Goal: Communication & Community: Answer question/provide support

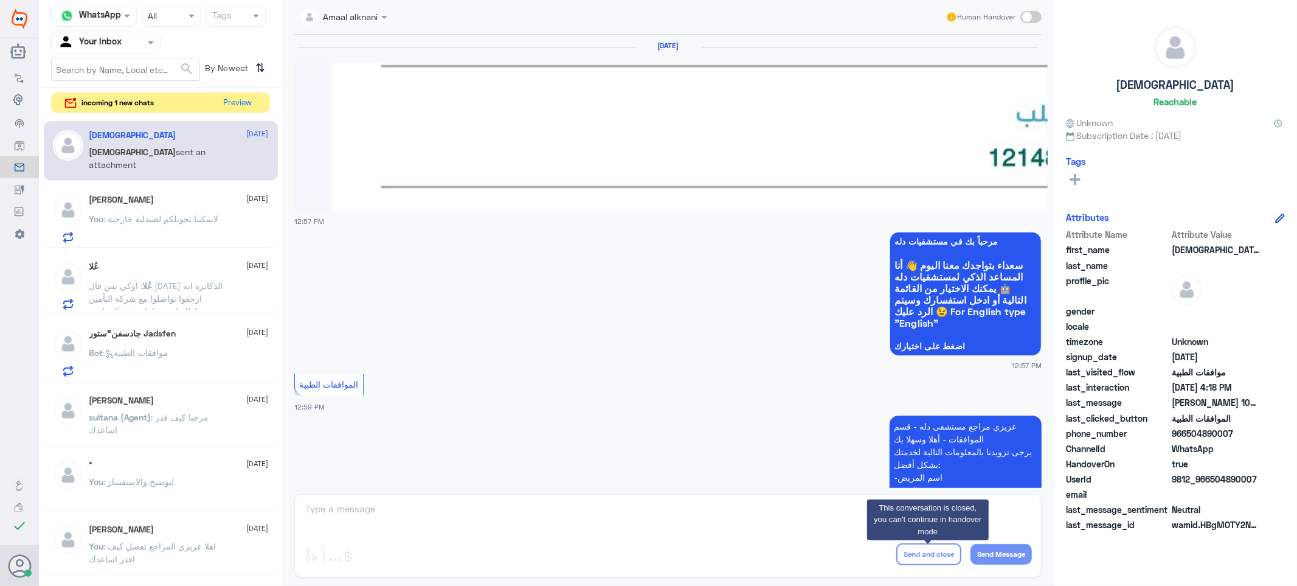
scroll to position [2262, 0]
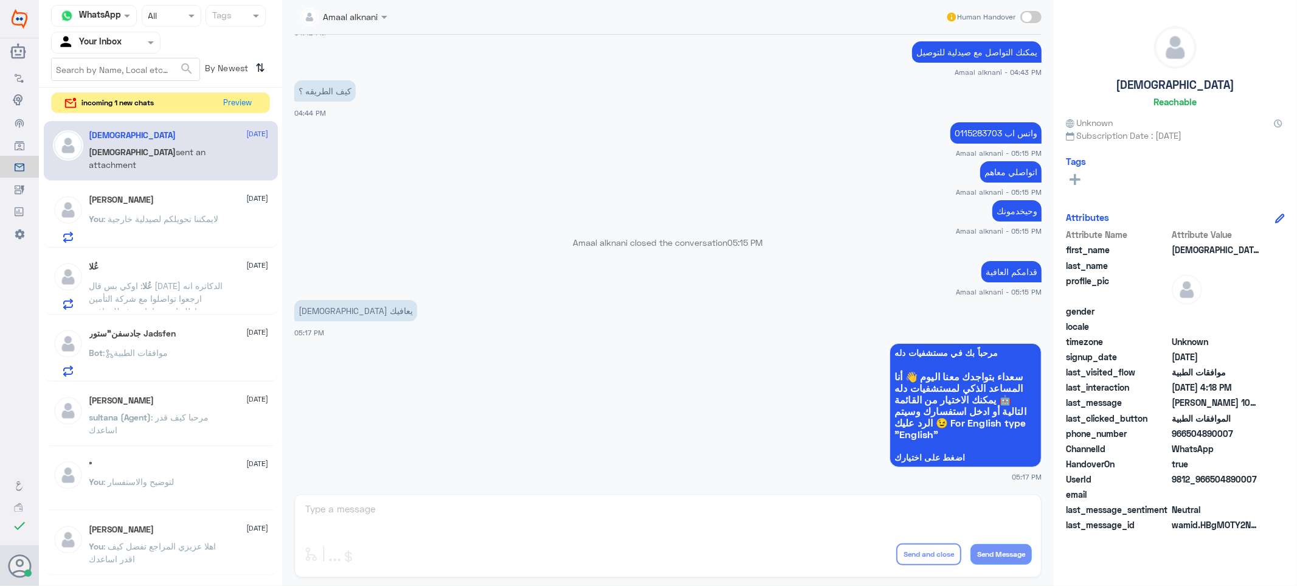
click at [339, 511] on div "Amaal alknani Human Handover [DATE] 12:57 PM مرحباً بك في مستشفيات دله سعداء بت…" at bounding box center [668, 294] width 772 height 589
click at [248, 102] on button "Preview" at bounding box center [239, 102] width 38 height 19
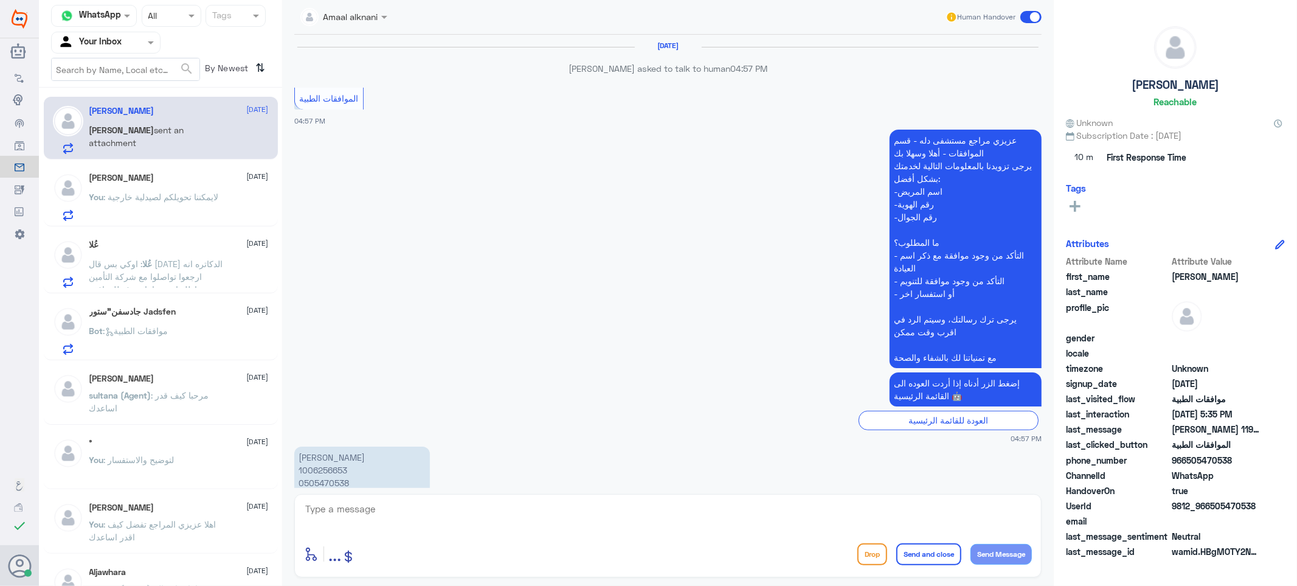
scroll to position [1066, 0]
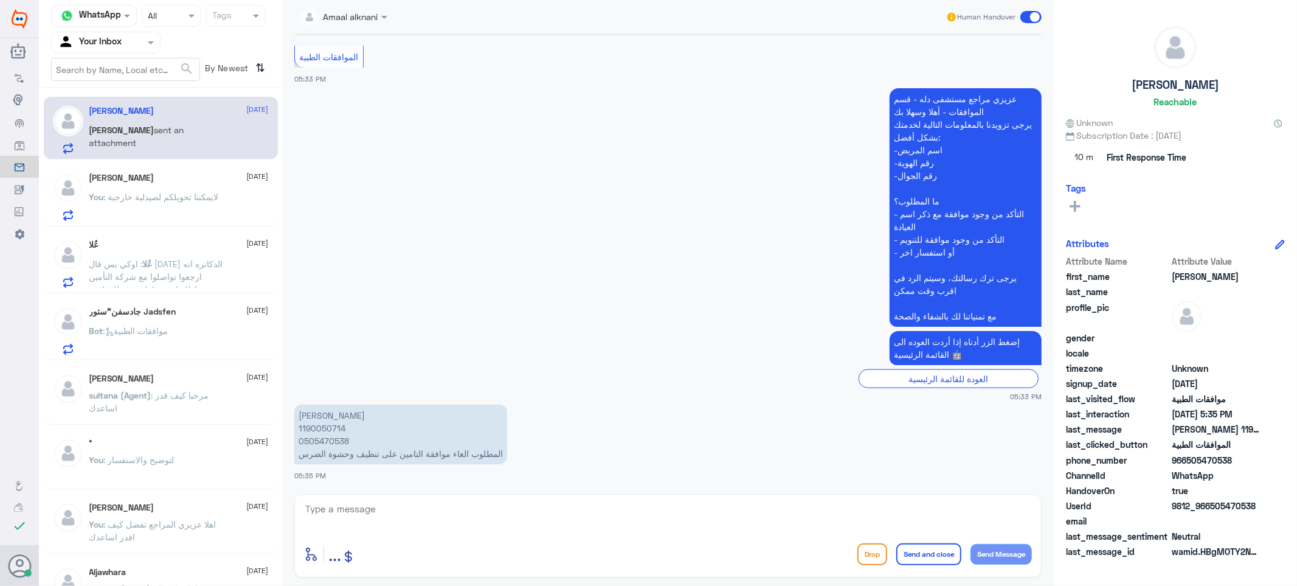
click at [336, 440] on p "[PERSON_NAME] 1190050714 0505470538 المطلوب الغاء موافقة التامين على تنظيف وحشو…" at bounding box center [400, 434] width 213 height 60
copy p "0505470538"
click at [429, 519] on textarea at bounding box center [668, 515] width 728 height 30
type textarea "تم الالغاء"
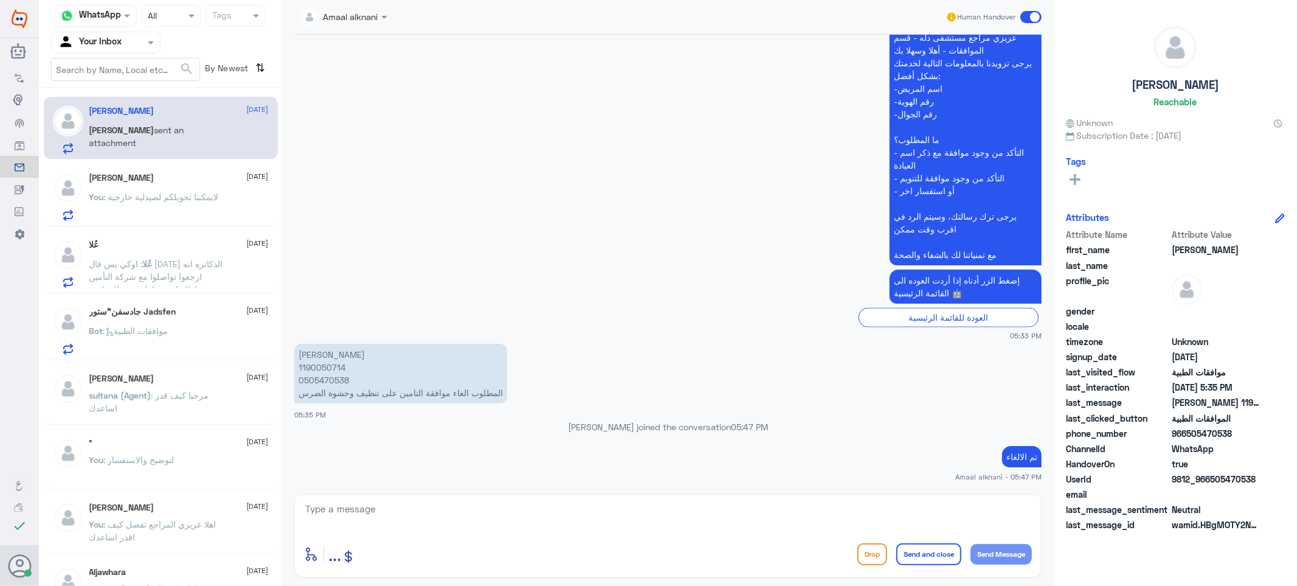
scroll to position [1102, 0]
click at [490, 503] on textarea at bounding box center [668, 515] width 728 height 30
type textarea "قدامكم العافية"
click at [916, 557] on button "Send and close" at bounding box center [928, 554] width 65 height 22
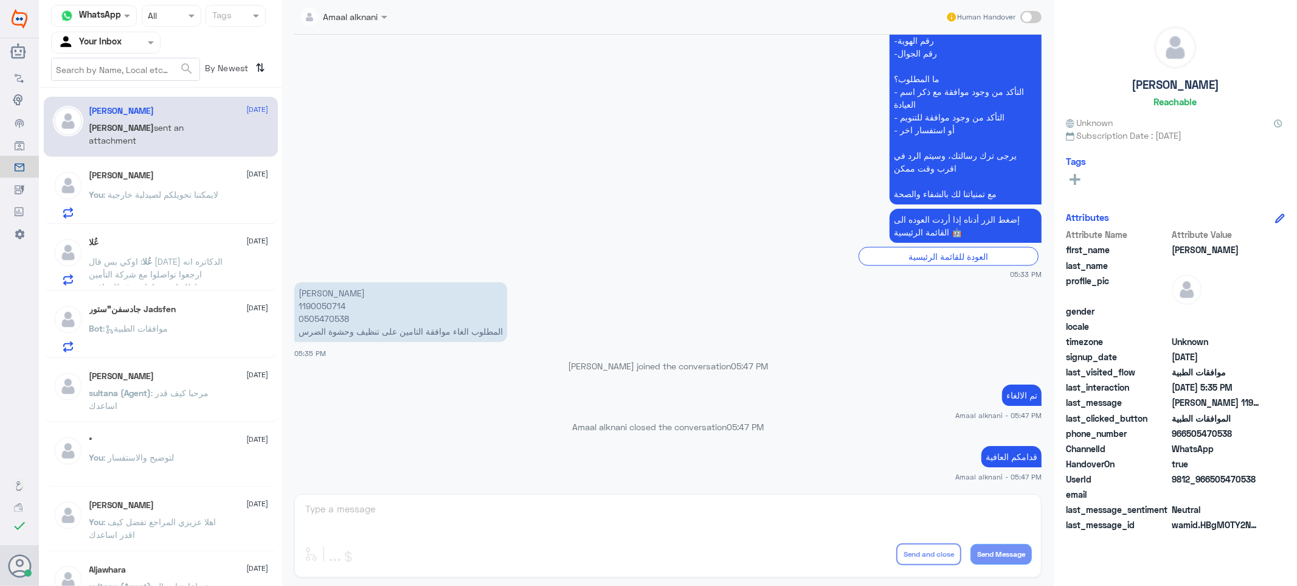
click at [580, 508] on div "Amaal alknani Human Handover [DATE] الموافقات الطبية 04:57 PM [PERSON_NAME] مرا…" at bounding box center [668, 294] width 772 height 589
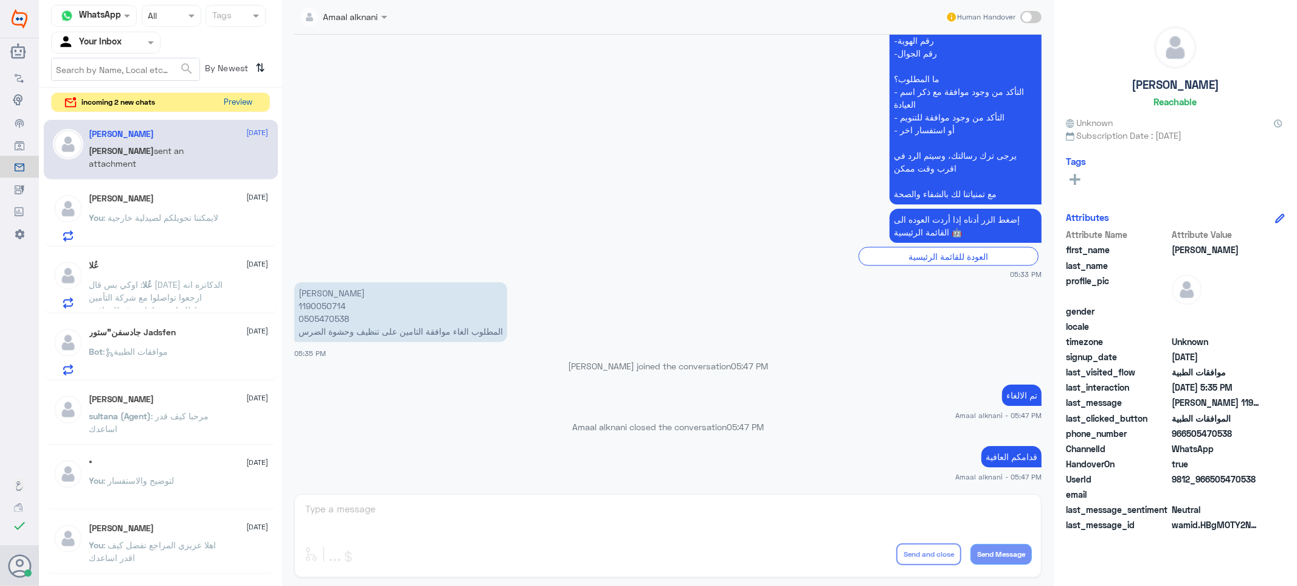
click at [235, 102] on button "Preview" at bounding box center [239, 102] width 38 height 19
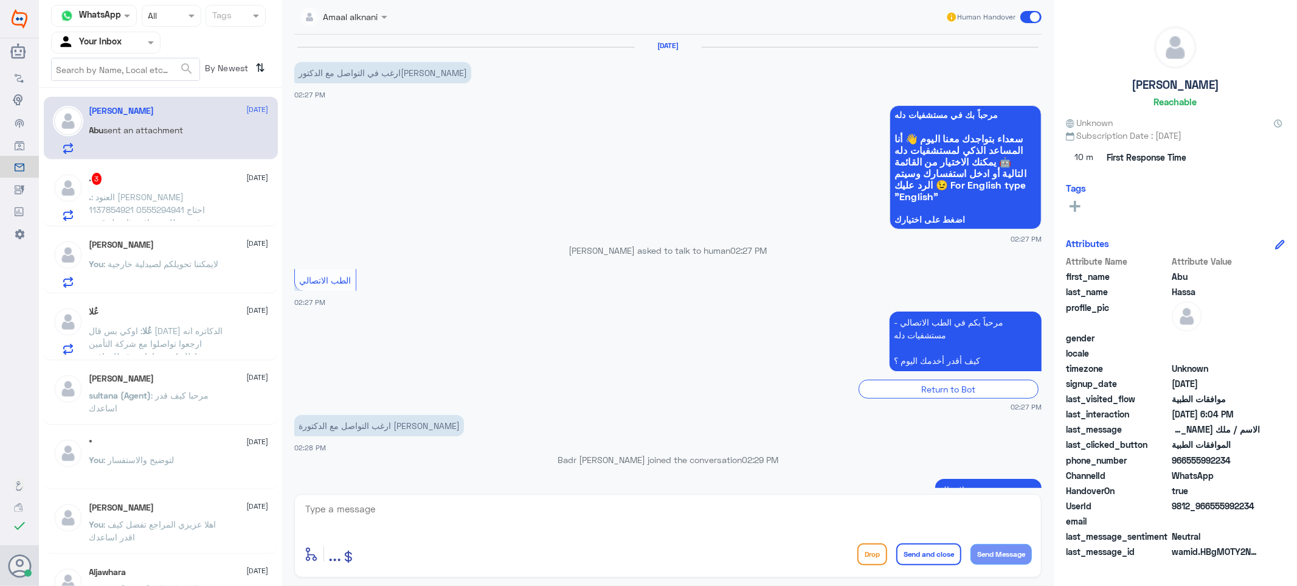
scroll to position [981, 0]
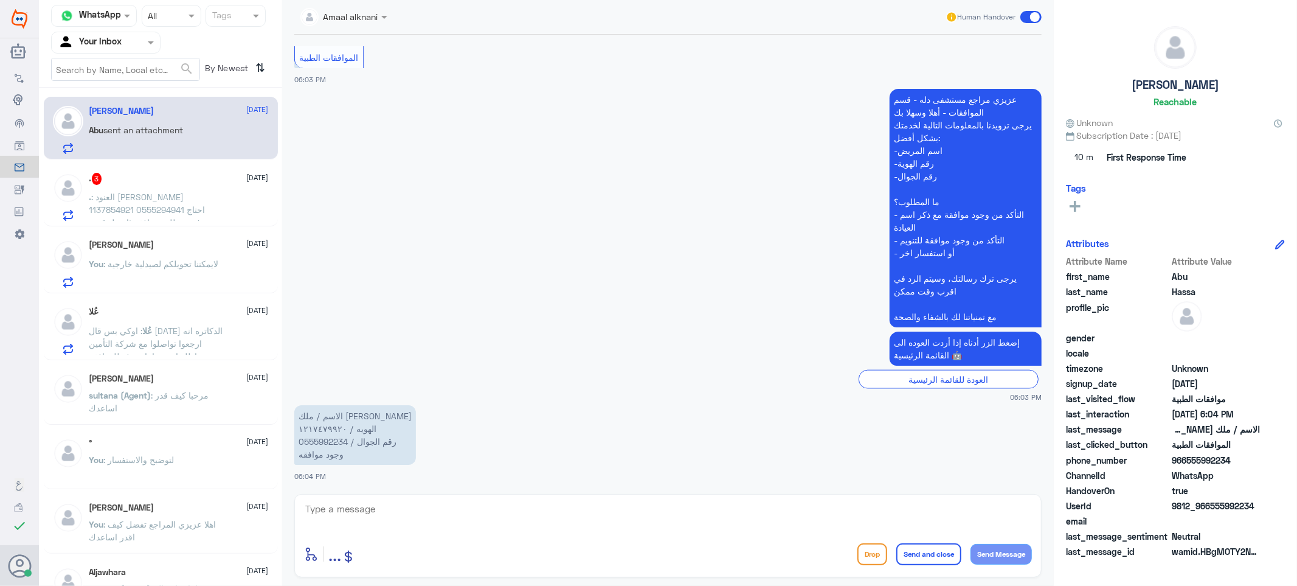
click at [398, 508] on textarea at bounding box center [668, 515] width 728 height 30
type textarea "0555992234"
drag, startPoint x: 398, startPoint y: 508, endPoint x: 266, endPoint y: 501, distance: 132.2
click at [266, 501] on div "Channel WhatsApp Status × All Tags Agent Filter Your Inbox search By Newest ⇅ A…" at bounding box center [668, 294] width 1258 height 589
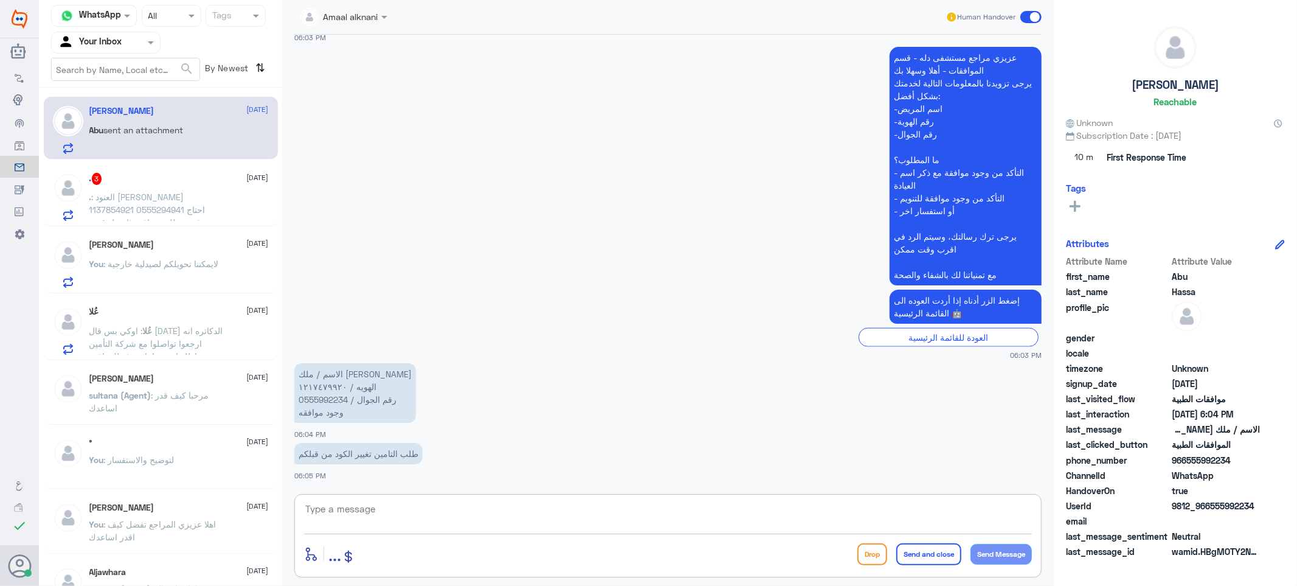
click at [383, 517] on textarea at bounding box center [668, 515] width 728 height 30
type textarea "م"
type textarea "الطلب بخصوص الحليب"
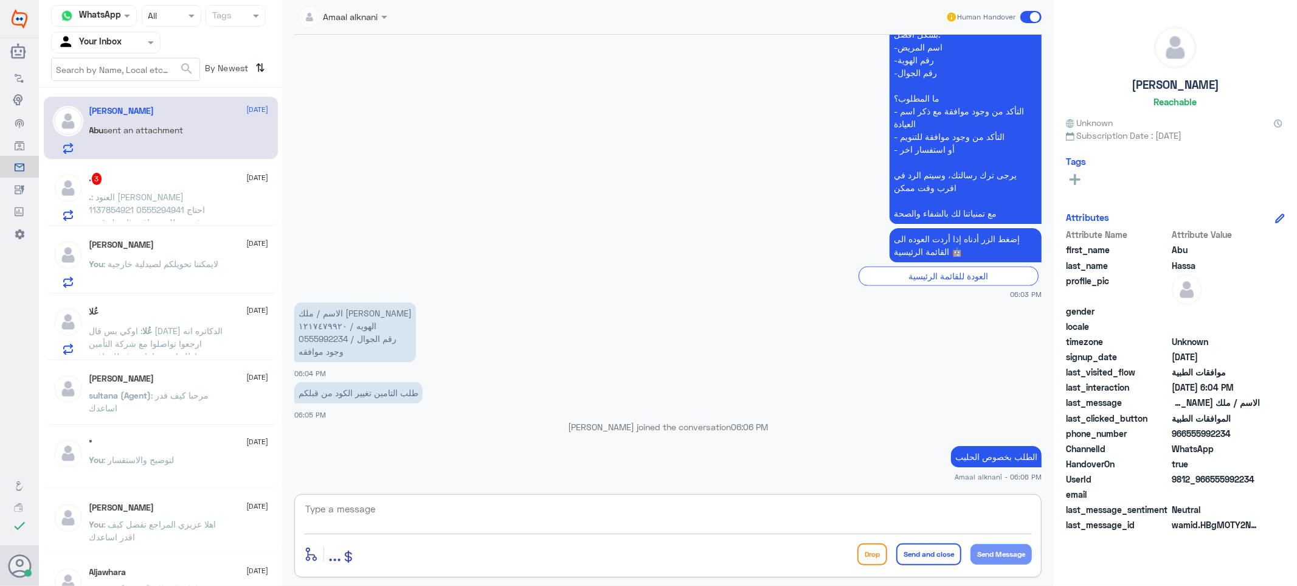
click at [525, 514] on textarea at bounding box center [668, 515] width 728 height 30
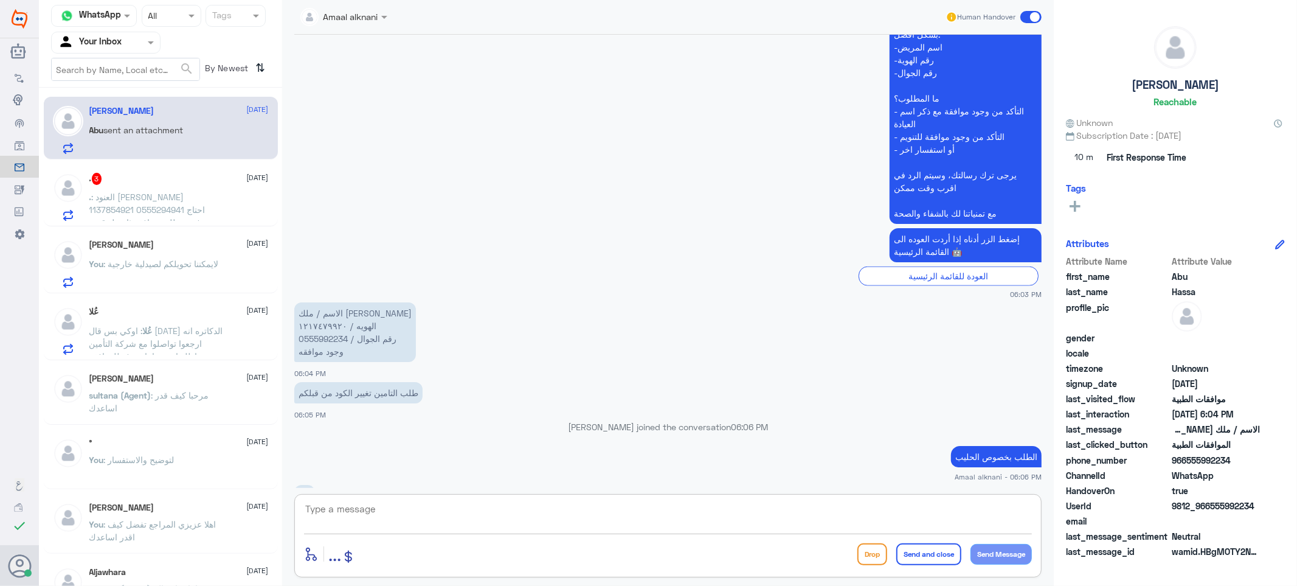
scroll to position [1103, 0]
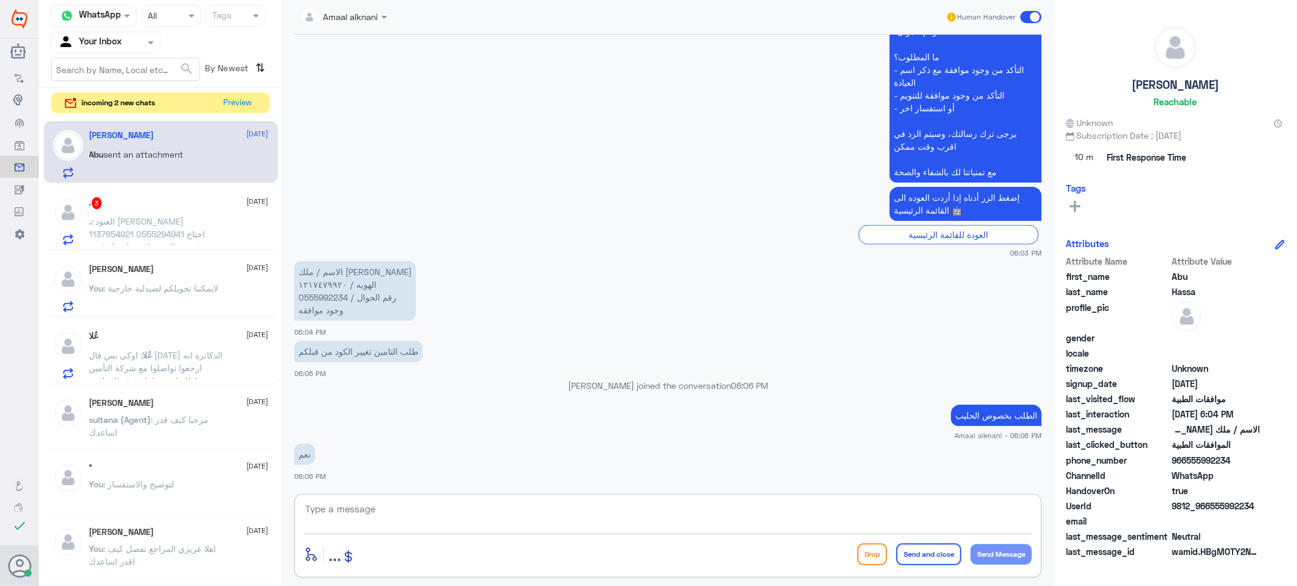
click at [336, 507] on textarea at bounding box center [668, 515] width 728 height 30
click at [128, 227] on p ". : العنود [PERSON_NAME] 1137854921 0555294941 احتاج ترفعون طلب موافقه ثاني ل ق…" at bounding box center [157, 230] width 137 height 30
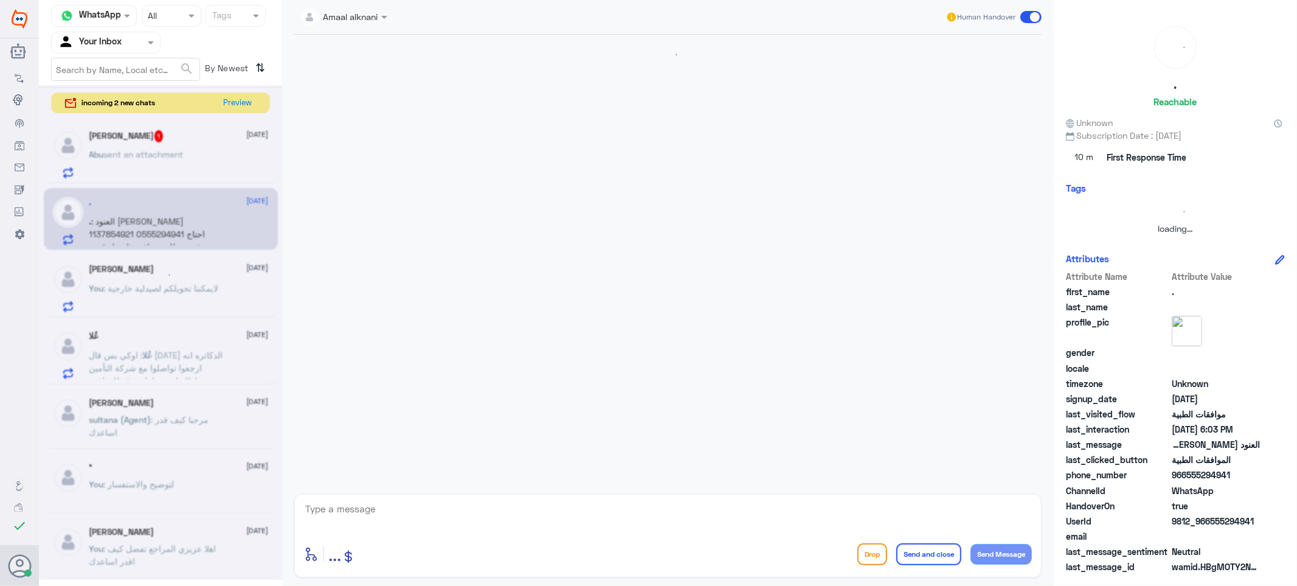
scroll to position [223, 0]
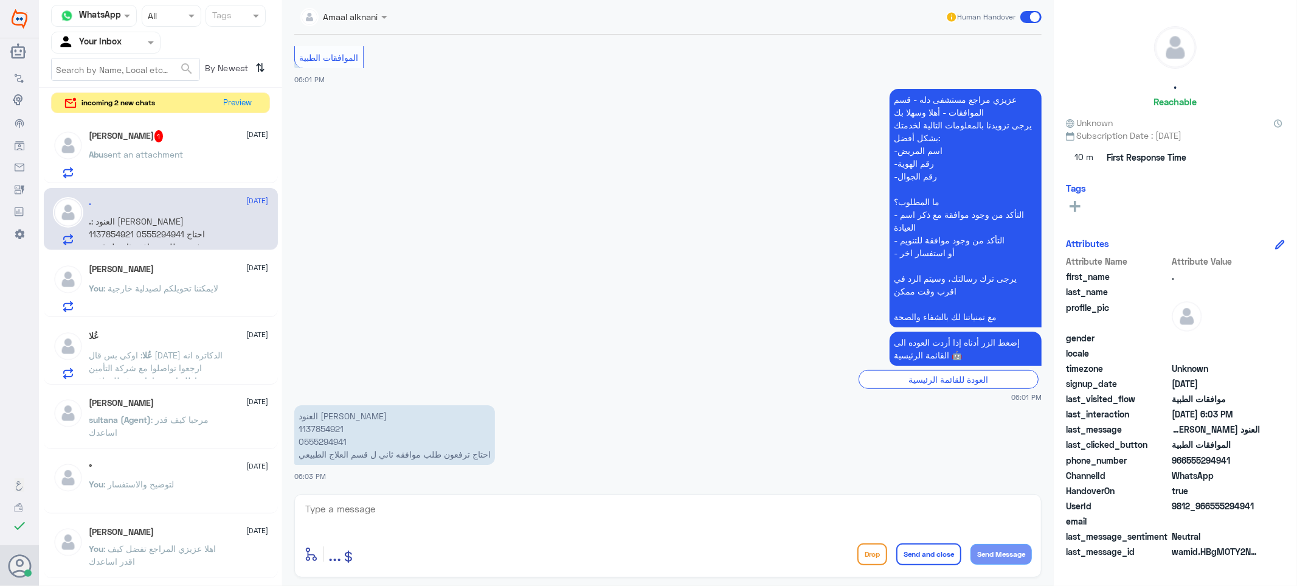
click at [335, 438] on p "العنود [PERSON_NAME] 1137854921 0555294941 احتاج ترفعون طلب موافقه ثاني ل قسم ا…" at bounding box center [394, 435] width 201 height 60
copy p "0555294941"
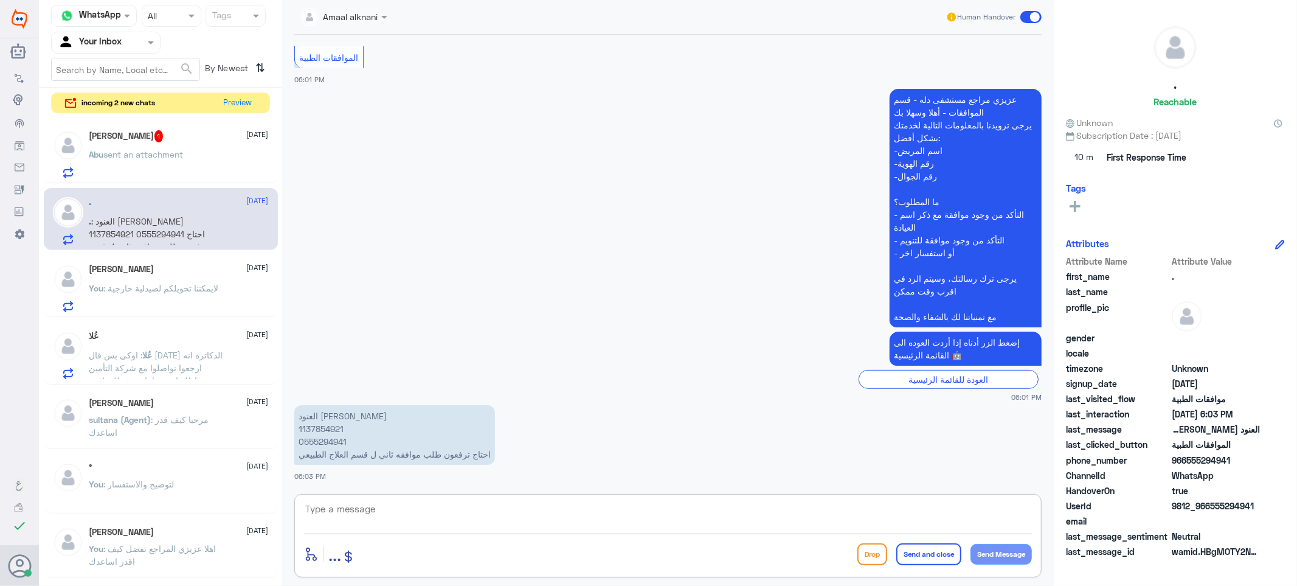
click at [484, 508] on textarea at bounding box center [668, 515] width 728 height 30
click at [482, 508] on textarea at bounding box center [668, 515] width 728 height 30
type textarea "تم متابعة طلبكم والان تحت الاجراء"
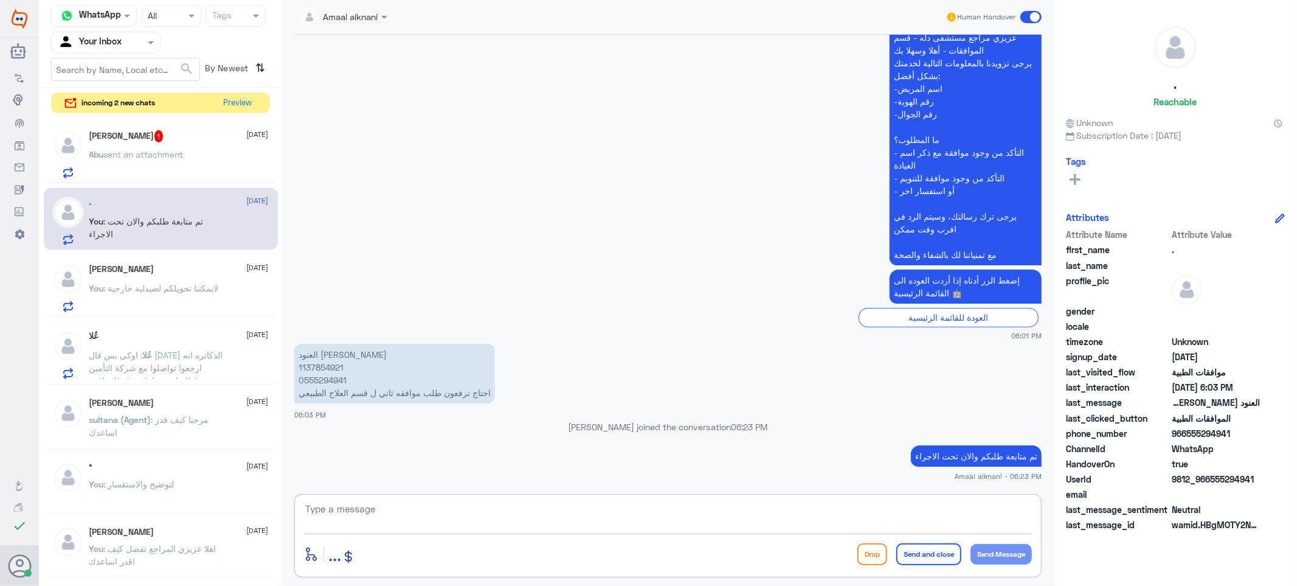
click at [473, 514] on textarea at bounding box center [668, 515] width 728 height 30
type textarea "اي تحديث ع الطلب ستصلكم رساله من التامين بحالة طلبكم"
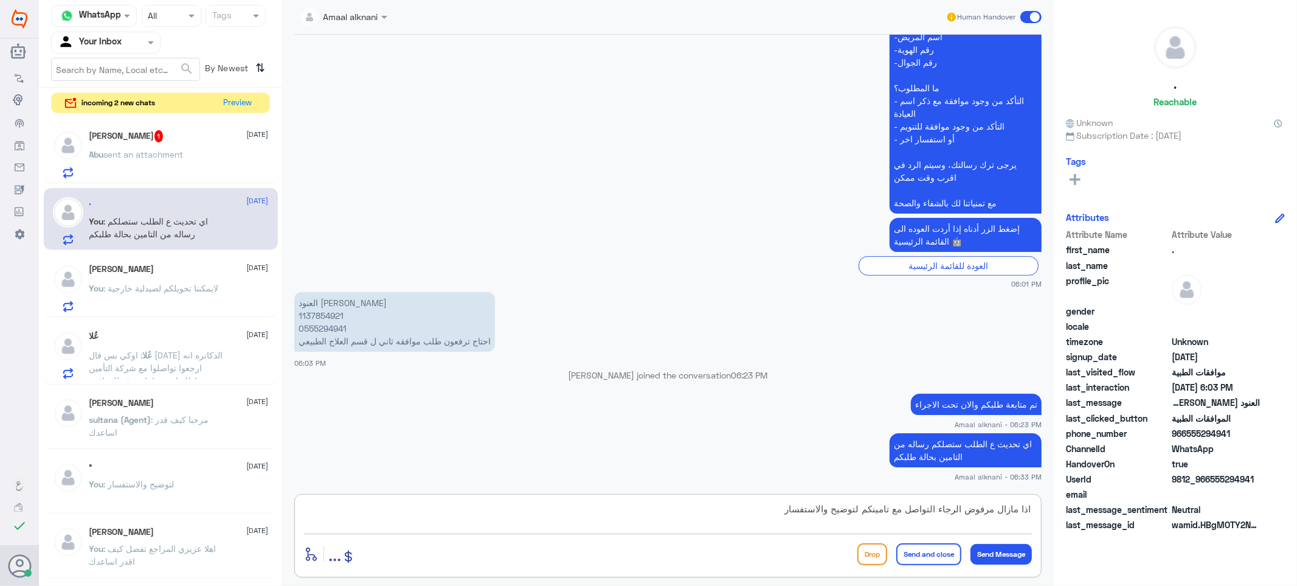
type textarea "اذا مازال مرفوض الرجاء التواصل مع تامينكم لتوضيح والاستفسار"
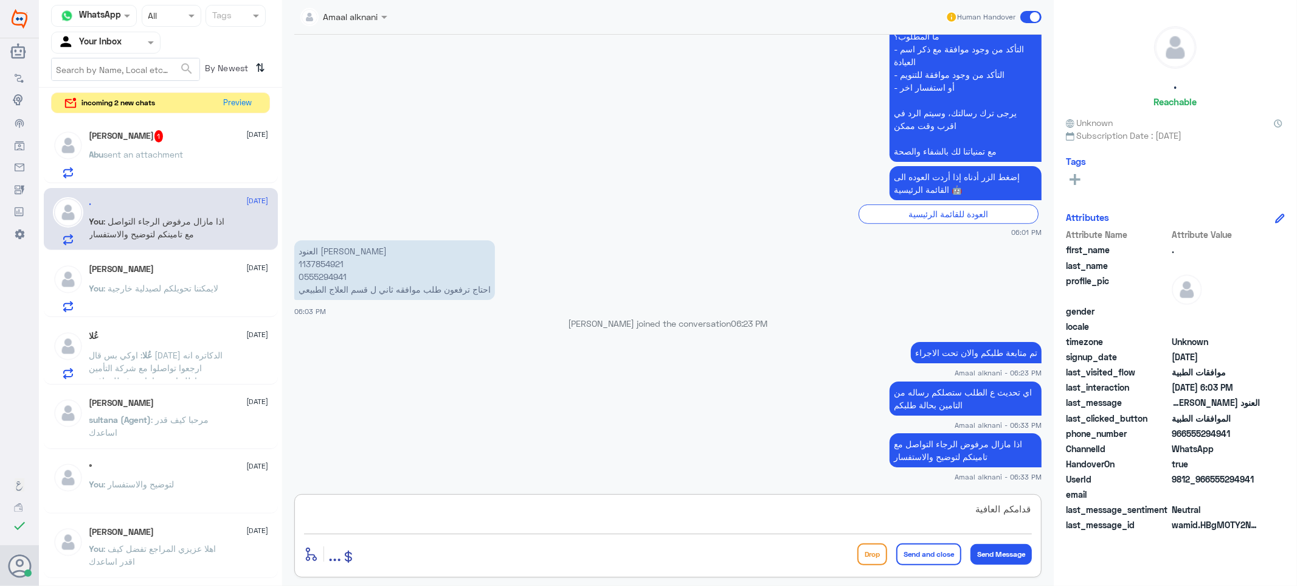
type textarea "قدامكم العافية"
click at [920, 553] on button "Send and close" at bounding box center [928, 554] width 65 height 22
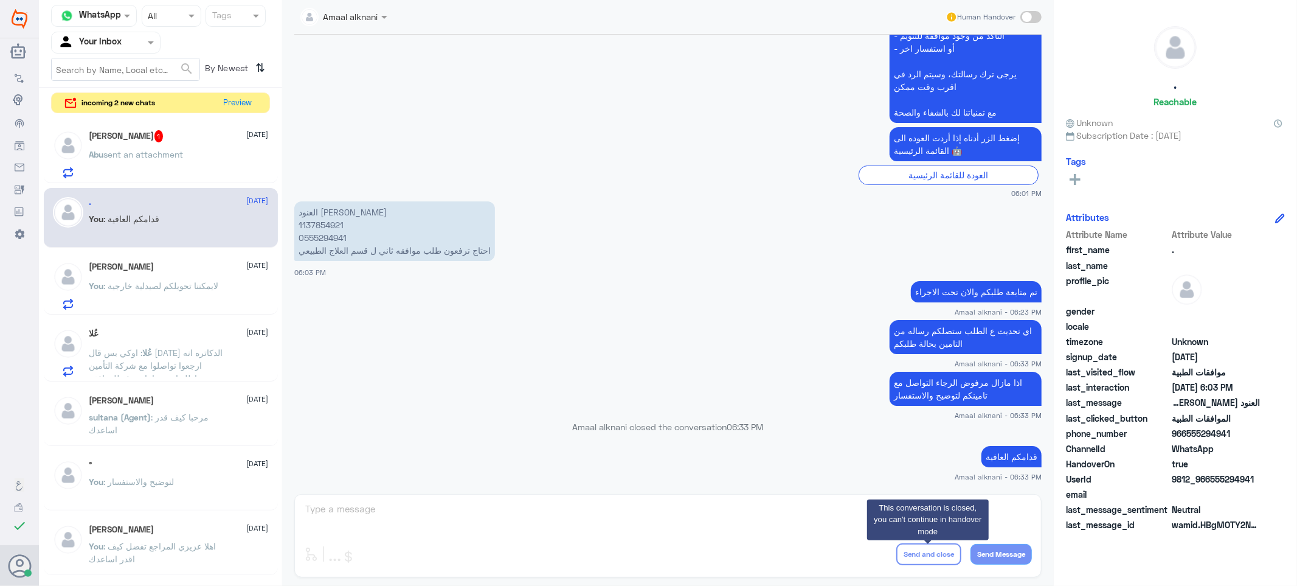
click at [201, 128] on div "[PERSON_NAME] 1 [DATE] Abu sent an attachment" at bounding box center [161, 152] width 234 height 63
click at [182, 140] on div "[PERSON_NAME] 1 [DATE]" at bounding box center [178, 136] width 179 height 12
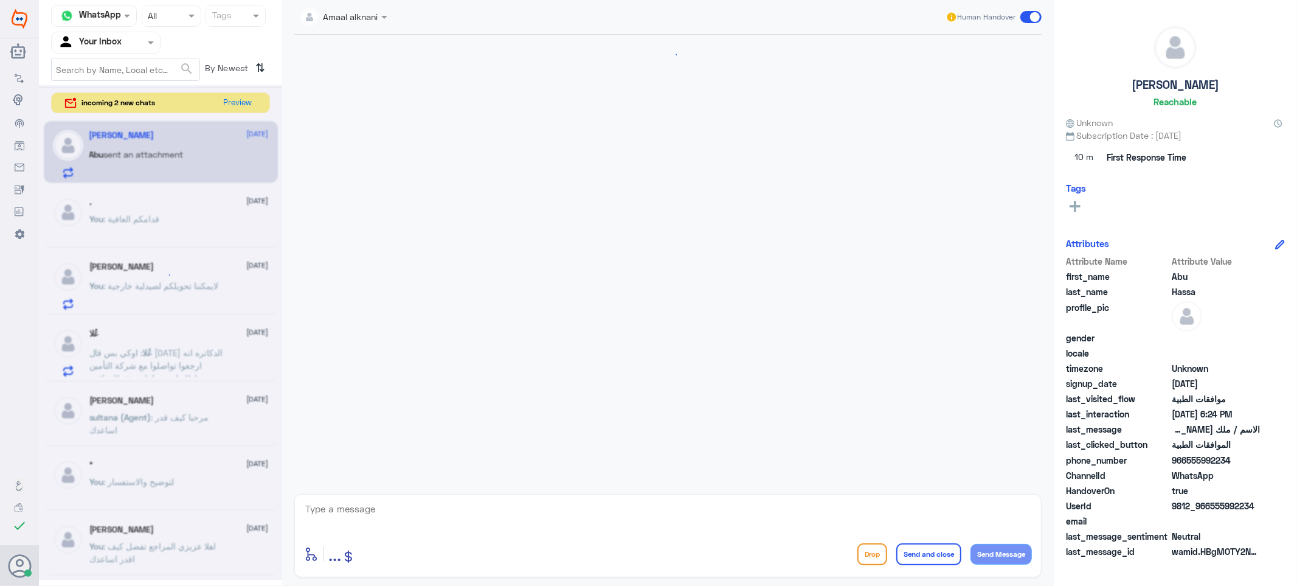
scroll to position [918, 0]
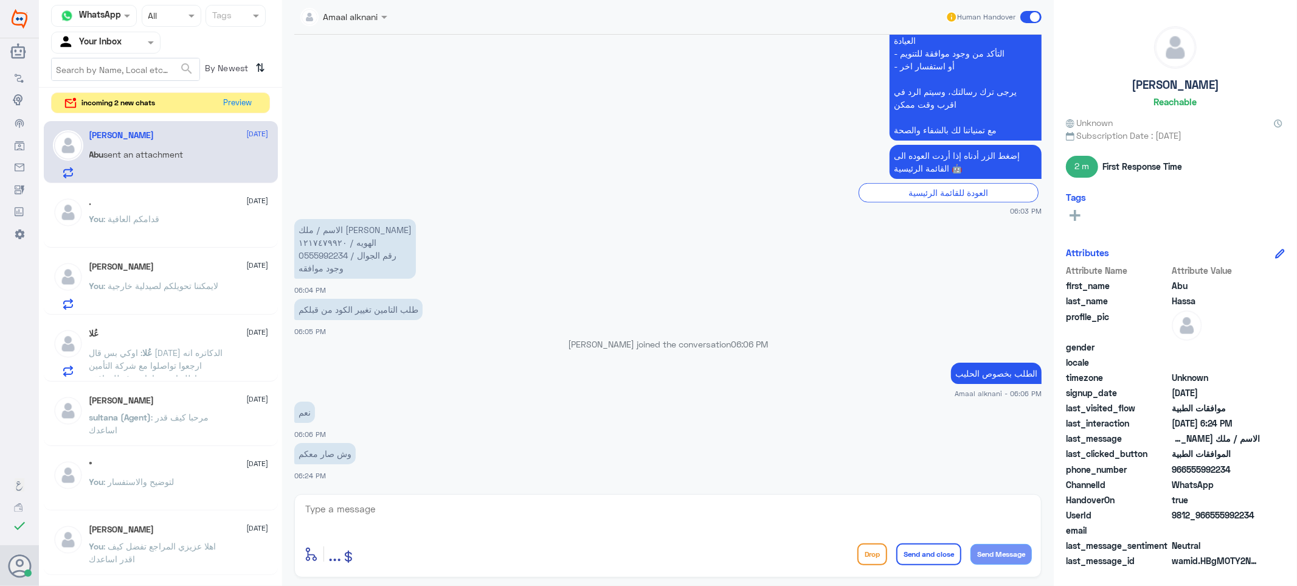
click at [514, 531] on div at bounding box center [668, 516] width 728 height 33
click at [509, 519] on textarea at bounding box center [668, 515] width 728 height 30
click at [358, 502] on textarea at bounding box center [668, 515] width 728 height 30
type textarea "لايوجد عليه اتفاقية"
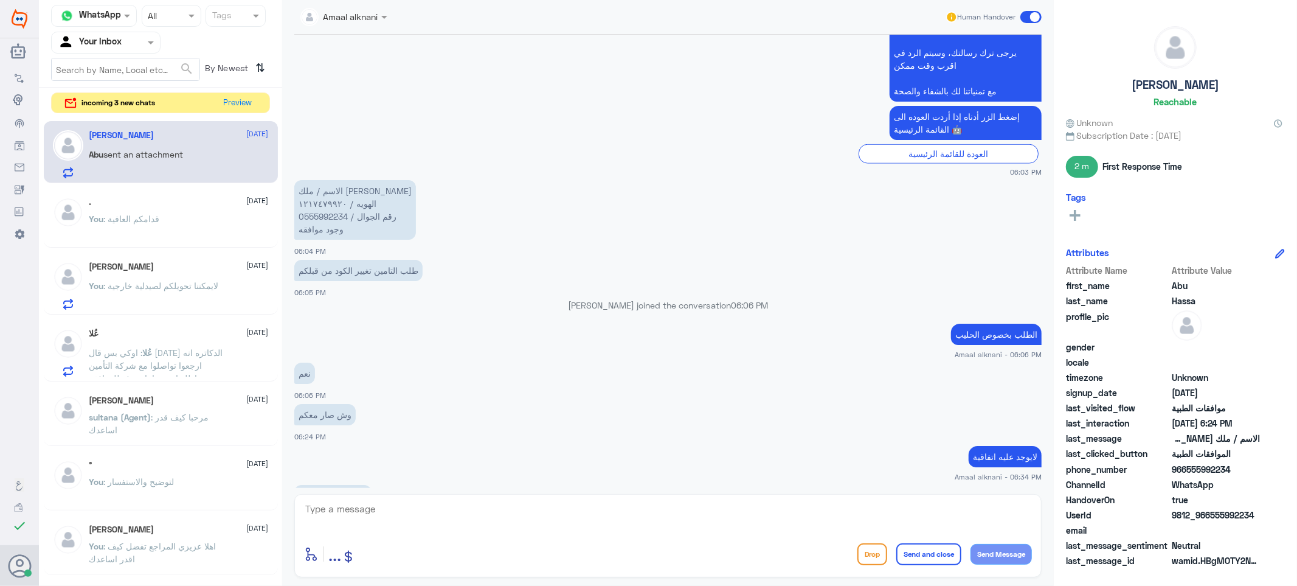
scroll to position [1040, 0]
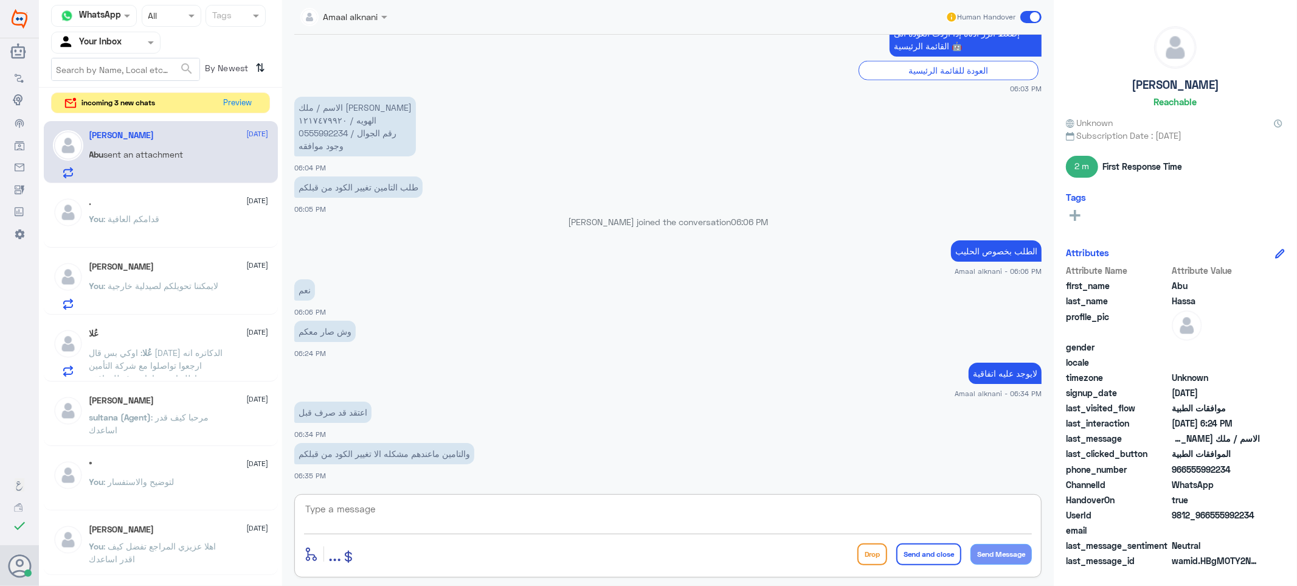
click at [373, 525] on textarea at bounding box center [668, 515] width 728 height 30
type textarea "انا تواصلت مع مندوب التامين حاليا لايوجد عليه تعاقد"
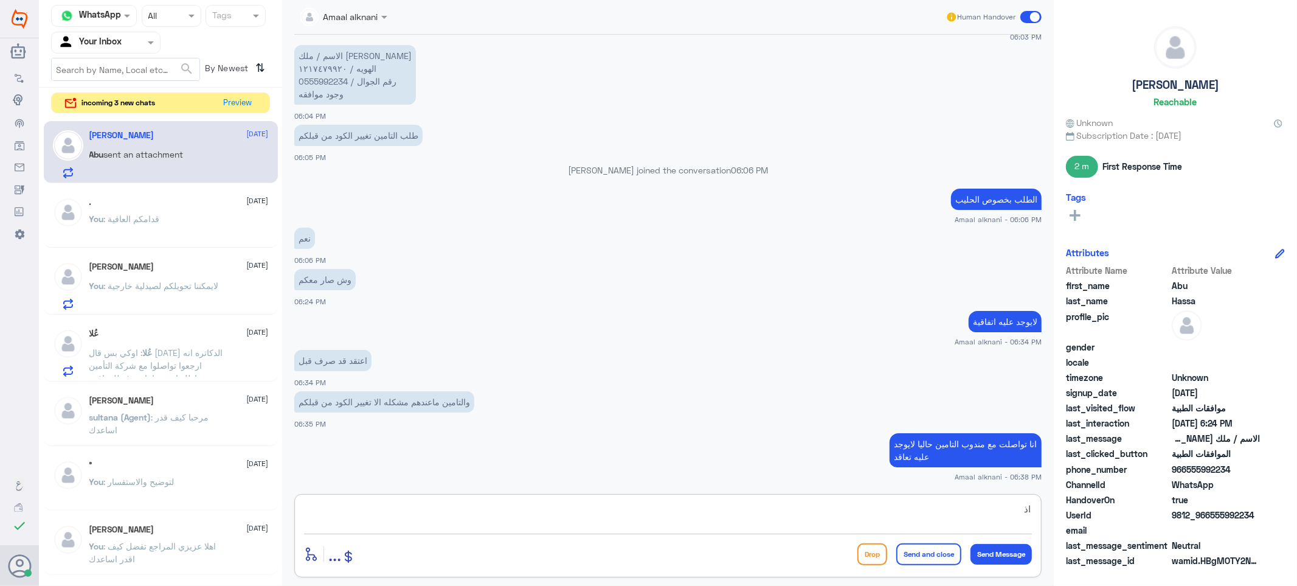
type textarea "ا"
type textarea "ممكن ترجع لدكتور لتغيير الحليب المناسب ويتم متابعته"
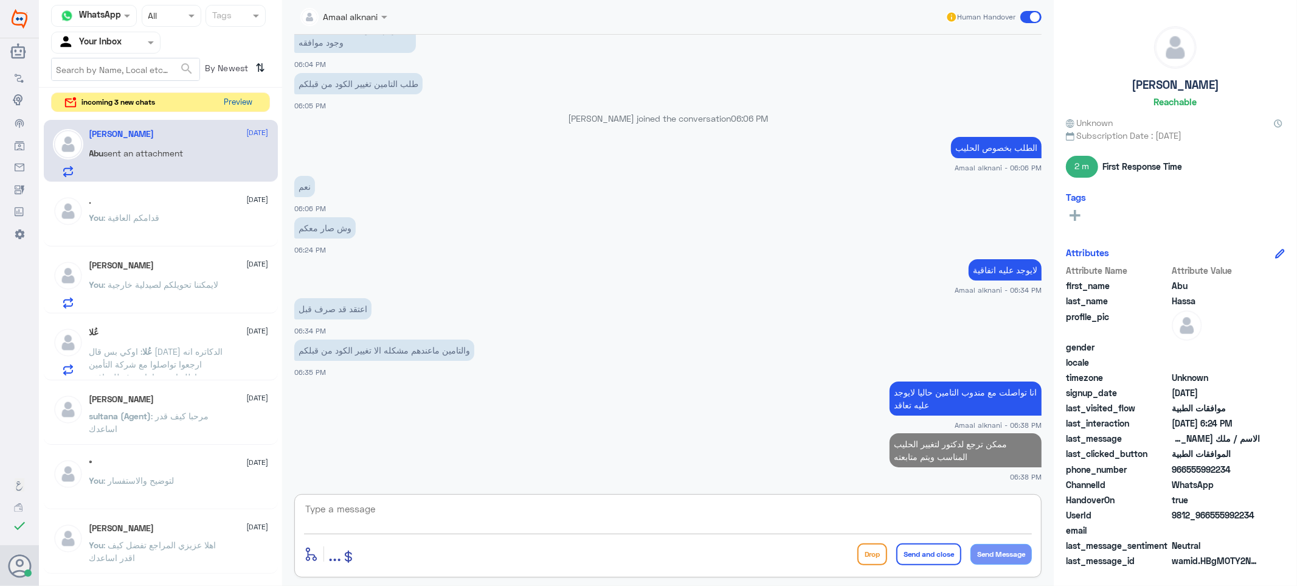
click at [234, 97] on button "Preview" at bounding box center [239, 102] width 38 height 19
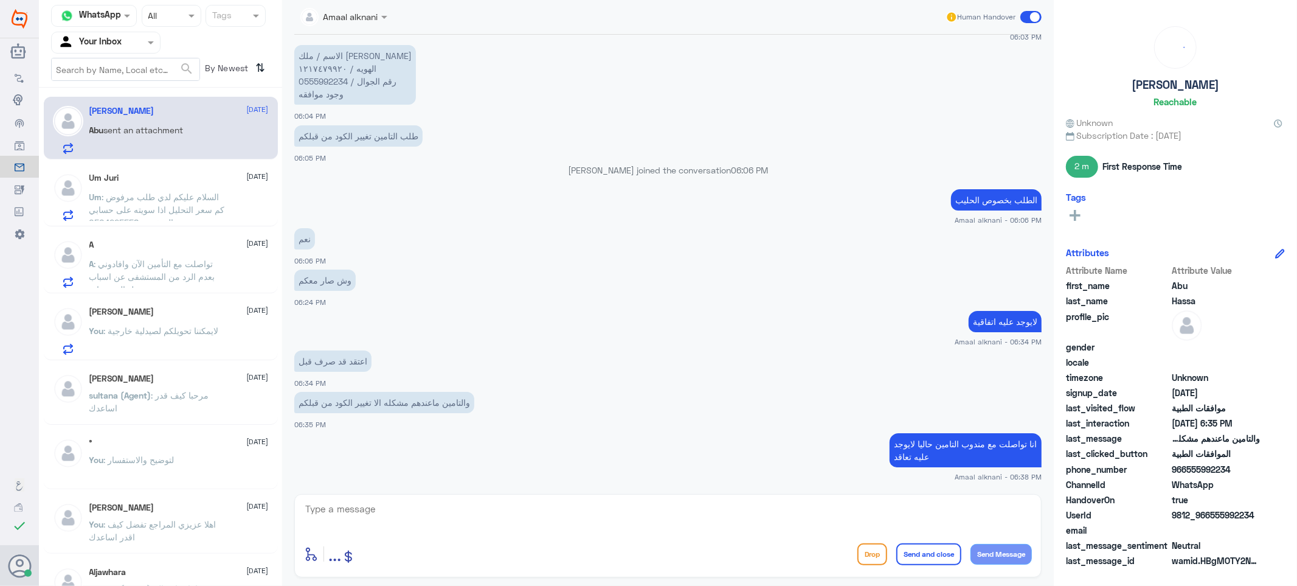
scroll to position [924, 0]
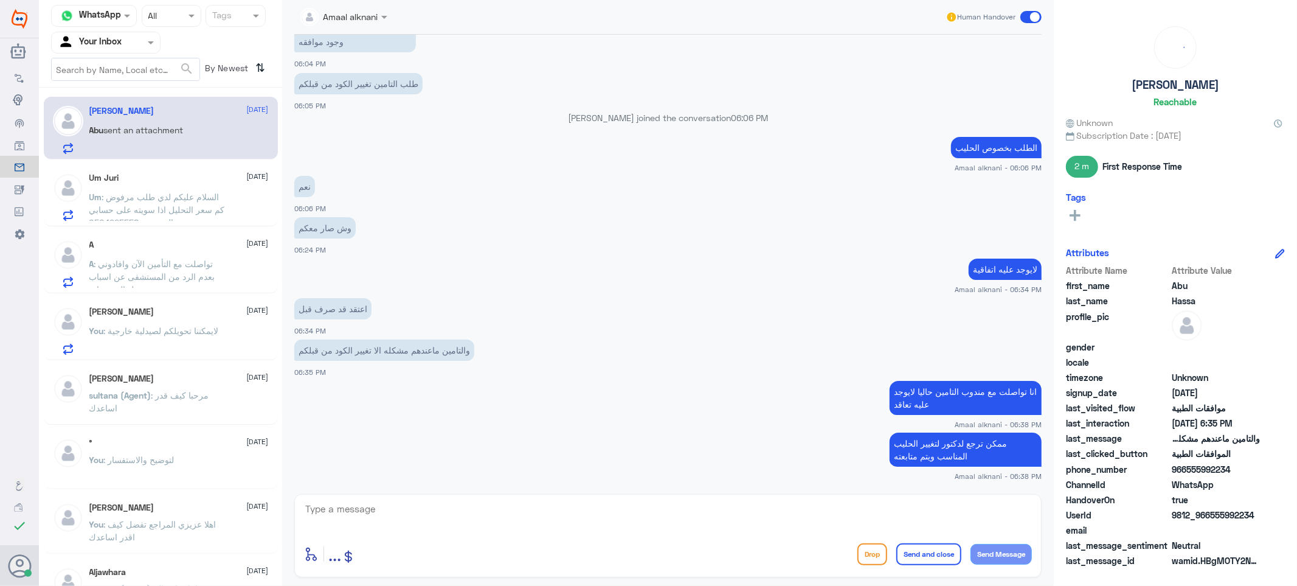
click at [527, 531] on div at bounding box center [668, 516] width 728 height 33
click at [153, 196] on span ": السلام عليكم لدي طلب مرفوض كم سعر التحليل اذا سويته على حسابي الشخصي 05042255…" at bounding box center [157, 216] width 136 height 49
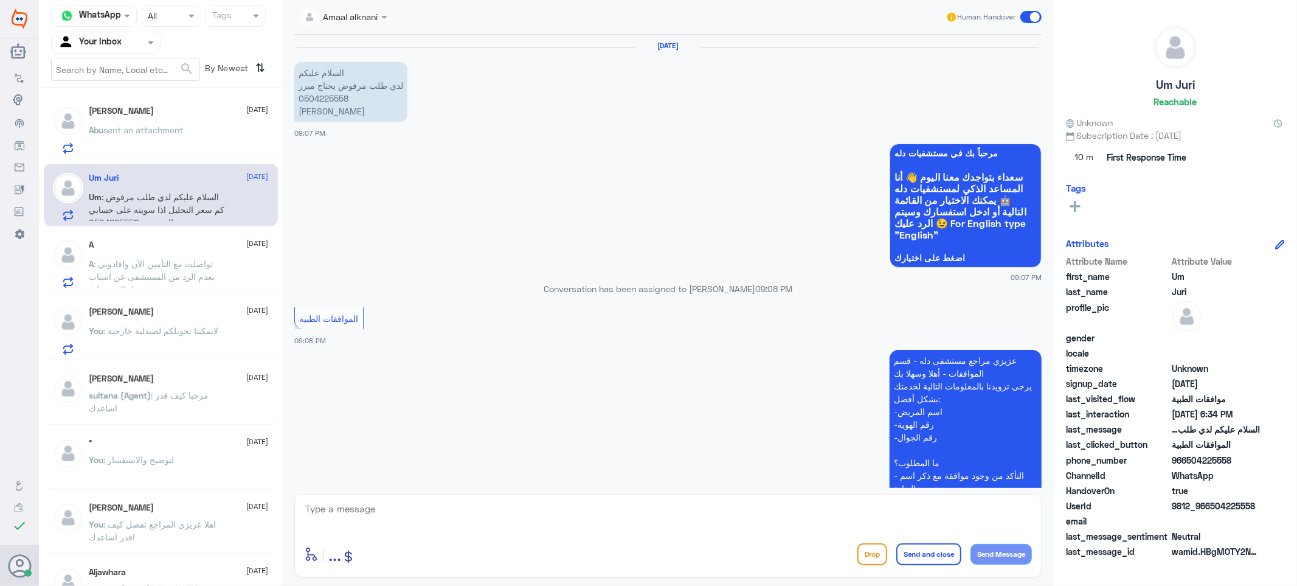
scroll to position [1257, 0]
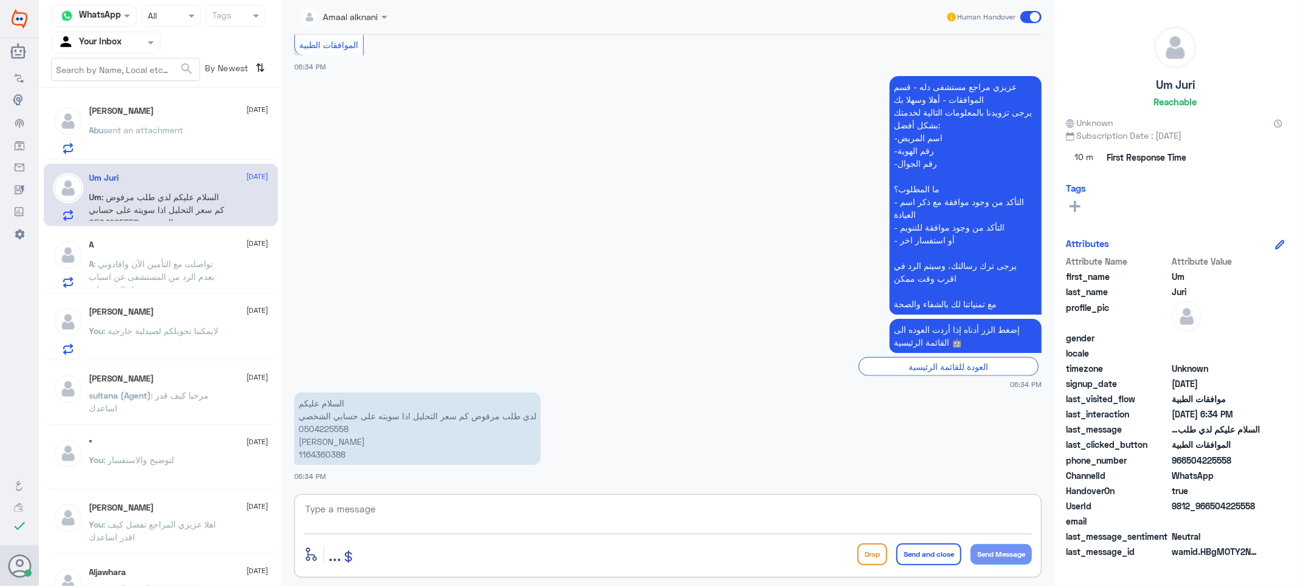
click at [379, 513] on textarea at bounding box center [668, 515] width 728 height 30
click at [321, 427] on p "السلام عليكم لدي طلب مرفوض كم سعر التحليل اذا سويته على حسابي الشخصي 0504225558…" at bounding box center [417, 428] width 246 height 72
copy p "0504225558"
click at [393, 509] on textarea at bounding box center [668, 515] width 728 height 30
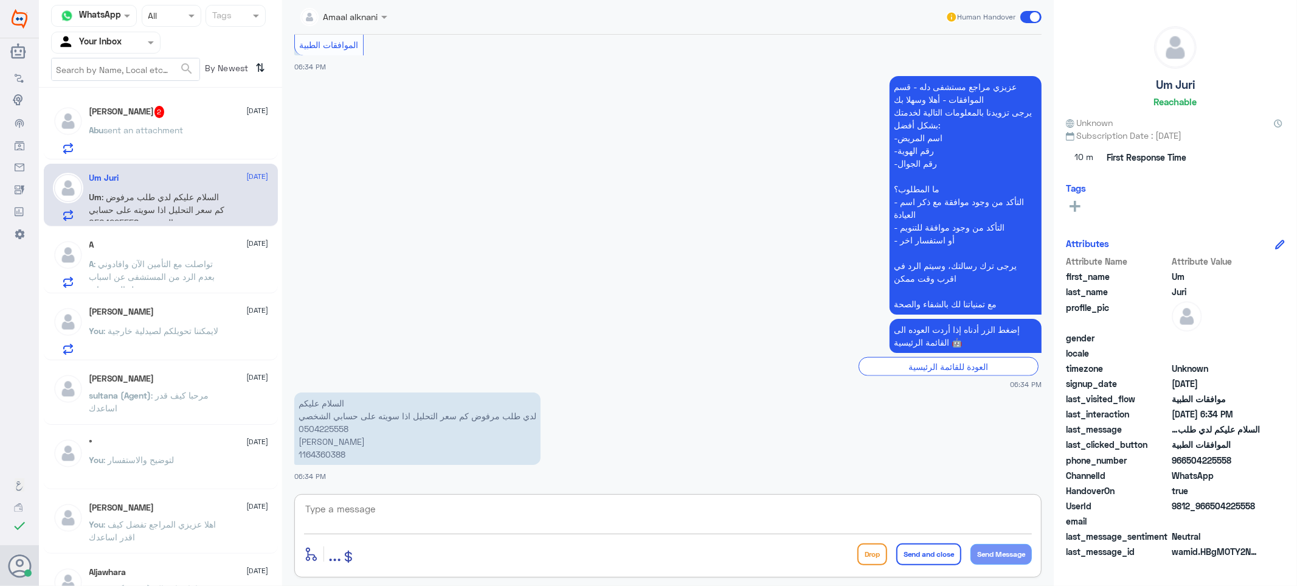
paste textarea "IGF-1 ([MEDICAL_DATA])"
paste textarea "1,017.00"
type textarea "IGF-1 ([MEDICAL_DATA]) = 1,017.00"
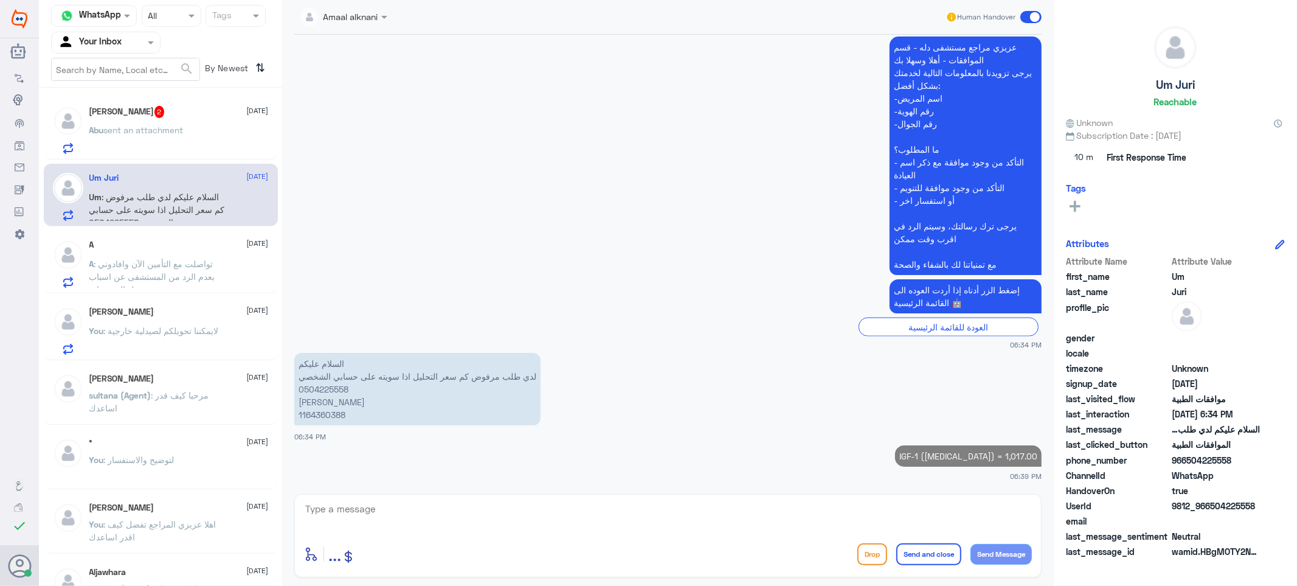
click at [131, 123] on p "Abu sent an attachment" at bounding box center [136, 138] width 94 height 30
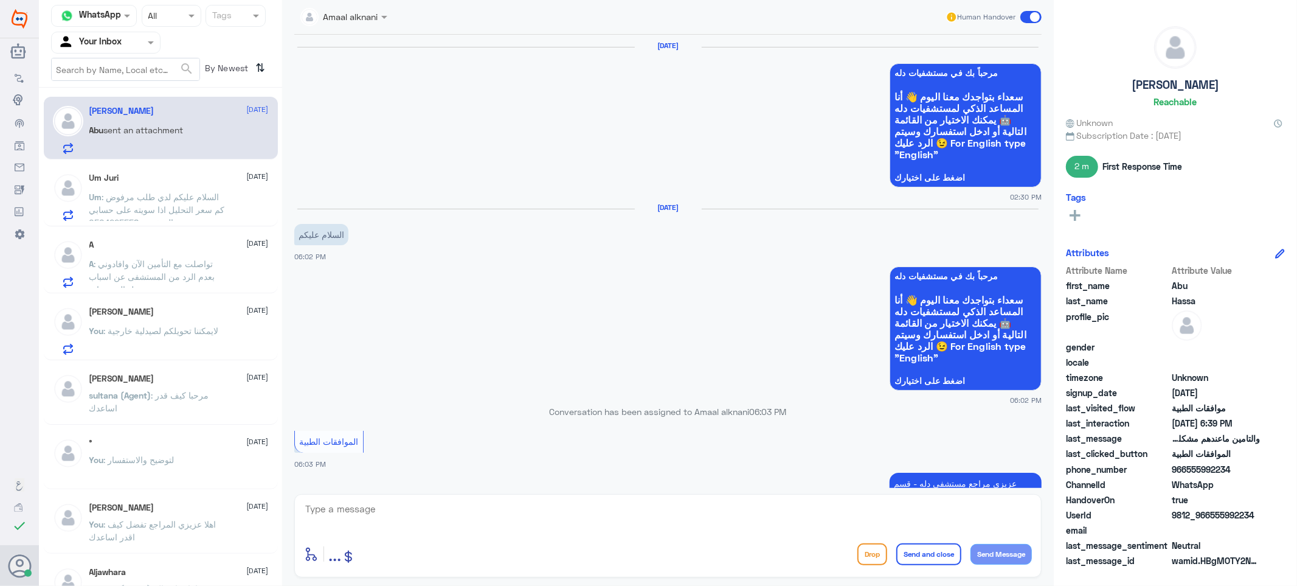
scroll to position [879, 0]
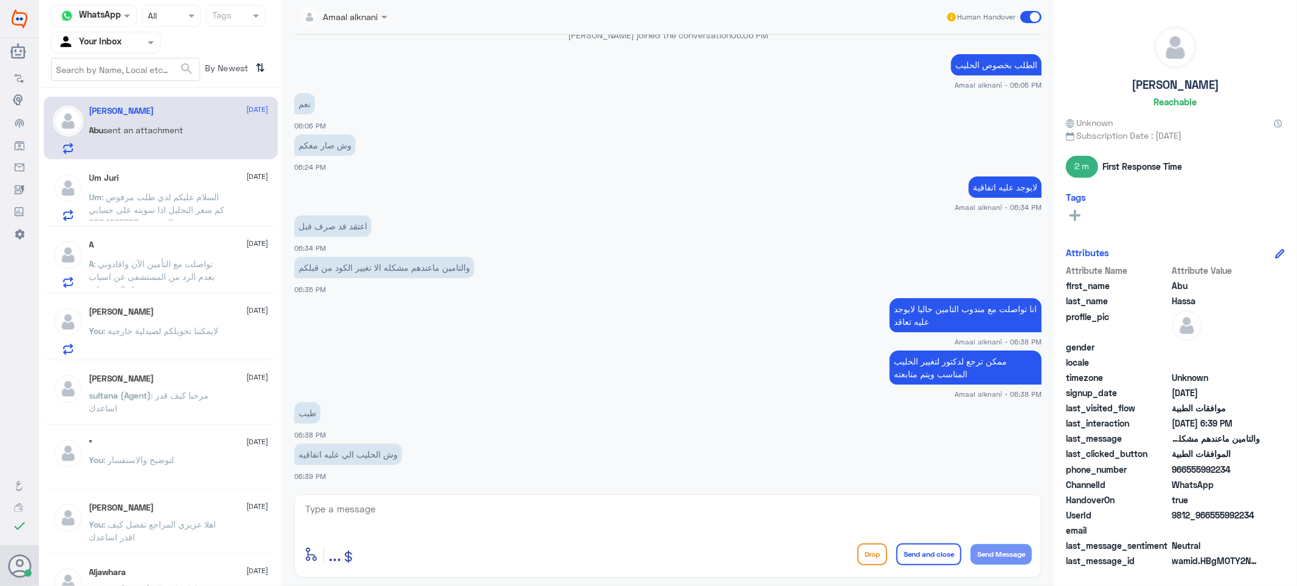
click at [175, 268] on p "A : تواصلت مع التأمين الآن وافادوني بعدم الرد من المستشفى عن اسباب عمل الفحوصات" at bounding box center [157, 272] width 137 height 30
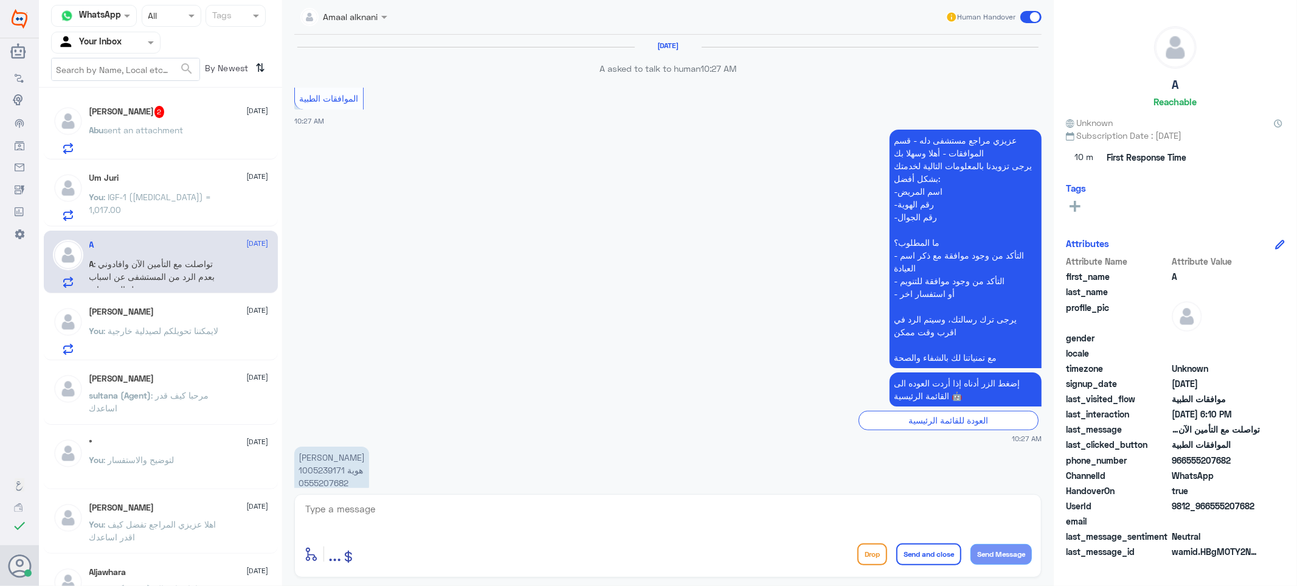
scroll to position [975, 0]
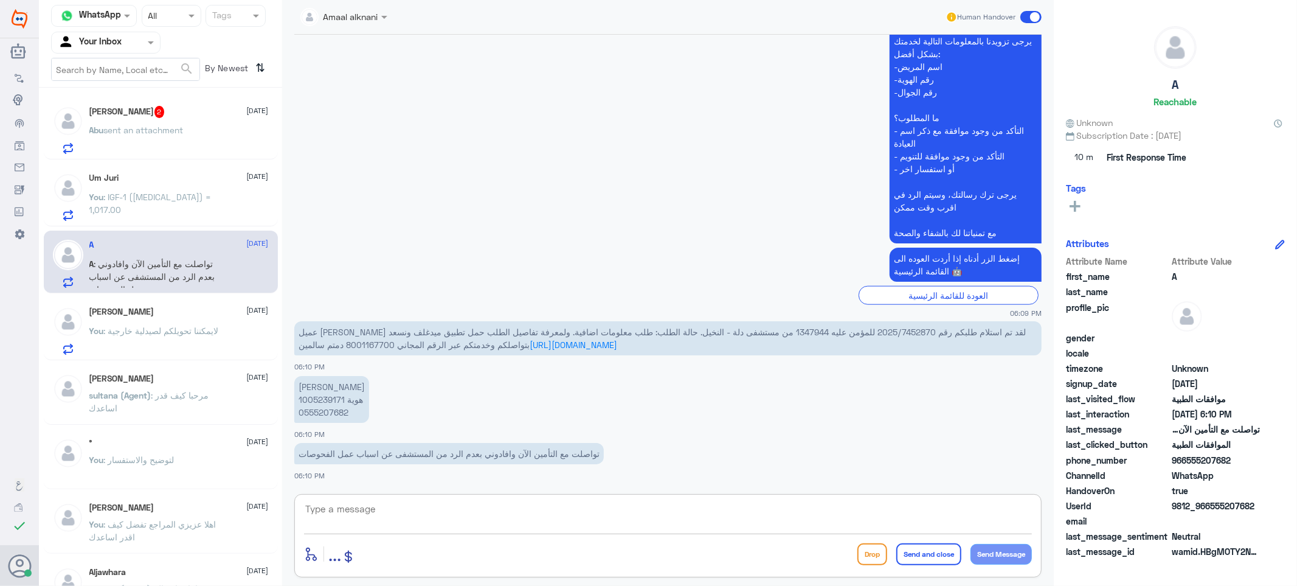
click at [348, 519] on textarea at bounding box center [668, 515] width 728 height 30
click at [361, 342] on span "عميل [PERSON_NAME] لقد تم استلام طلبكم رقم 2025/7452870 للمؤمن عليه 1347944 من …" at bounding box center [662, 338] width 727 height 23
drag, startPoint x: 827, startPoint y: 330, endPoint x: 885, endPoint y: 331, distance: 58.4
click at [885, 331] on span "عميل [PERSON_NAME] لقد تم استلام طلبكم رقم 2025/7452870 للمؤمن عليه 1347944 من …" at bounding box center [662, 338] width 727 height 23
copy span "2025/7452870"
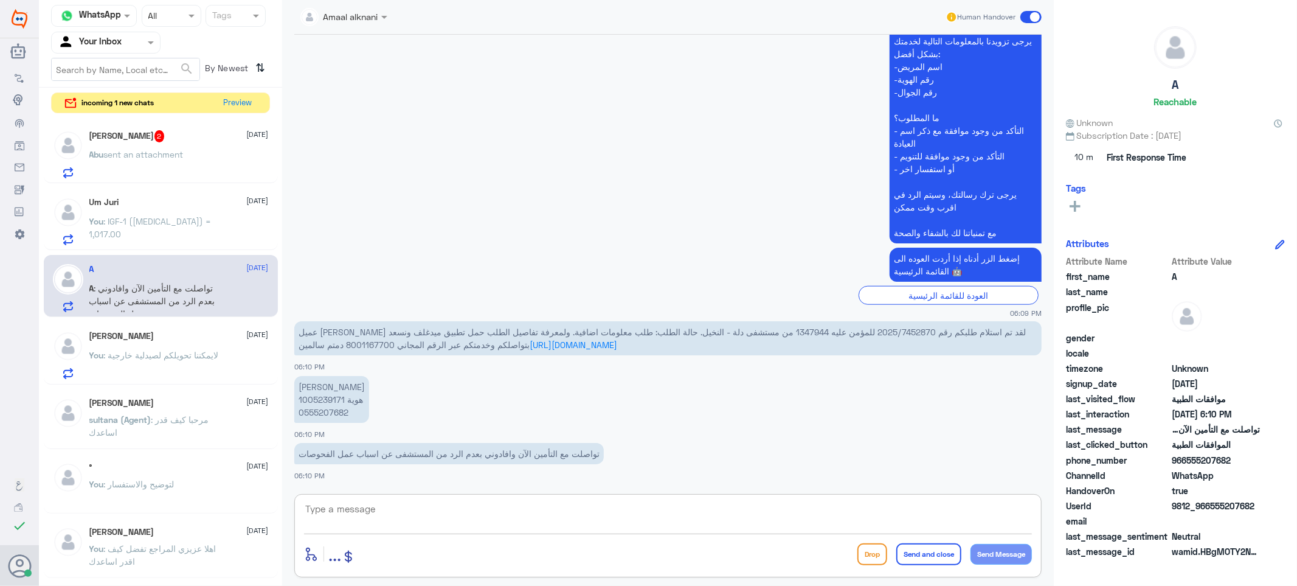
click at [395, 507] on textarea at bounding box center [668, 515] width 728 height 30
type textarea "يوجد موافقة ع طلبكم"
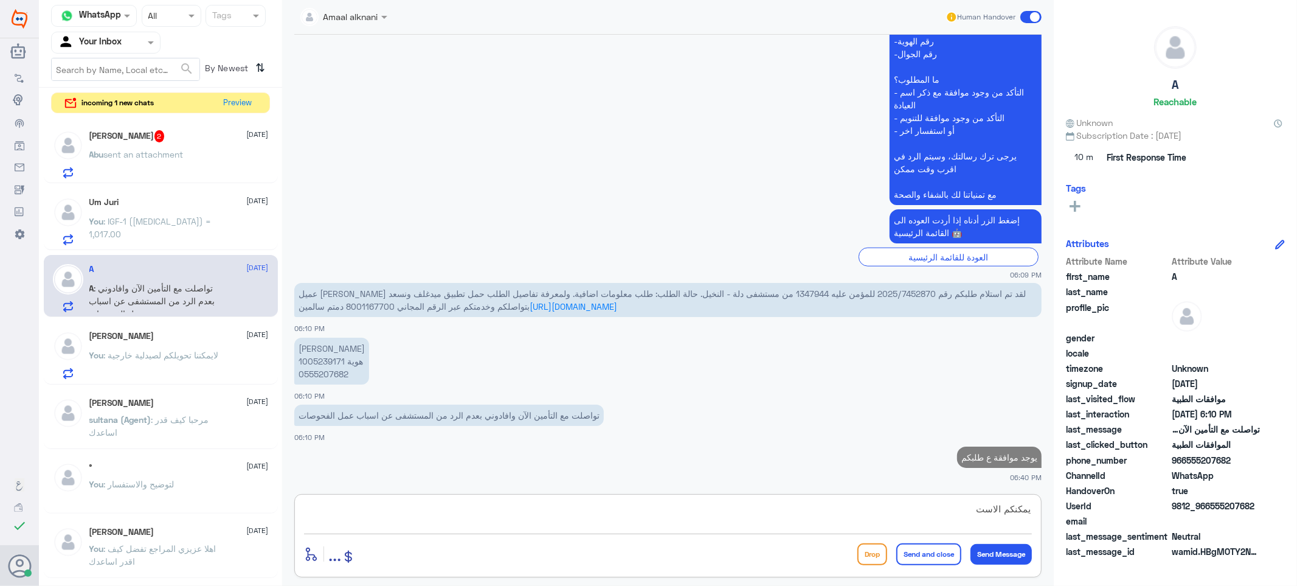
scroll to position [1011, 0]
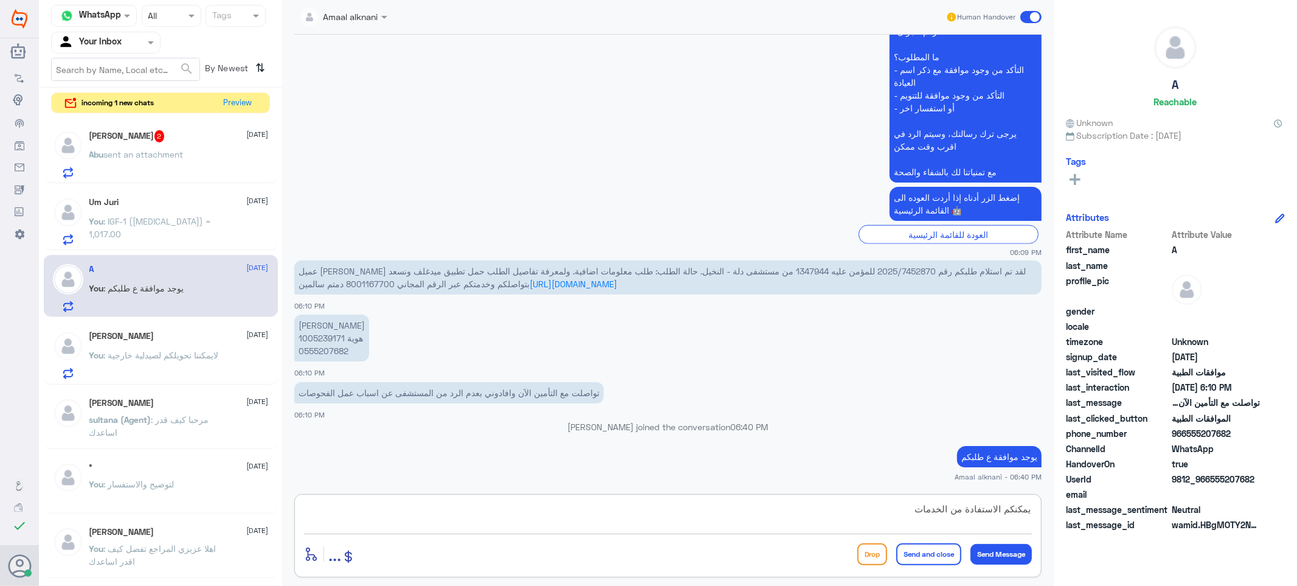
type textarea "يمكنكم الاستفادة من الخدمات"
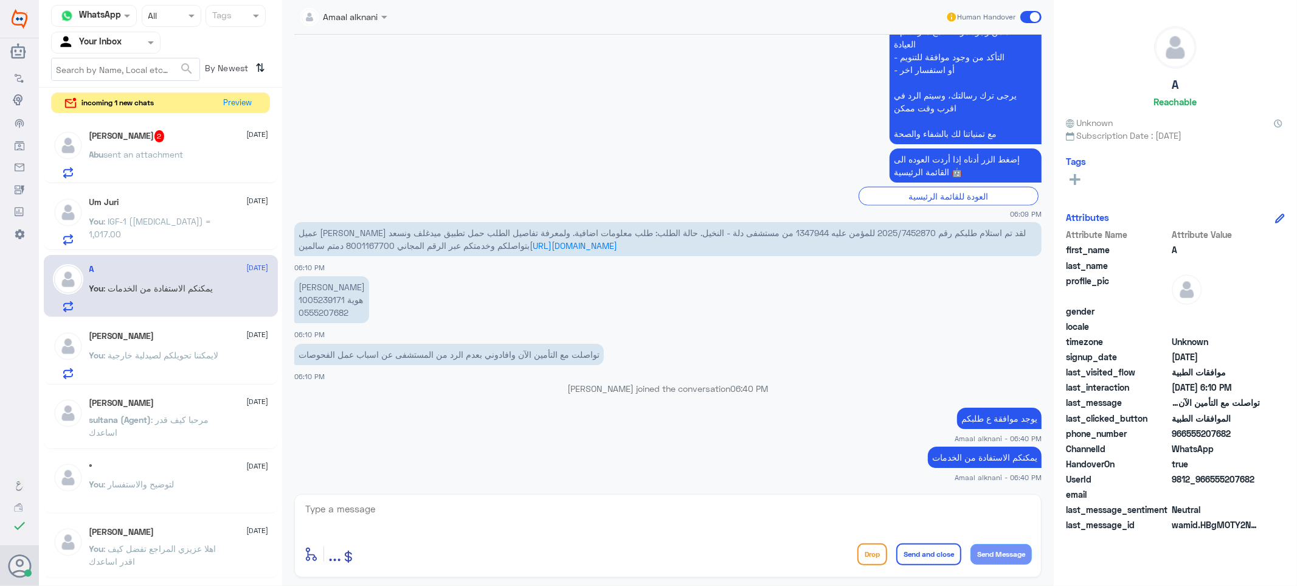
click at [113, 210] on div "Um Juri [DATE] You : IGF-1 ([MEDICAL_DATA]) = 1,017.00" at bounding box center [178, 221] width 179 height 48
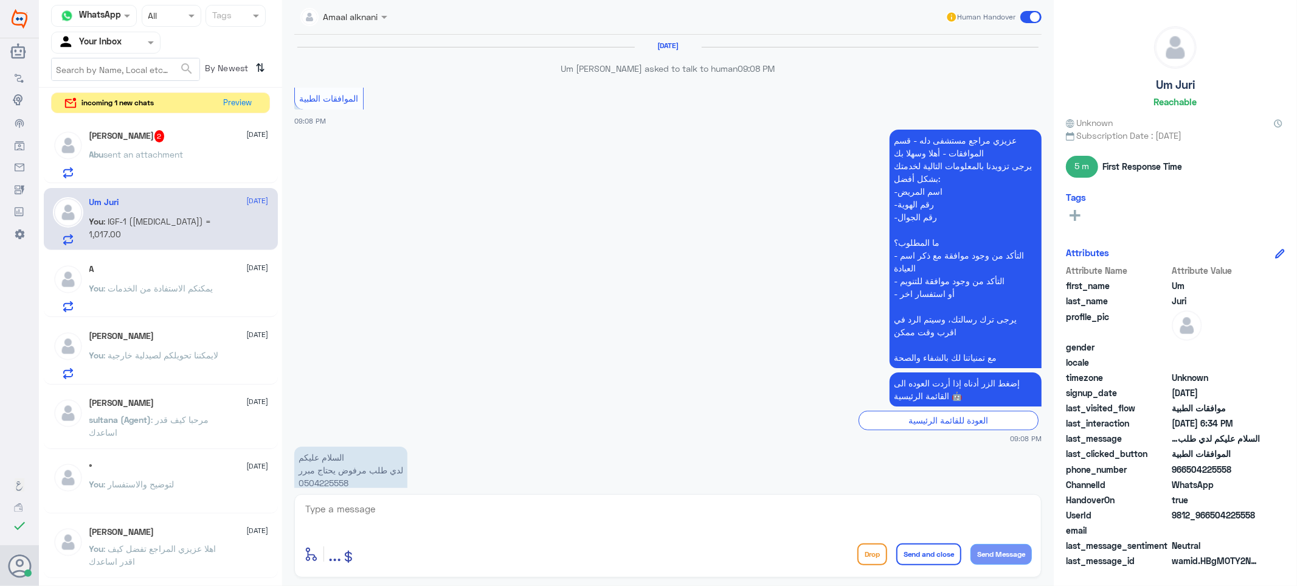
scroll to position [1111, 0]
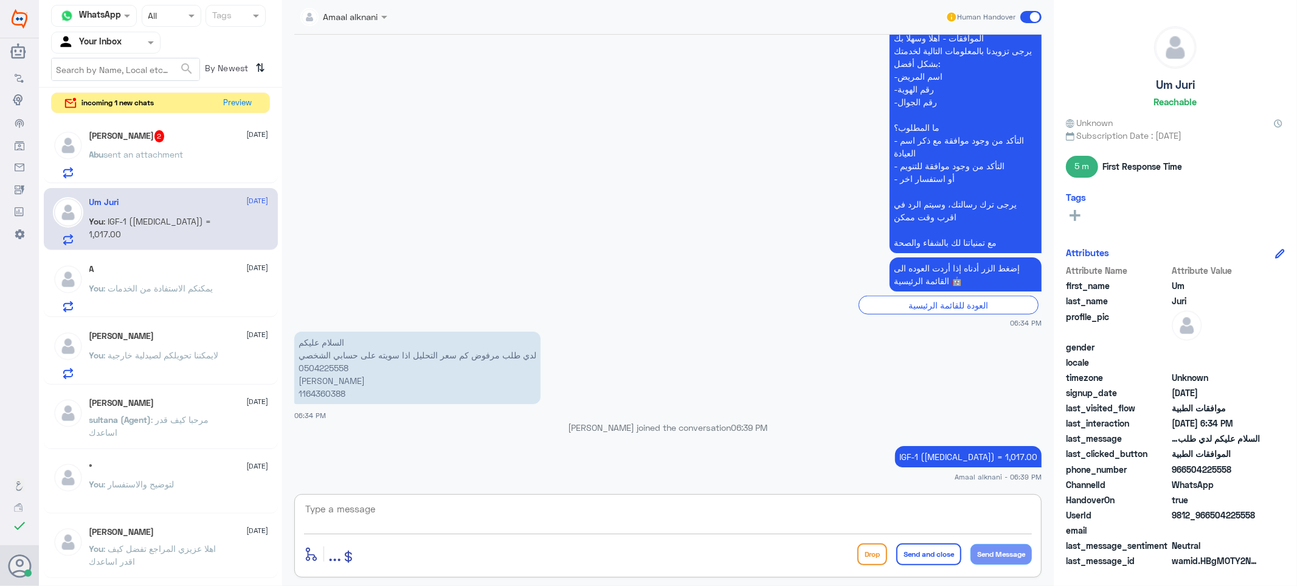
click at [379, 507] on textarea at bounding box center [668, 515] width 728 height 30
type textarea "اي خدمة اخرى ؟"
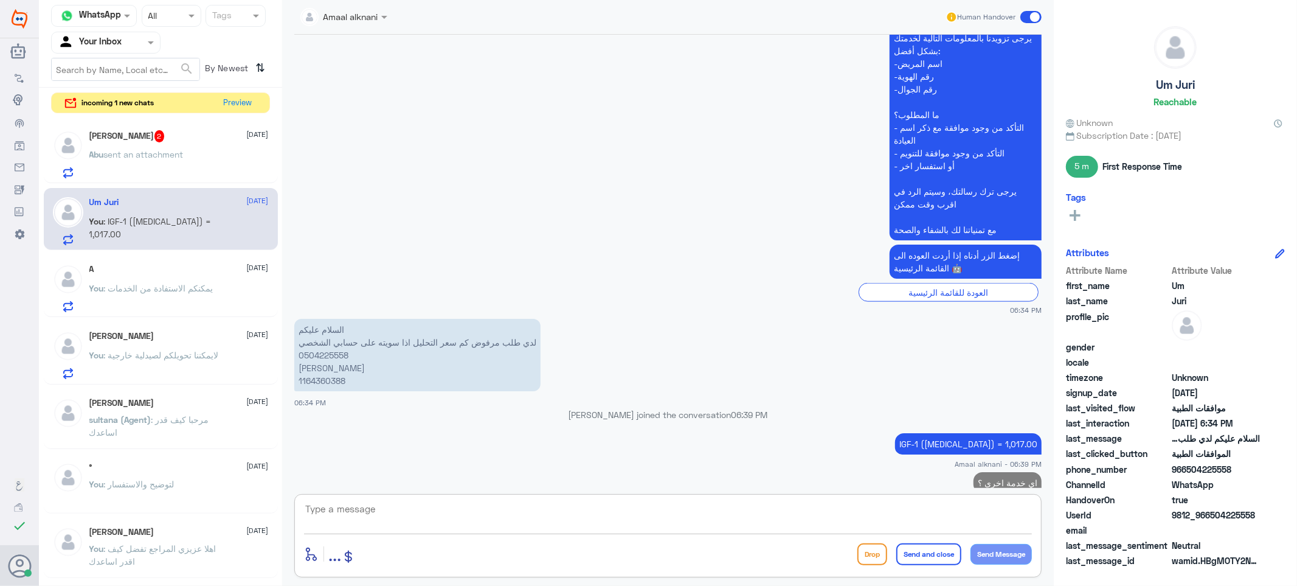
scroll to position [1150, 0]
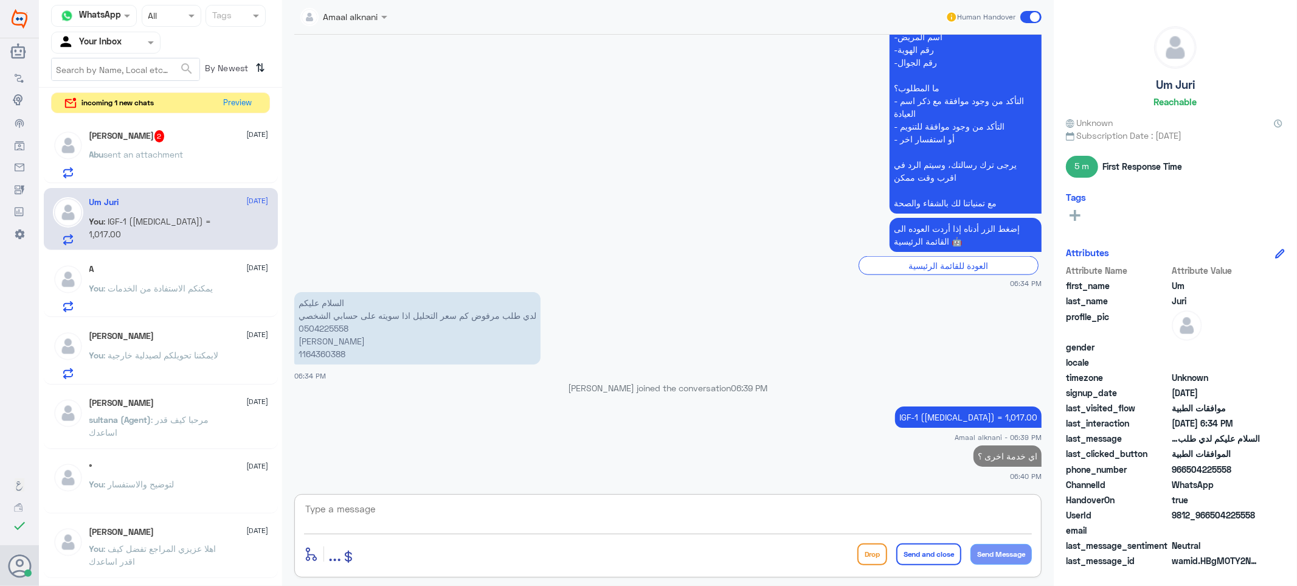
click at [154, 133] on div "[PERSON_NAME] 2 [DATE]" at bounding box center [178, 136] width 179 height 12
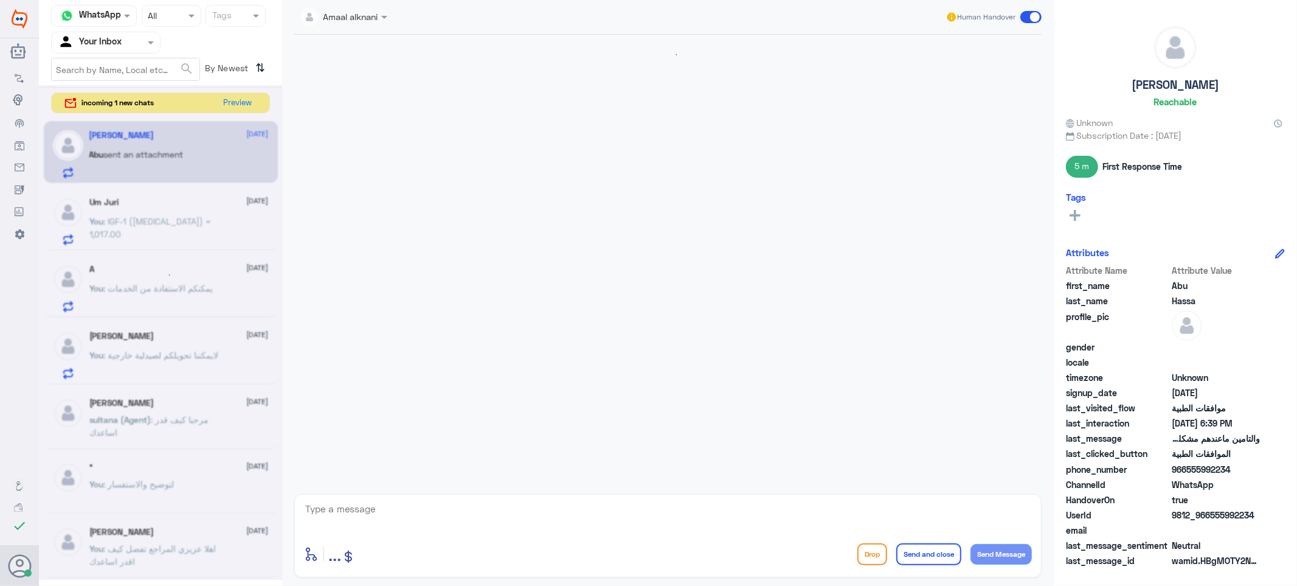
scroll to position [879, 0]
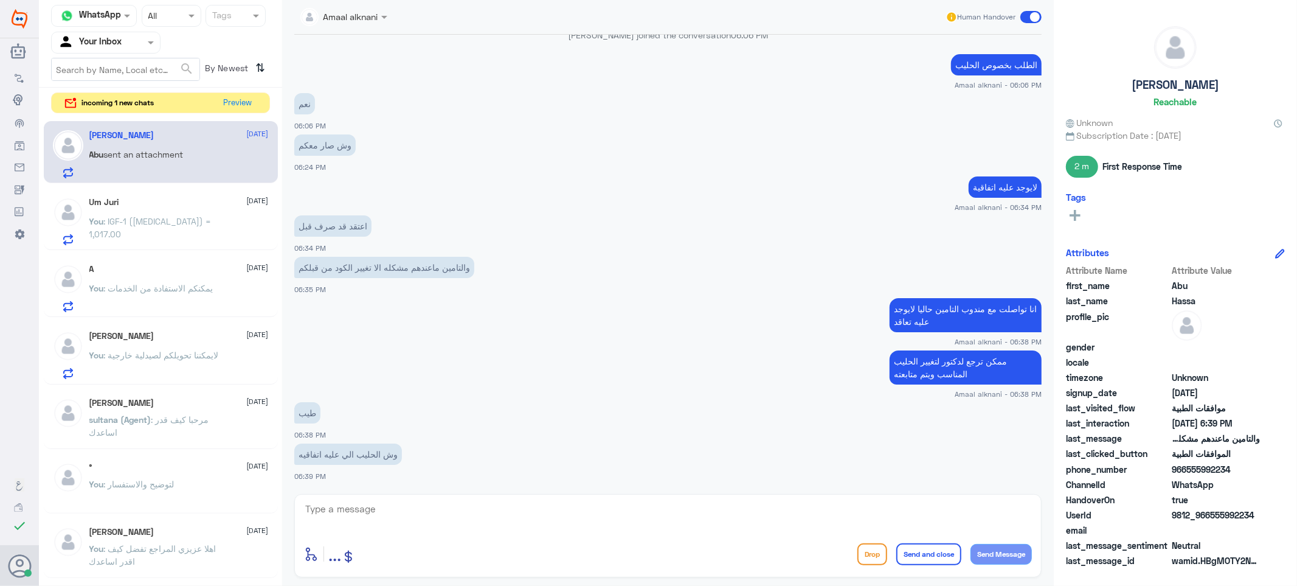
click at [478, 521] on textarea at bounding box center [668, 515] width 728 height 30
type textarea "ل"
type textarea "للاسف ماعندي فكره"
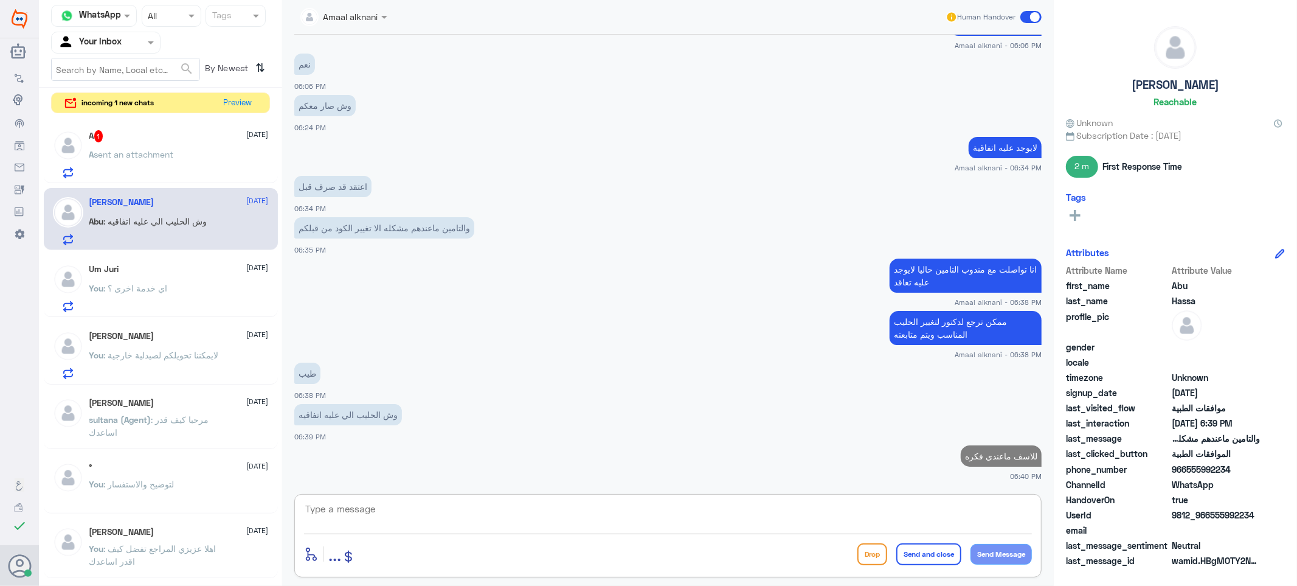
click at [171, 162] on p "A sent an attachment" at bounding box center [131, 163] width 85 height 30
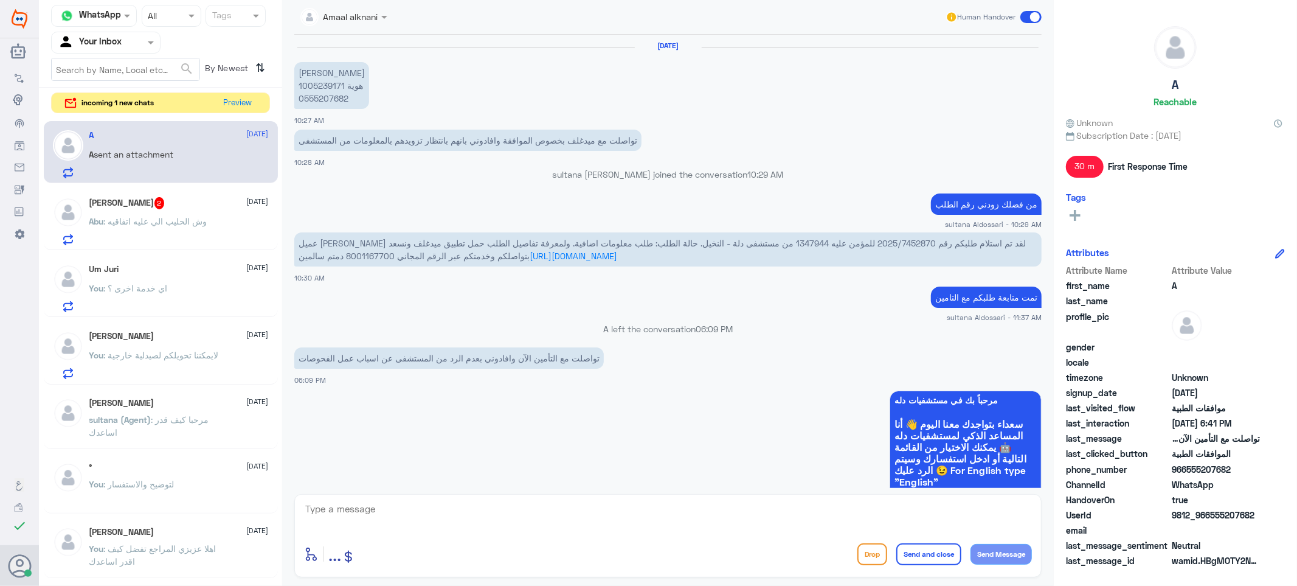
scroll to position [733, 0]
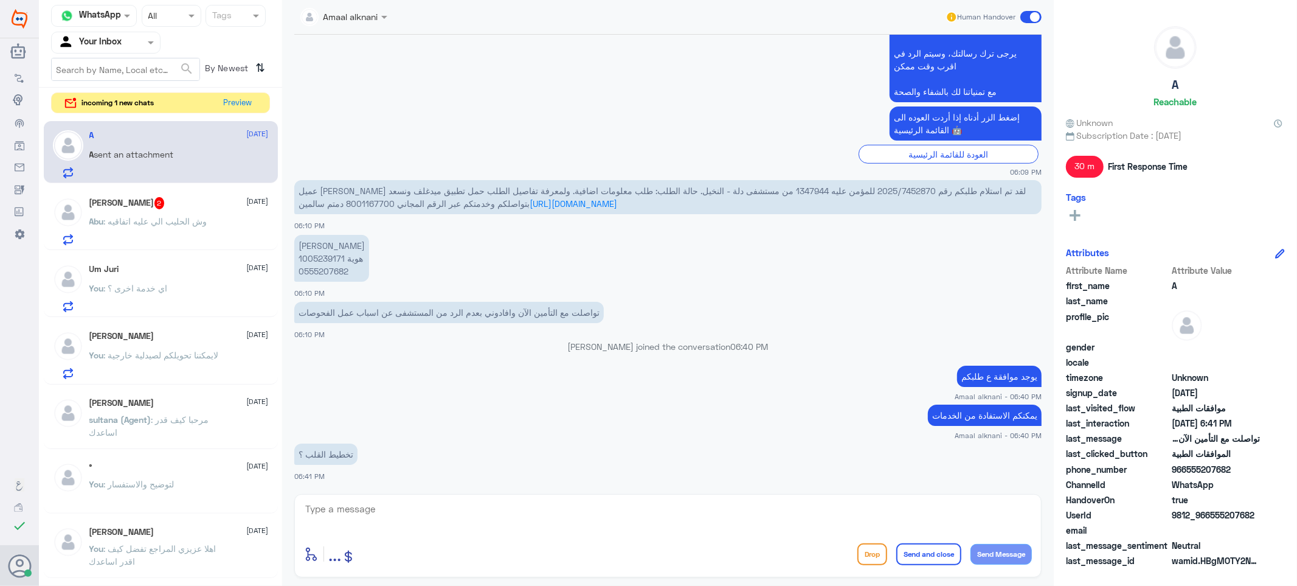
click at [371, 512] on textarea at bounding box center [668, 515] width 728 height 30
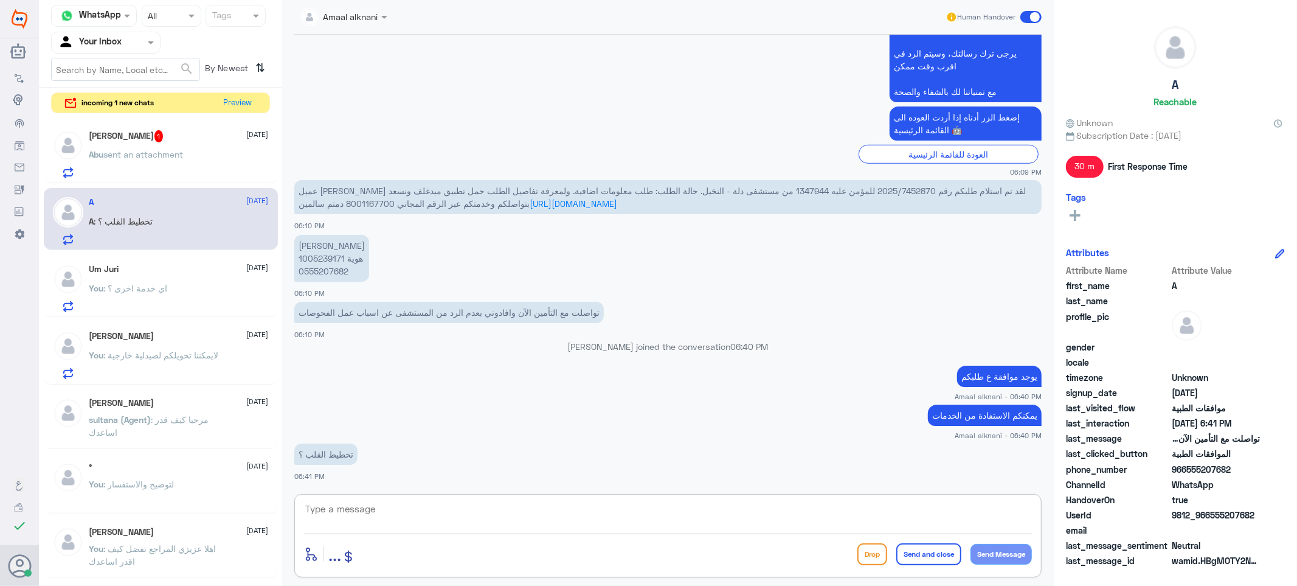
click at [387, 522] on textarea at bounding box center [668, 515] width 728 height 30
paste textarea "CHEST 1 VIEW"
type textarea "CHEST 1 VIEW + والتحاليل"
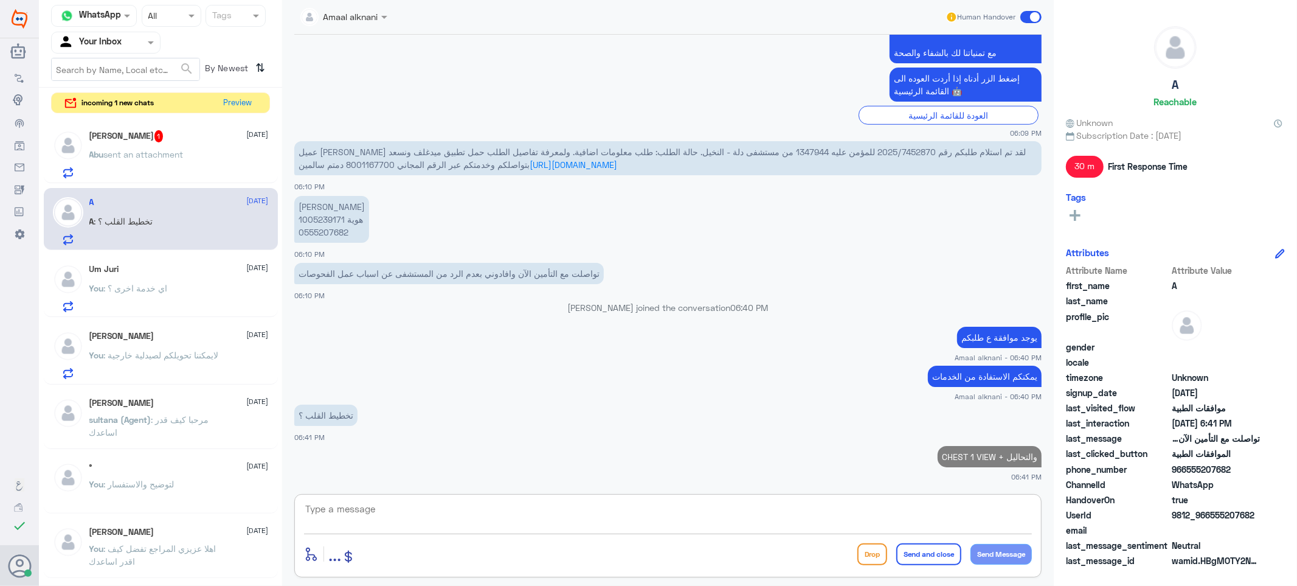
click at [483, 516] on textarea at bounding box center [668, 515] width 728 height 30
type textarea "تقدرون تستفيدون من الخدمات"
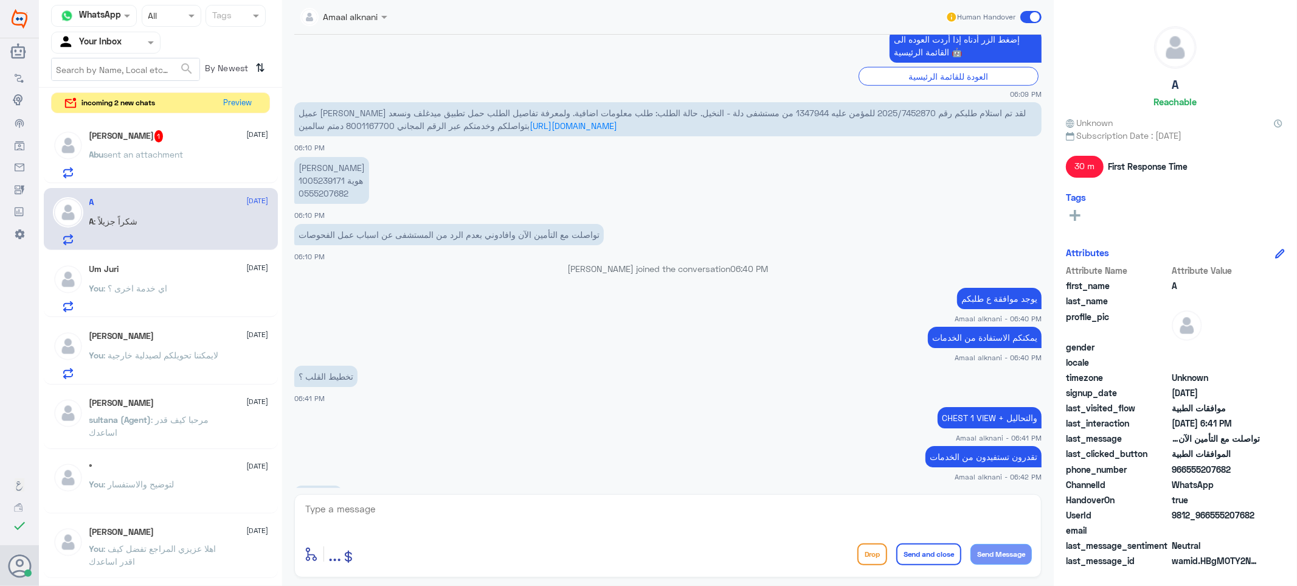
scroll to position [853, 0]
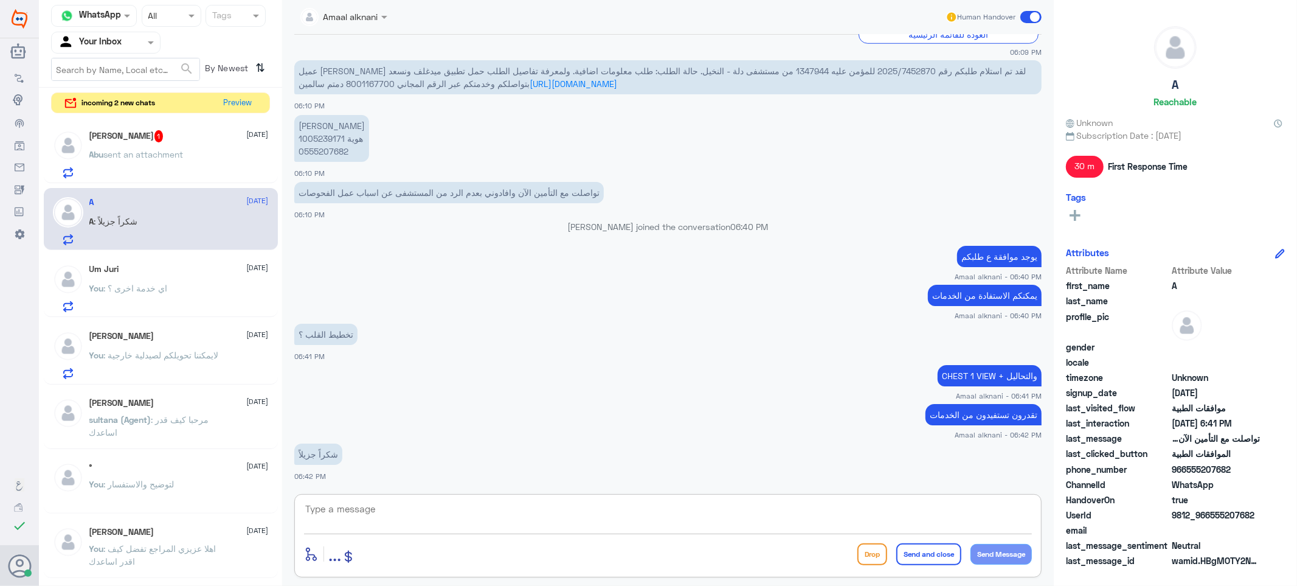
click at [402, 516] on textarea at bounding box center [668, 515] width 728 height 30
click at [404, 522] on textarea at bounding box center [668, 515] width 728 height 30
type textarea "ا"
type textarea "قدامكم العافية"
click at [916, 558] on button "Send and close" at bounding box center [928, 554] width 65 height 22
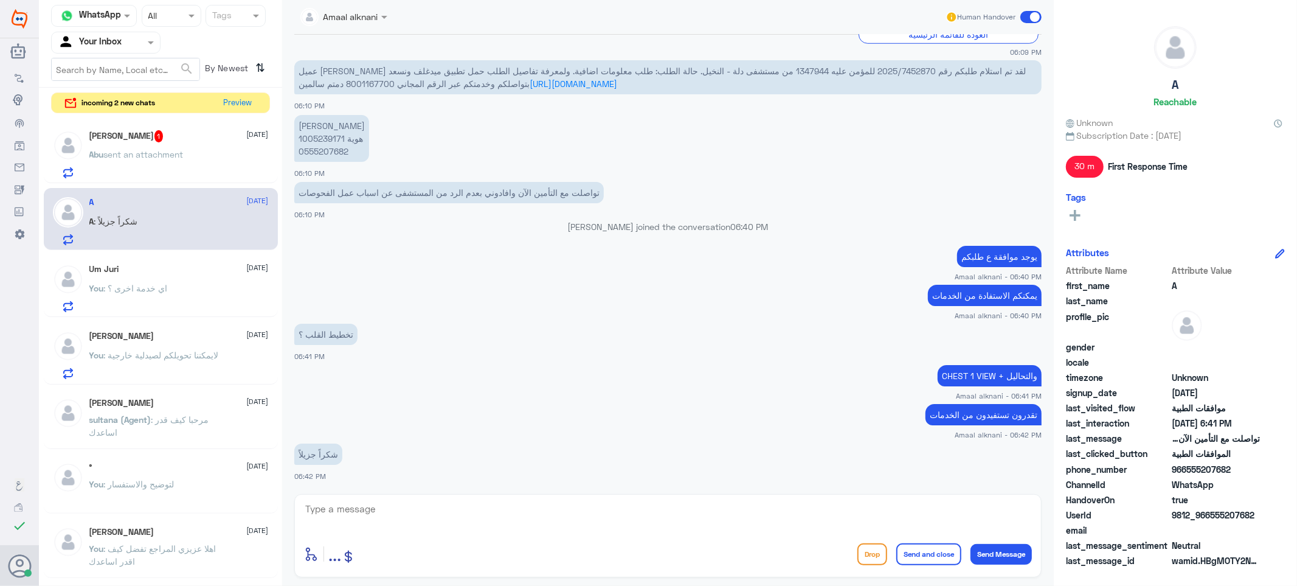
scroll to position [891, 0]
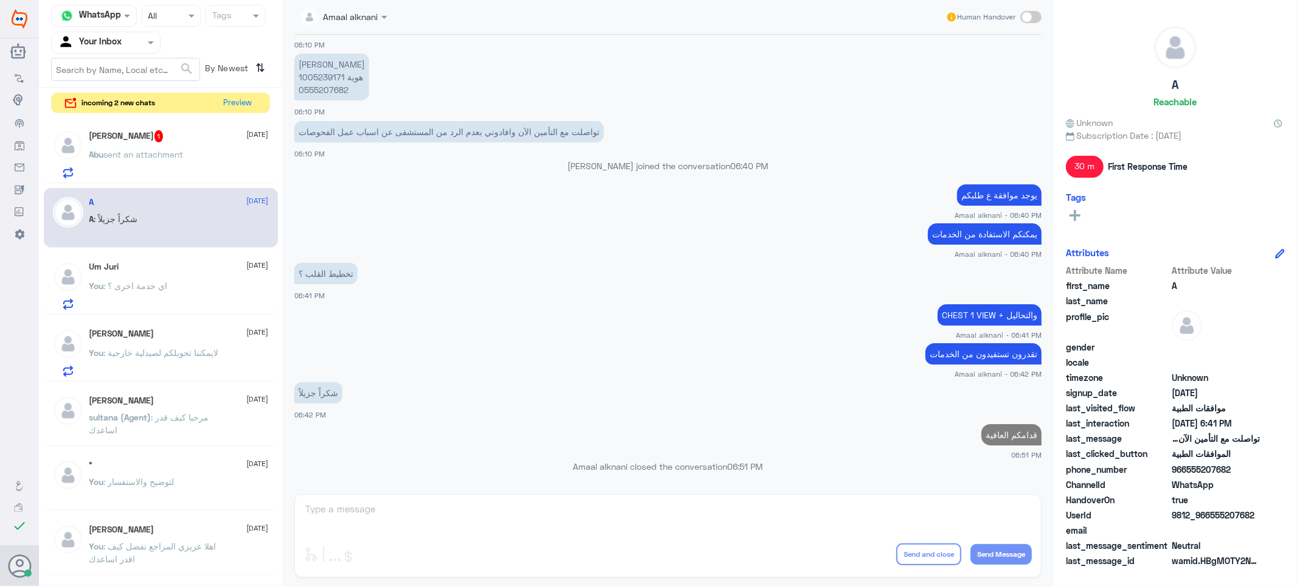
click at [130, 166] on p "Abu sent an attachment" at bounding box center [136, 163] width 94 height 30
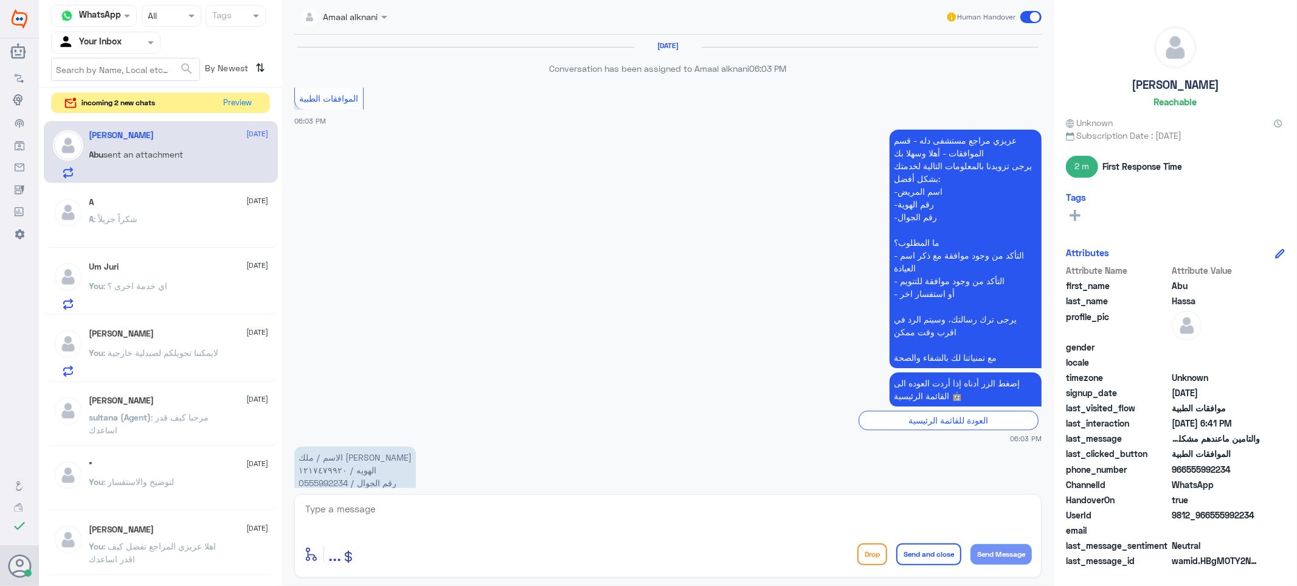
scroll to position [658, 0]
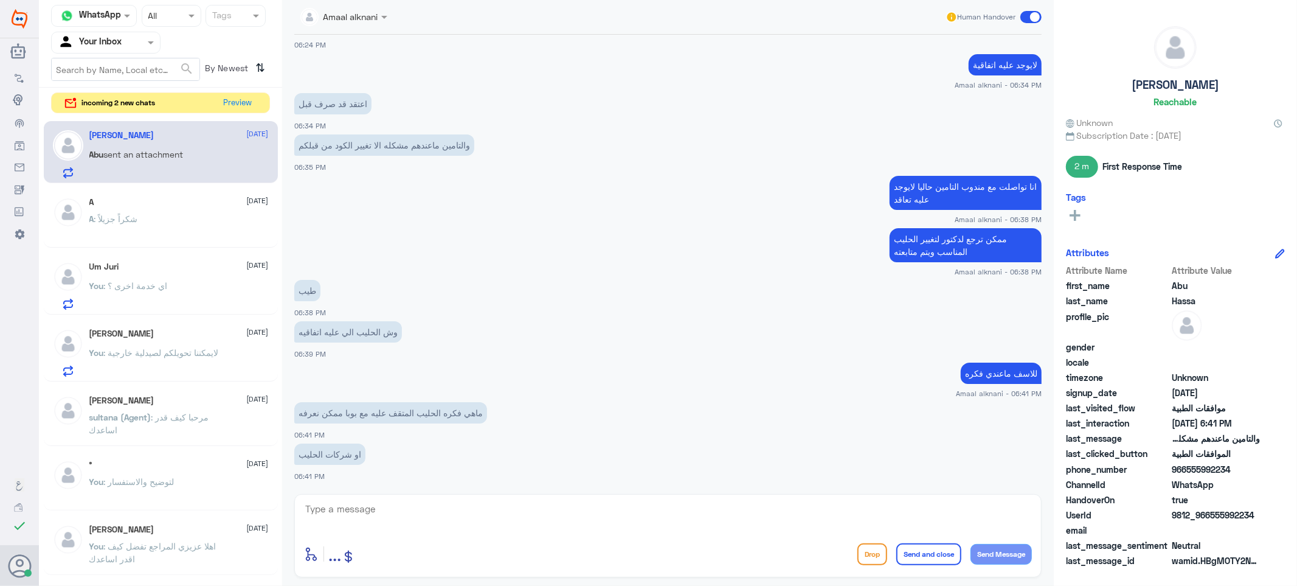
click at [409, 511] on textarea at bounding box center [668, 515] width 728 height 30
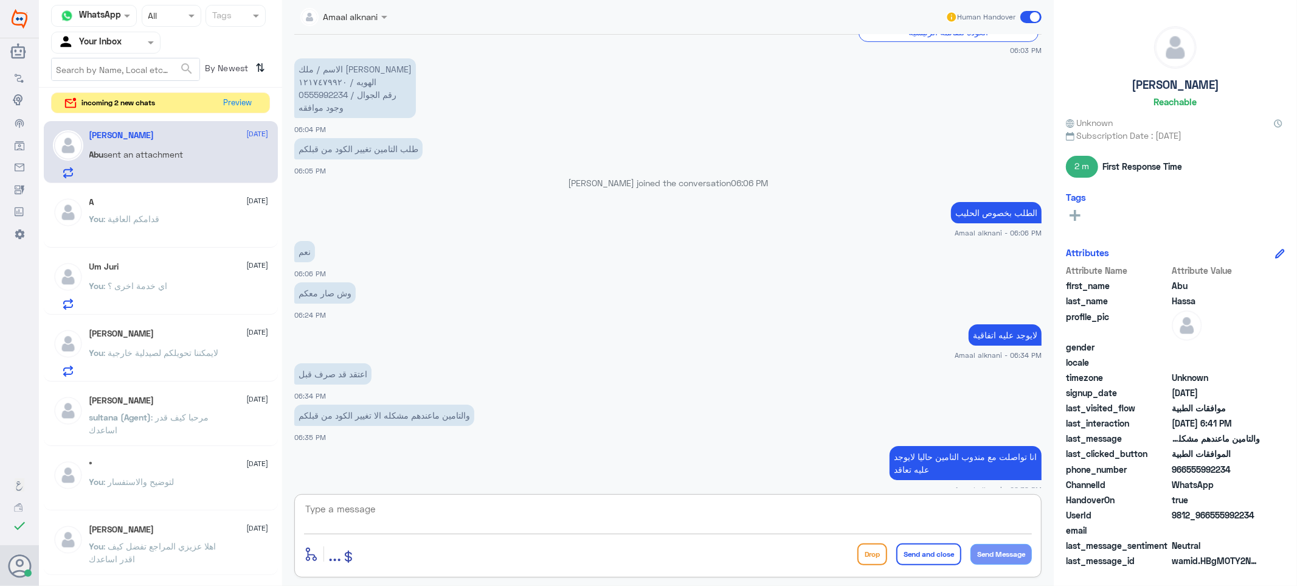
scroll to position [387, 0]
click at [313, 97] on p "الاسم / ملك [PERSON_NAME] / ١٢١٧٤٧٩٩٢٠ رقم الجوال / 0555992234 وجود موافقه" at bounding box center [355, 89] width 122 height 60
copy p "0555992234"
click at [244, 99] on button "Preview" at bounding box center [239, 102] width 38 height 19
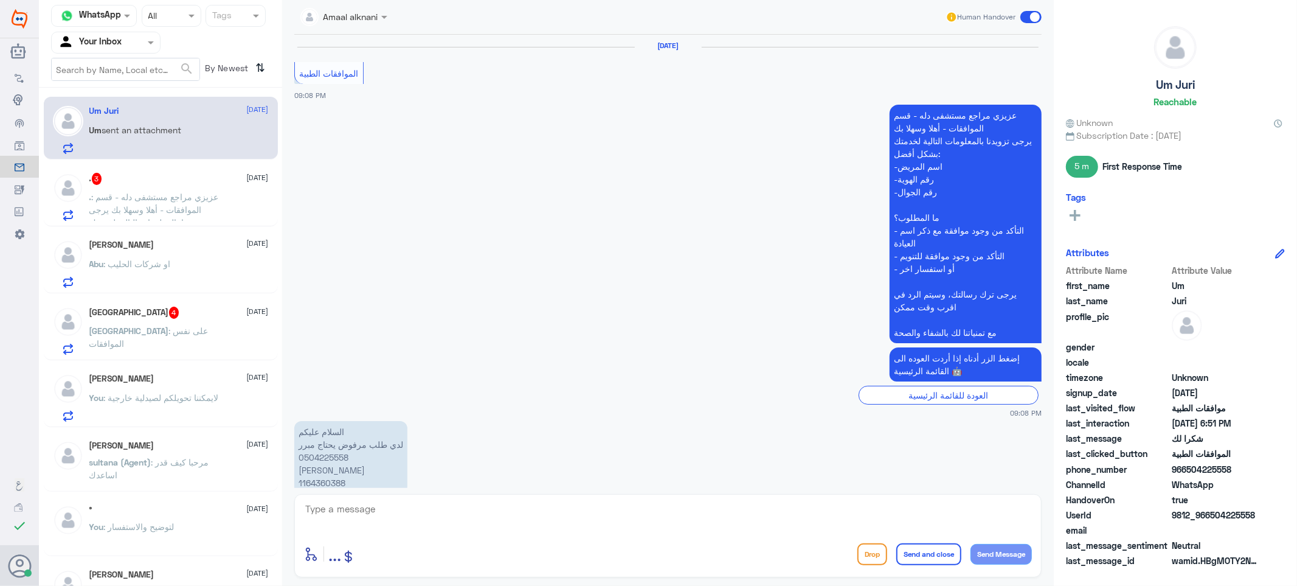
scroll to position [1166, 0]
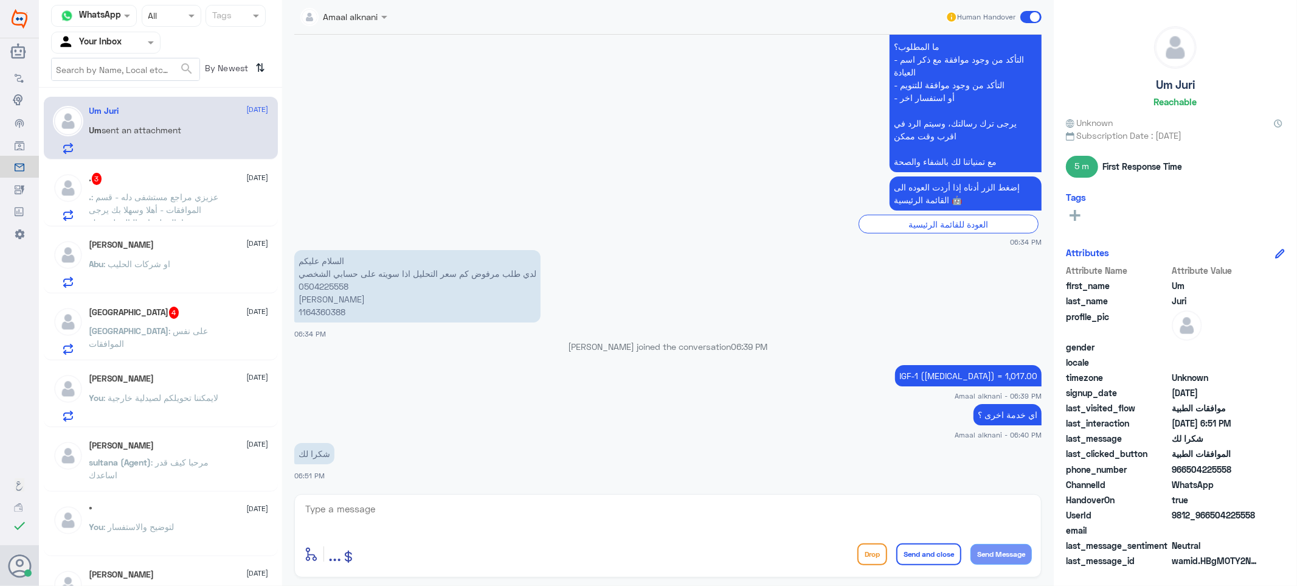
click at [390, 510] on textarea at bounding box center [668, 515] width 728 height 30
click at [342, 511] on textarea at bounding box center [668, 515] width 728 height 30
type textarea "قدامكم العافية"
click at [924, 556] on button "Send and close" at bounding box center [928, 554] width 65 height 22
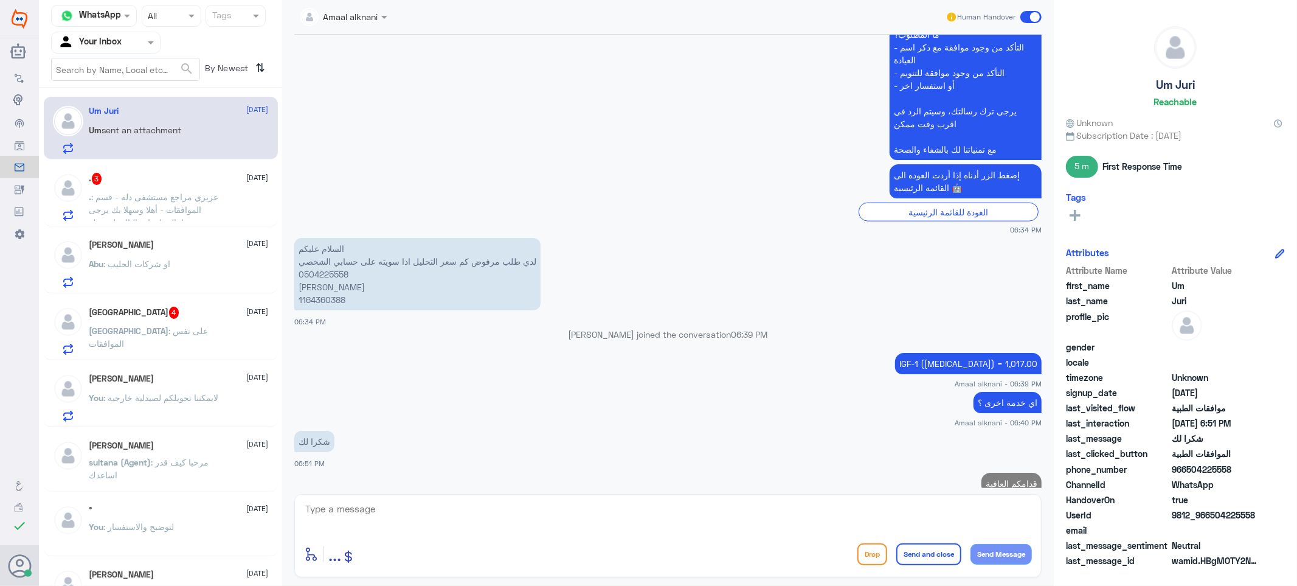
scroll to position [1206, 0]
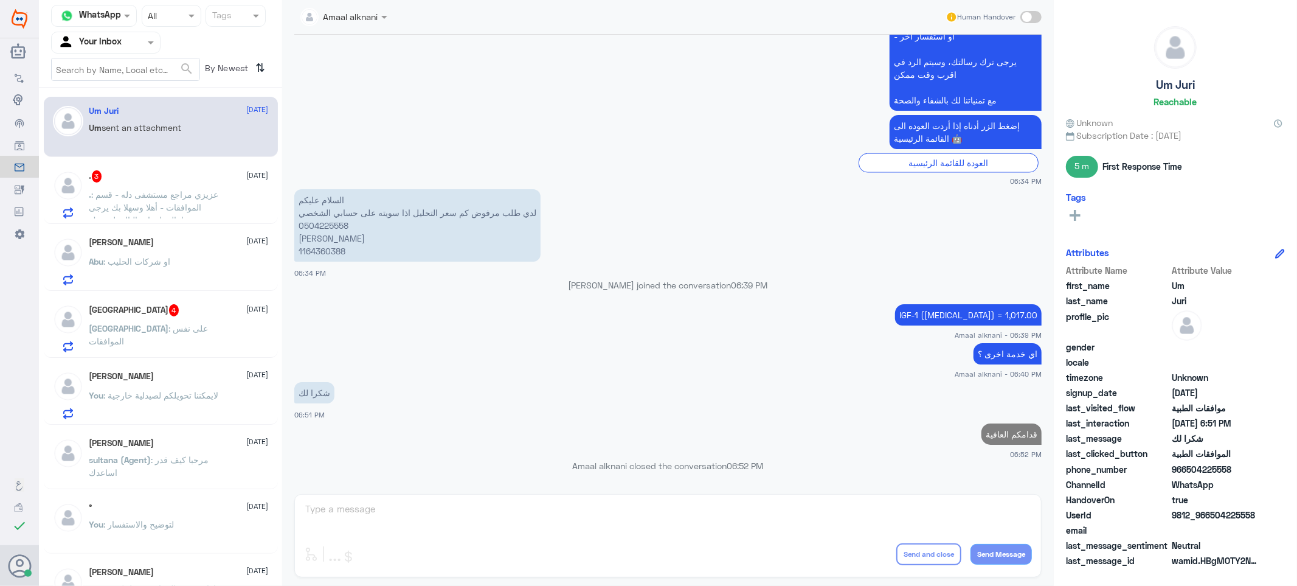
click at [158, 207] on span ": عزيزي مراجع مستشفى دله - قسم الموافقات - أهلا وسهلا بك يرجى تزويدنا بالمعلوما…" at bounding box center [157, 264] width 137 height 151
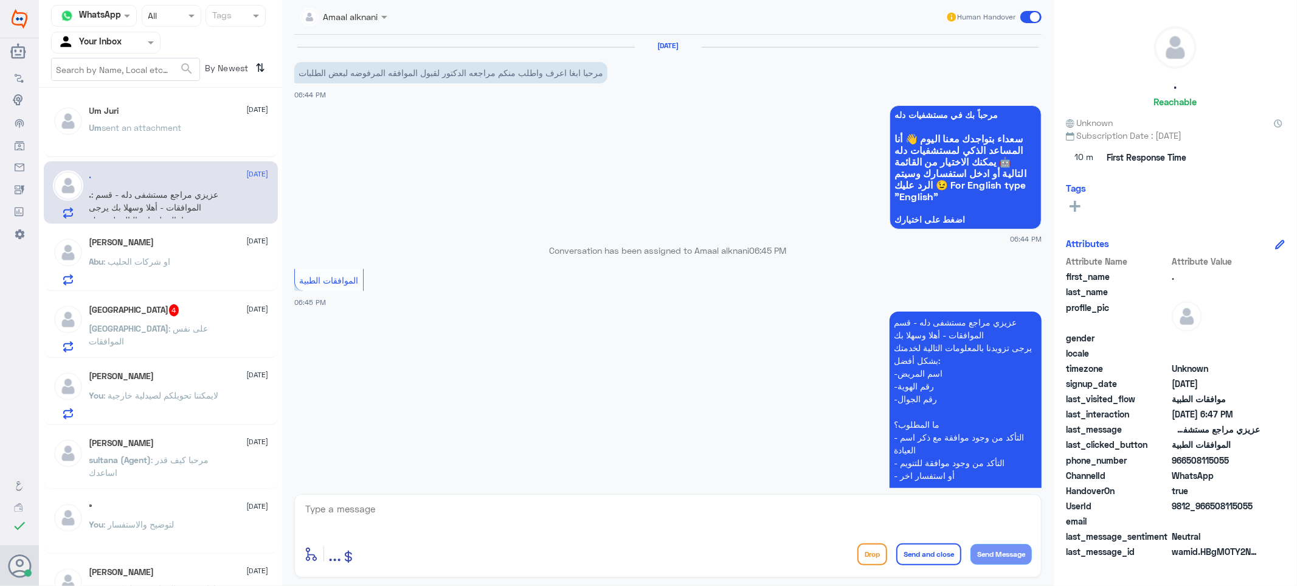
scroll to position [325, 0]
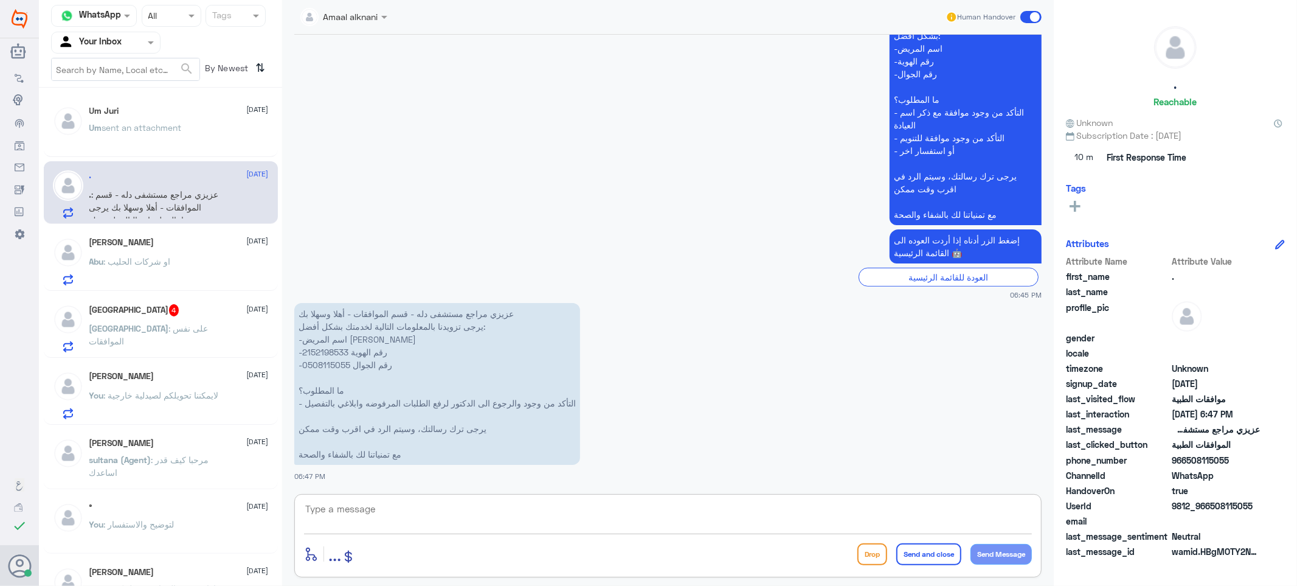
click at [431, 512] on textarea at bounding box center [668, 515] width 728 height 30
click at [328, 349] on p "عزيزي مراجع مستشفى دله - قسم الموافقات - أهلا وسهلا بك يرجى تزويدنا بالمعلومات …" at bounding box center [437, 384] width 286 height 162
copy p "2152198533"
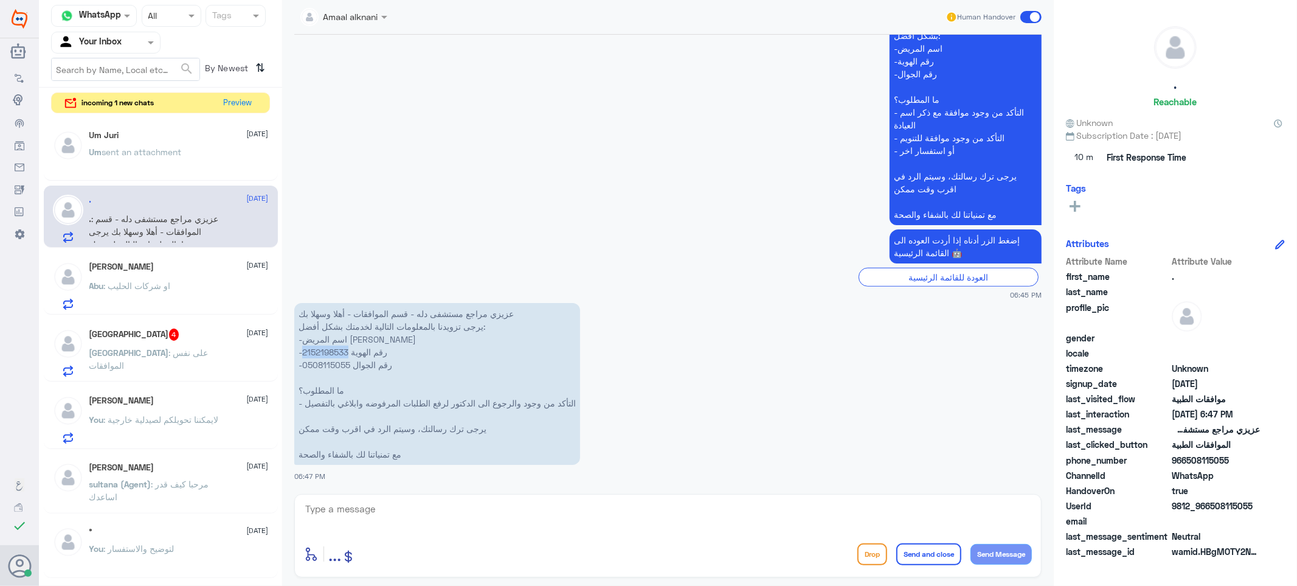
copy p "2152198533"
click at [428, 527] on textarea at bounding box center [668, 515] width 728 height 30
type textarea "عفوا الطلب بخصوص ماذا ؟"
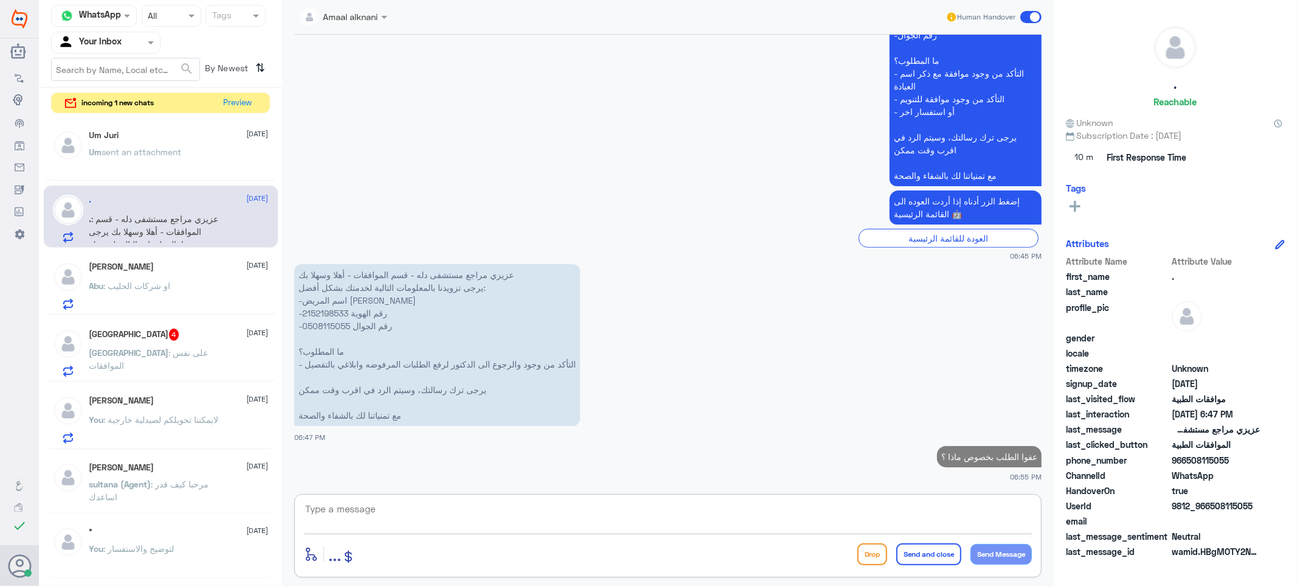
click at [187, 154] on div "Um sent an attachment" at bounding box center [178, 161] width 179 height 27
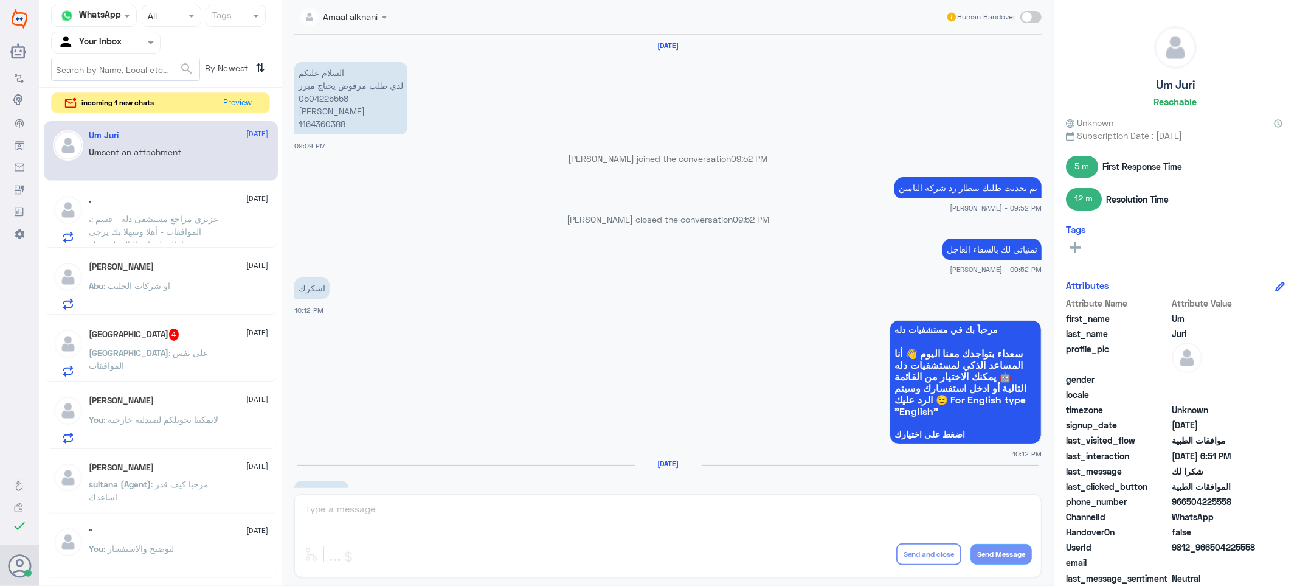
scroll to position [870, 0]
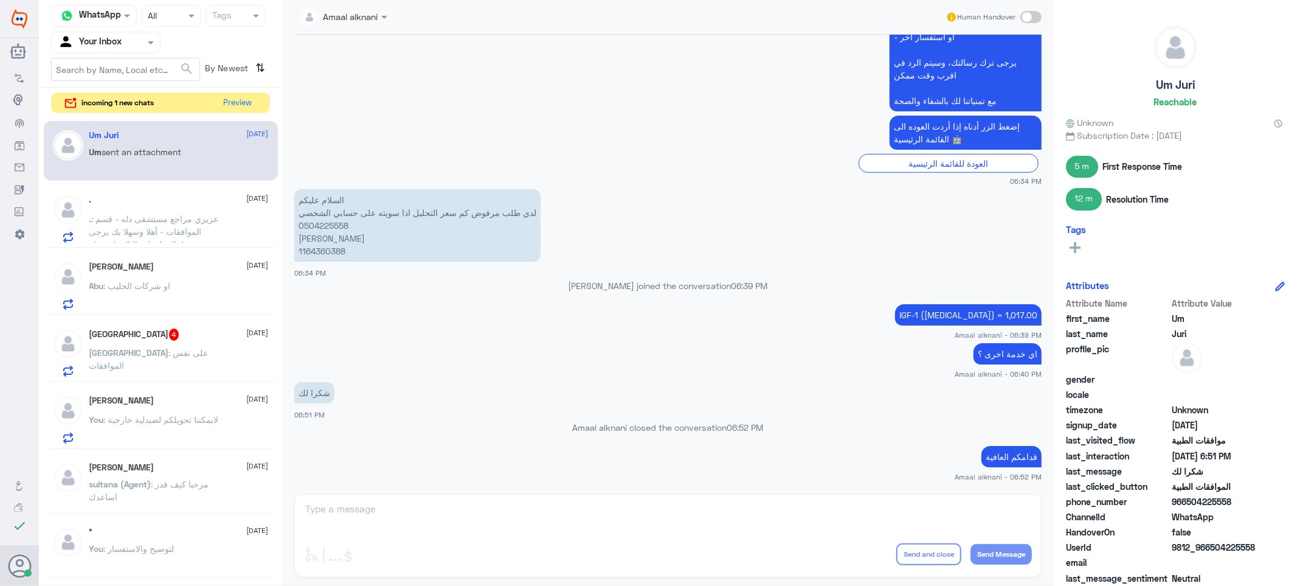
click at [438, 511] on div "Amaal alknani Human Handover [DATE] السلام عليكم لدي طلب مرفوض يحتاج مبرر 05042…" at bounding box center [668, 294] width 772 height 589
click at [169, 337] on span "4" at bounding box center [174, 334] width 10 height 12
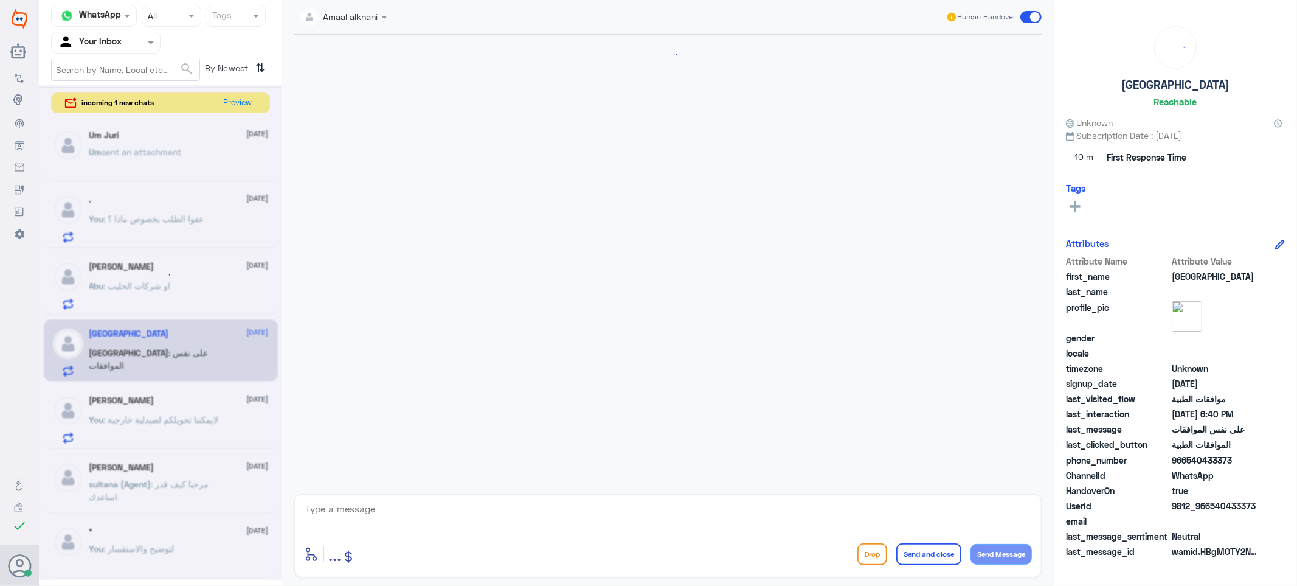
scroll to position [786, 0]
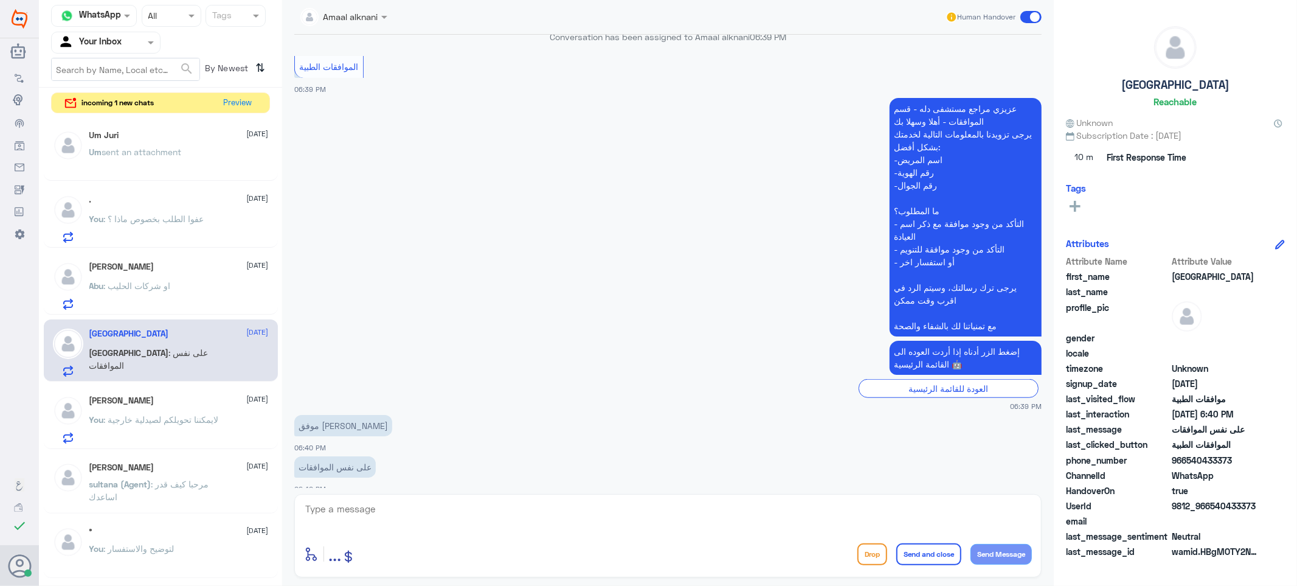
click at [373, 518] on textarea at bounding box center [668, 515] width 728 height 30
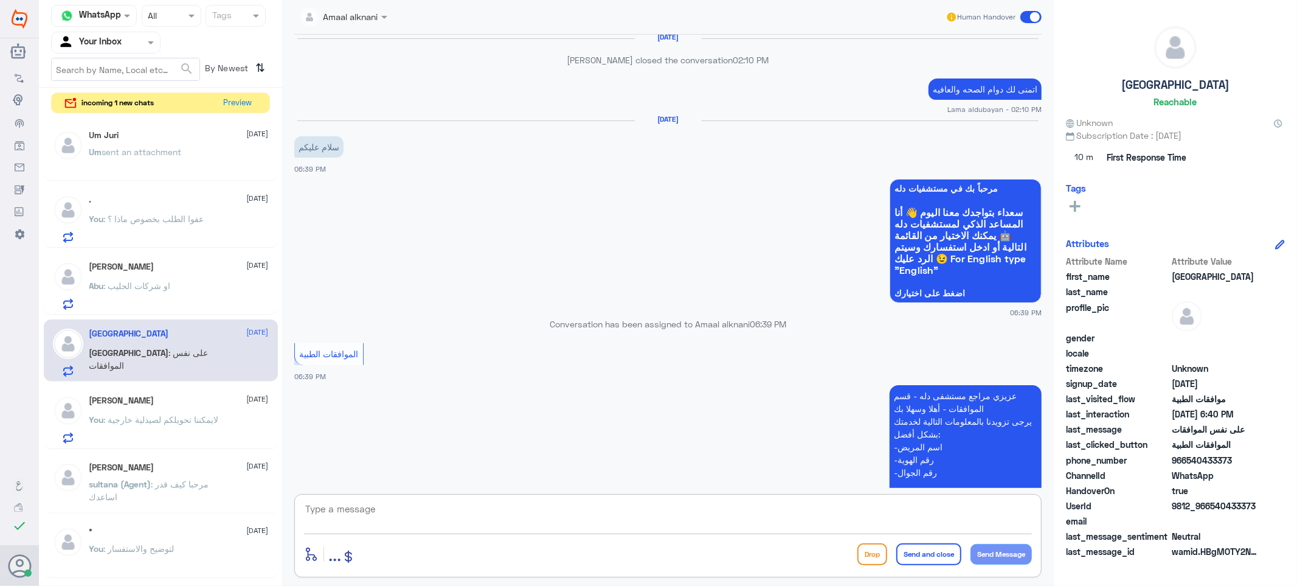
scroll to position [584, 0]
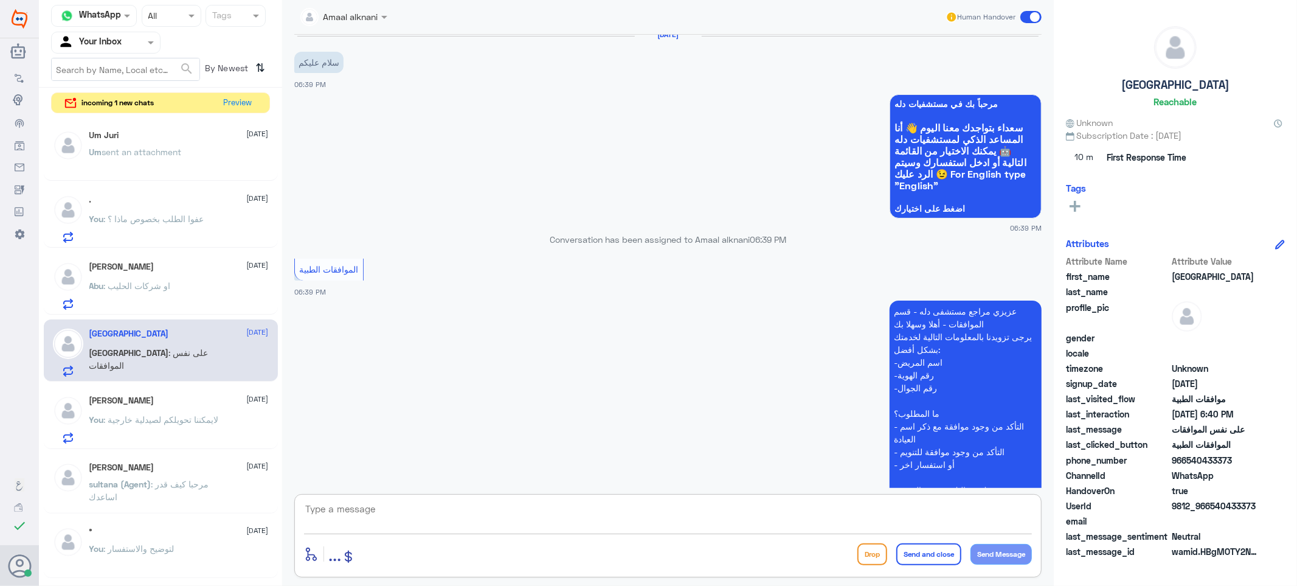
drag, startPoint x: 374, startPoint y: 499, endPoint x: 375, endPoint y: 508, distance: 9.1
click at [374, 501] on div "enter flow name ... Drop Send and close Send Message" at bounding box center [667, 535] width 747 height 83
click at [396, 521] on textarea at bounding box center [668, 515] width 728 height 30
type textarea "تفضل كيف اقدر اساعدك"
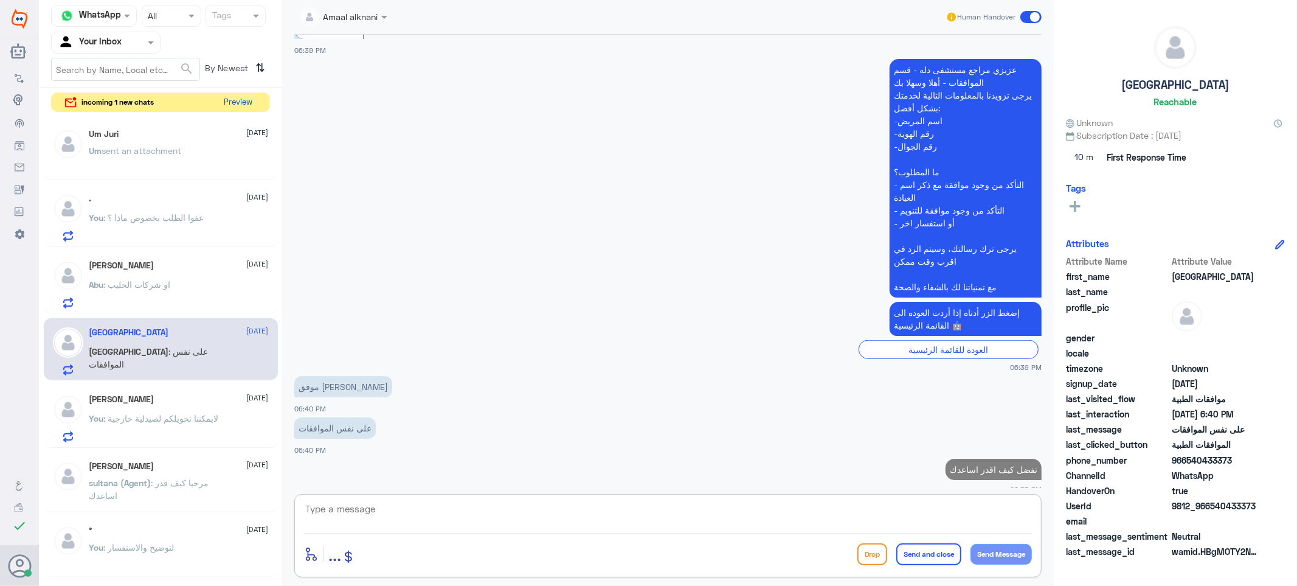
click at [247, 100] on button "Preview" at bounding box center [239, 102] width 38 height 19
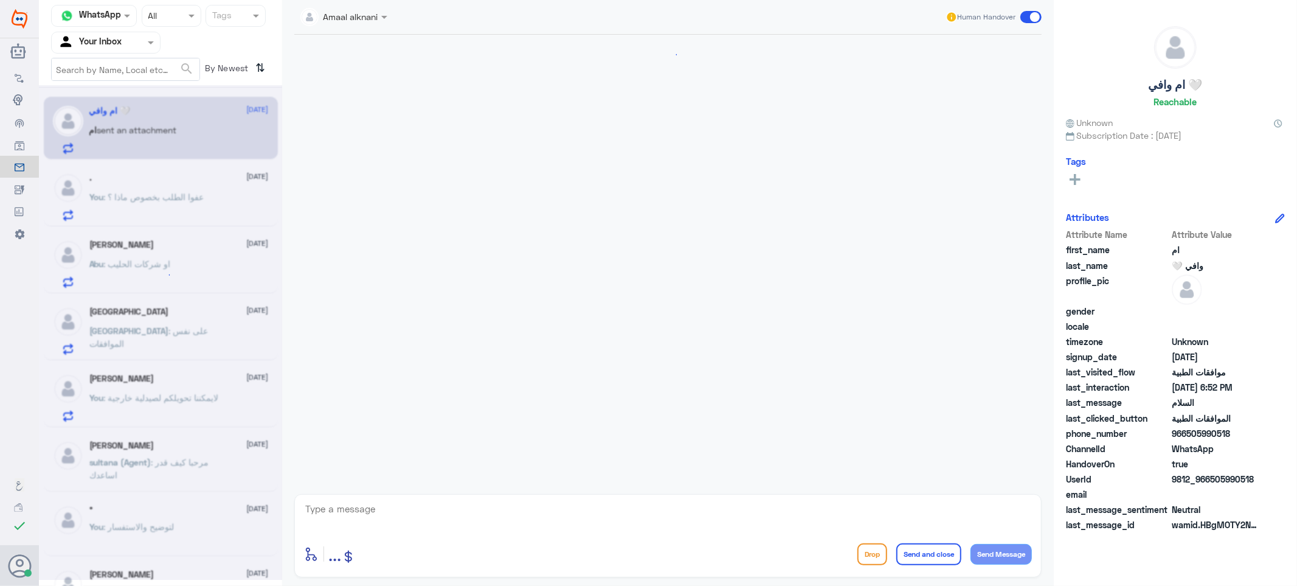
scroll to position [704, 0]
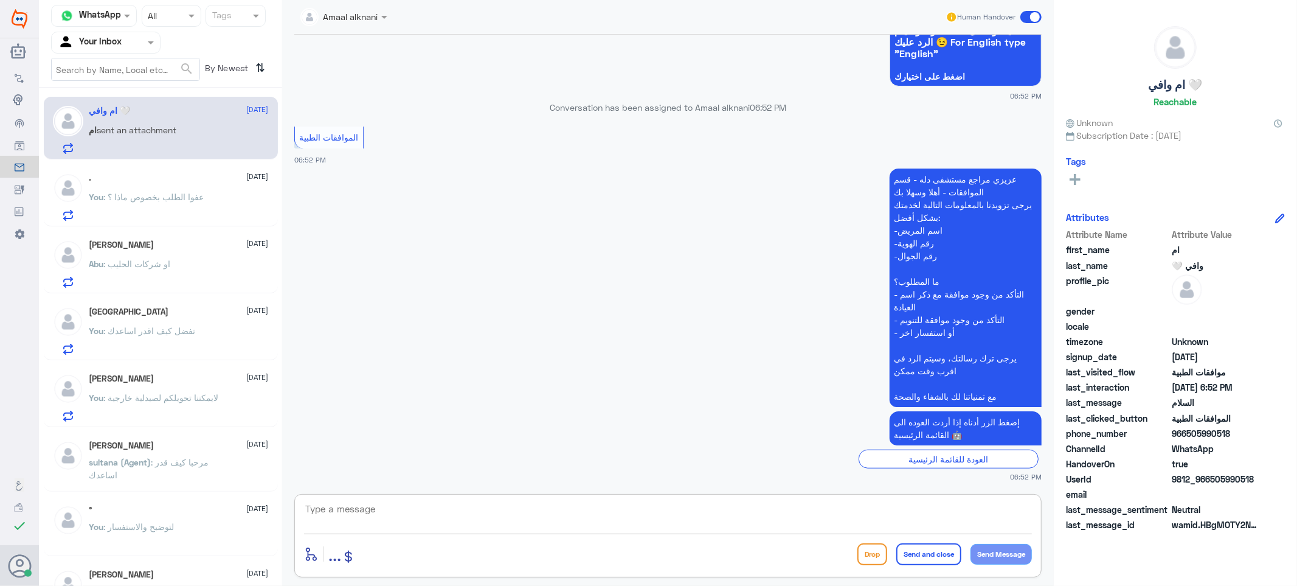
click at [427, 520] on textarea at bounding box center [668, 515] width 728 height 30
type textarea "تفضل كيف اقدر اساعدك"
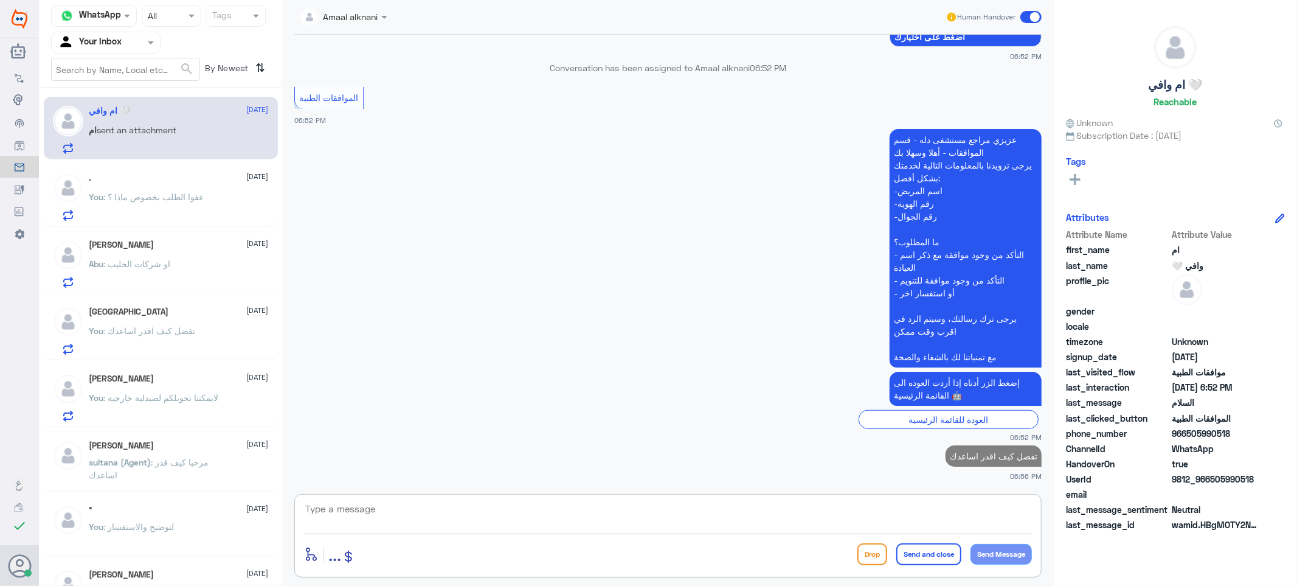
click at [155, 260] on span ": او شركات الحليب" at bounding box center [137, 263] width 67 height 10
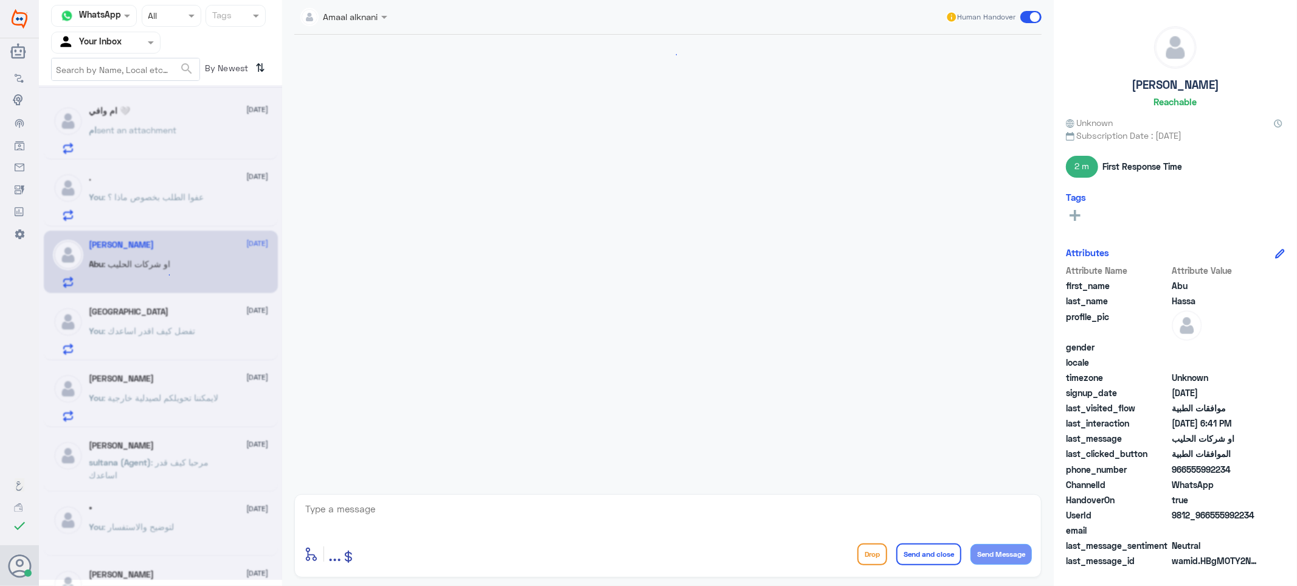
scroll to position [658, 0]
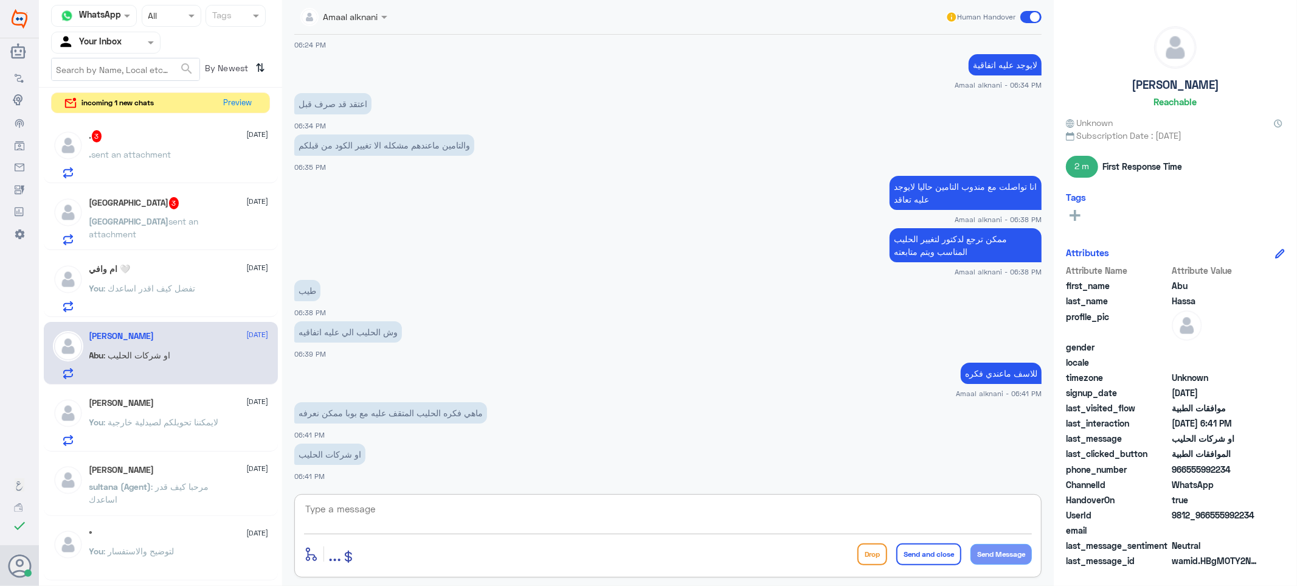
click at [403, 514] on textarea at bounding box center [668, 515] width 728 height 30
click at [169, 209] on div "Turki 3 [DATE] Turki sent an attachment" at bounding box center [178, 221] width 179 height 48
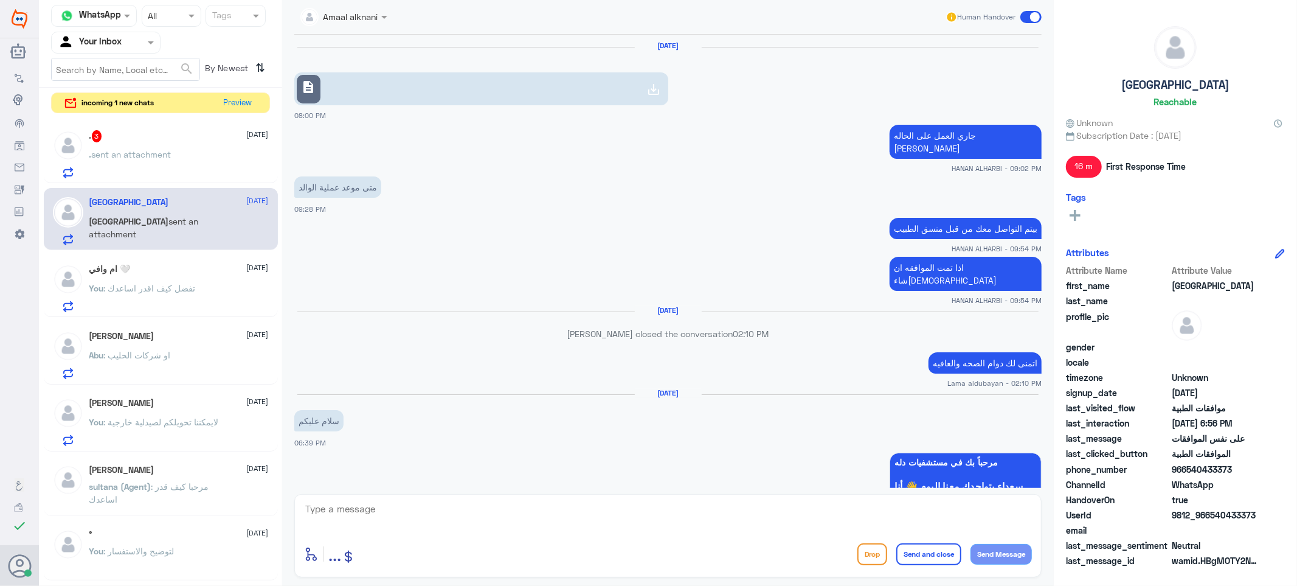
scroll to position [760, 0]
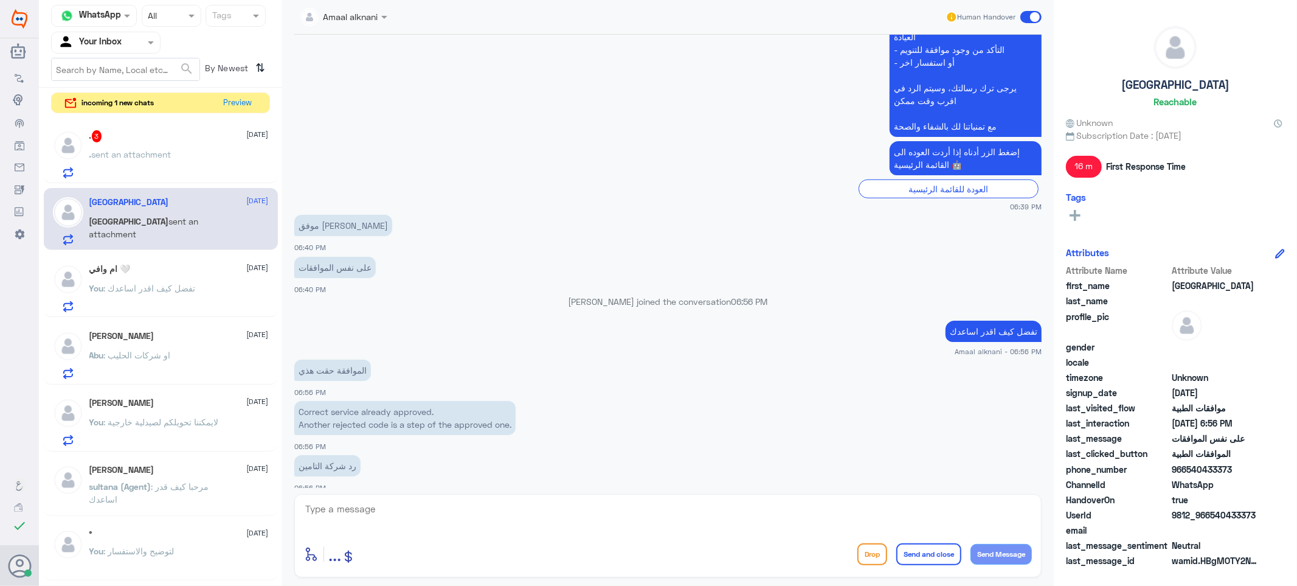
click at [470, 517] on textarea at bounding box center [668, 515] width 728 height 30
click at [157, 142] on div ". 3 [DATE]" at bounding box center [178, 136] width 179 height 12
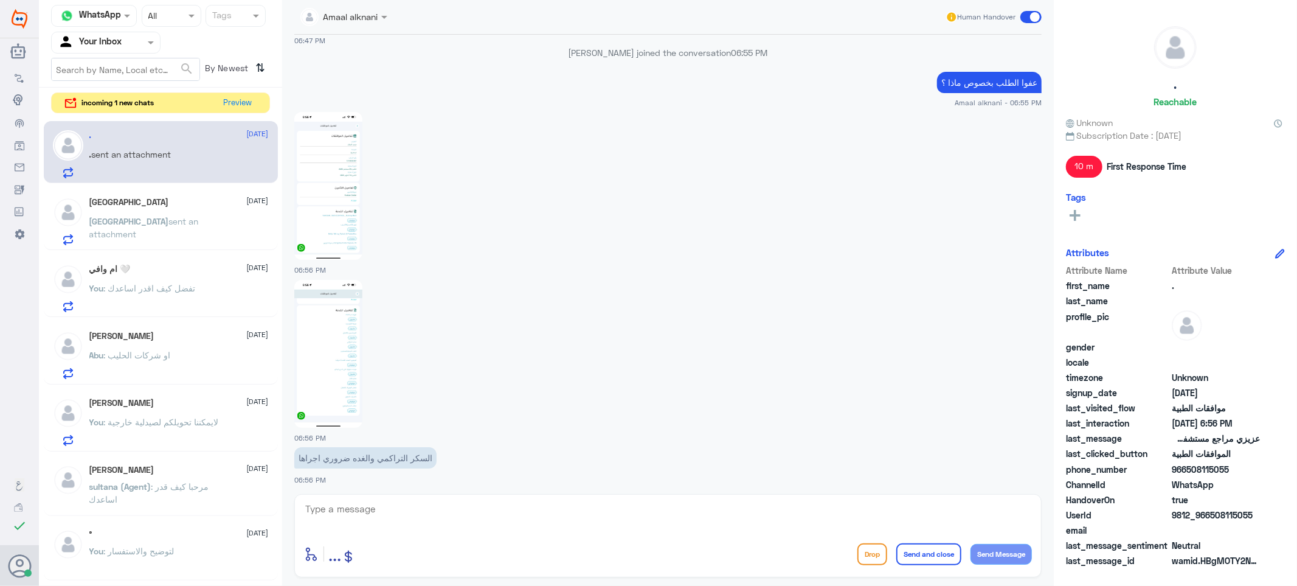
scroll to position [764, 0]
click at [333, 366] on img at bounding box center [328, 350] width 68 height 148
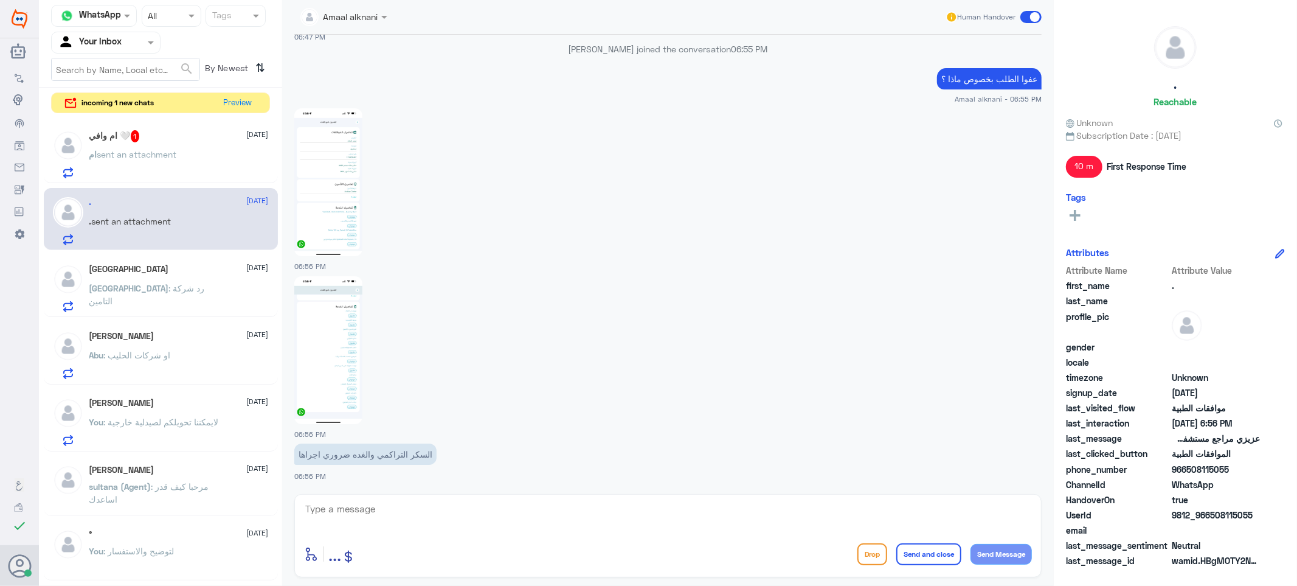
click at [426, 508] on textarea at bounding box center [668, 515] width 728 height 30
type textarea "تم متابعة طلبكم مره اخرى"
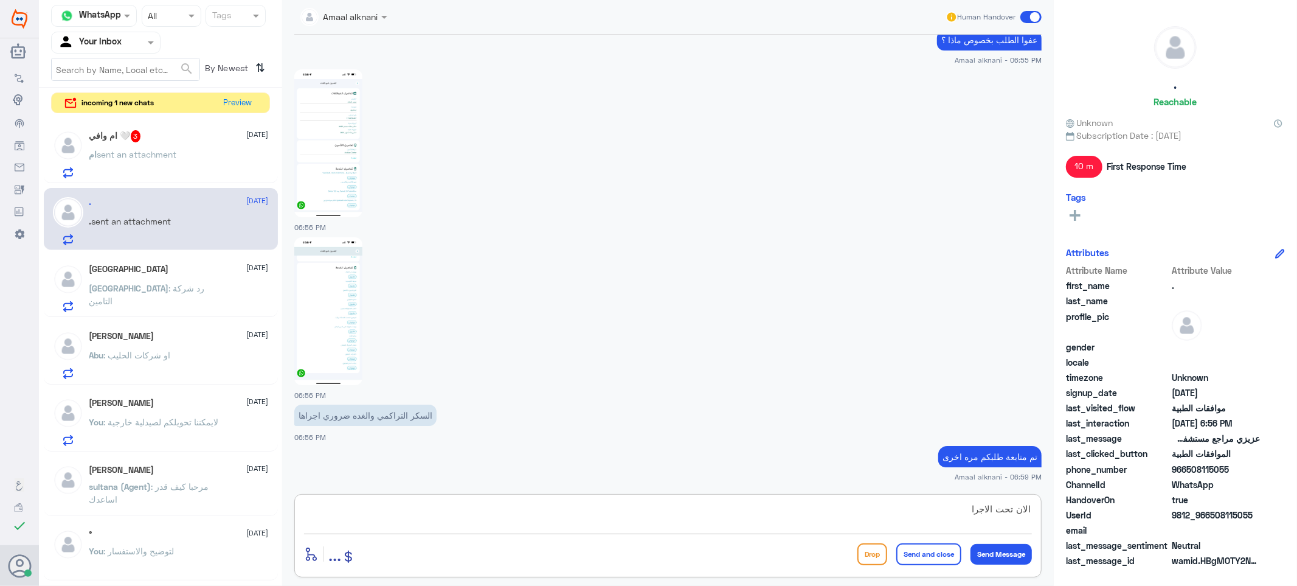
type textarea "الان تحت الاجراء"
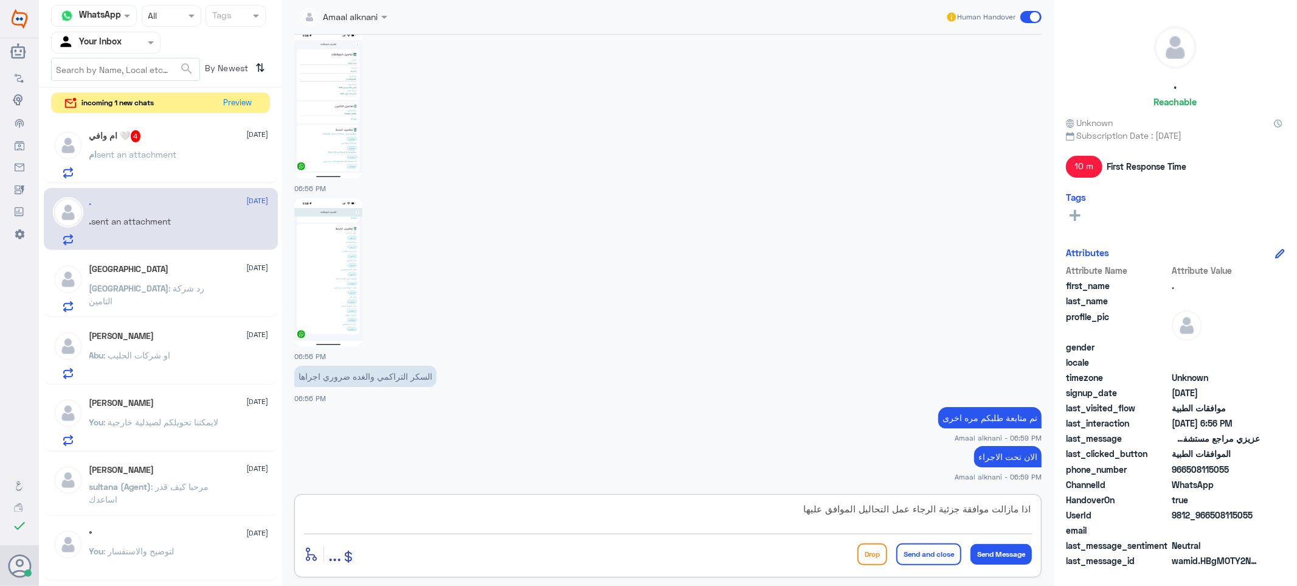
type textarea "اذا مازالت موافقة جزئية الرجاء عمل التحاليل الموافق عليها"
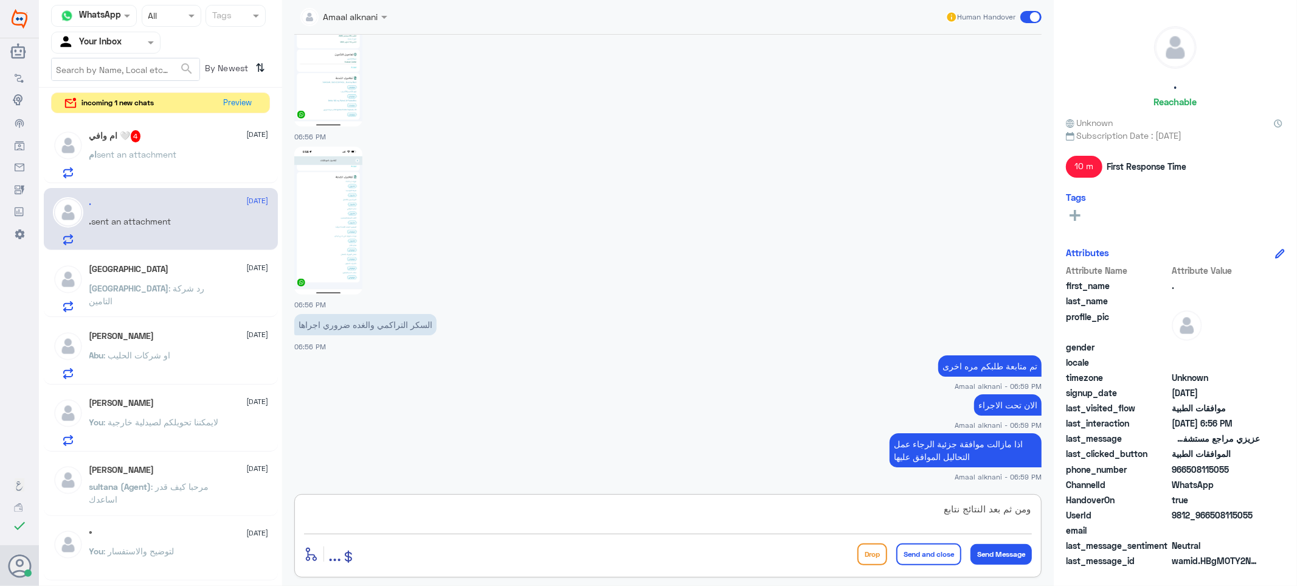
scroll to position [935, 0]
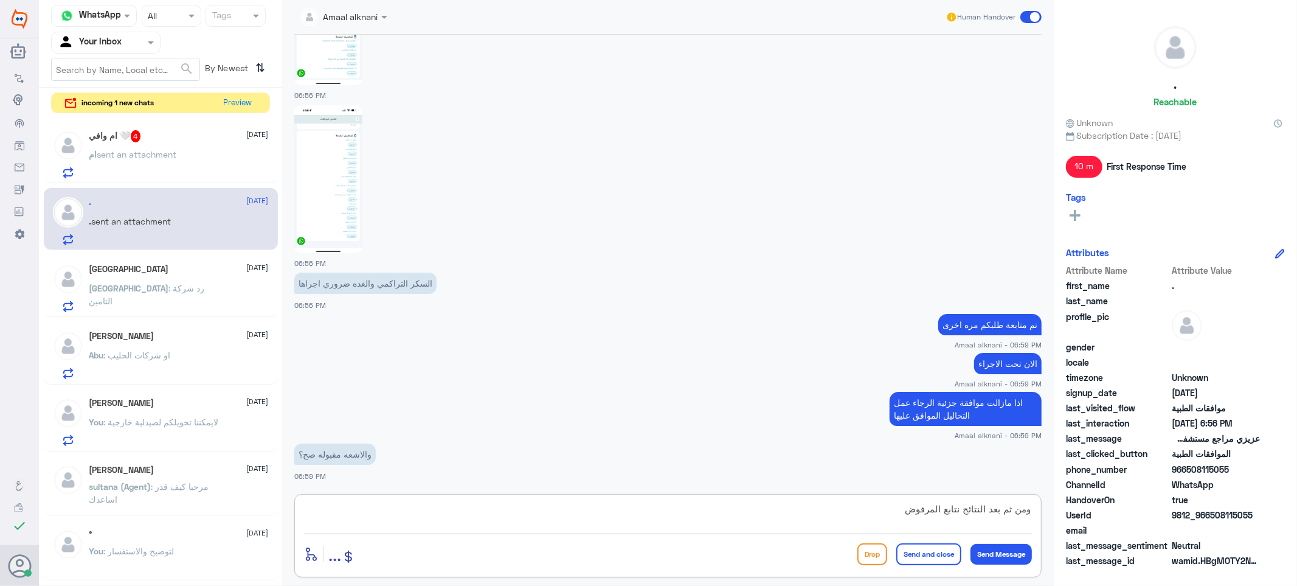
type textarea "ومن ثم بعد النتائج نتابع المرفوض"
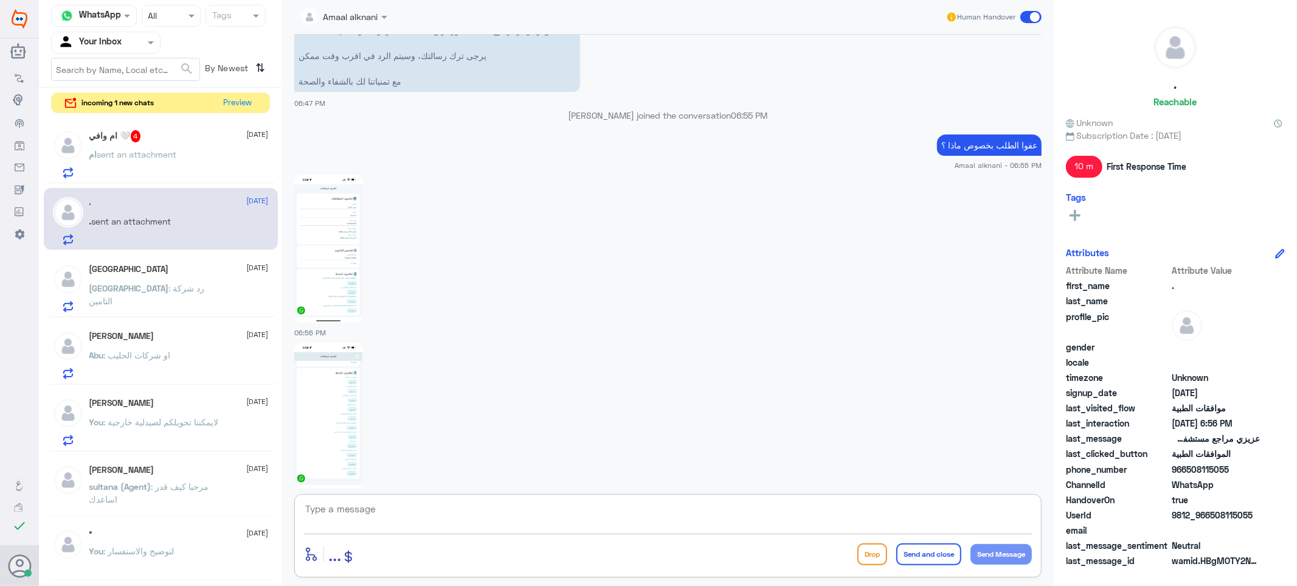
scroll to position [569, 0]
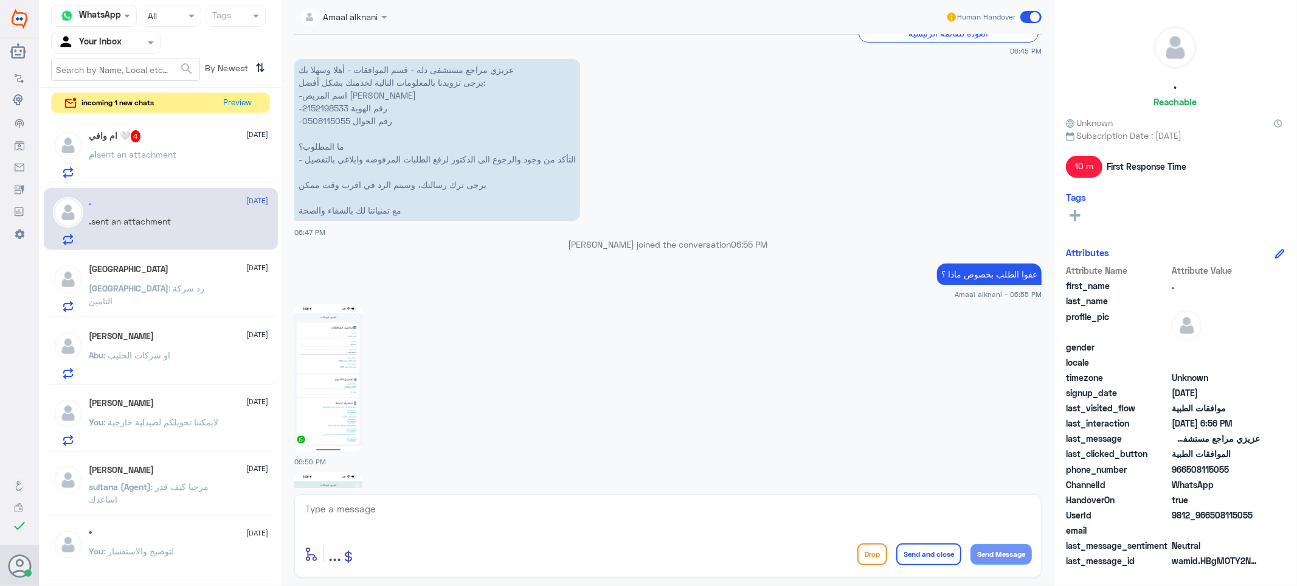
click at [332, 119] on p "عزيزي مراجع مستشفى دله - قسم الموافقات - أهلا وسهلا بك يرجى تزويدنا بالمعلومات …" at bounding box center [437, 140] width 286 height 162
click at [434, 514] on textarea at bounding box center [668, 515] width 728 height 30
type textarea "اي نعم"
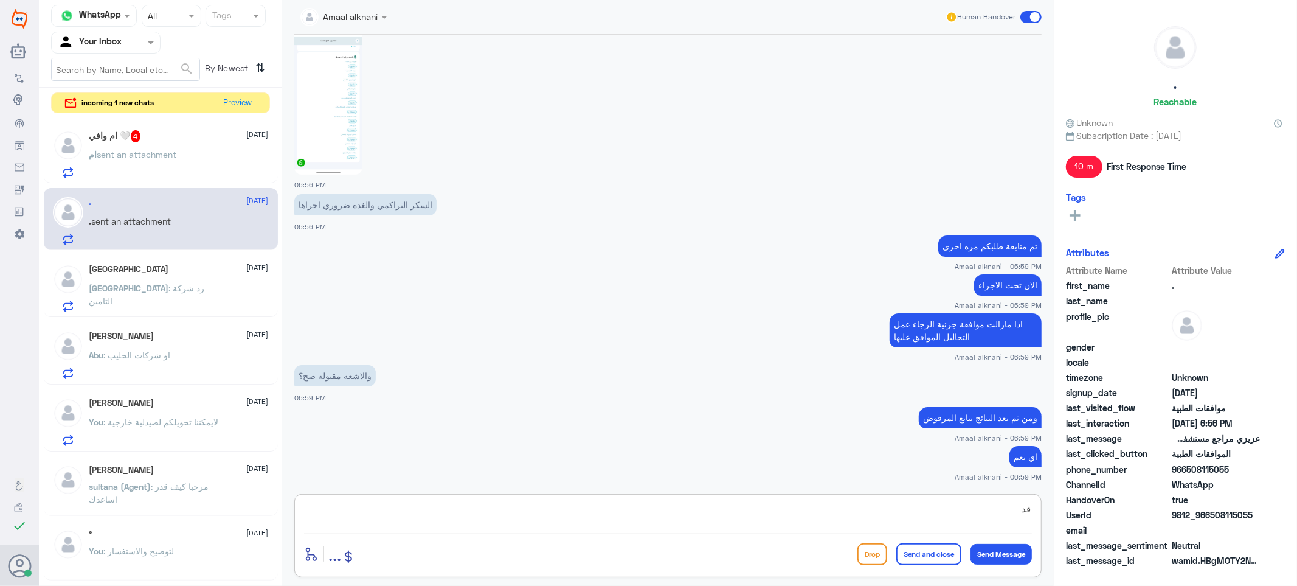
scroll to position [1054, 0]
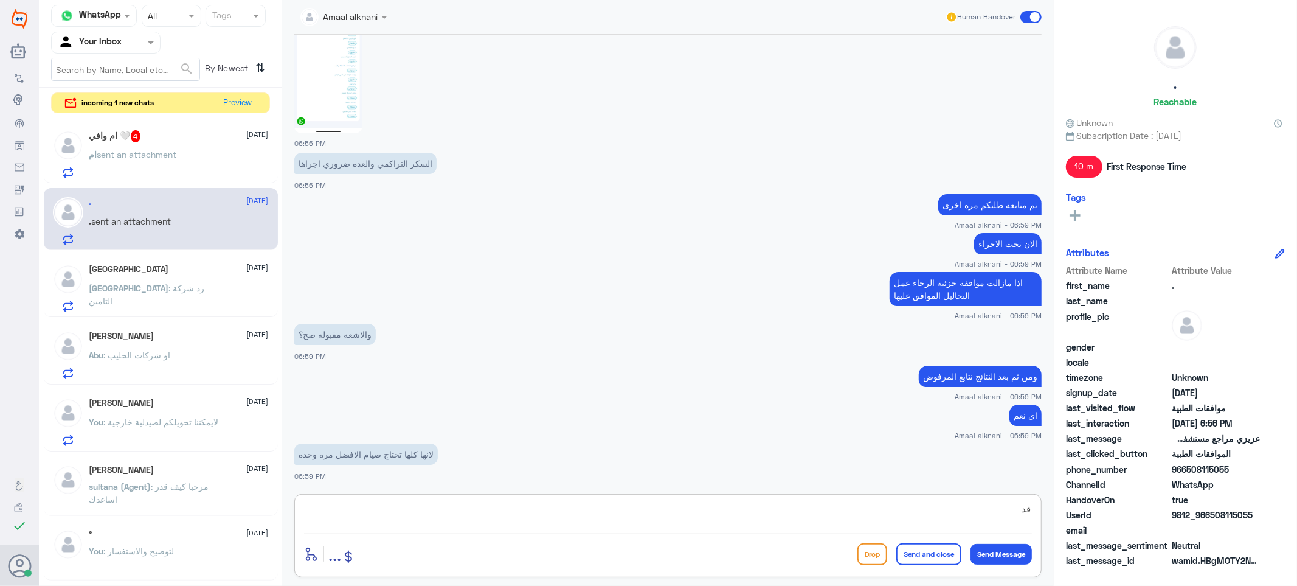
type textarea "ق"
type textarea "ان شاء[DEMOGRAPHIC_DATA] الرد الثاني تكون موافقة كامله"
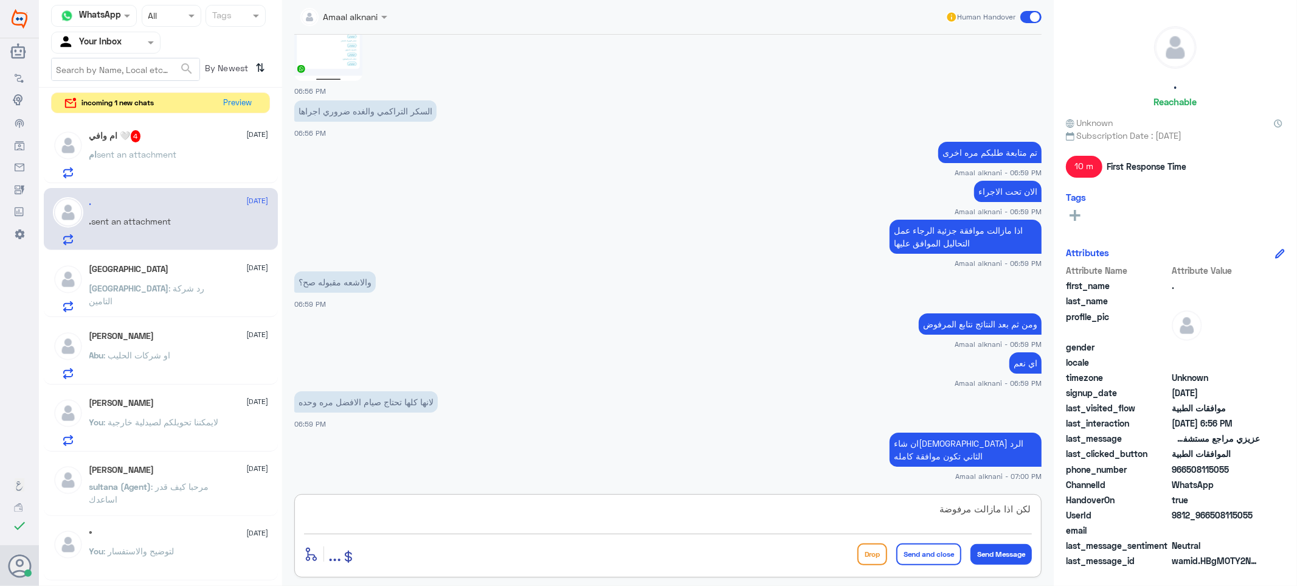
type textarea "لكن اذا مازالت مرفوضة"
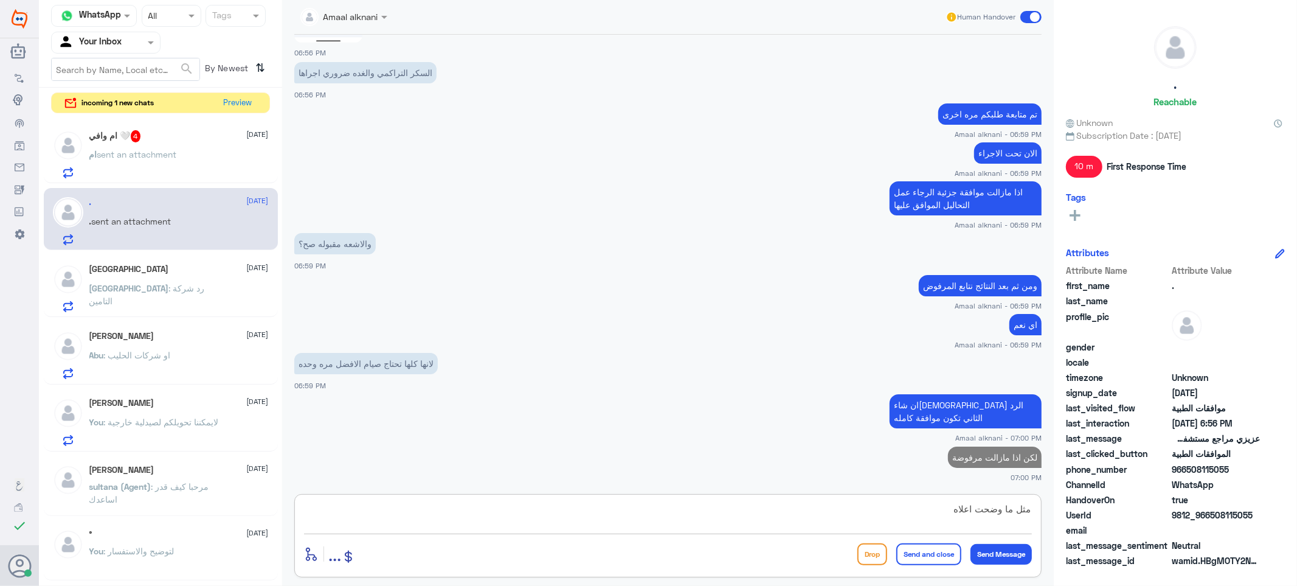
type textarea "مثل ما وضحت اعلاه"
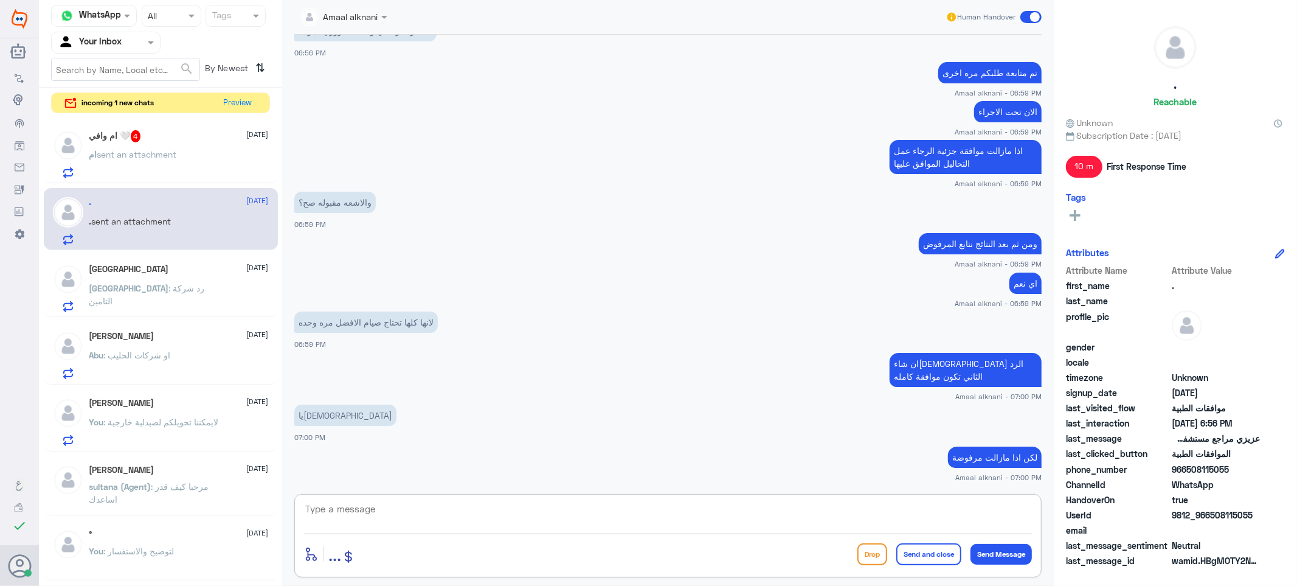
scroll to position [1184, 0]
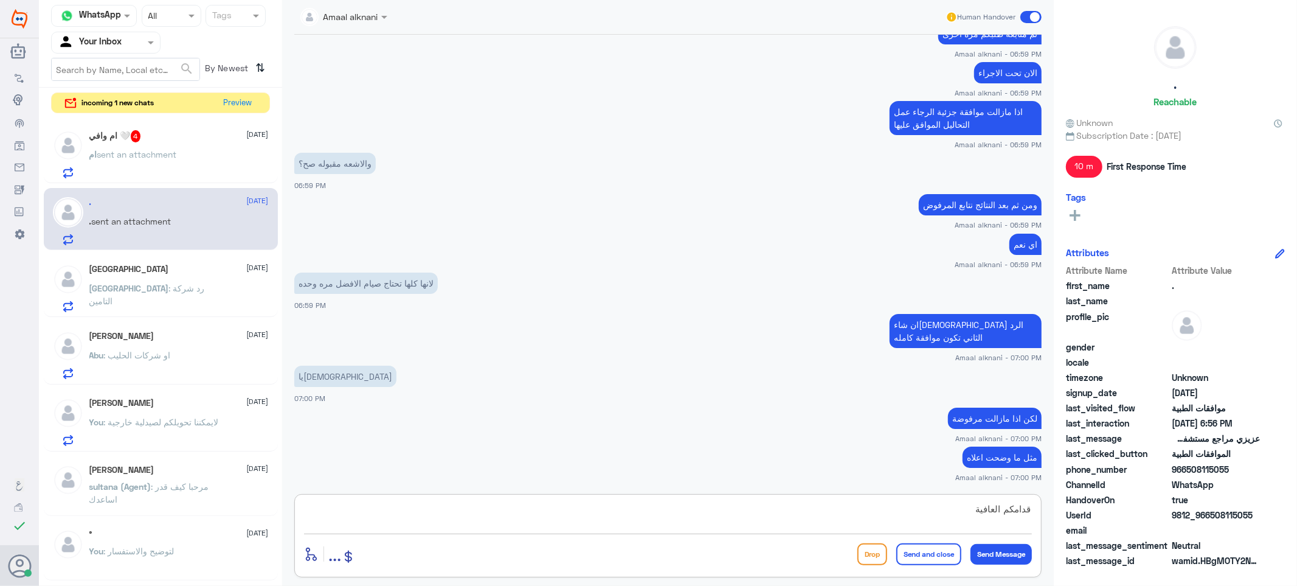
type textarea "قدامكم العافية"
click at [922, 555] on button "Send and close" at bounding box center [928, 554] width 65 height 22
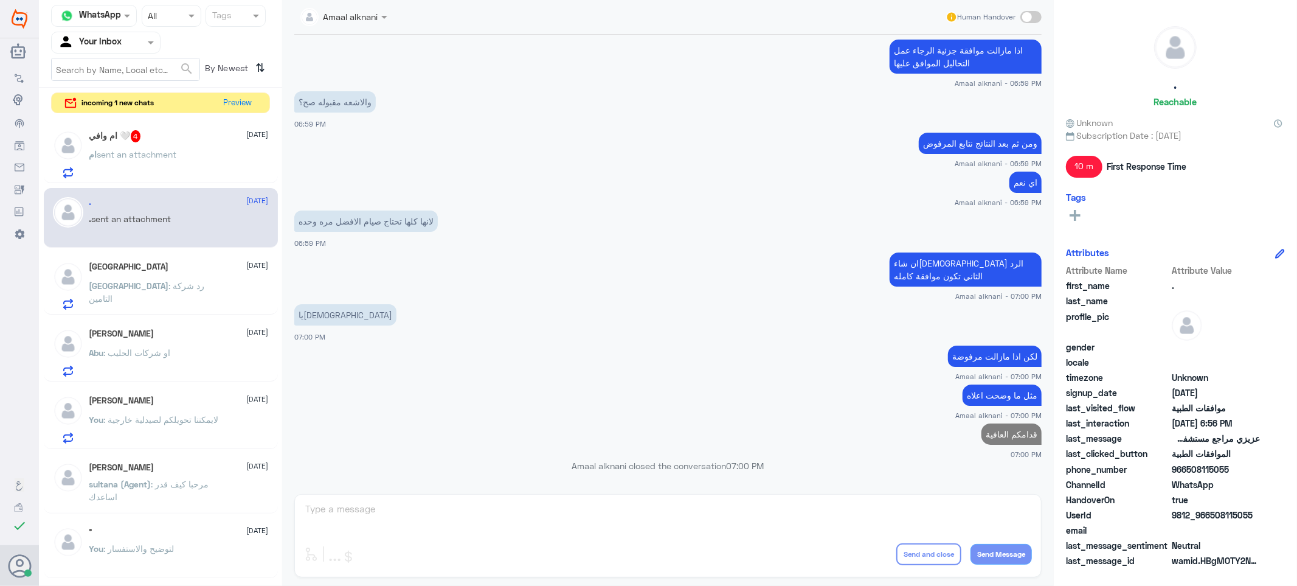
drag, startPoint x: 162, startPoint y: 155, endPoint x: 300, endPoint y: 281, distance: 187.3
click at [163, 155] on span "sent an attachment" at bounding box center [137, 154] width 80 height 10
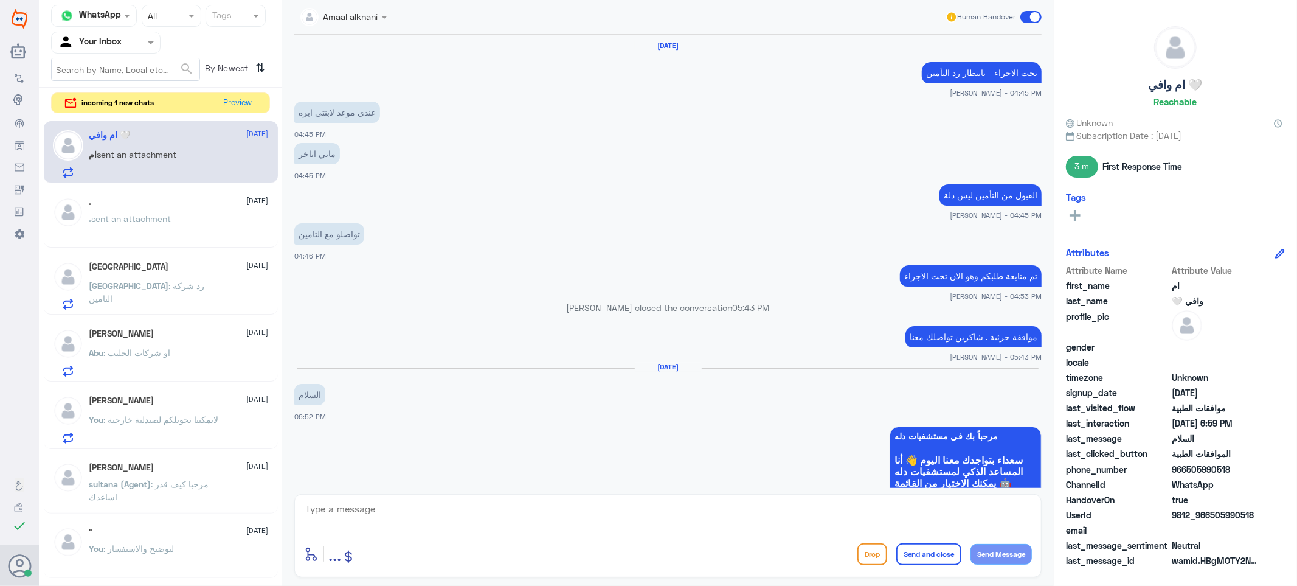
scroll to position [818, 0]
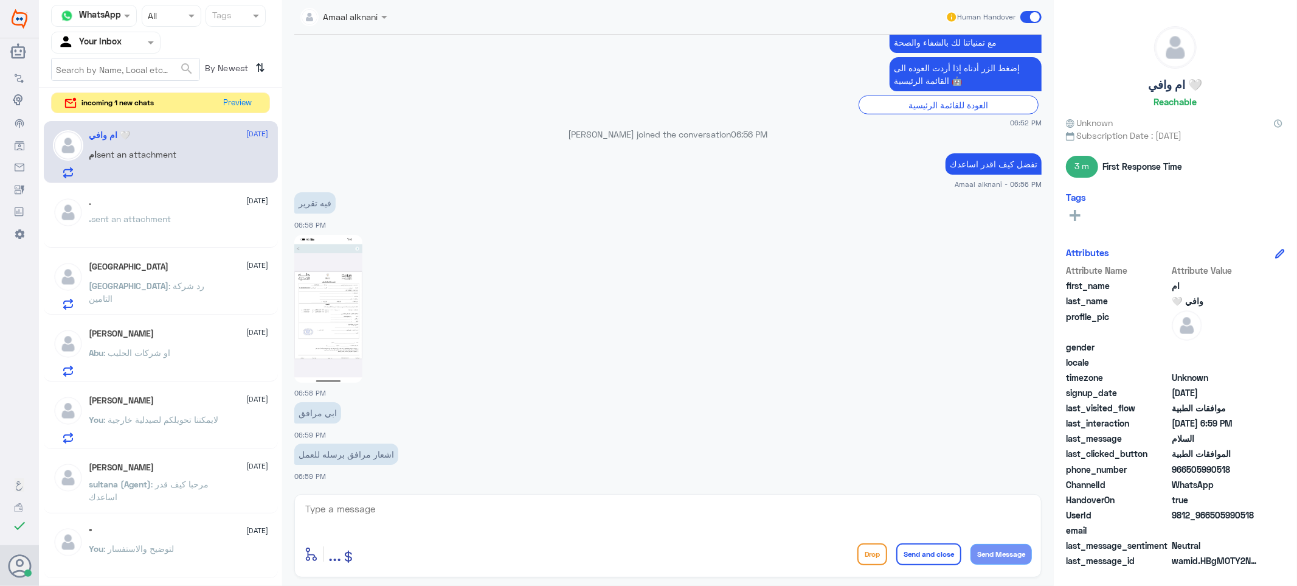
click at [412, 519] on textarea at bounding box center [668, 515] width 728 height 30
click at [402, 509] on textarea at bounding box center [668, 515] width 728 height 30
type textarea "الرجاء التواصل مع قسم التقارير الطبية واتس اب 0112994881"
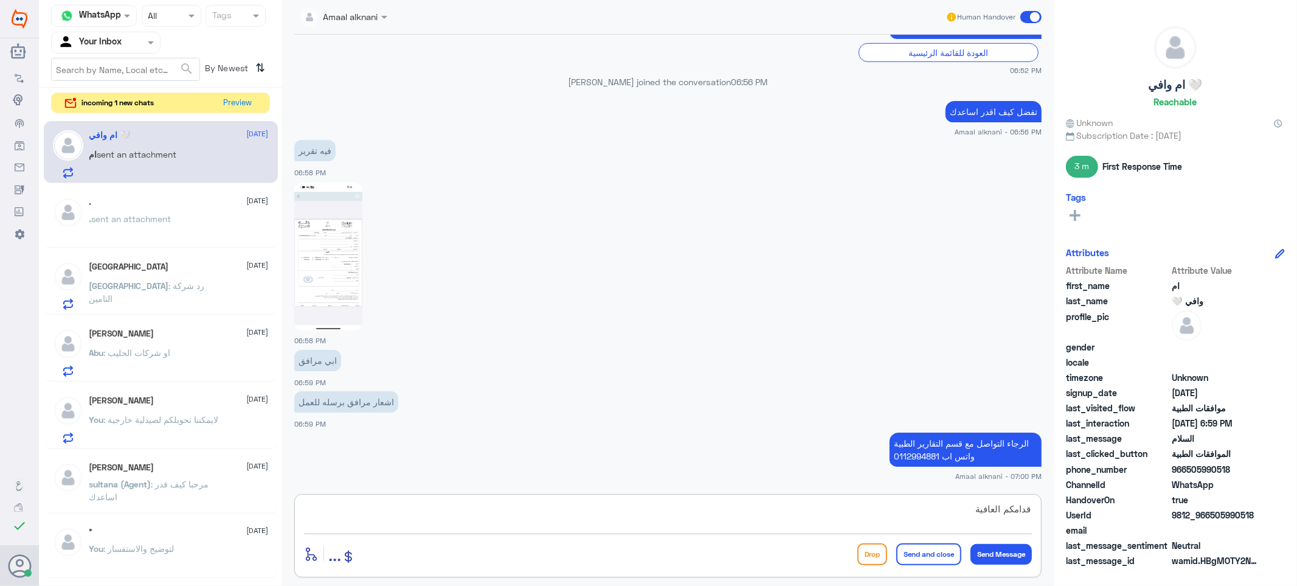
type textarea "قدامكم العافية"
click at [932, 556] on button "Send and close" at bounding box center [928, 554] width 65 height 22
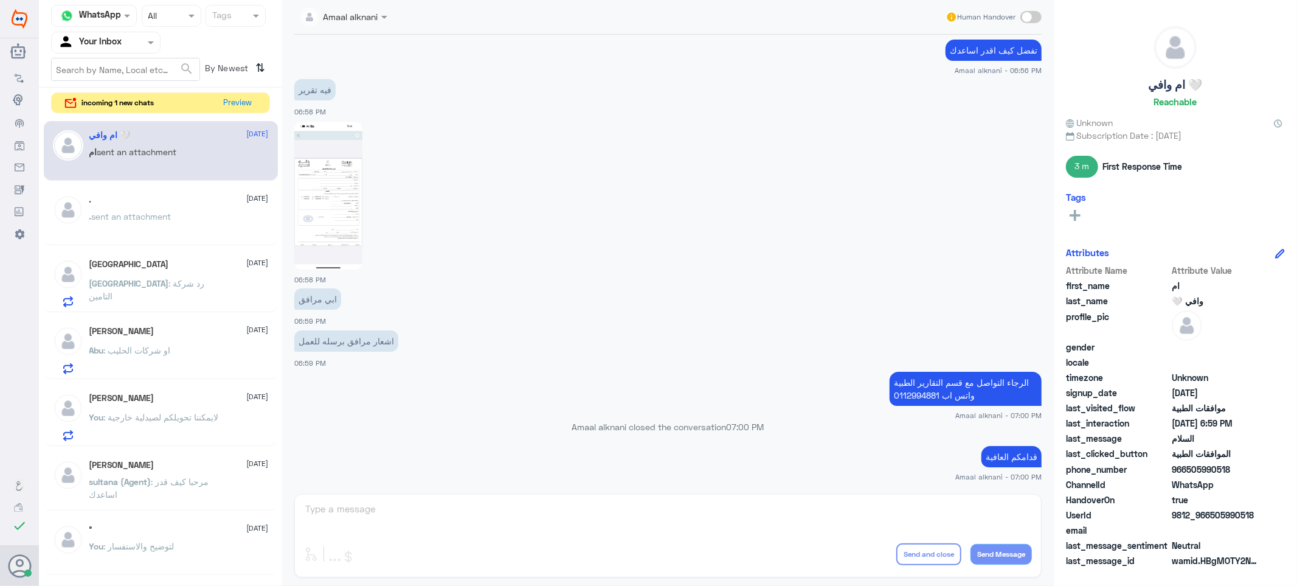
click at [159, 292] on p "Turki : رد شركة التامين" at bounding box center [157, 292] width 137 height 30
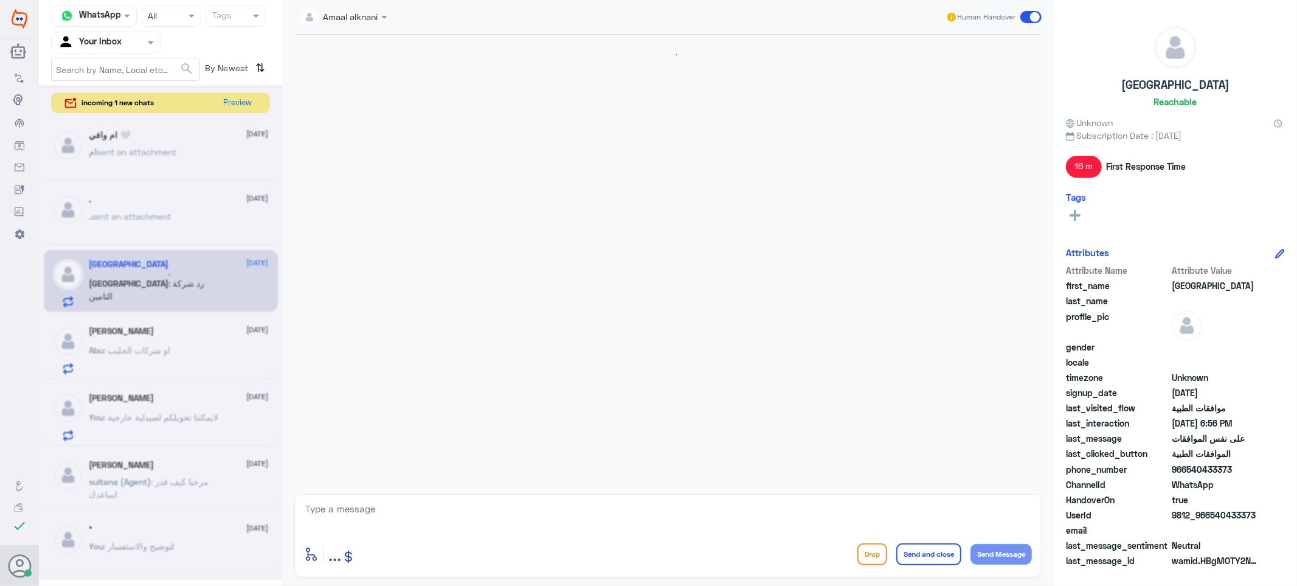
scroll to position [760, 0]
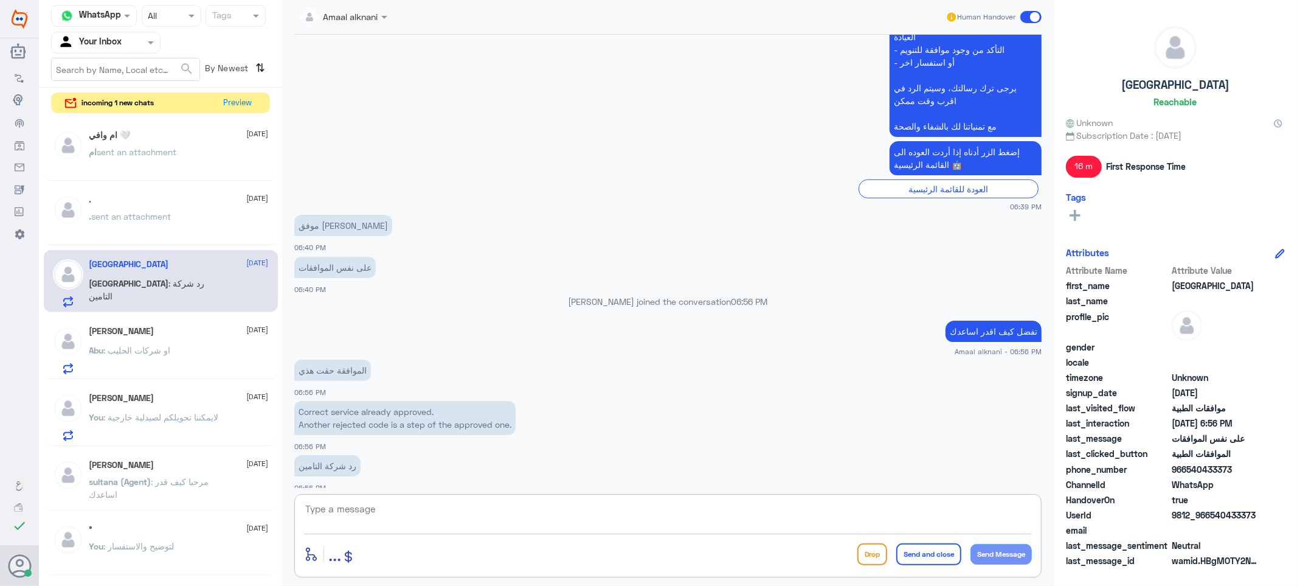
click at [399, 511] on textarea at bounding box center [668, 515] width 728 height 30
click at [379, 518] on textarea at bounding box center [668, 515] width 728 height 30
type textarea "تفيدني برقم الطلب او الملف اذا سمحت"
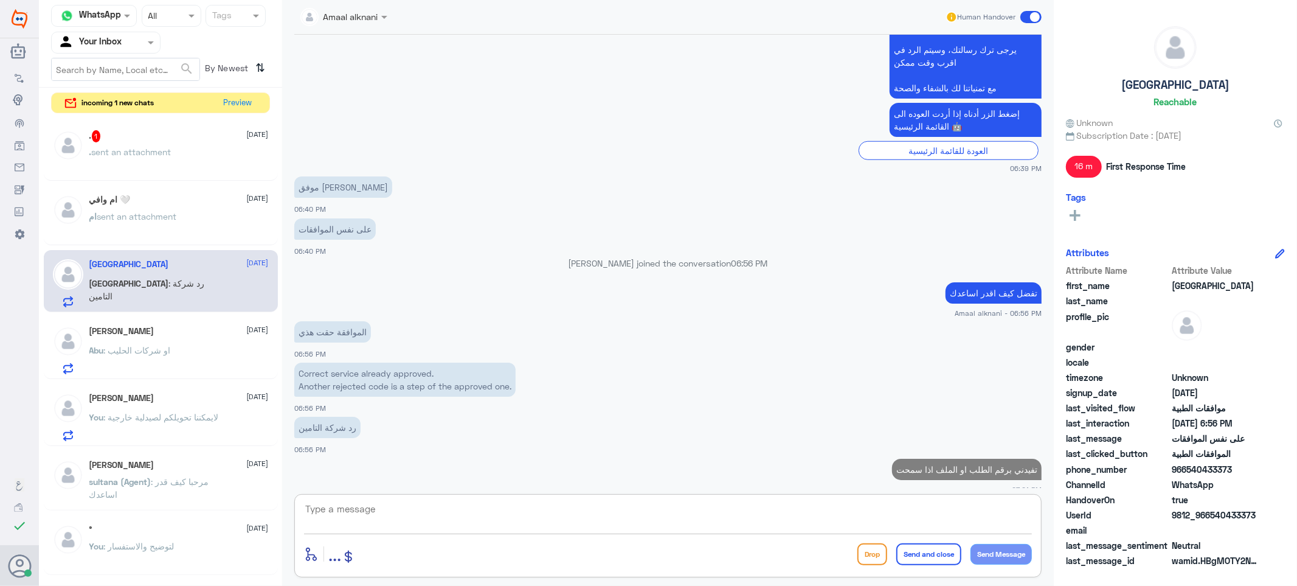
click at [133, 147] on span "sent an attachment" at bounding box center [132, 152] width 80 height 10
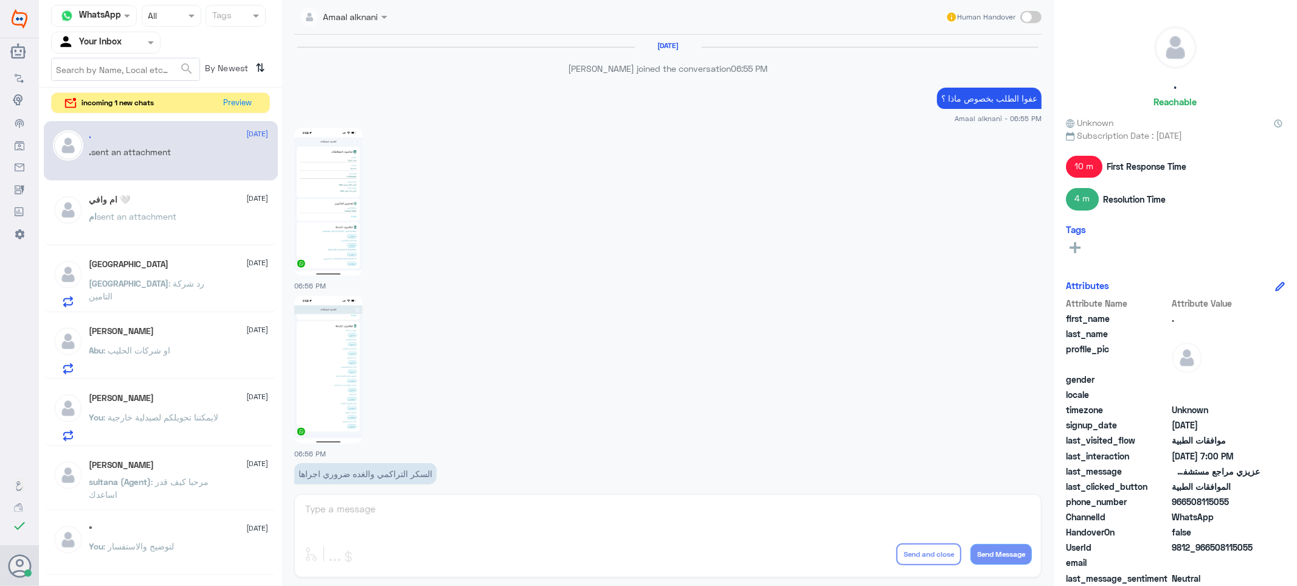
scroll to position [727, 0]
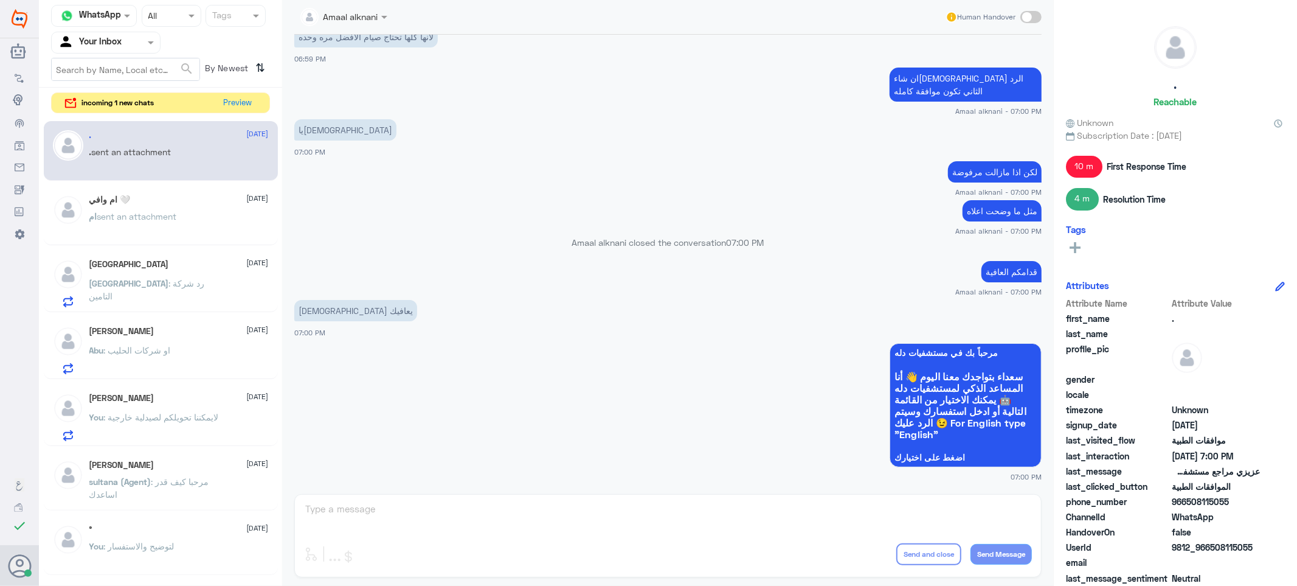
click at [396, 512] on div "Amaal alknani Human Handover [DATE] Amaal alknani joined the conversation 06:55…" at bounding box center [668, 294] width 772 height 589
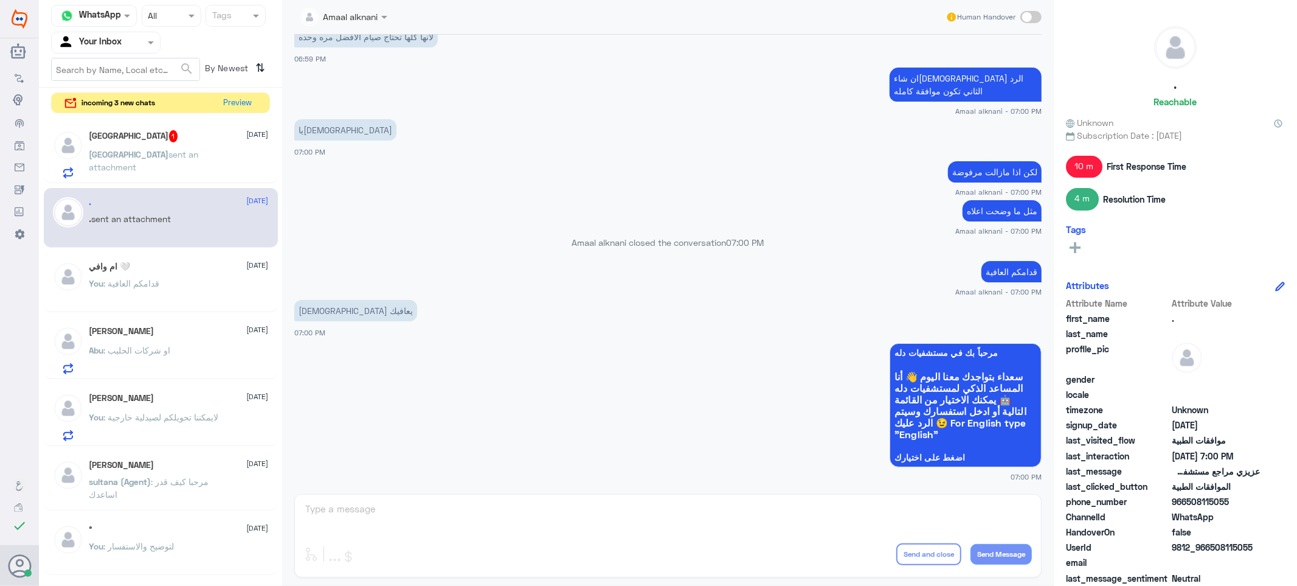
click at [189, 163] on p "Turki sent an attachment" at bounding box center [157, 163] width 137 height 30
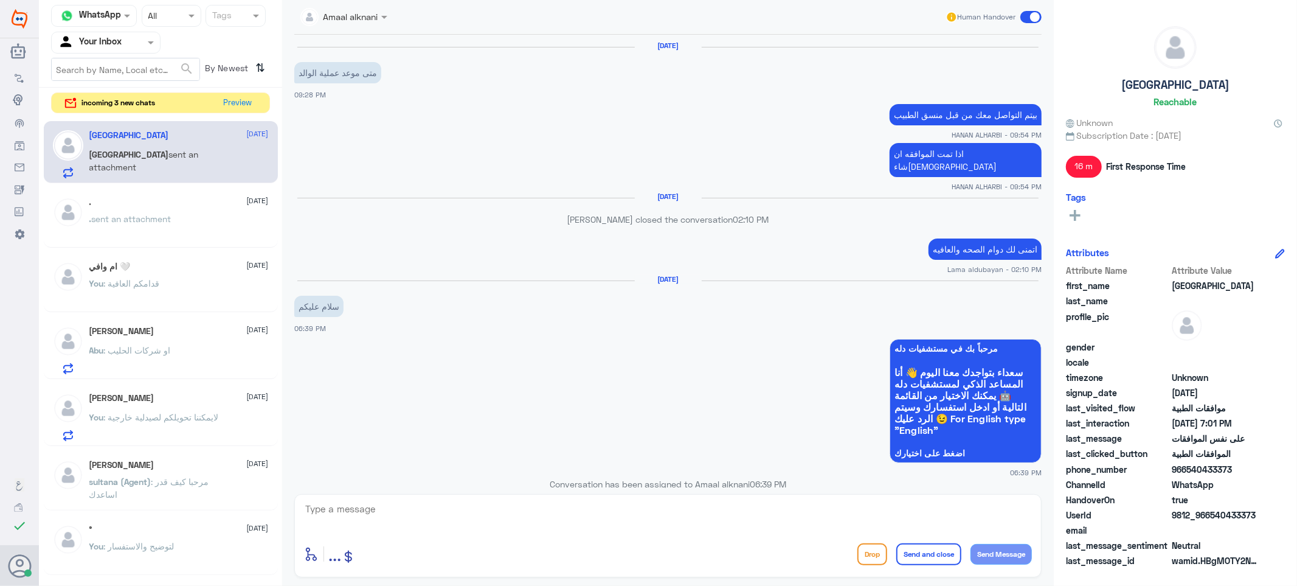
scroll to position [764, 0]
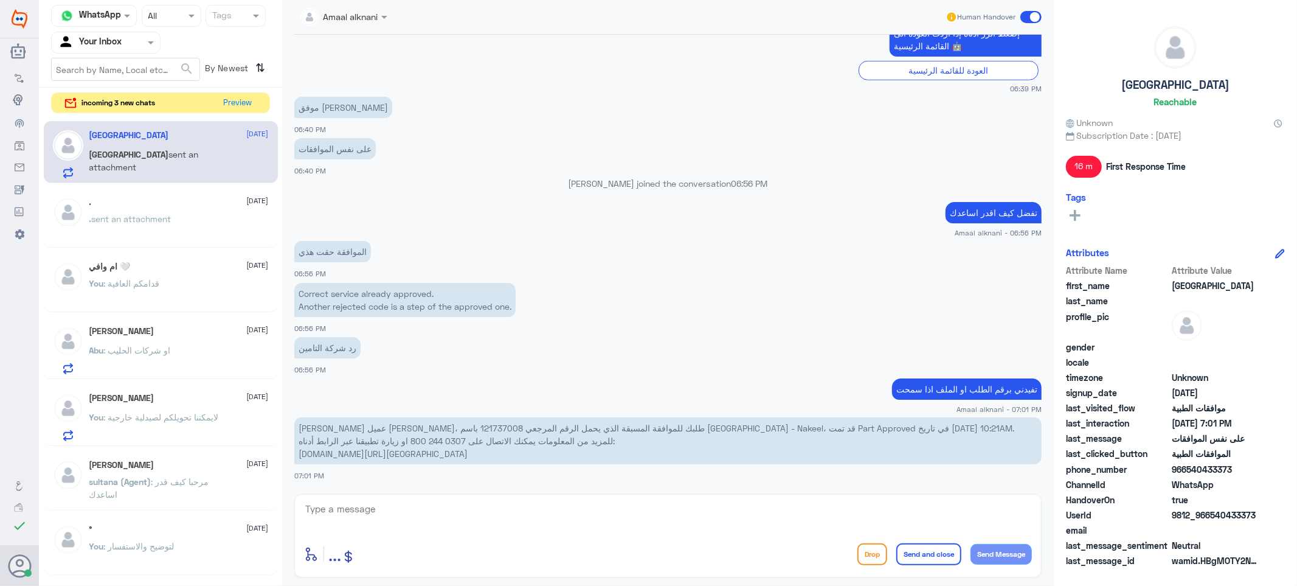
click at [348, 424] on p "[PERSON_NAME] عميل [PERSON_NAME]، طلبك للموافقة المسبقة الذي يحمل الرقم المرجعي…" at bounding box center [667, 440] width 747 height 47
click at [398, 506] on textarea at bounding box center [668, 515] width 728 height 30
paste textarea "Arthroscopic reconstruction of shoulder (Includes: [MEDICAL_DATA], resection of…"
type textarea "تمت الموافقة ع الخدمة Arthroscopic reconstruction of shoulder (Includes: [MEDIC…"
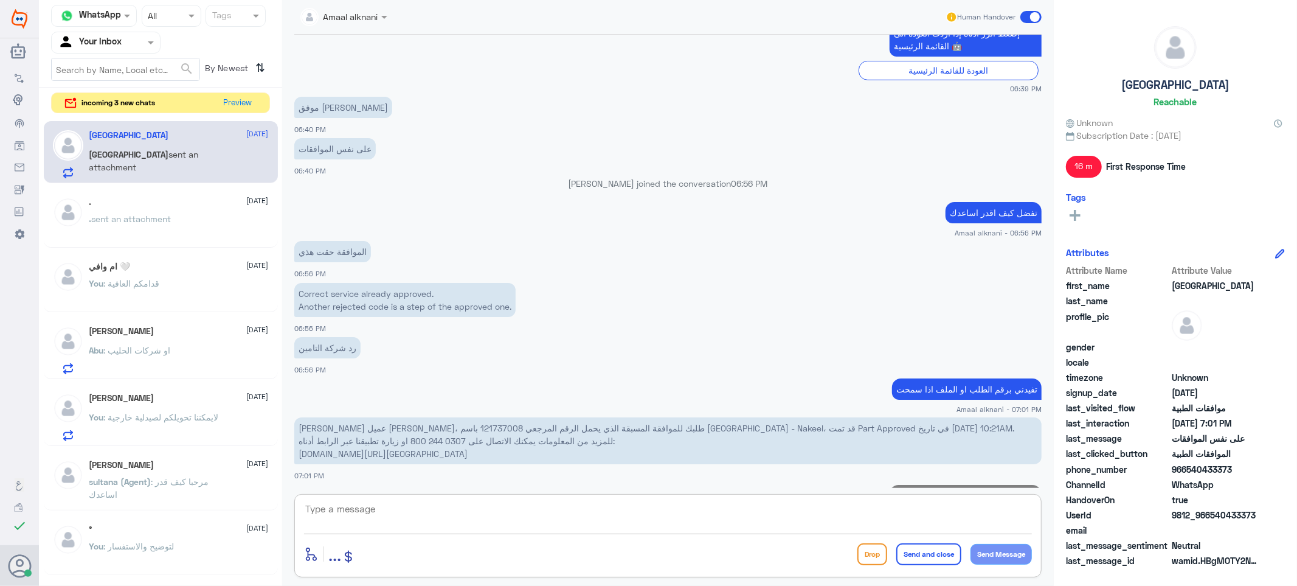
scroll to position [854, 0]
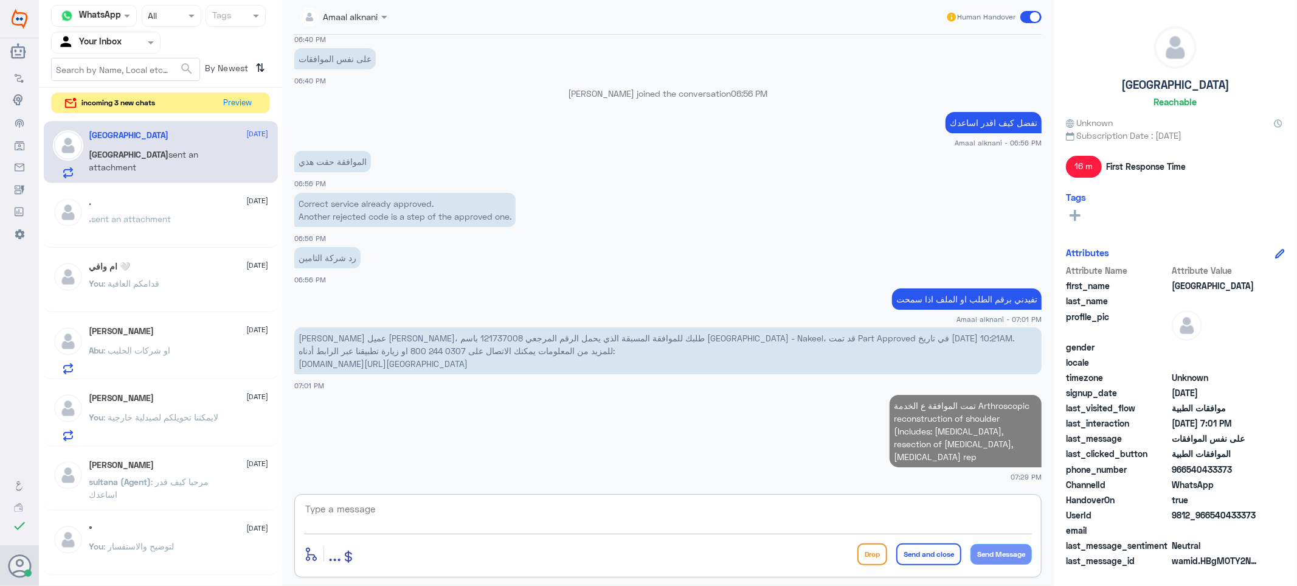
click at [552, 511] on textarea at bounding box center [668, 515] width 728 height 30
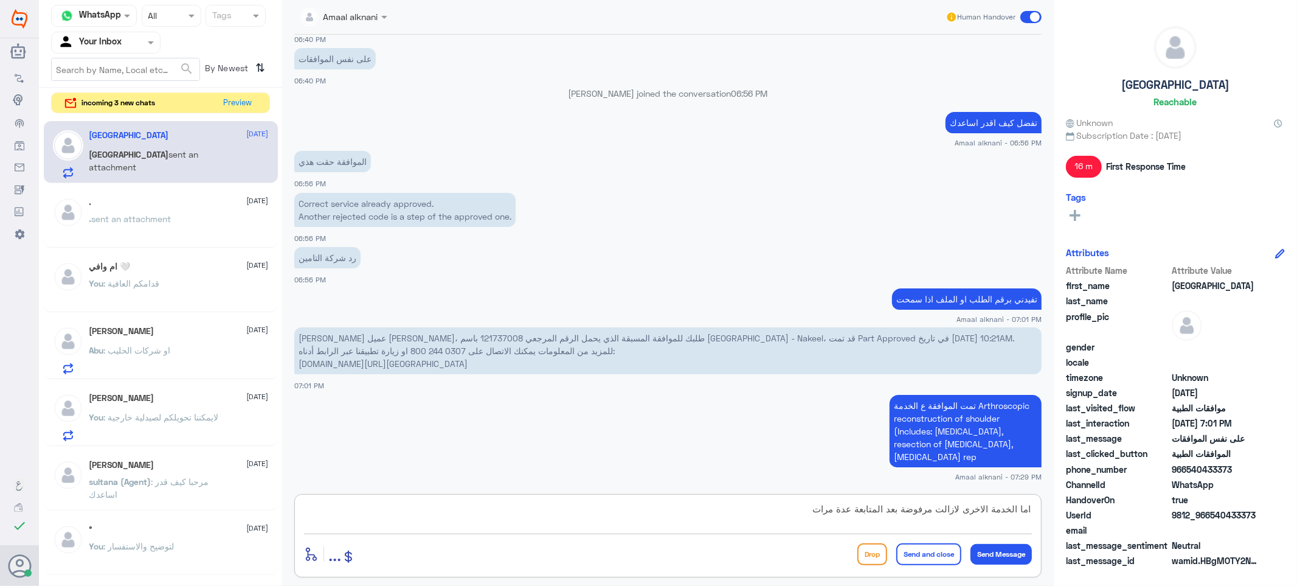
type textarea "اما الخدمة الاخرى لازالت مرفوضة بعد المتابعة عدة مرات"
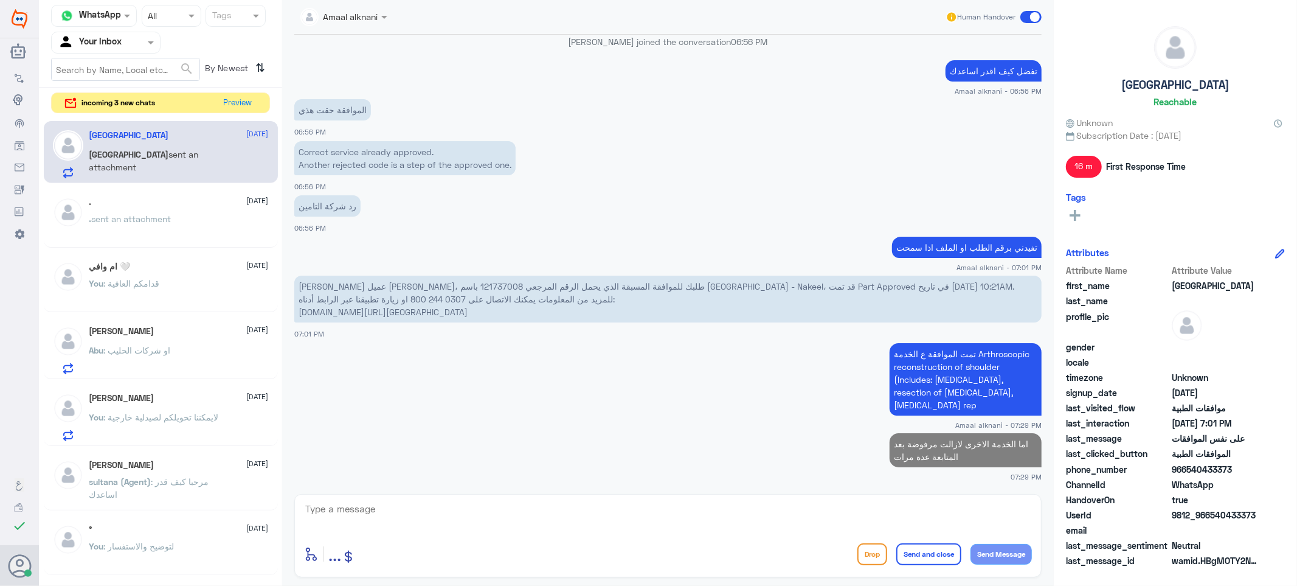
click at [161, 205] on div ". [DATE]" at bounding box center [178, 202] width 179 height 10
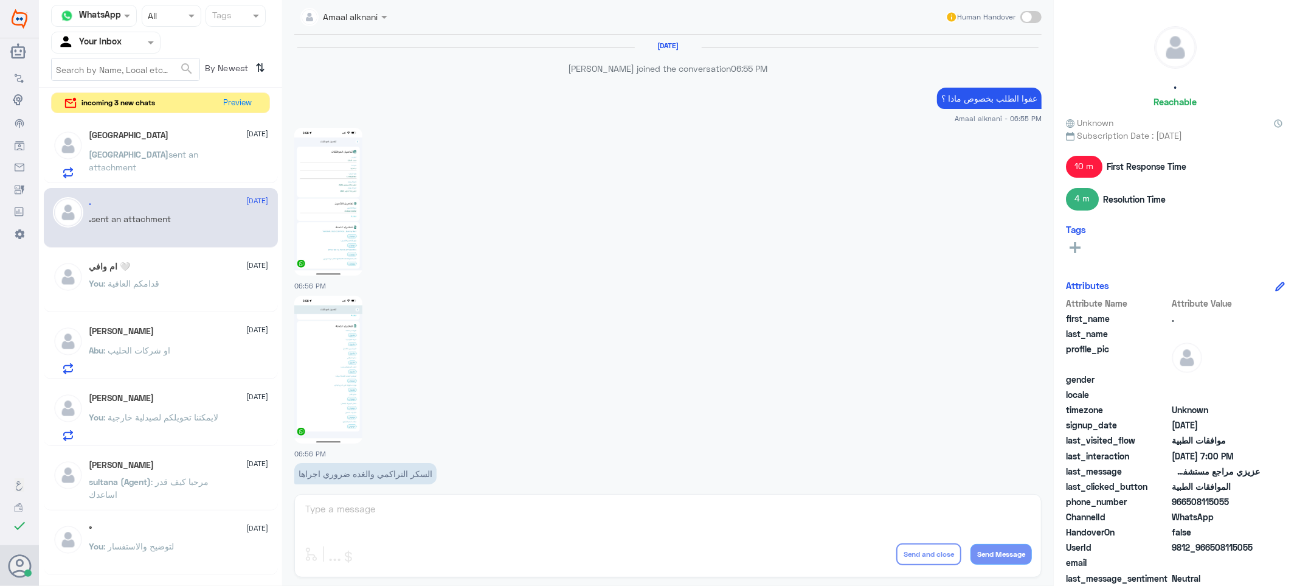
scroll to position [727, 0]
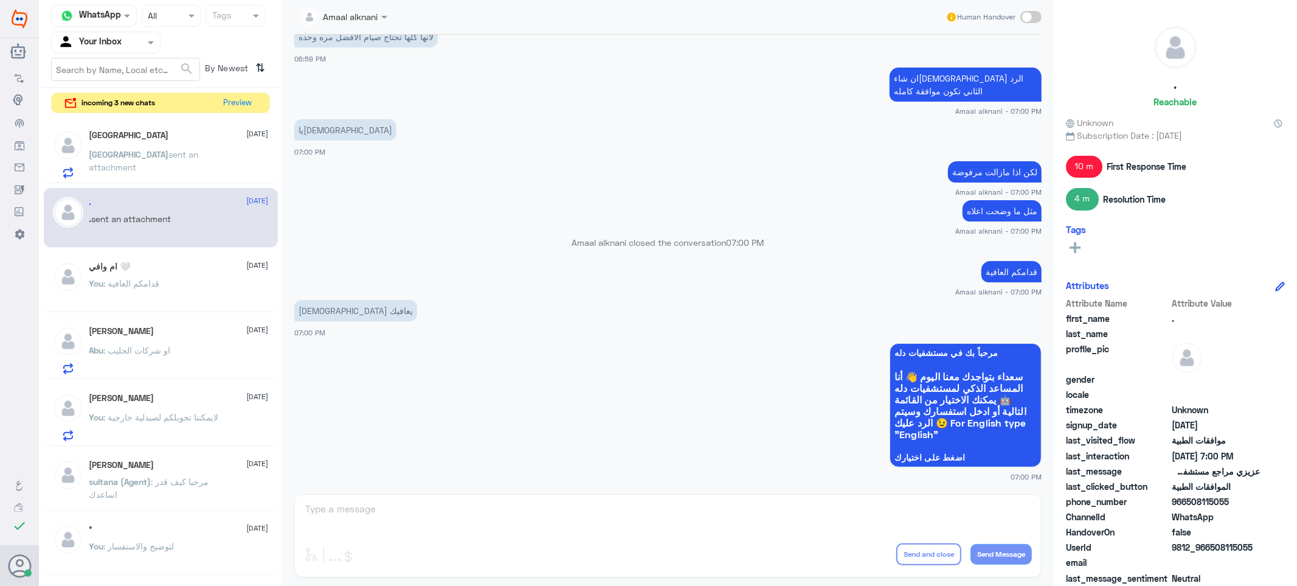
click at [439, 525] on div "Amaal alknani Human Handover [DATE] Amaal alknani joined the conversation 06:55…" at bounding box center [668, 294] width 772 height 589
drag, startPoint x: 373, startPoint y: 510, endPoint x: 134, endPoint y: 52, distance: 516.5
click at [372, 507] on div "Amaal alknani Human Handover [DATE] Amaal alknani joined the conversation 06:55…" at bounding box center [668, 294] width 772 height 589
click at [231, 105] on button "Preview" at bounding box center [239, 102] width 38 height 19
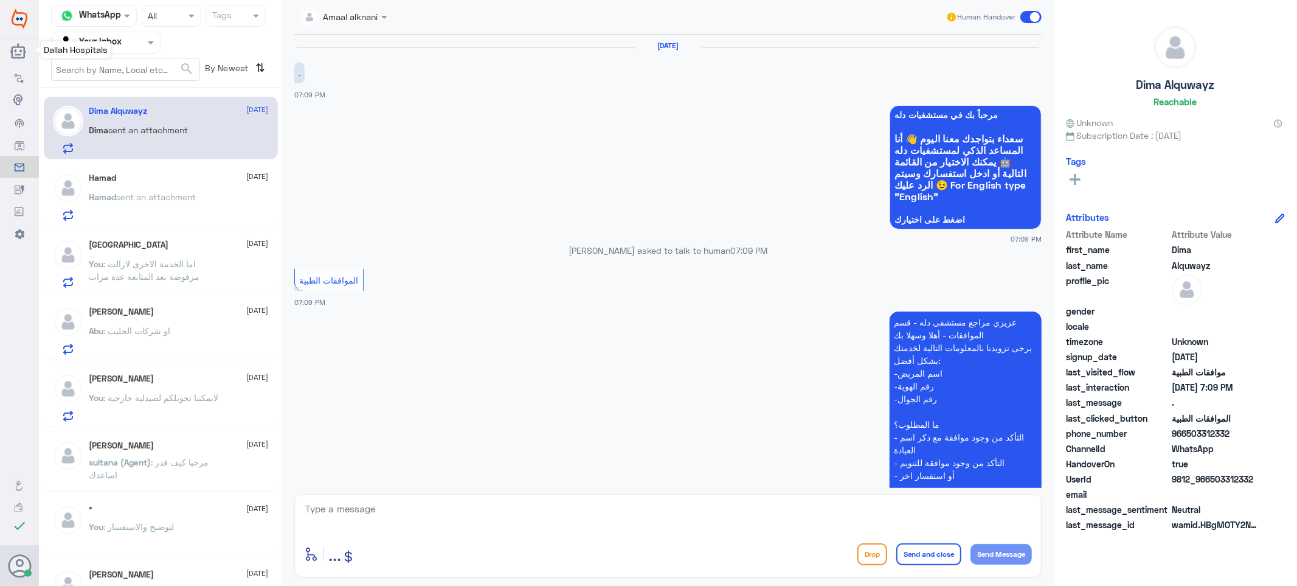
scroll to position [143, 0]
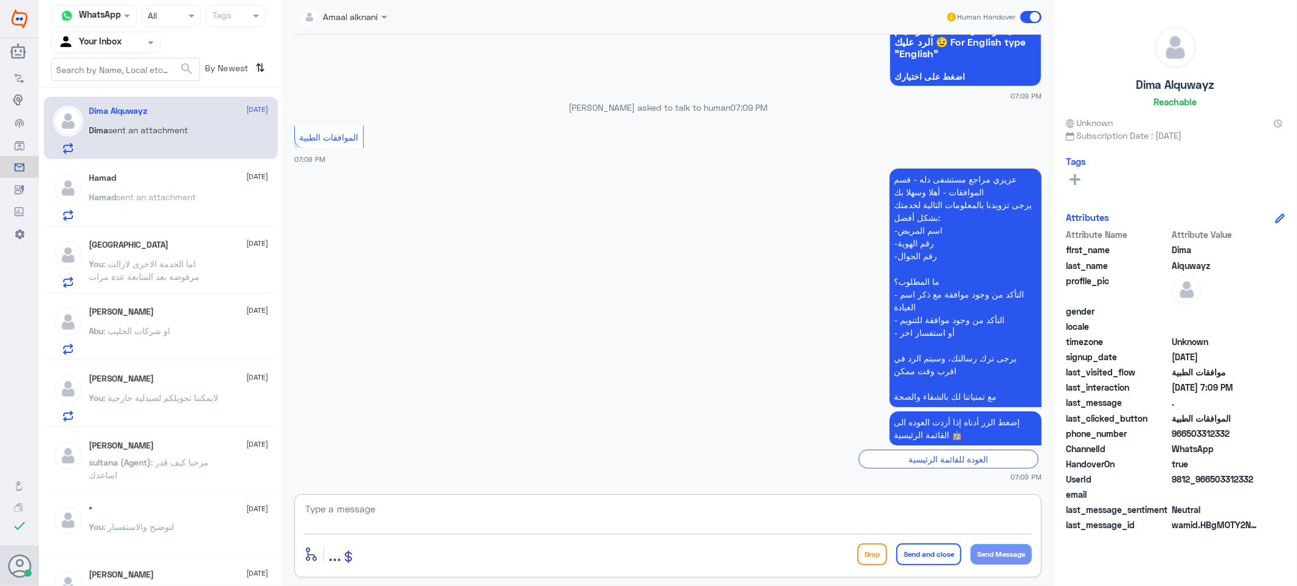
click at [406, 516] on textarea at bounding box center [668, 515] width 728 height 30
type textarea "تفضل كيف اقدر اساعدك"
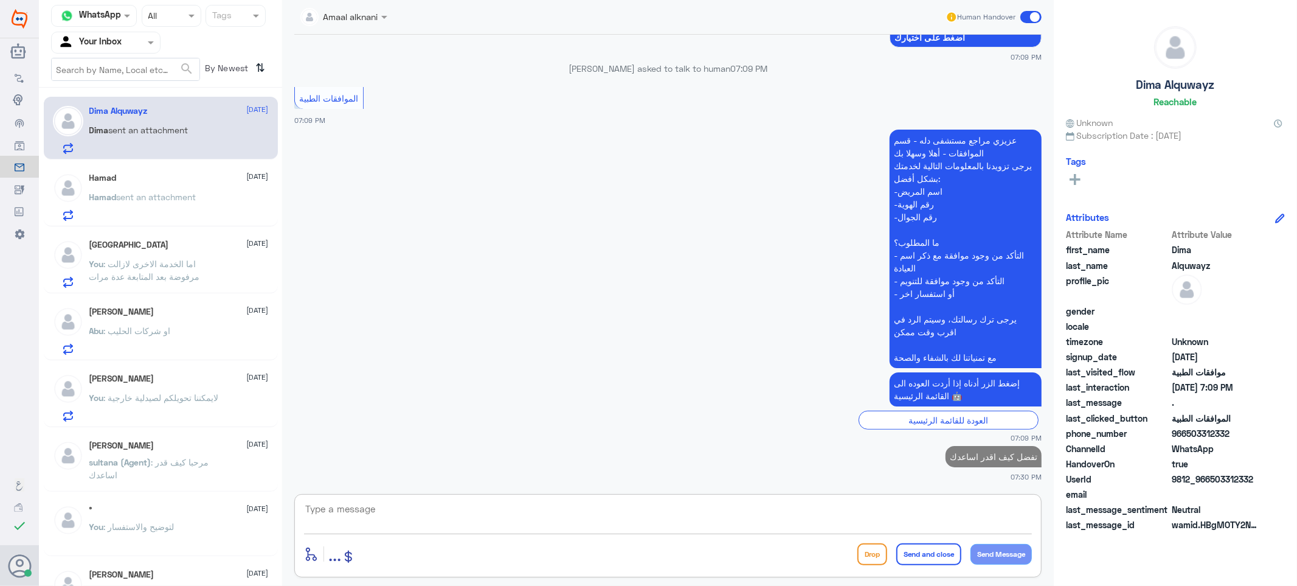
click at [111, 186] on div "Hamad [DATE] [PERSON_NAME] sent an attachment" at bounding box center [178, 197] width 179 height 48
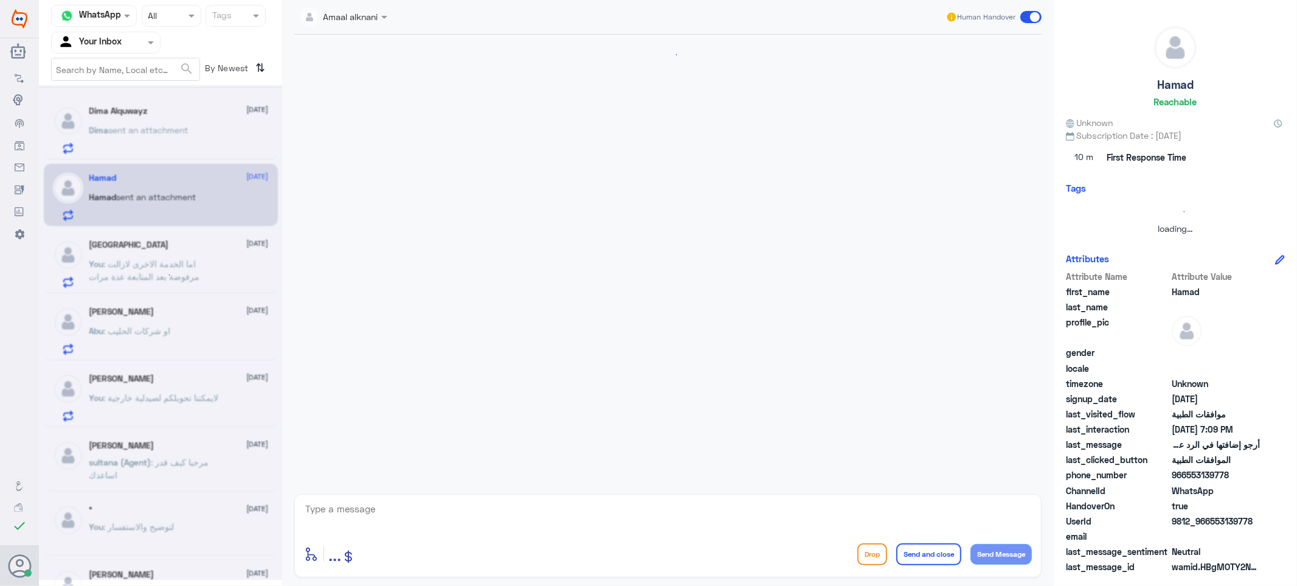
click at [401, 509] on textarea at bounding box center [668, 515] width 728 height 30
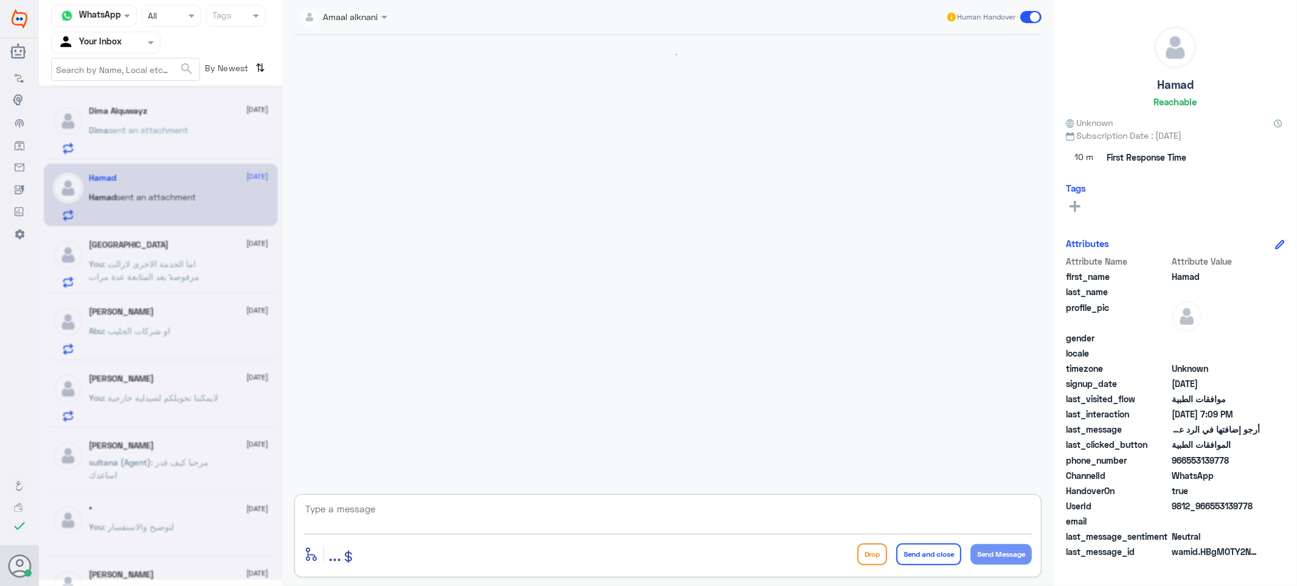
scroll to position [507, 0]
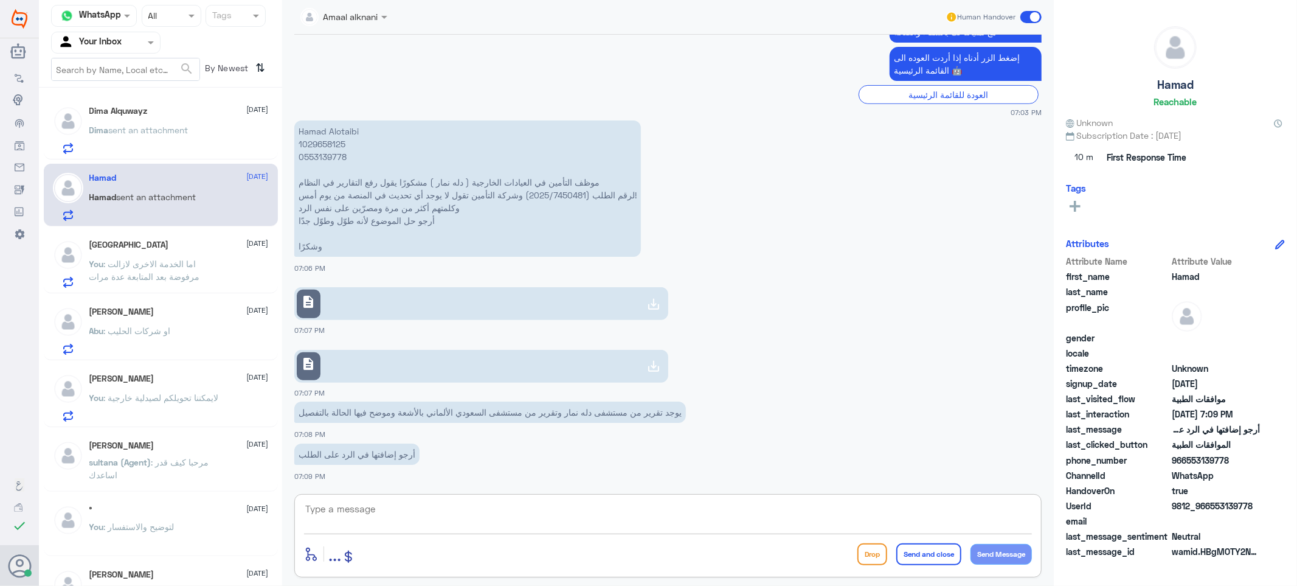
click at [374, 528] on textarea at bounding box center [668, 515] width 728 height 30
click at [373, 519] on textarea at bounding box center [668, 515] width 728 height 30
click at [320, 154] on p "Hamad Alotaibi 1029658125 0553139778 موظف التأمين في العيادات الخارجية ( دله نم…" at bounding box center [467, 188] width 347 height 136
drag, startPoint x: 531, startPoint y: 192, endPoint x: 587, endPoint y: 192, distance: 55.3
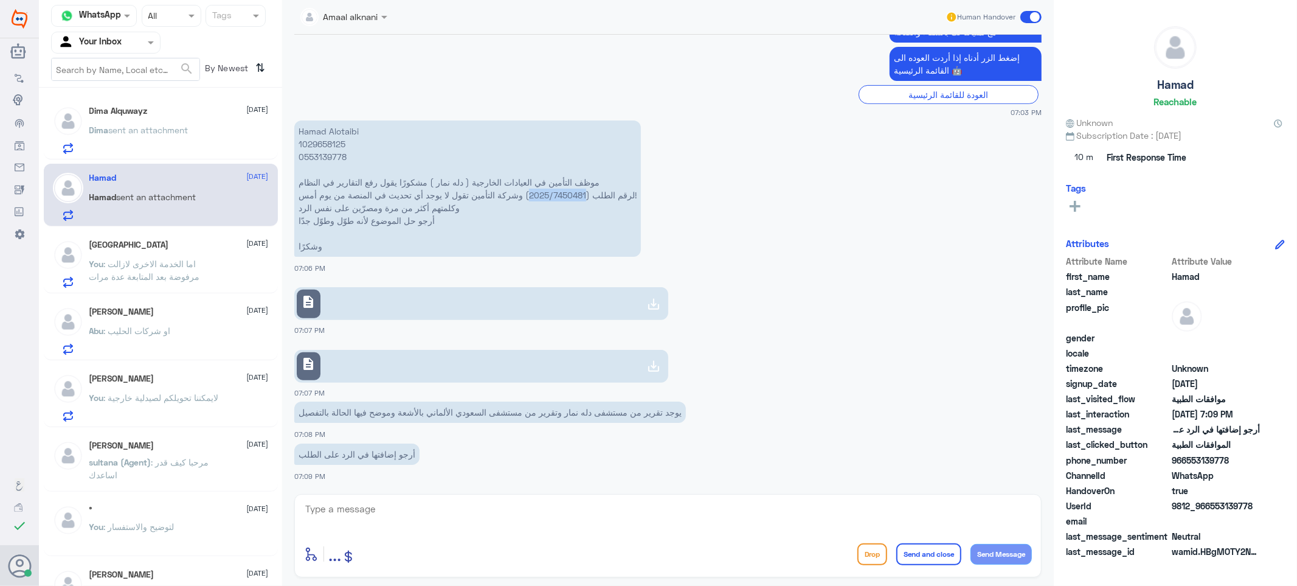
click at [587, 192] on p "Hamad Alotaibi 1029658125 0553139778 موظف التأمين في العيادات الخارجية ( دله نم…" at bounding box center [467, 188] width 347 height 136
click at [412, 511] on textarea at bounding box center [668, 515] width 728 height 30
type textarea "الطلب مرفوع في فرع النخيل ؟"
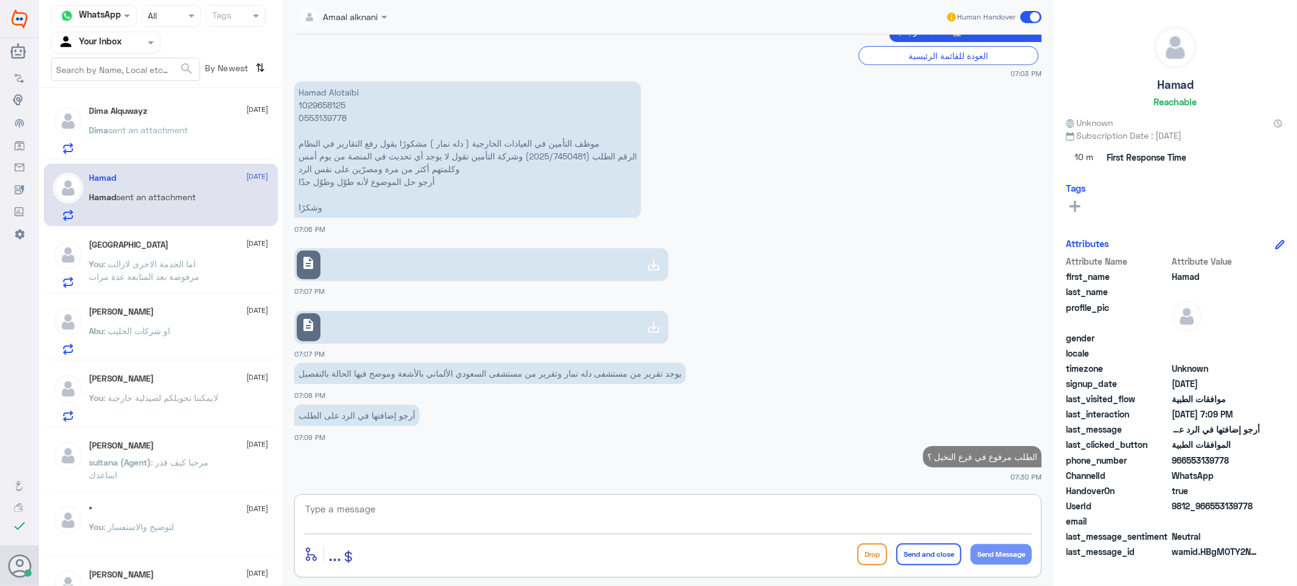
click at [329, 119] on p "Hamad Alotaibi 1029658125 0553139778 موظف التأمين في العيادات الخارجية ( دله نم…" at bounding box center [467, 149] width 347 height 136
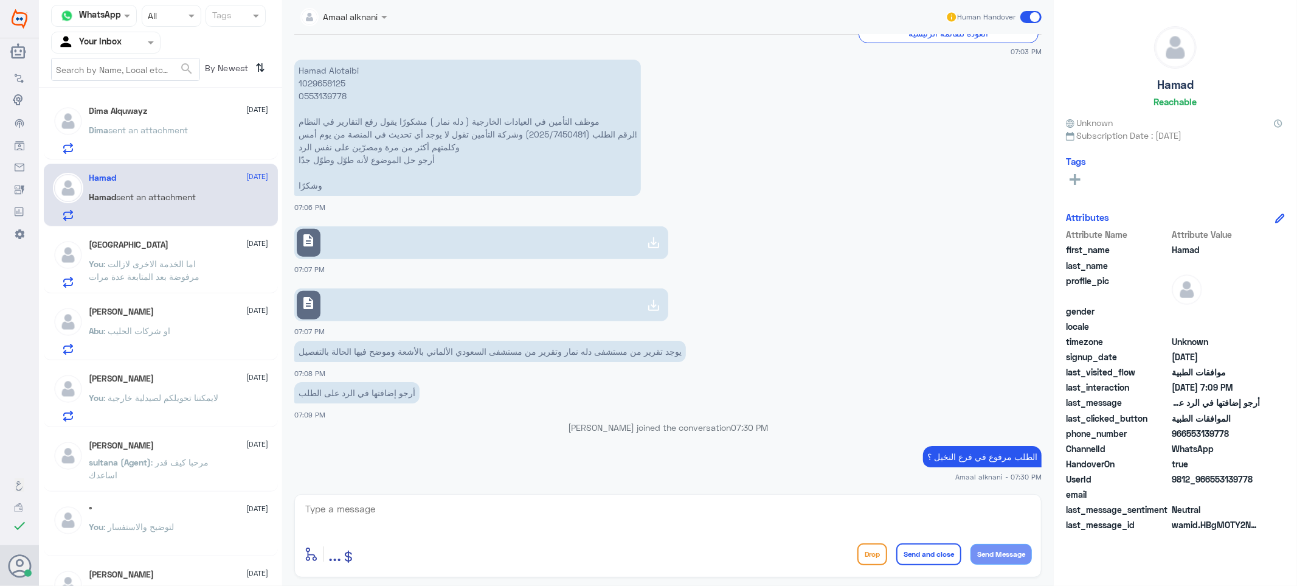
click at [457, 511] on textarea at bounding box center [668, 515] width 728 height 30
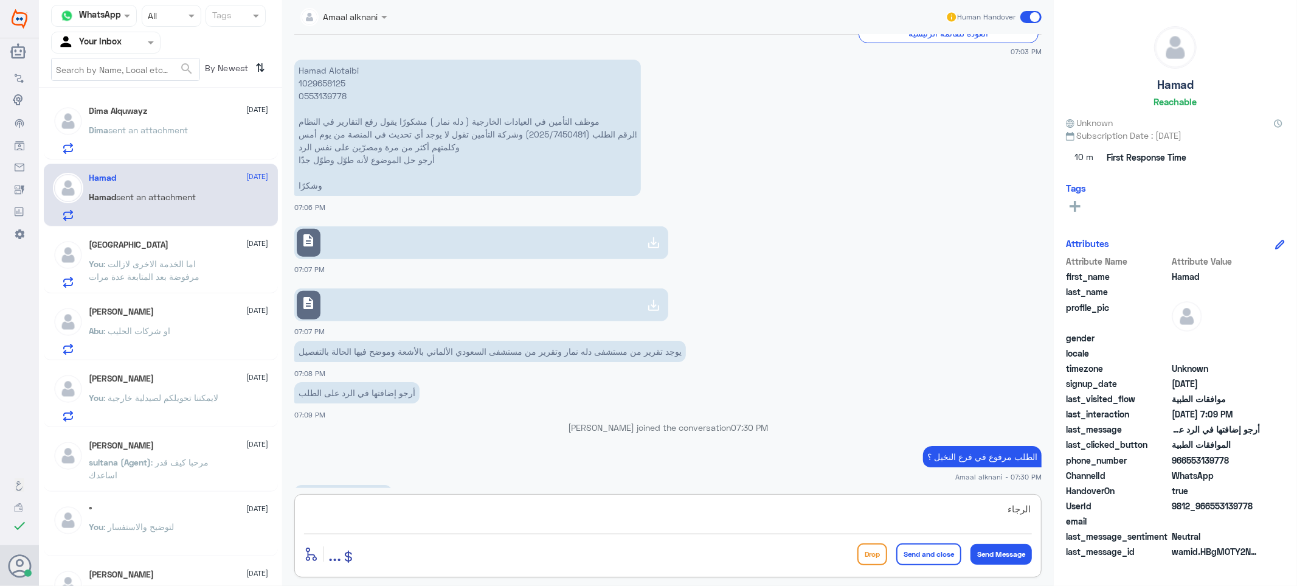
scroll to position [587, 0]
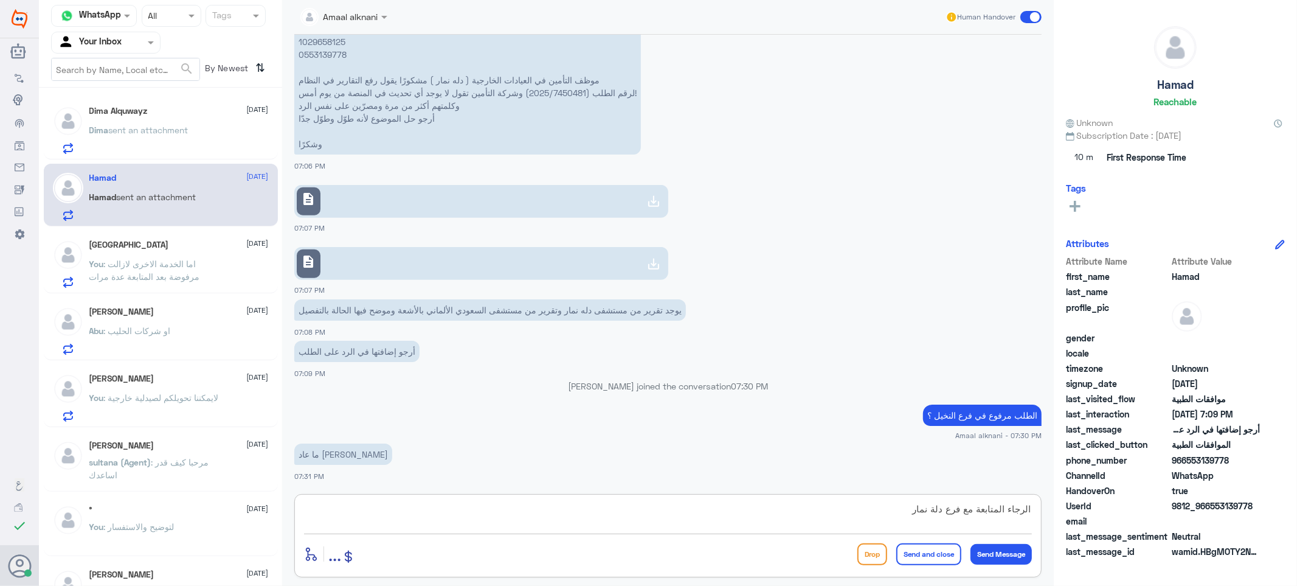
type textarea "الرجاء المتابعة مع فرع دلة نمار"
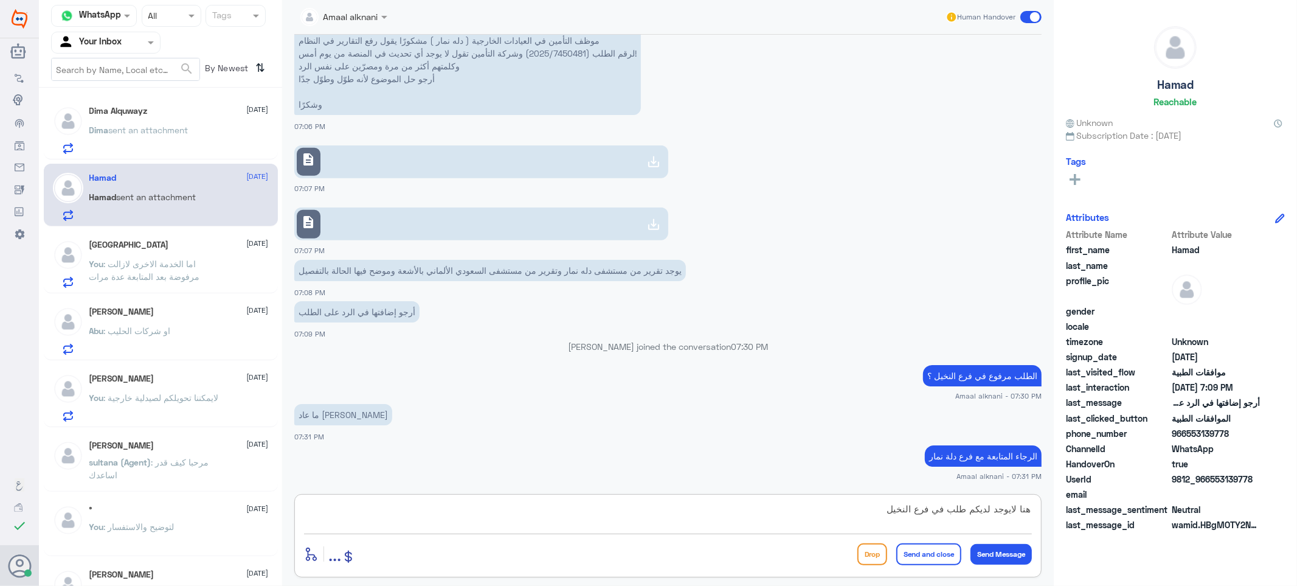
type textarea "هنا لايوجد لديكم طلب في فرع النخيل"
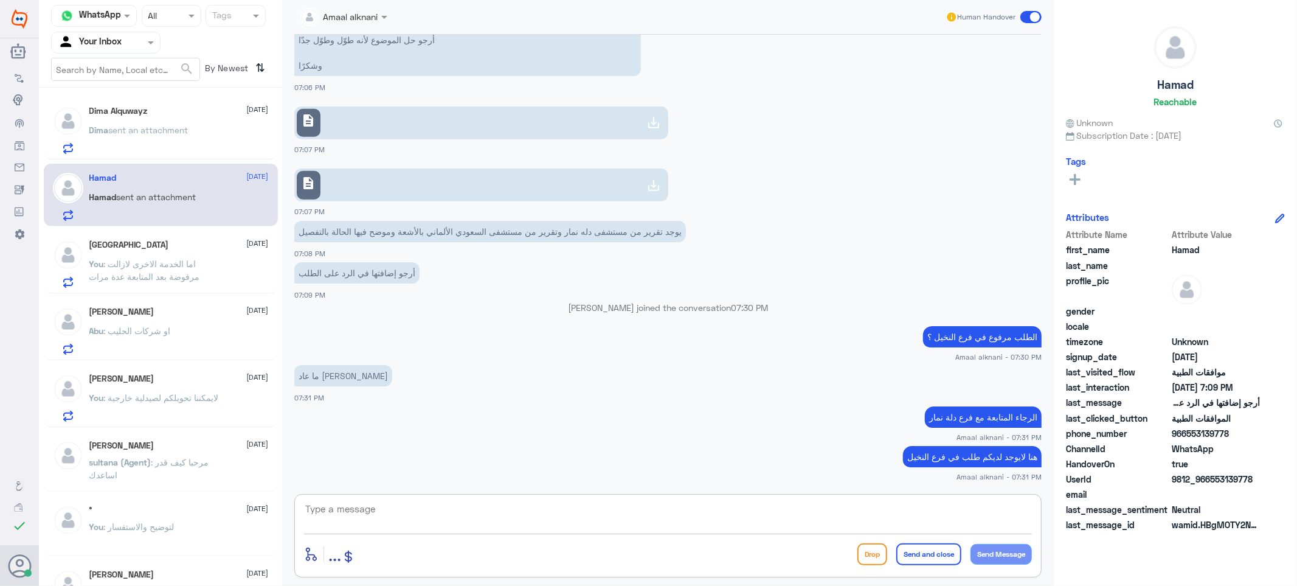
click at [148, 274] on span ": اما الخدمة الاخرى لازالت مرفوضة بعد المتابعة عدة مرات" at bounding box center [144, 269] width 111 height 23
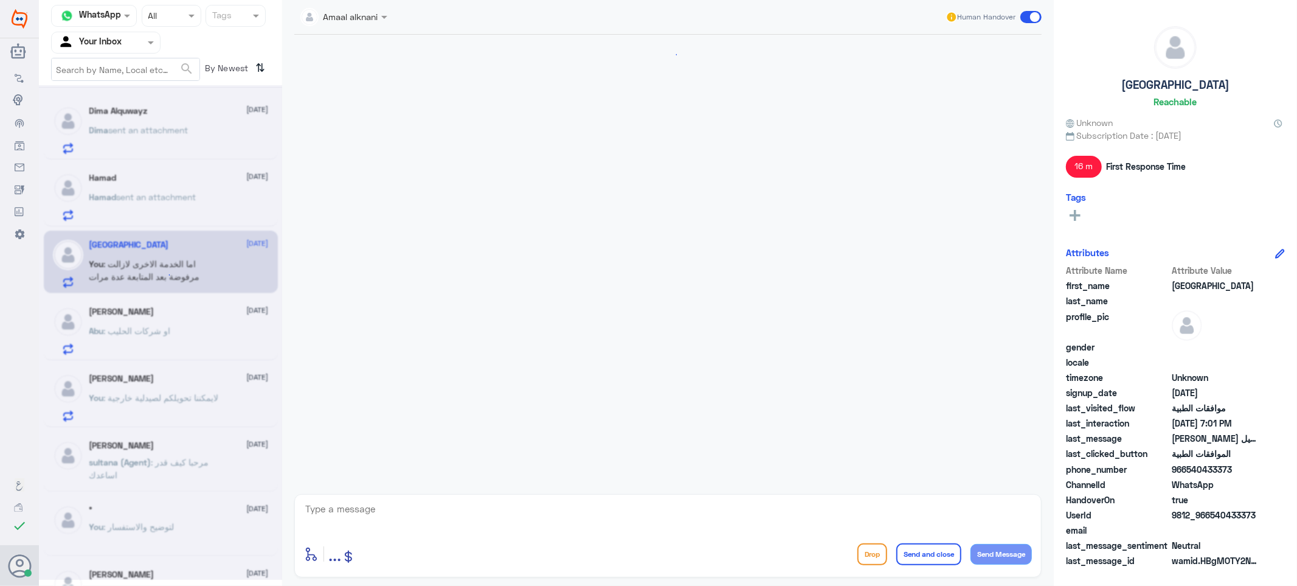
scroll to position [812, 0]
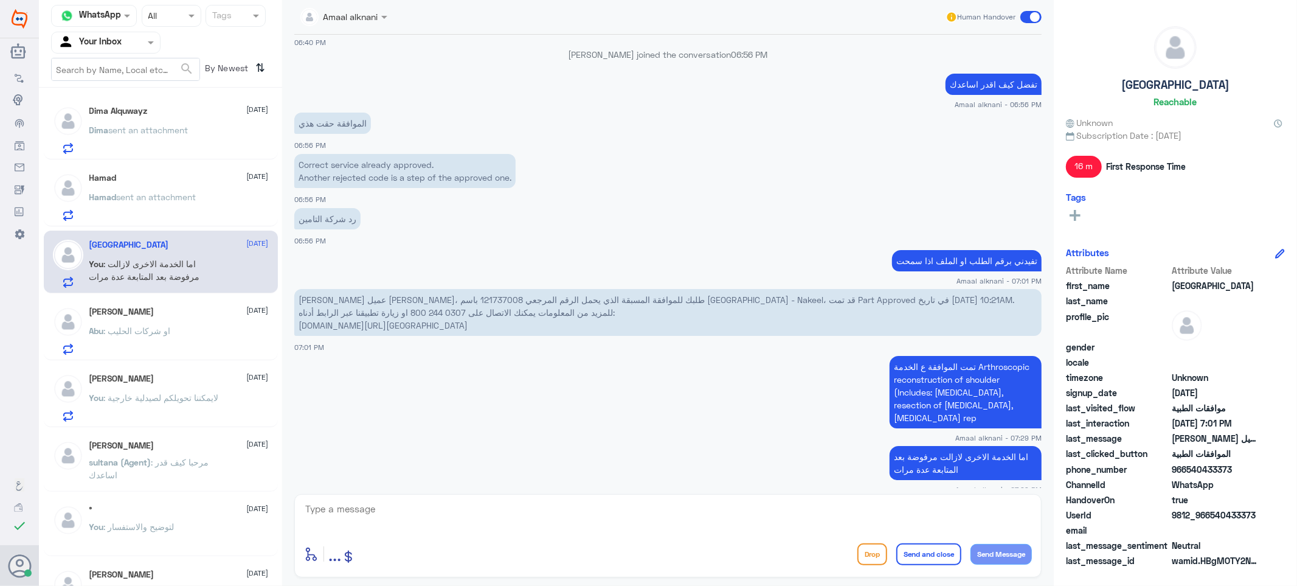
click at [367, 507] on textarea at bounding box center [668, 515] width 728 height 30
click at [164, 105] on div "Dima Alquwayz [DATE] Dima sent an attachment" at bounding box center [161, 128] width 234 height 63
click at [159, 122] on div "Dima Alquwayz [DATE] Dima sent an attachment" at bounding box center [178, 130] width 179 height 48
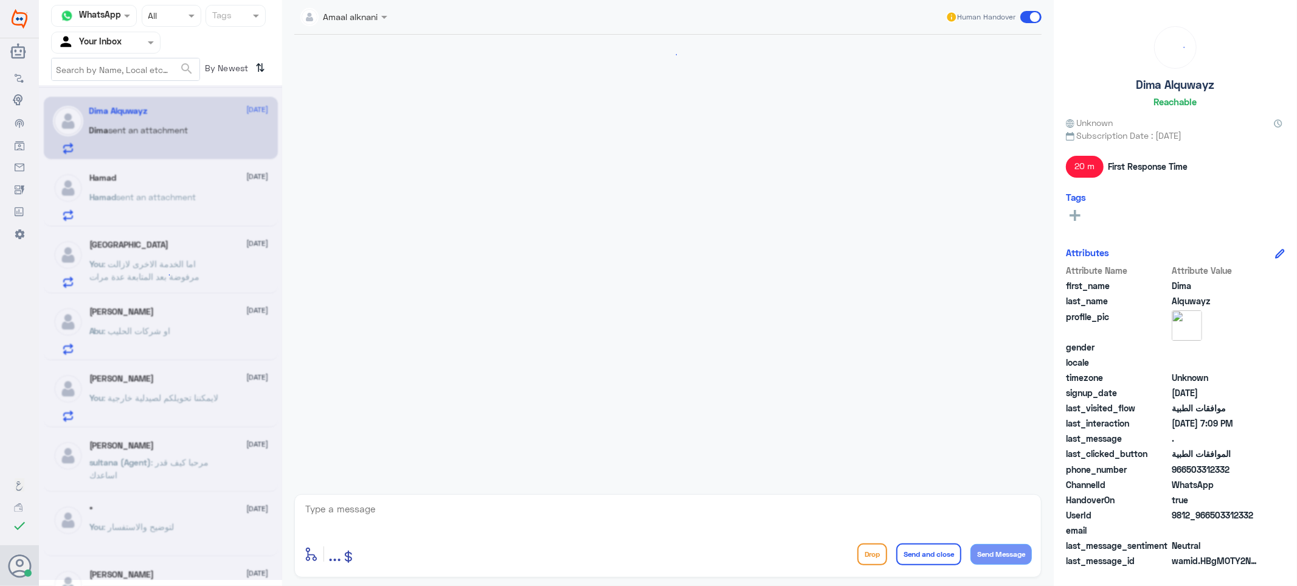
scroll to position [204, 0]
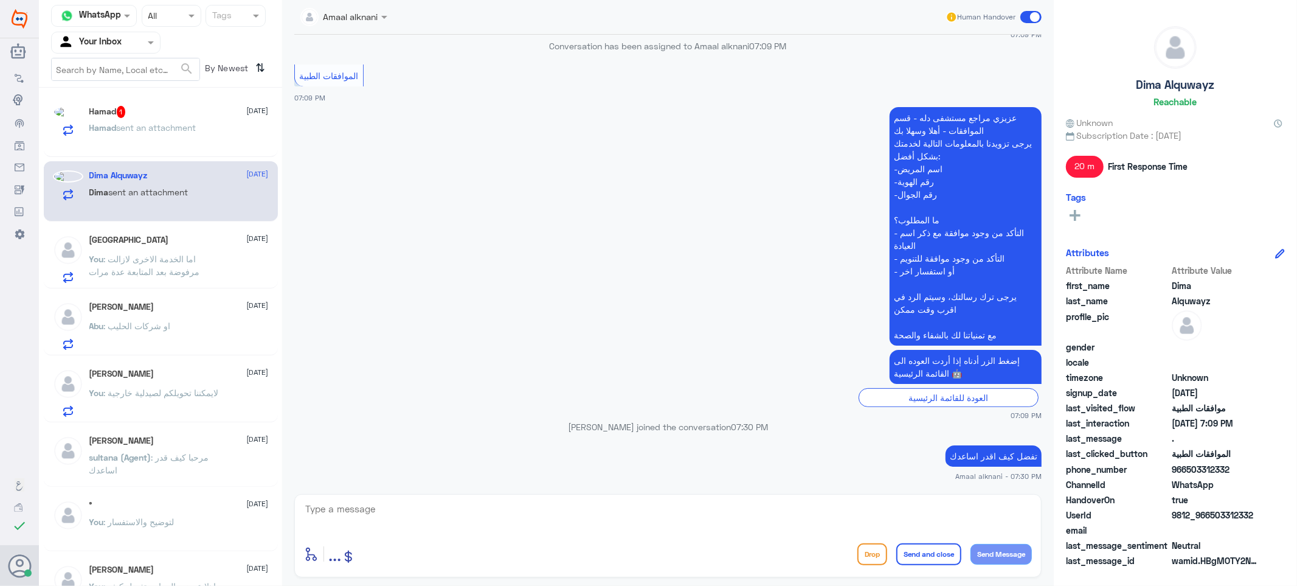
click at [466, 518] on textarea at bounding box center [668, 515] width 728 height 30
click at [156, 123] on p "Hamad sent an attachment" at bounding box center [142, 138] width 107 height 30
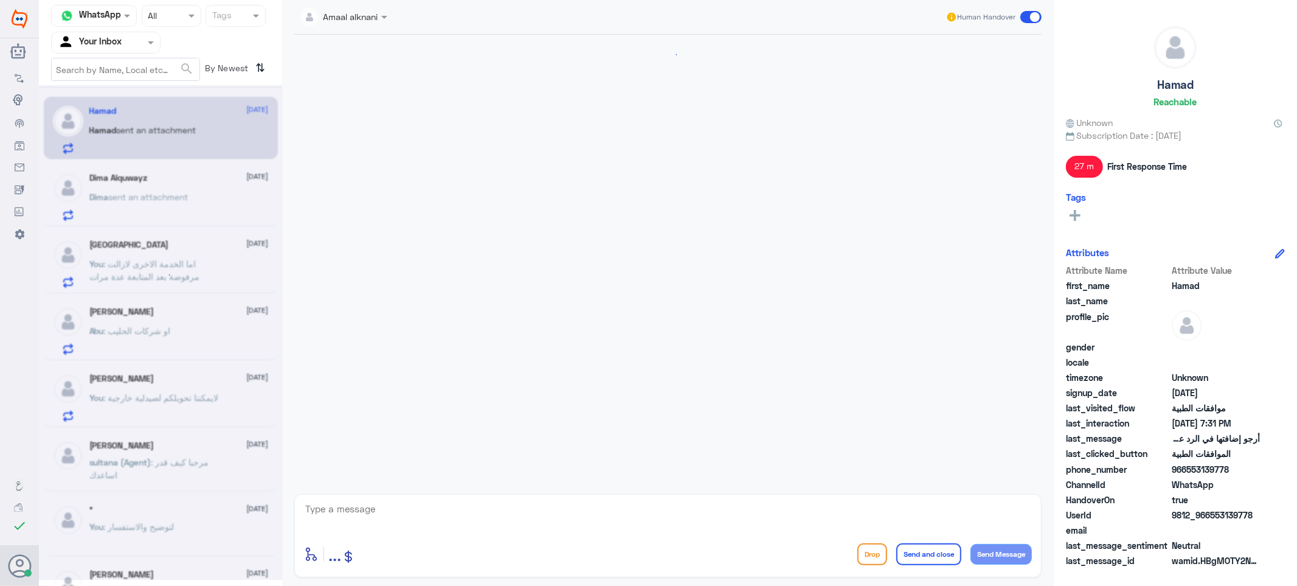
scroll to position [730, 0]
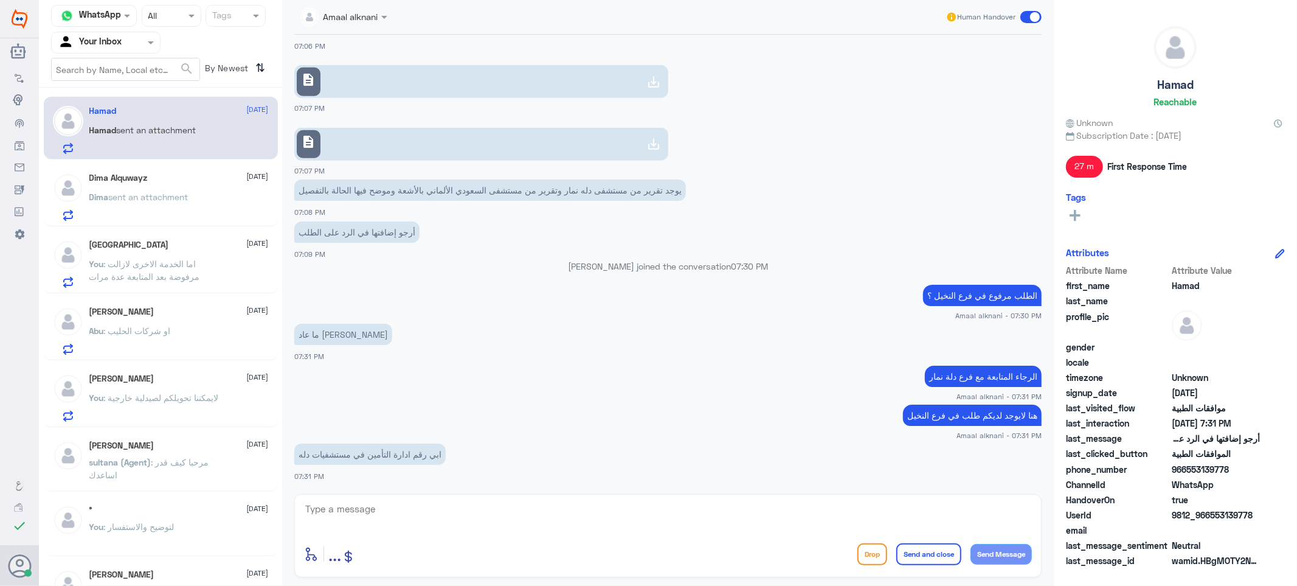
click at [407, 533] on div at bounding box center [668, 516] width 728 height 33
click at [405, 517] on textarea at bounding box center [668, 515] width 728 height 30
click at [404, 526] on textarea at bounding box center [668, 515] width 728 height 30
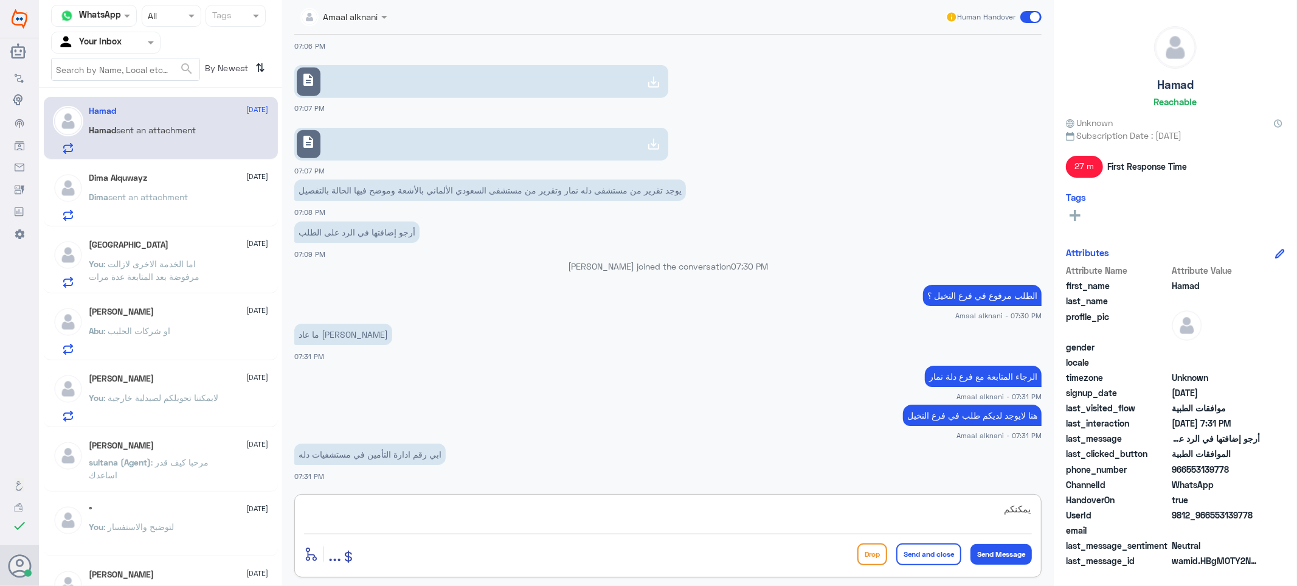
scroll to position [770, 0]
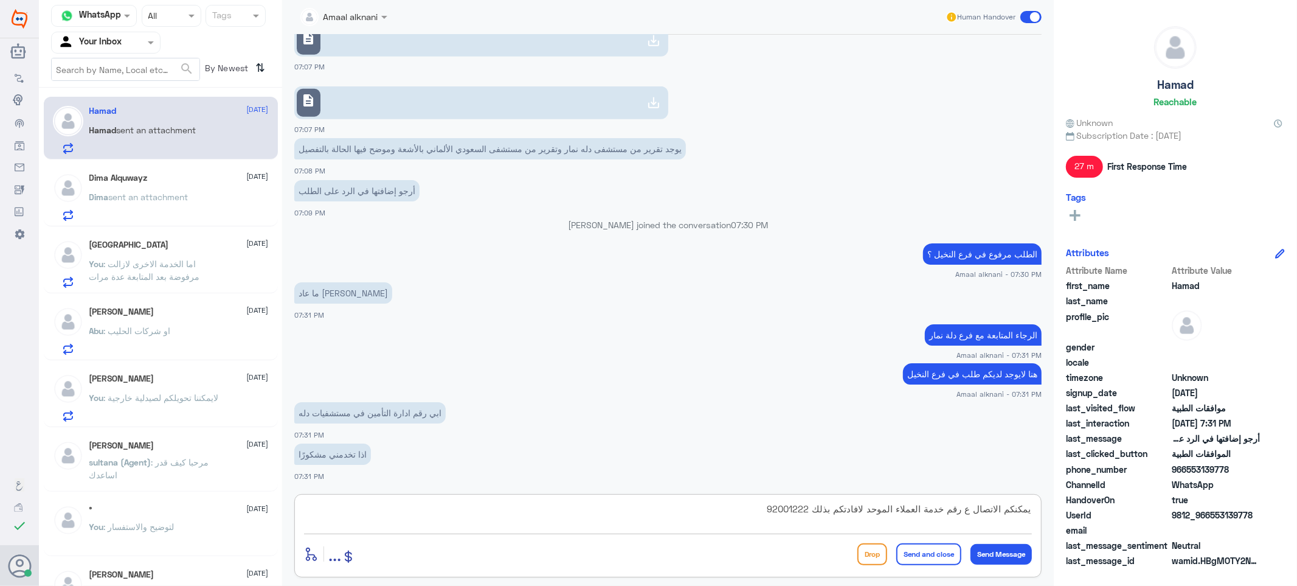
type textarea "يمكنكم الاتصال ع رقم خدمة العملاء الموحد لافادتكم بذلك 920012222"
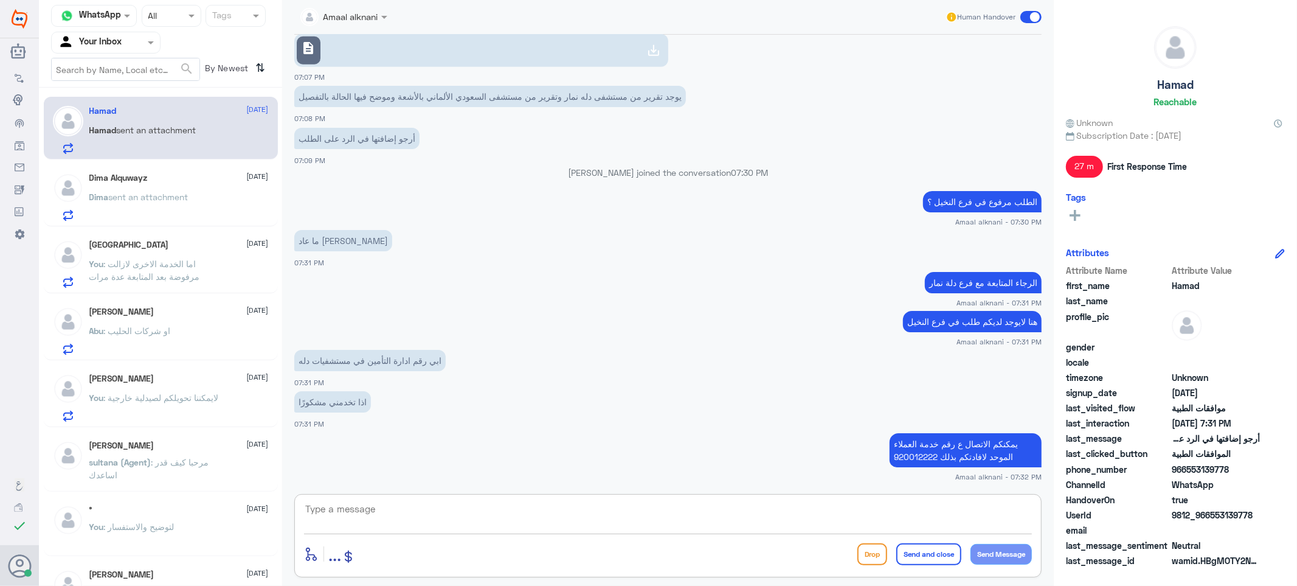
click at [411, 516] on textarea at bounding box center [668, 515] width 728 height 30
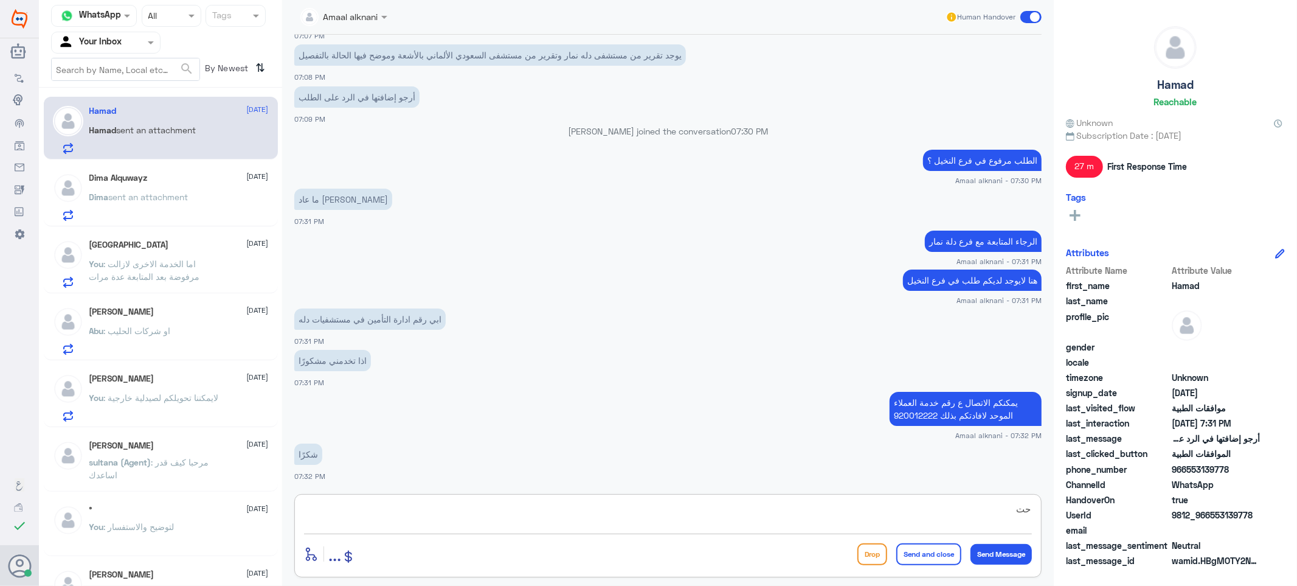
type textarea "ح"
type textarea "قدامكم العافية"
click at [933, 546] on button "Send and close" at bounding box center [928, 554] width 65 height 22
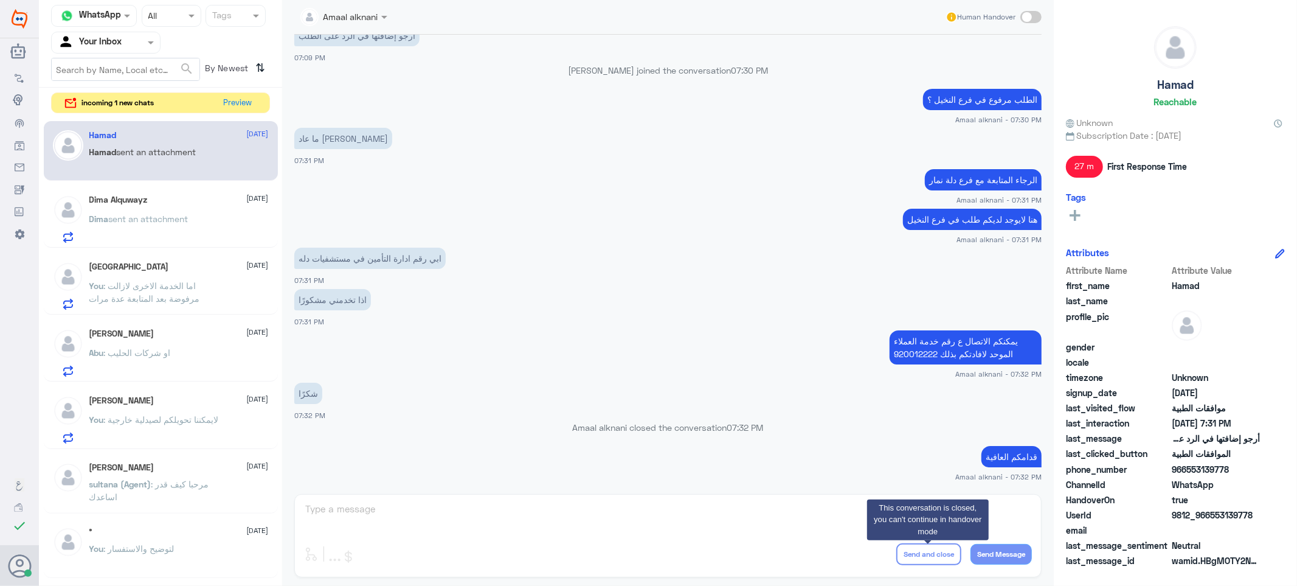
click at [494, 497] on div "Amaal alknani Human Handover [DATE] . 07:03 PM مرحباً بك في مستشفيات دله سعداء …" at bounding box center [668, 294] width 772 height 589
click at [229, 100] on button "Preview" at bounding box center [239, 102] width 38 height 19
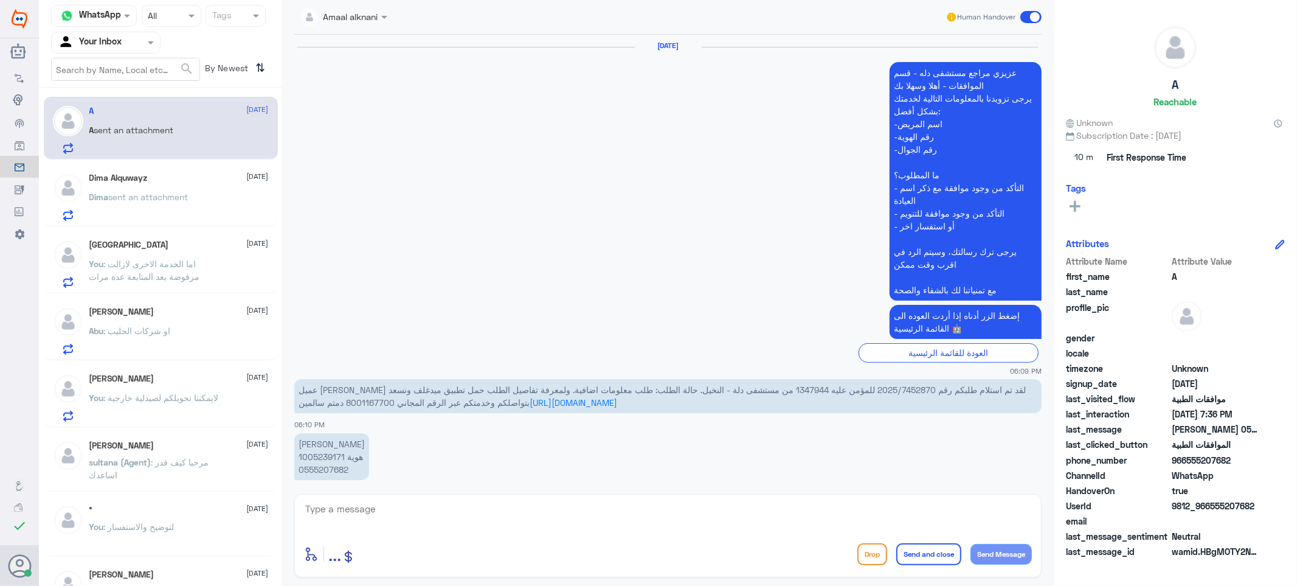
scroll to position [1025, 0]
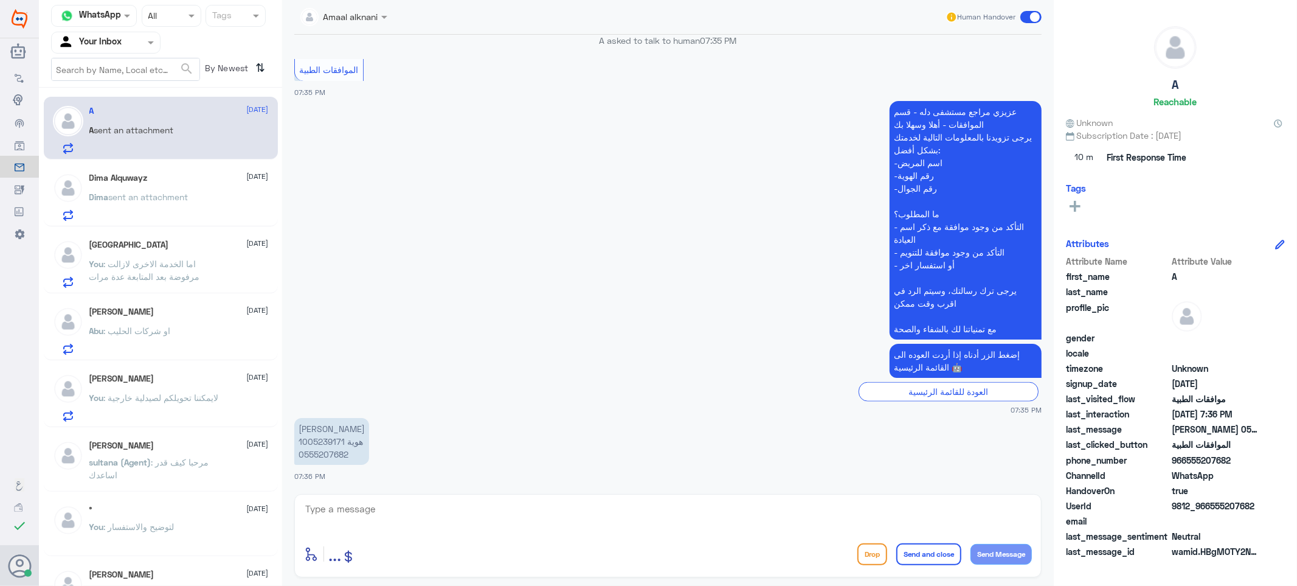
click at [503, 519] on textarea at bounding box center [668, 515] width 728 height 30
type textarea "تفضل كيف اقدراساعدك"
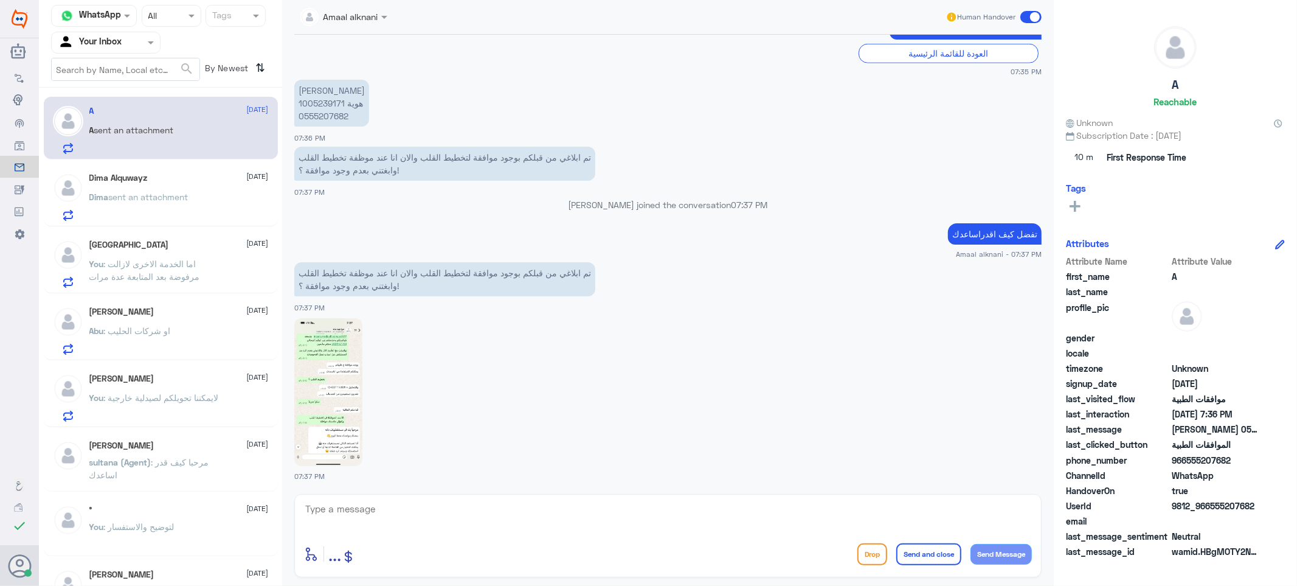
scroll to position [1024, 0]
click at [348, 399] on img at bounding box center [328, 392] width 68 height 148
click at [373, 517] on textarea at bounding box center [668, 515] width 728 height 30
click at [342, 110] on p "[PERSON_NAME] هوية 1005239171 0555207682" at bounding box center [331, 103] width 75 height 47
click at [341, 111] on p "[PERSON_NAME] هوية 1005239171 0555207682" at bounding box center [331, 103] width 75 height 47
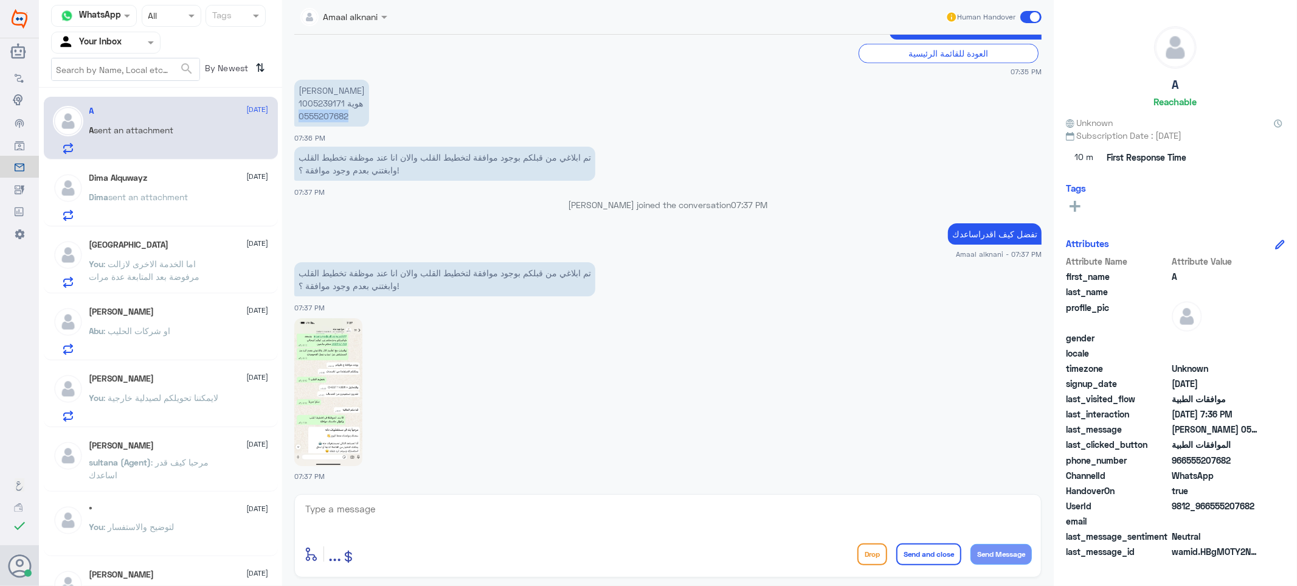
click at [341, 111] on p "[PERSON_NAME] هوية 1005239171 0555207682" at bounding box center [331, 103] width 75 height 47
click at [398, 518] on textarea at bounding box center [668, 515] width 728 height 30
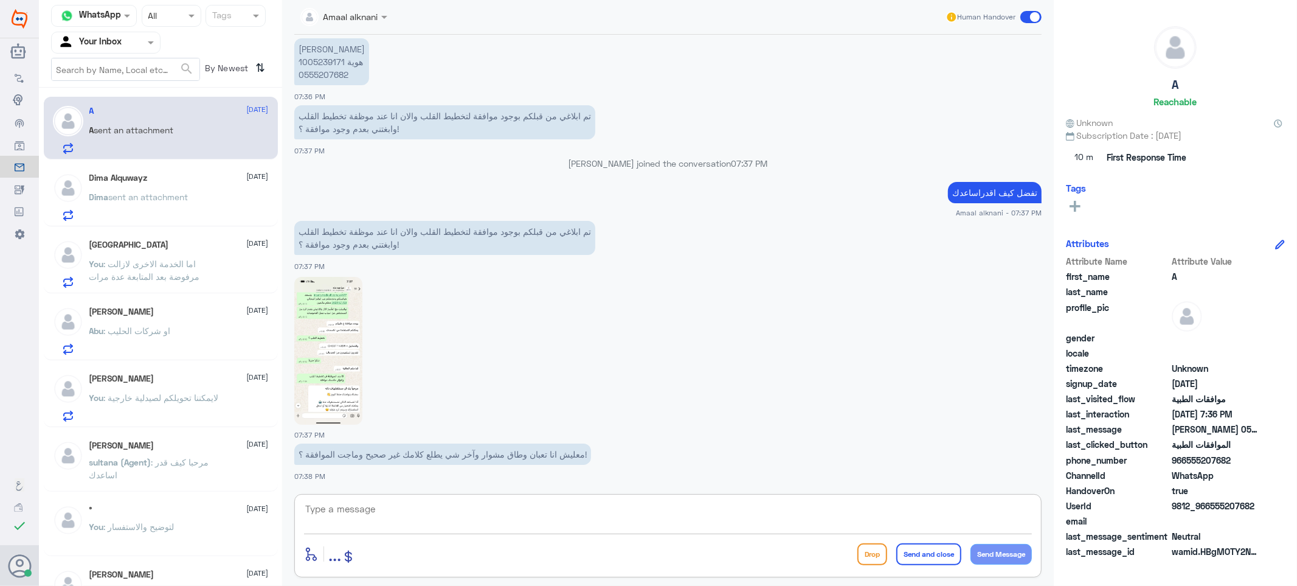
click at [398, 518] on textarea at bounding box center [668, 515] width 728 height 30
type textarea "ت"
type textarea "انت عند الاستقبال الان ؟"
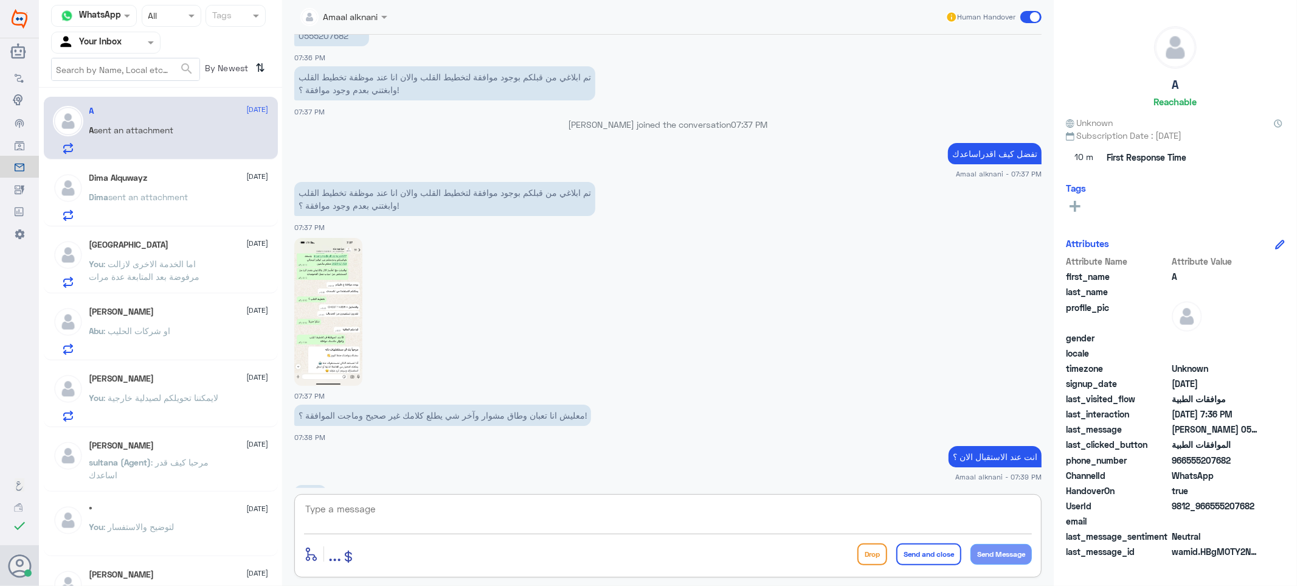
scroll to position [1146, 0]
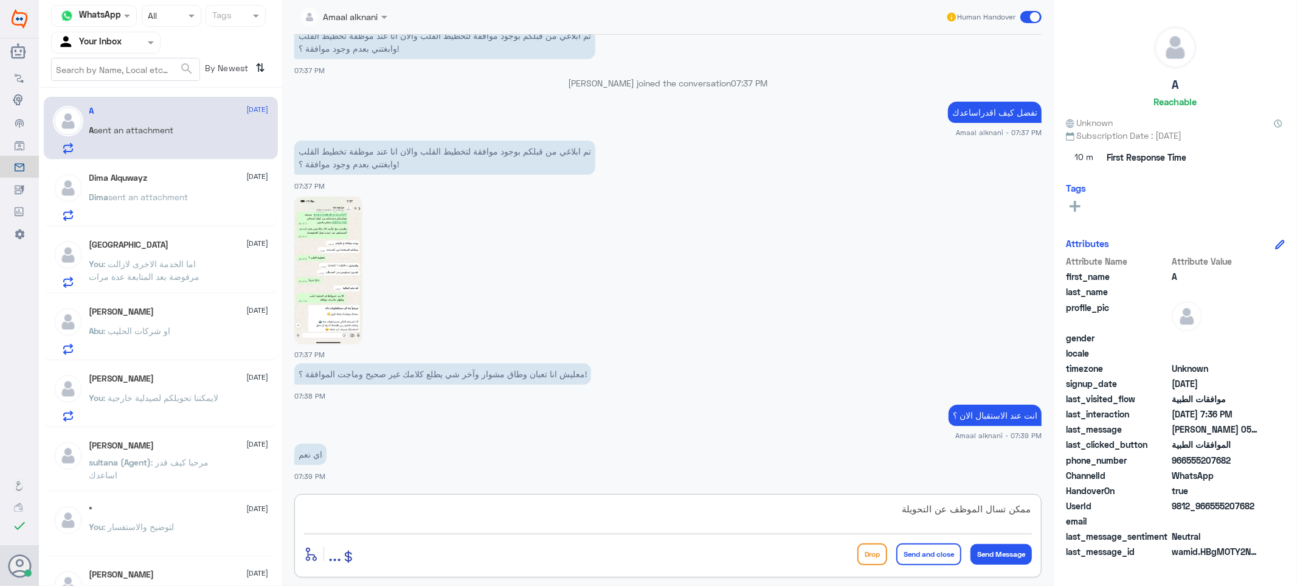
type textarea "ممكن تسال الموظف عن التحويلة"
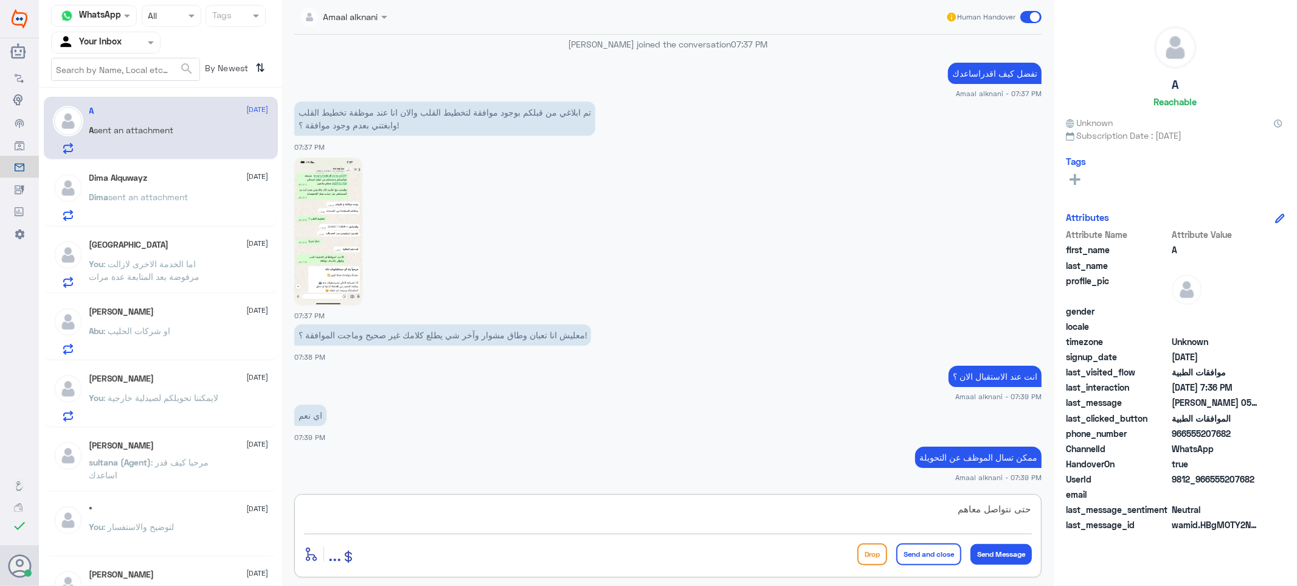
type textarea "حتى نتواصل معاهم"
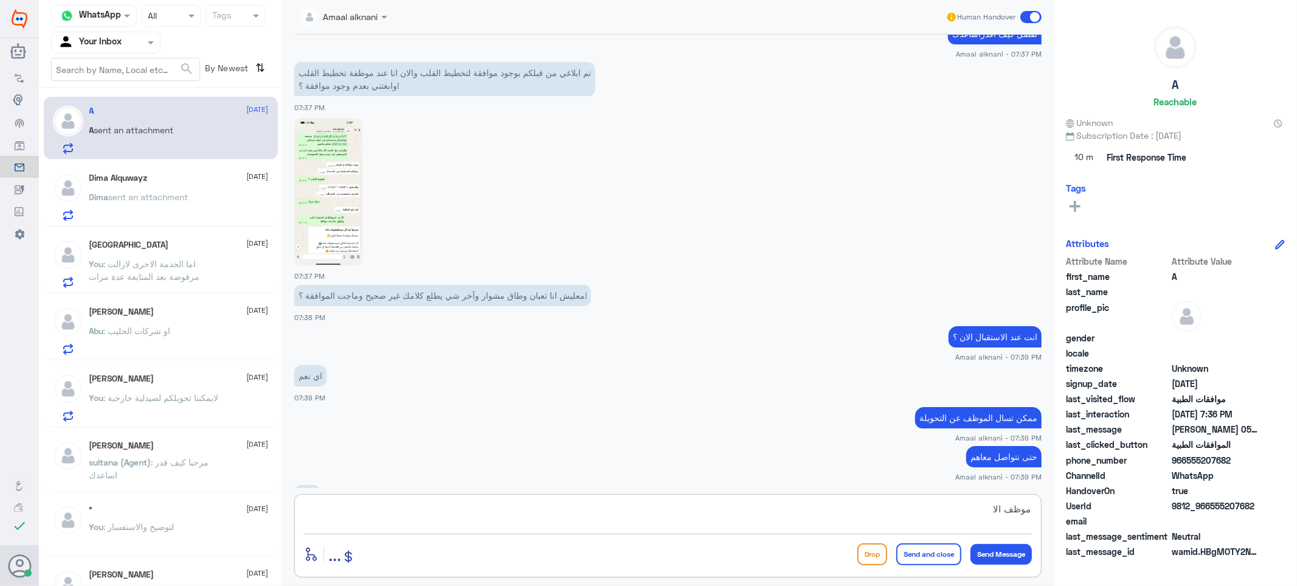
scroll to position [1265, 0]
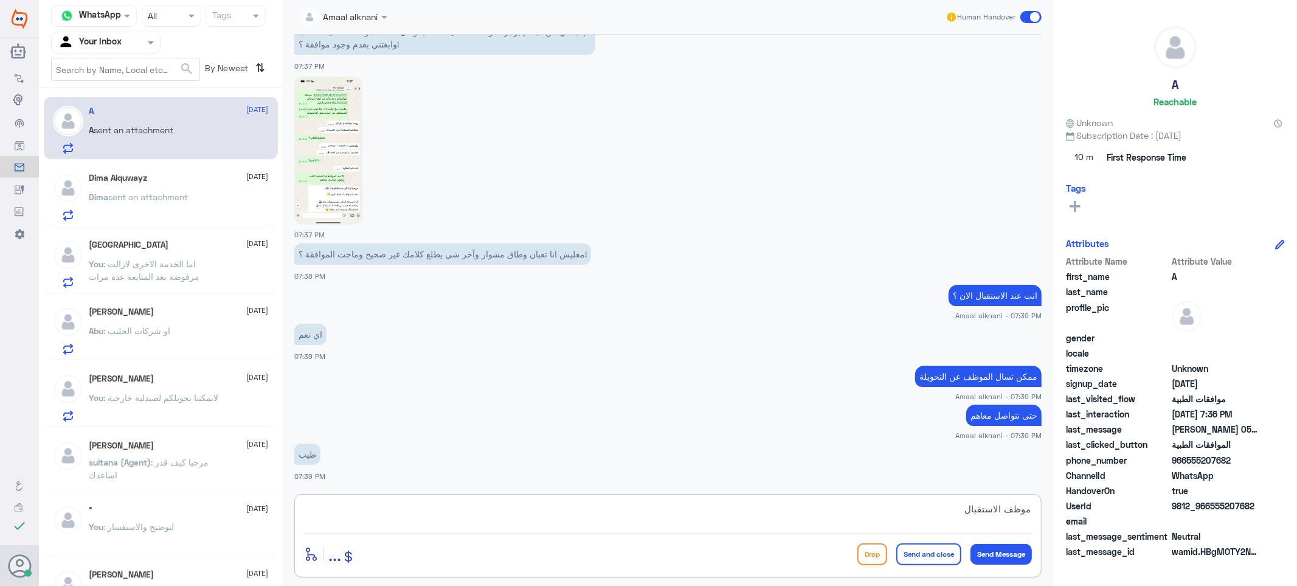
type textarea "موظف الاستقبال"
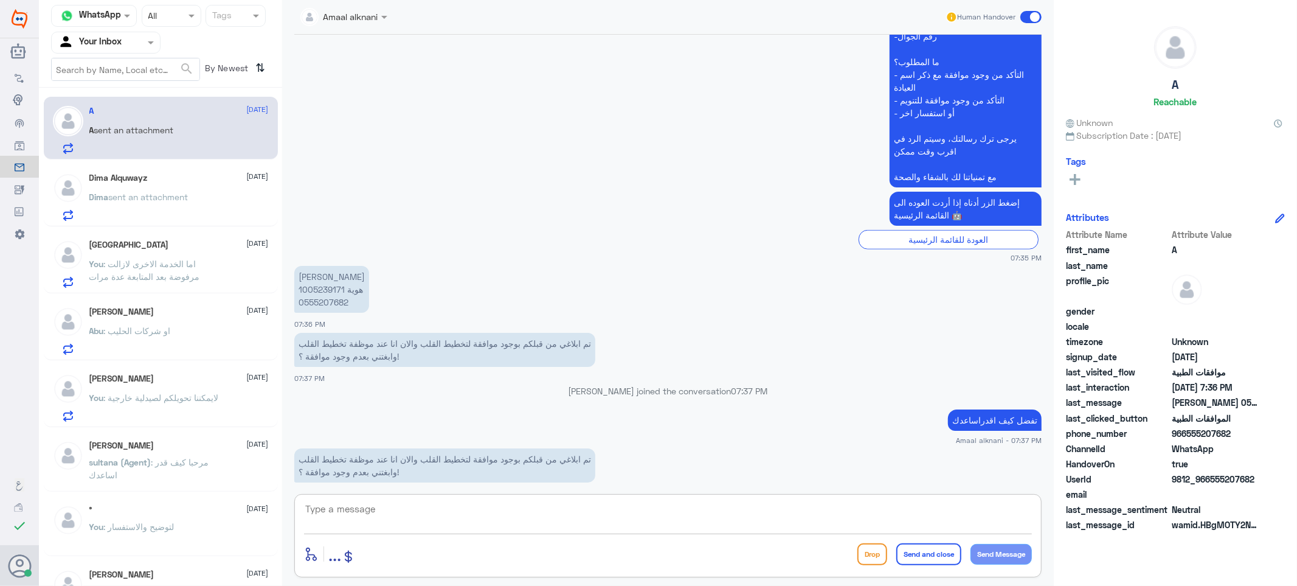
scroll to position [831, 0]
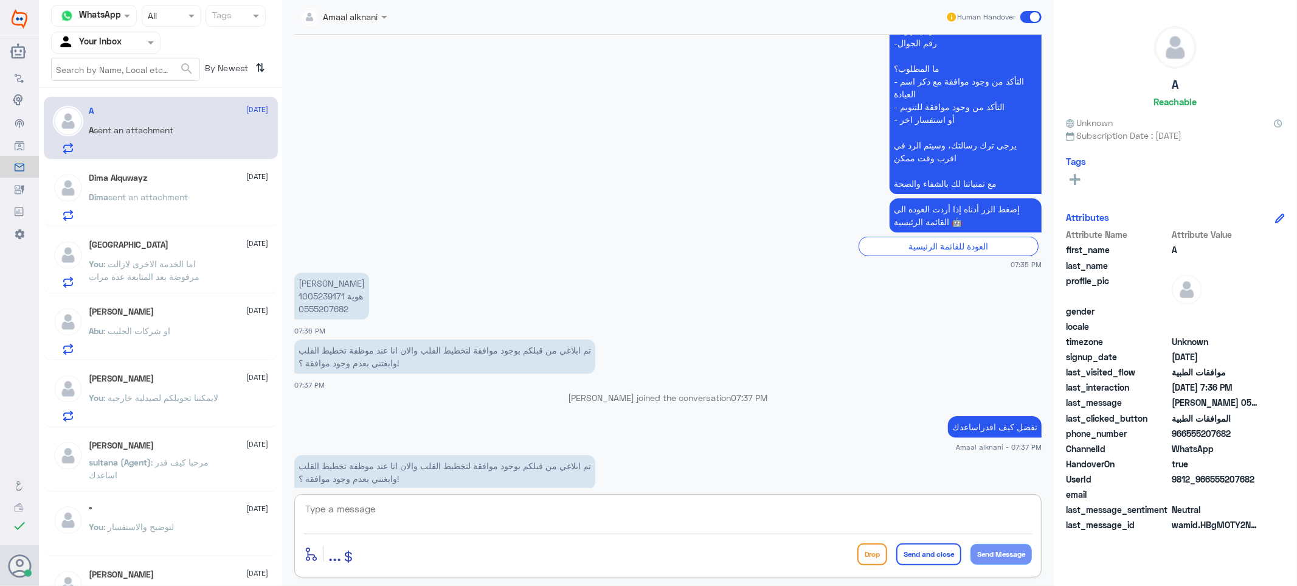
click at [327, 311] on p "[PERSON_NAME] هوية 1005239171 0555207682" at bounding box center [331, 295] width 75 height 47
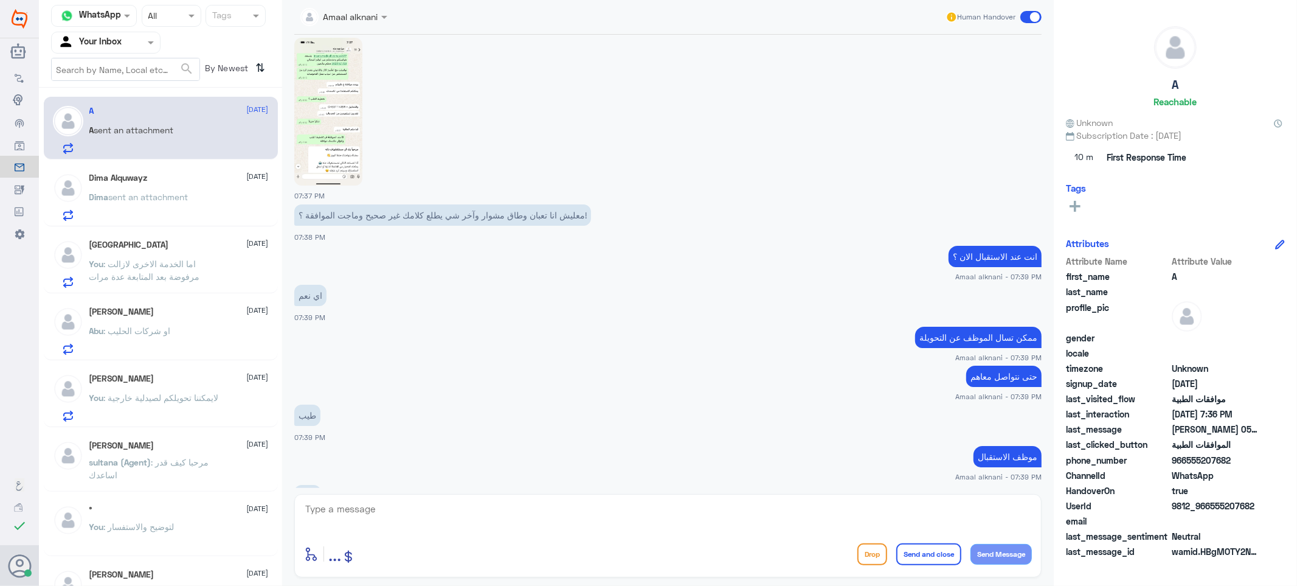
scroll to position [1400, 0]
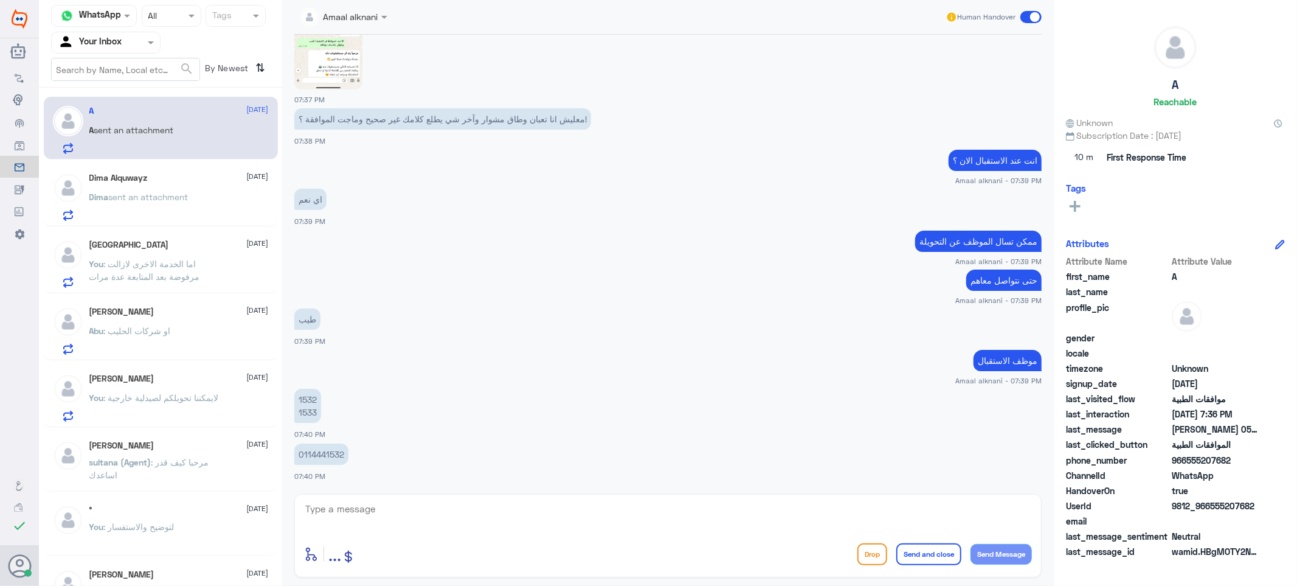
click at [353, 508] on textarea at bounding box center [668, 515] width 728 height 30
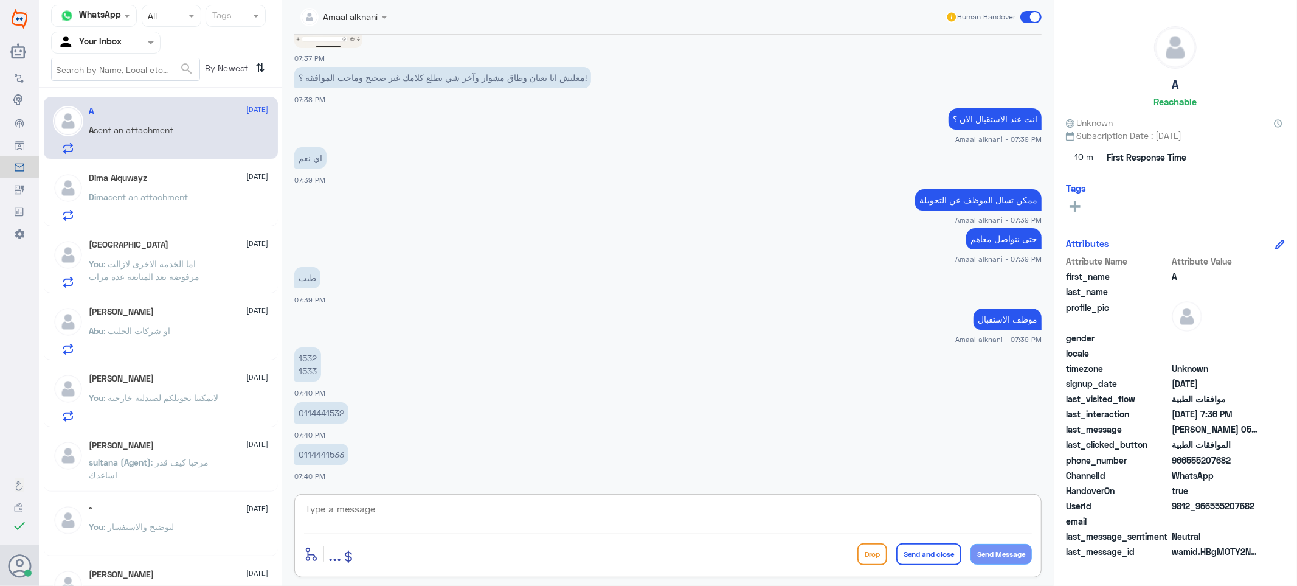
click at [370, 514] on textarea at bounding box center [668, 515] width 728 height 30
type textarea "الحين اتصل عليه"
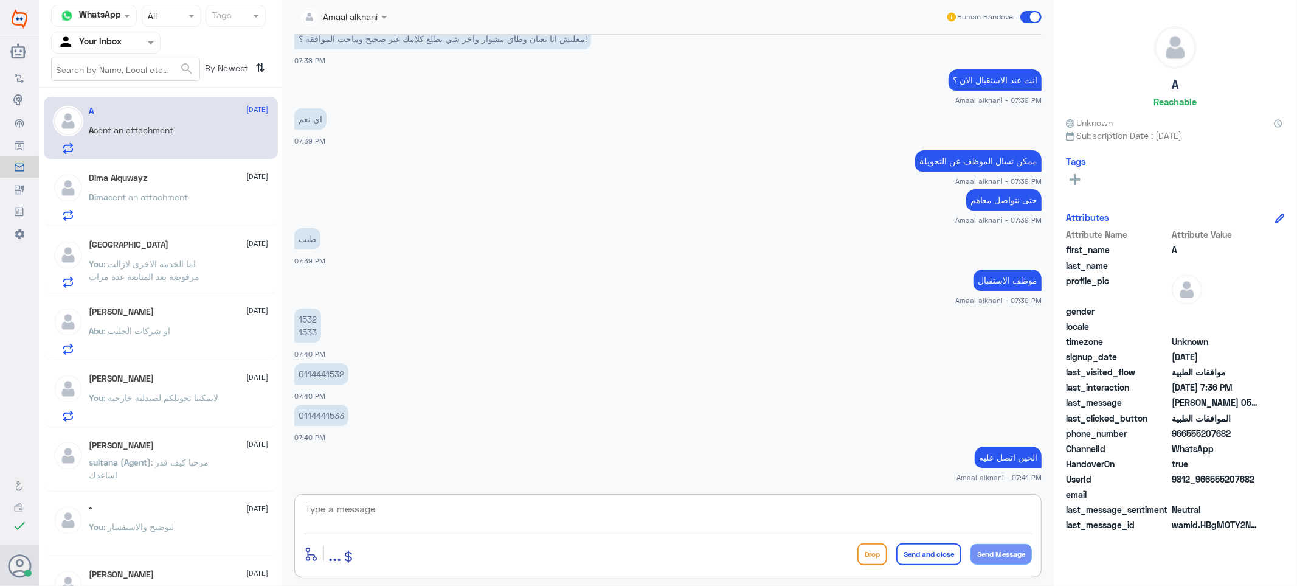
click at [501, 515] on textarea at bounding box center [668, 515] width 728 height 30
paste textarea "[MEDICAL_DATA]"
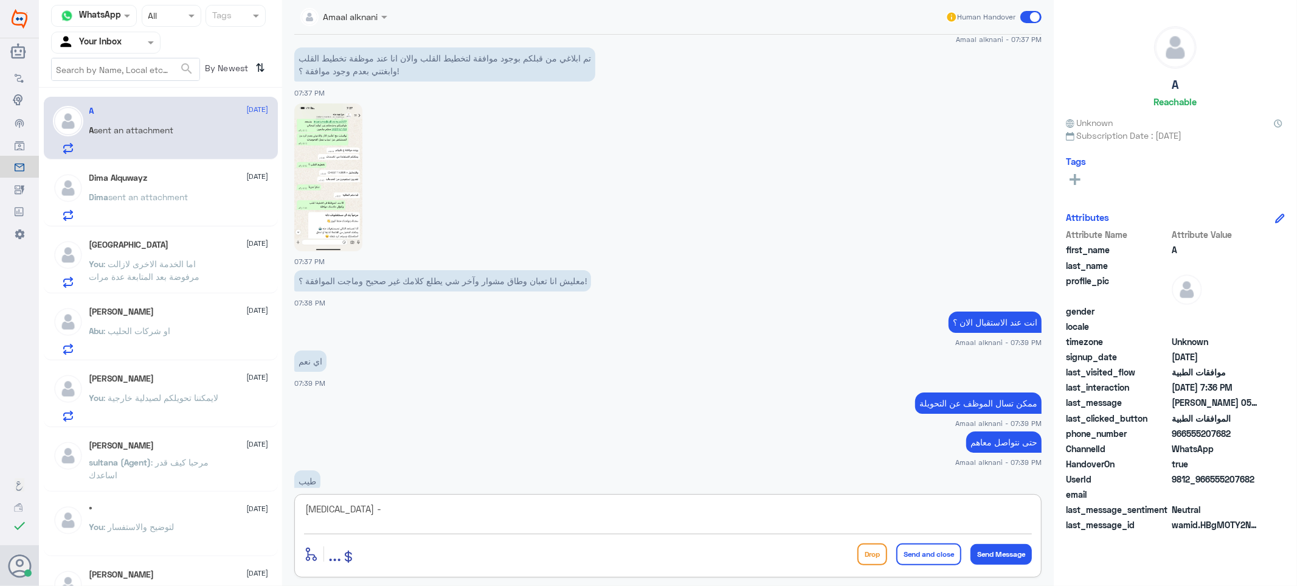
scroll to position [1413, 0]
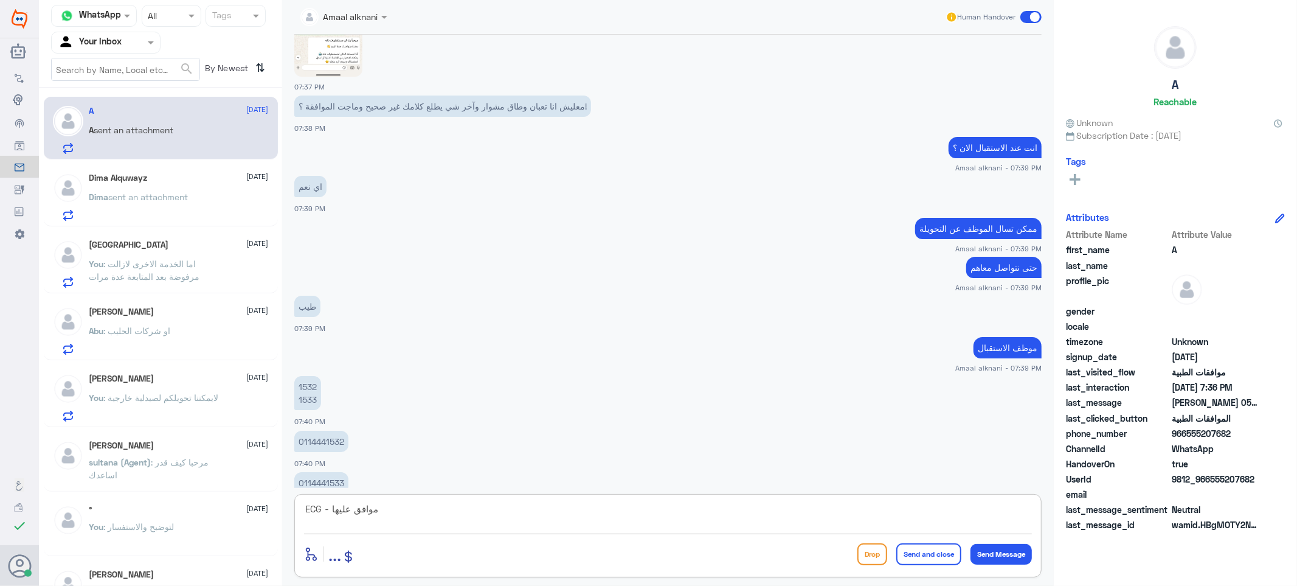
type textarea "ECG - موافق عليها"
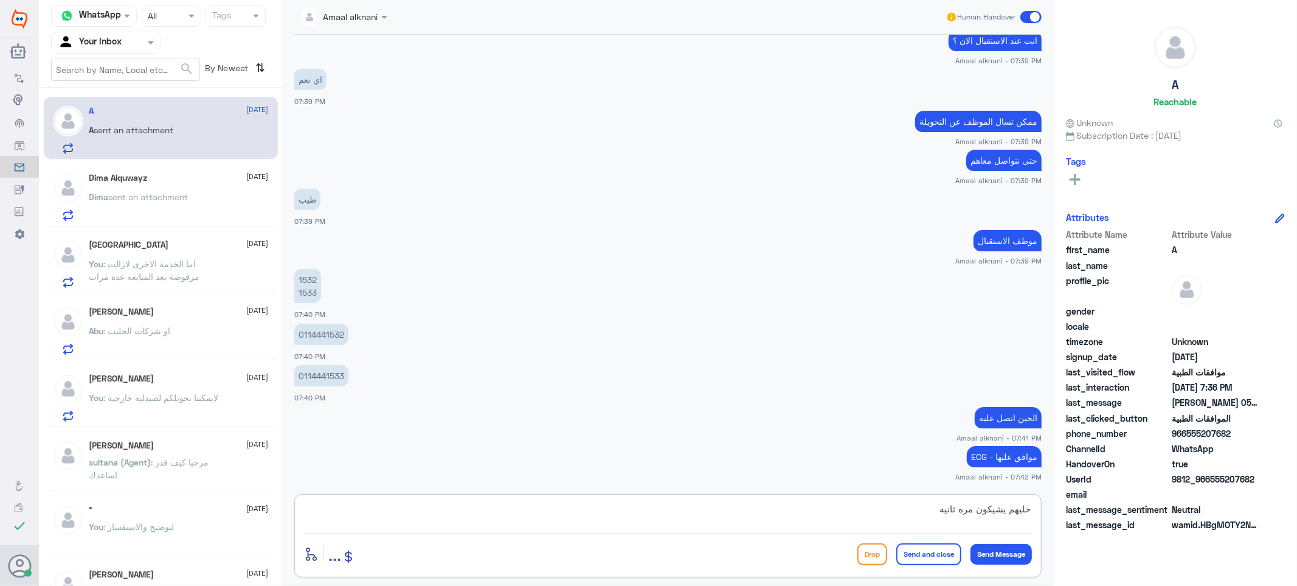
type textarea "خليهم يشيكون مره ثانيه"
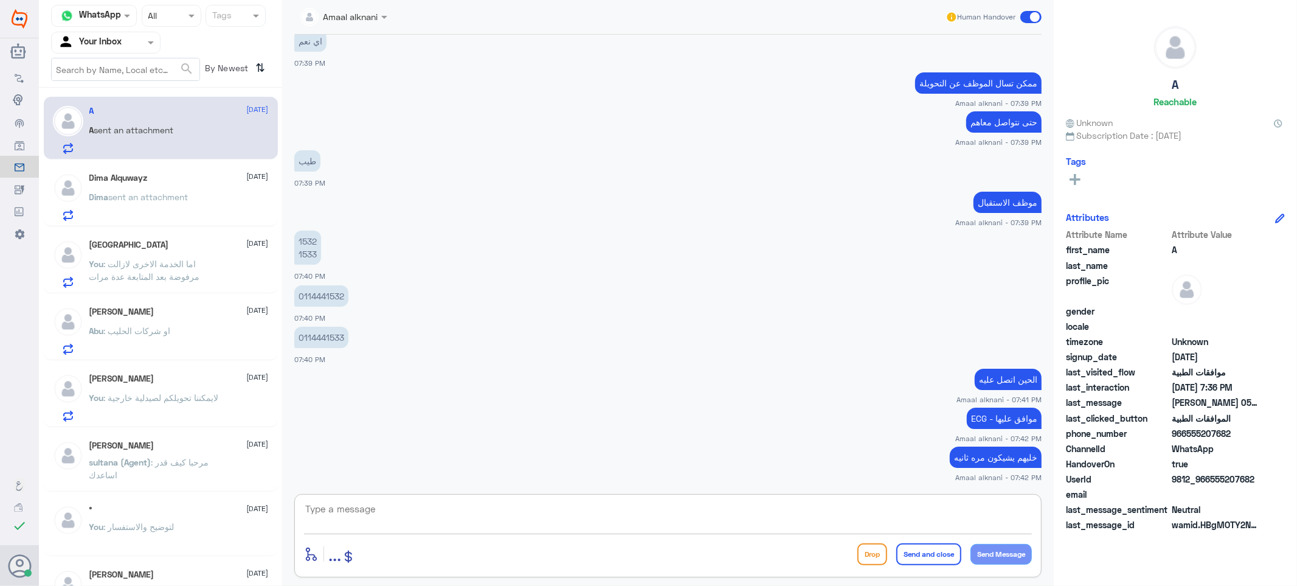
click at [546, 513] on textarea at bounding box center [668, 515] width 728 height 30
paste textarea "ECHO"
type textarea "ECHO لسه بنتابعها"
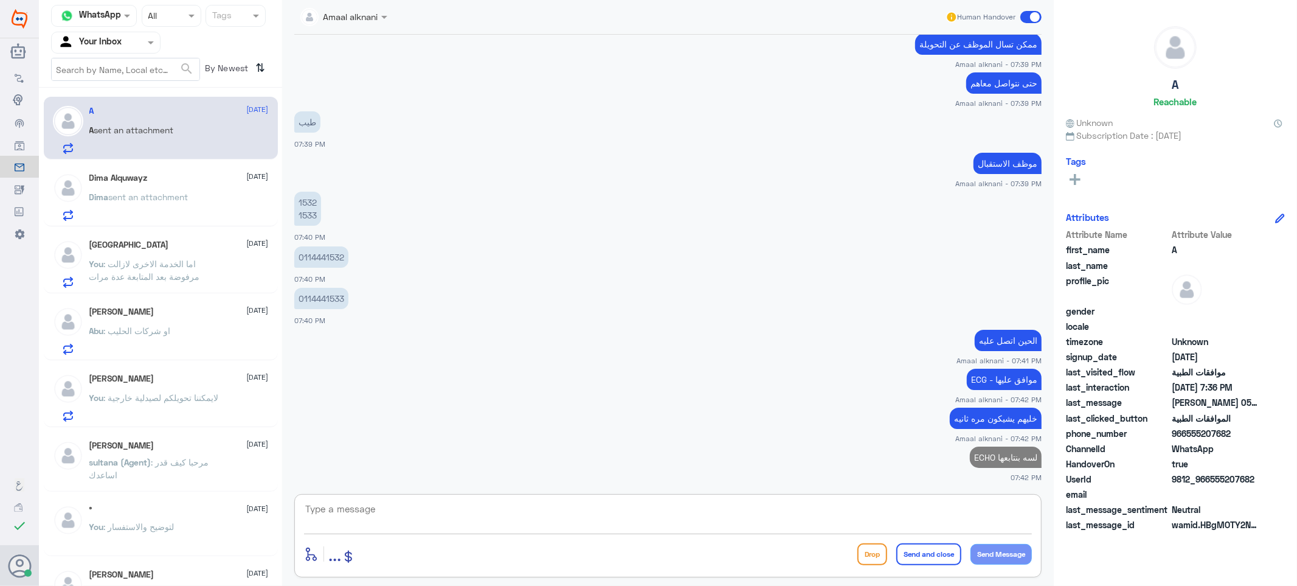
click at [366, 514] on textarea at bounding box center [668, 515] width 728 height 30
click at [639, 519] on textarea at bounding box center [668, 515] width 728 height 30
click at [980, 377] on p "ECG - موافق عليها" at bounding box center [1004, 378] width 75 height 21
click at [688, 512] on textarea at bounding box center [668, 515] width 728 height 30
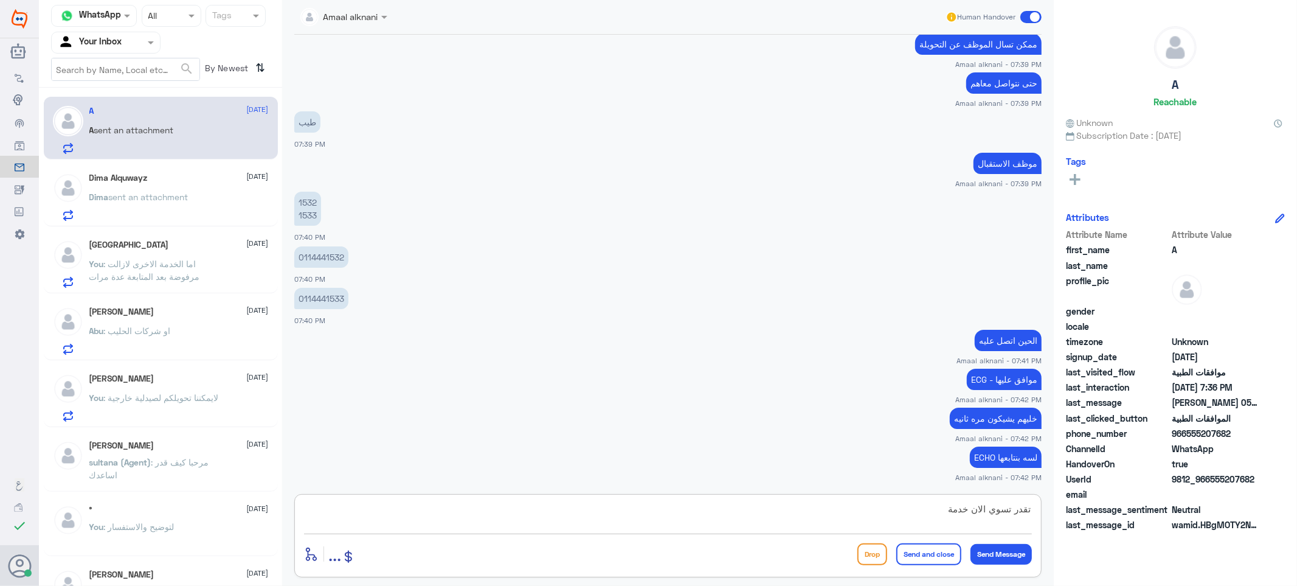
paste textarea "[MEDICAL_DATA]"
type textarea "ت"
click at [384, 507] on textarea at bounding box center [668, 515] width 728 height 30
click at [462, 493] on div "Amaal alknani Human Handover [DATE] عميل ميدغلف لقد تم استلام طلبكم رقم 2025/74…" at bounding box center [668, 294] width 772 height 589
click at [197, 193] on div "Dima sent an attachment" at bounding box center [178, 206] width 179 height 27
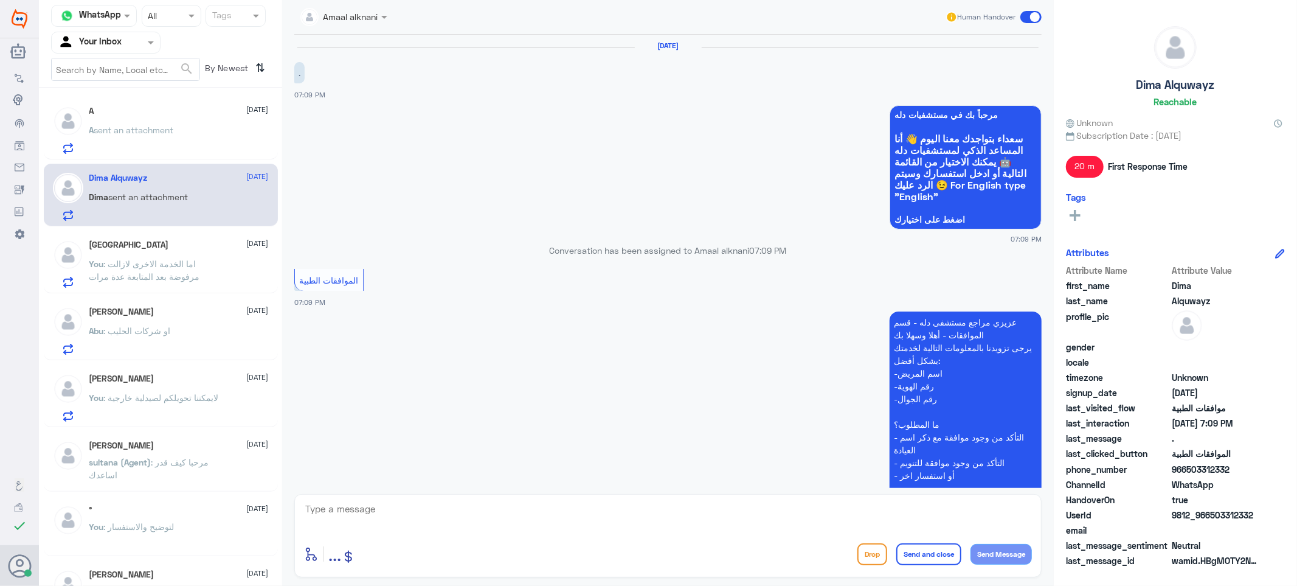
scroll to position [204, 0]
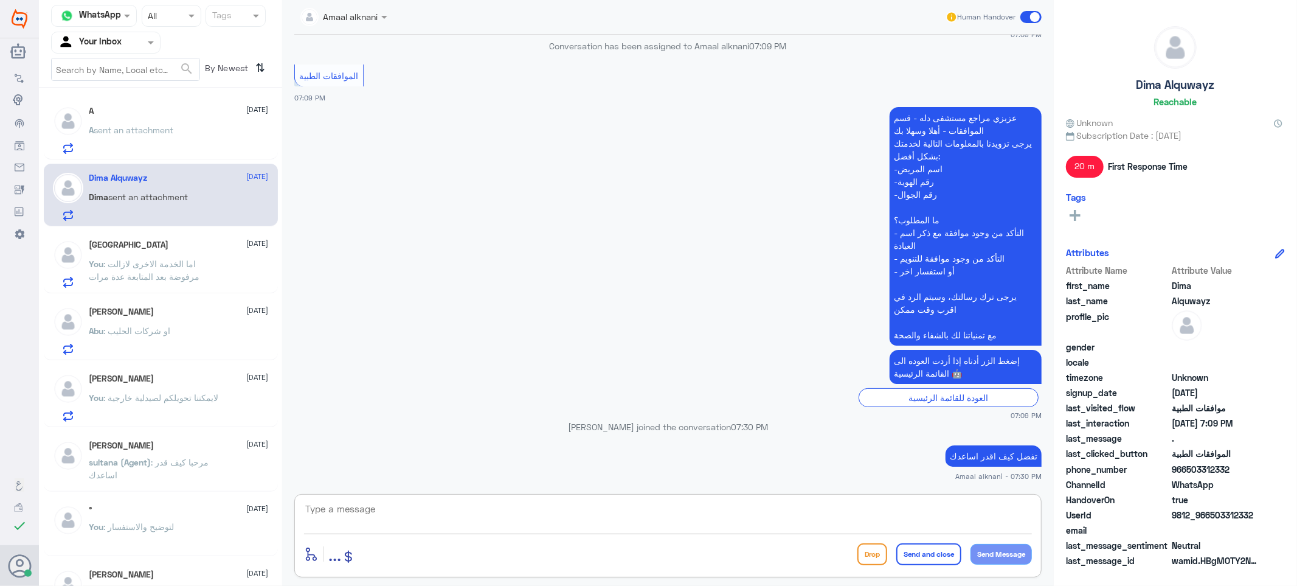
click at [353, 505] on textarea at bounding box center [668, 515] width 728 height 30
type textarea "نسعد دوما بخدمتكم ونتمنى لكم دوام الصحة والعافية"
click at [933, 555] on button "Send and close" at bounding box center [928, 554] width 65 height 22
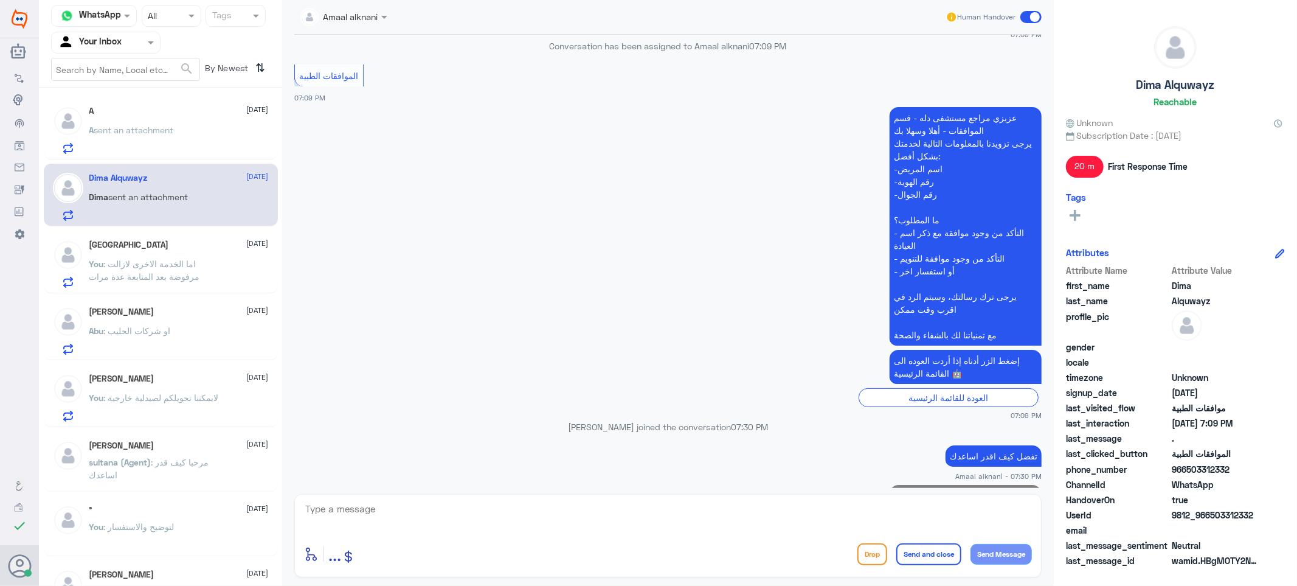
scroll to position [256, 0]
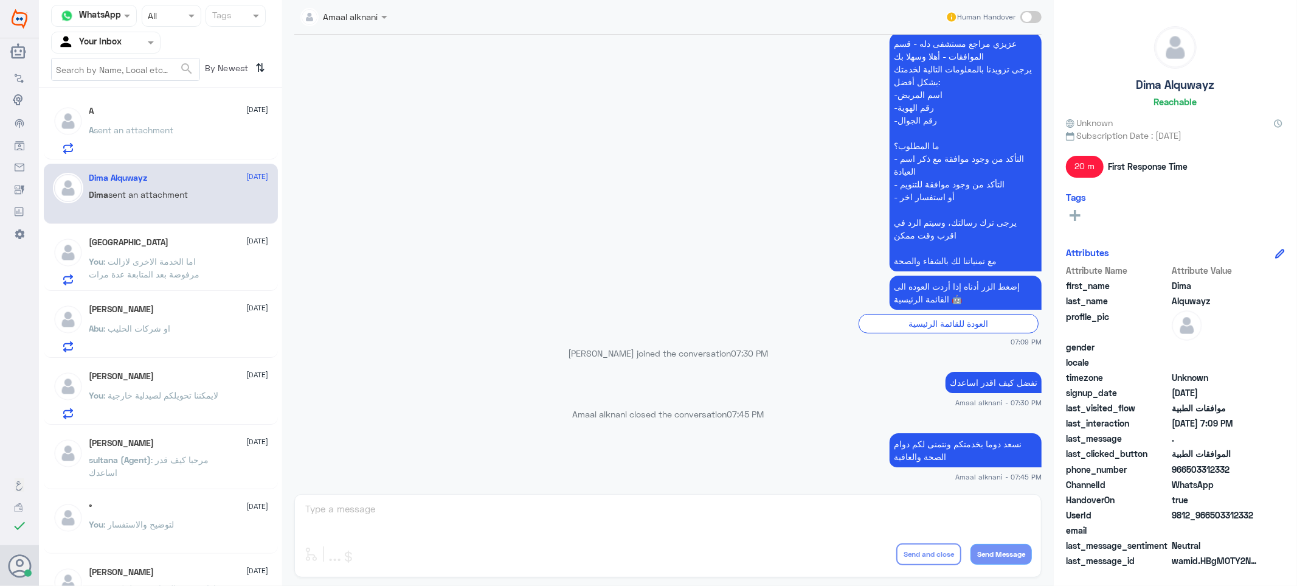
click at [673, 517] on div "Amaal alknani Human Handover [DATE] . 07:09 PM مرحباً بك في مستشفيات دله سعداء …" at bounding box center [668, 294] width 772 height 589
click at [159, 128] on span "sent an attachment" at bounding box center [134, 130] width 80 height 10
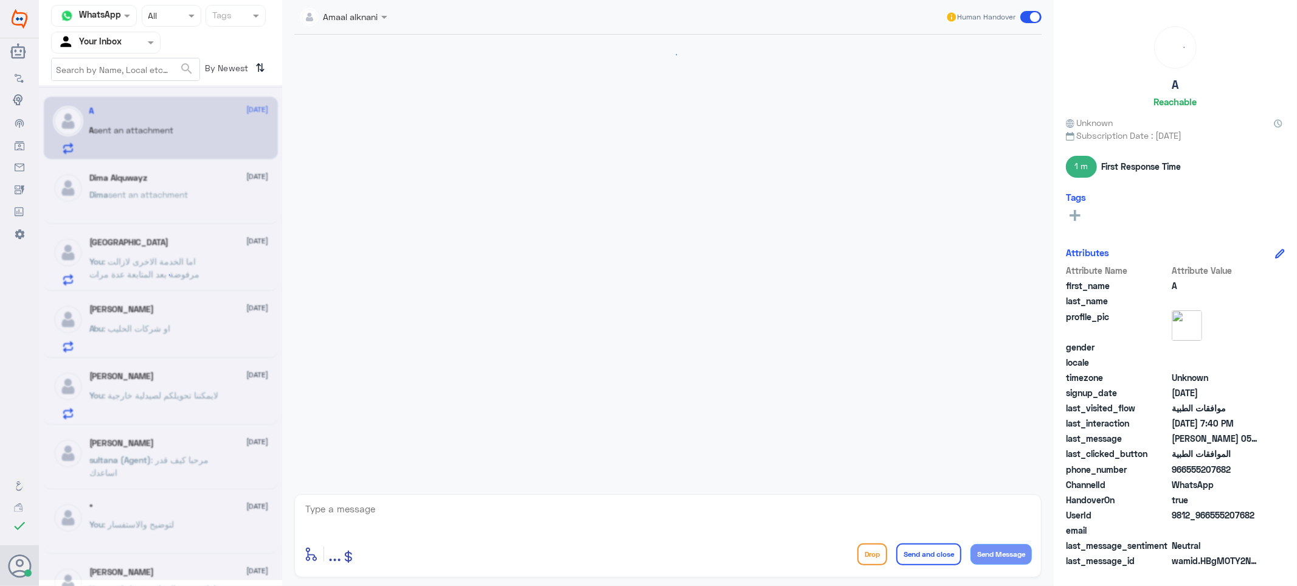
scroll to position [556, 0]
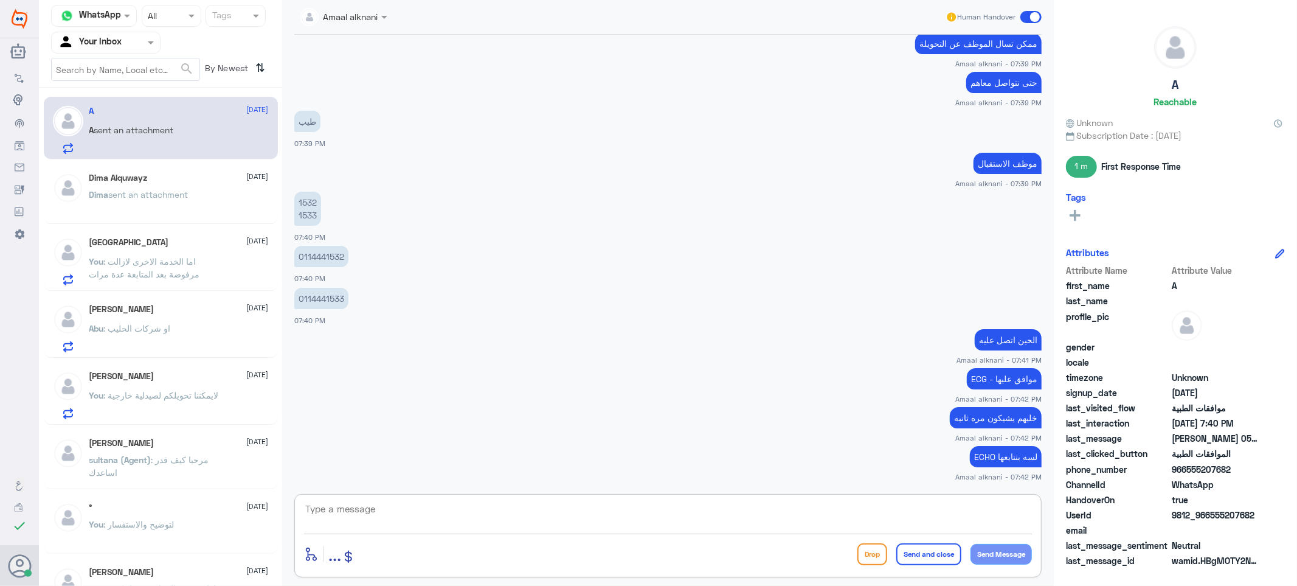
click at [441, 515] on textarea at bounding box center [668, 515] width 728 height 30
click at [345, 509] on textarea at bounding box center [668, 515] width 728 height 30
click at [488, 519] on textarea at bounding box center [668, 515] width 728 height 30
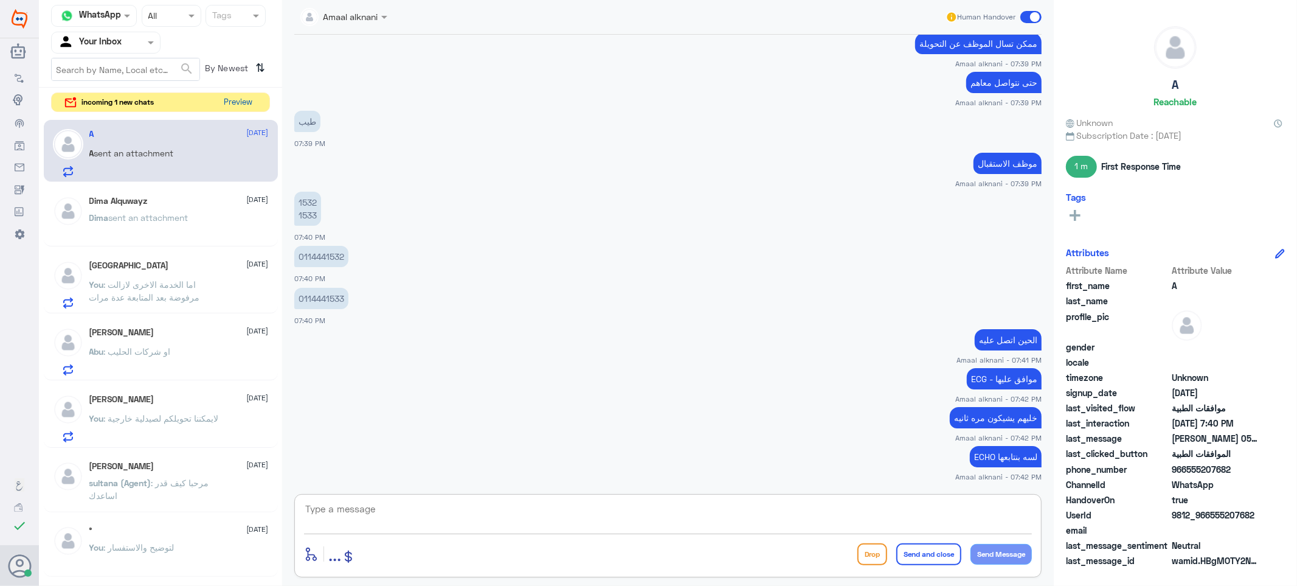
click at [246, 100] on button "Preview" at bounding box center [239, 102] width 38 height 19
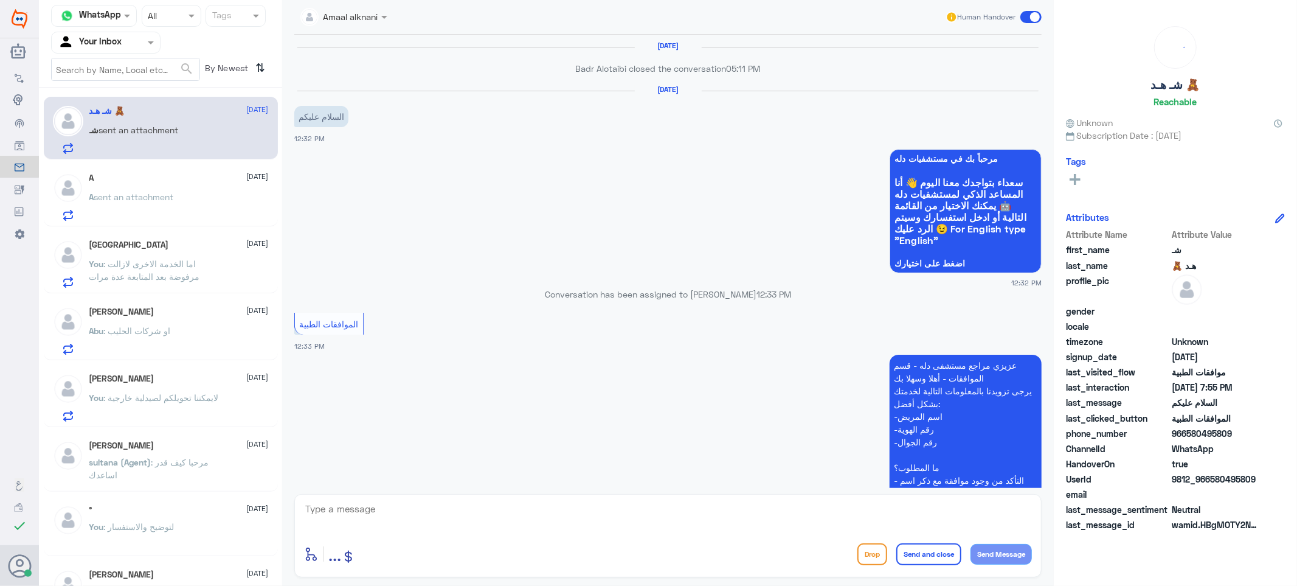
scroll to position [1247, 0]
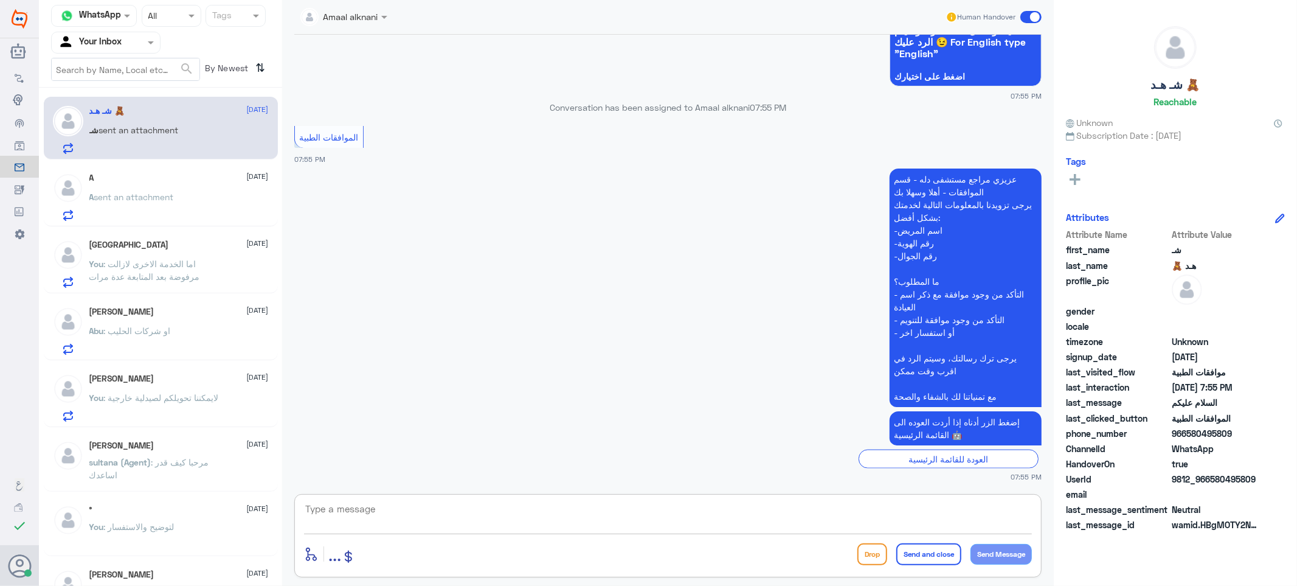
click at [435, 517] on textarea at bounding box center [668, 515] width 728 height 30
type textarea "تفضل كيف اقدر اساعدك"
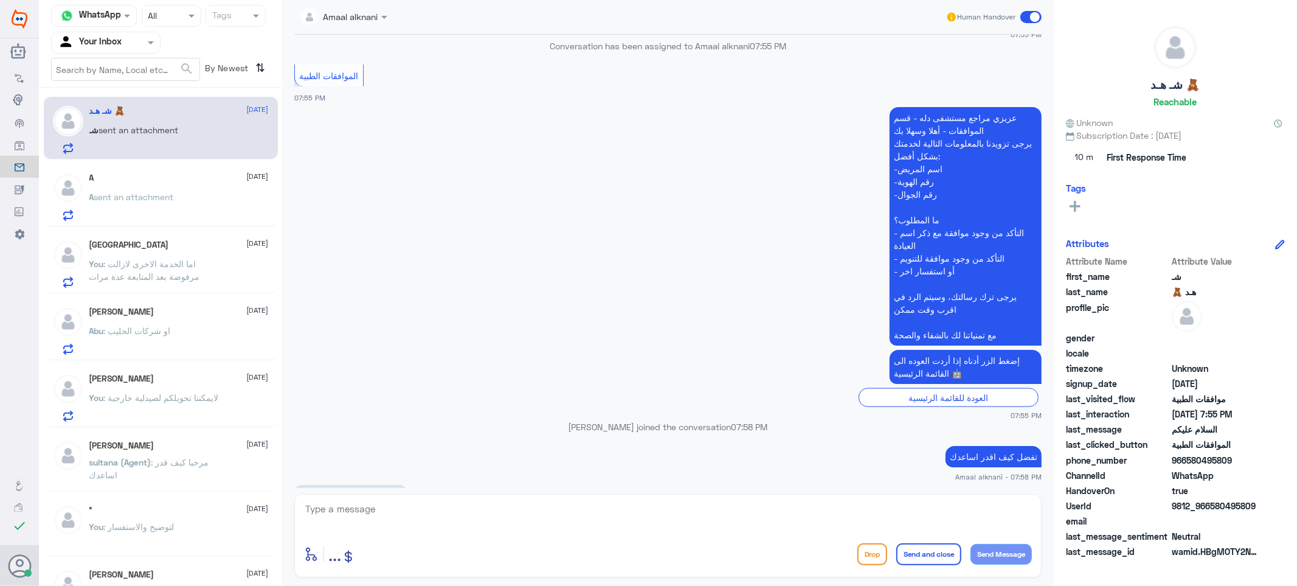
scroll to position [1305, 0]
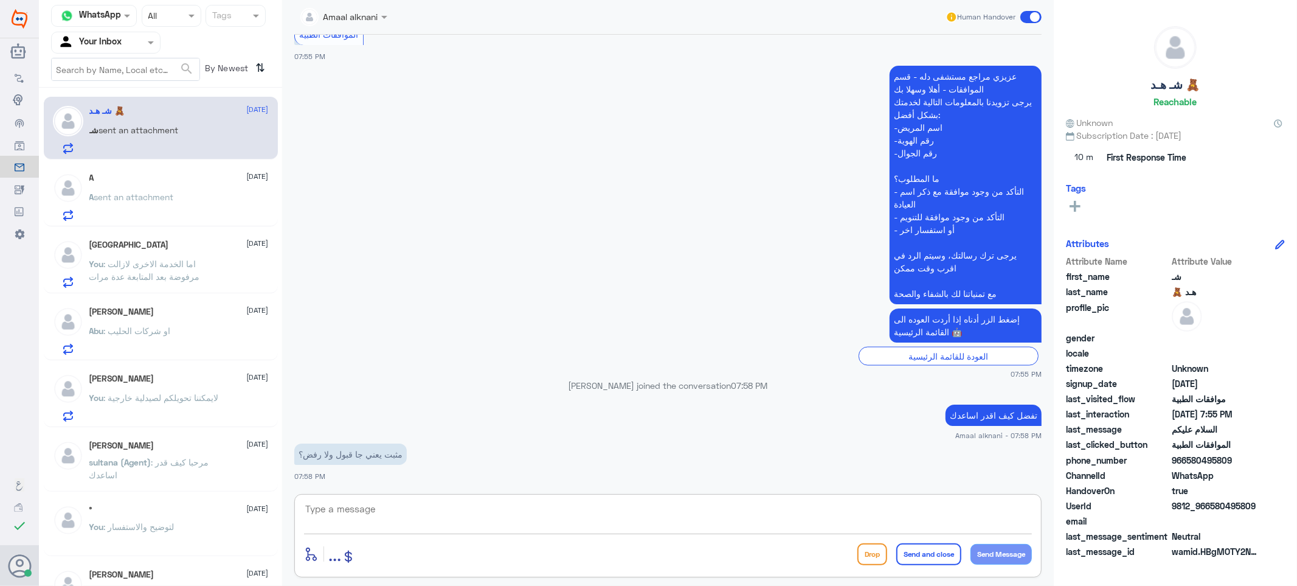
click at [403, 508] on textarea at bounding box center [668, 515] width 728 height 30
type textarea "تزودني برقم الهوية او الملف"
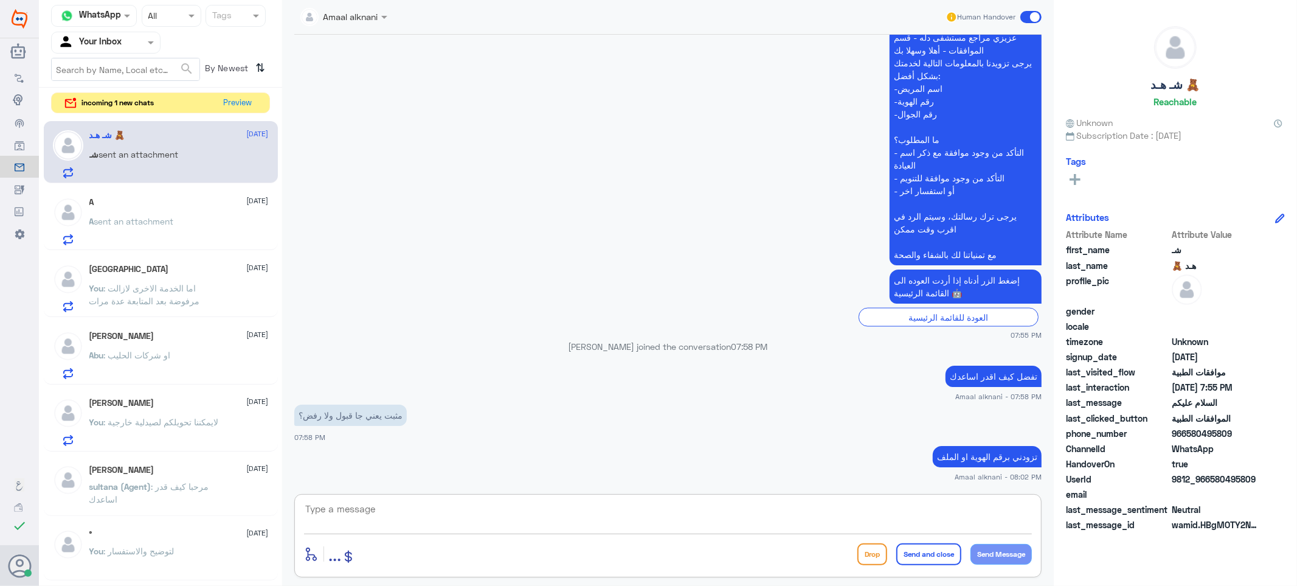
click at [429, 503] on textarea at bounding box center [668, 515] width 728 height 30
click at [235, 104] on button "Preview" at bounding box center [239, 102] width 38 height 19
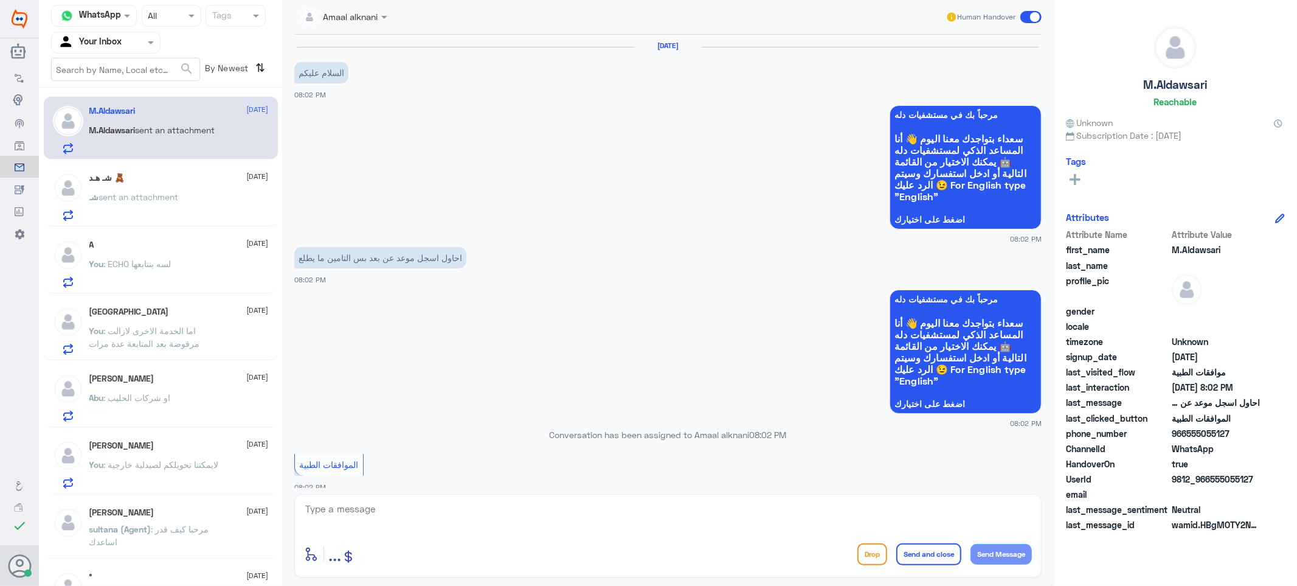
scroll to position [328, 0]
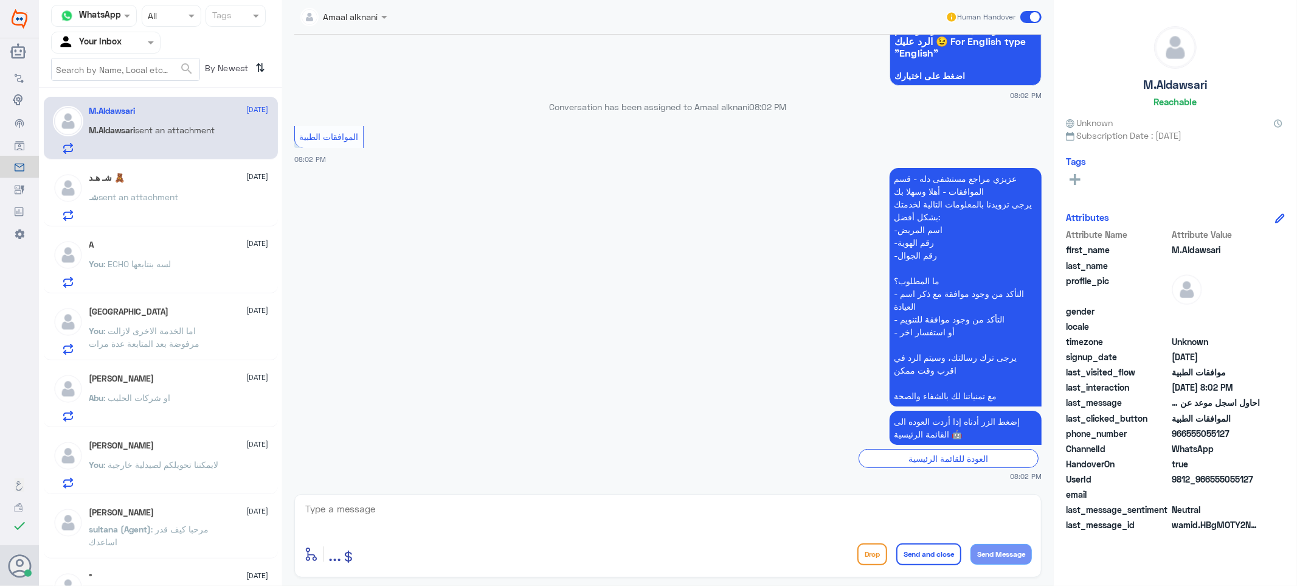
click at [162, 192] on span "sent an attachment" at bounding box center [139, 197] width 80 height 10
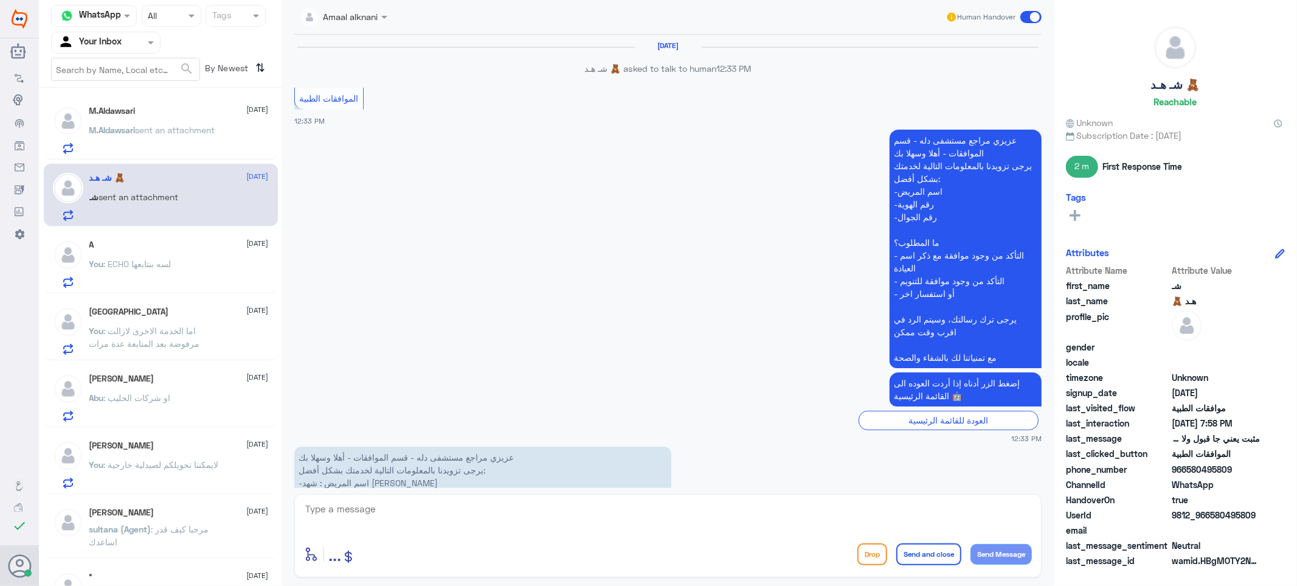
scroll to position [1163, 0]
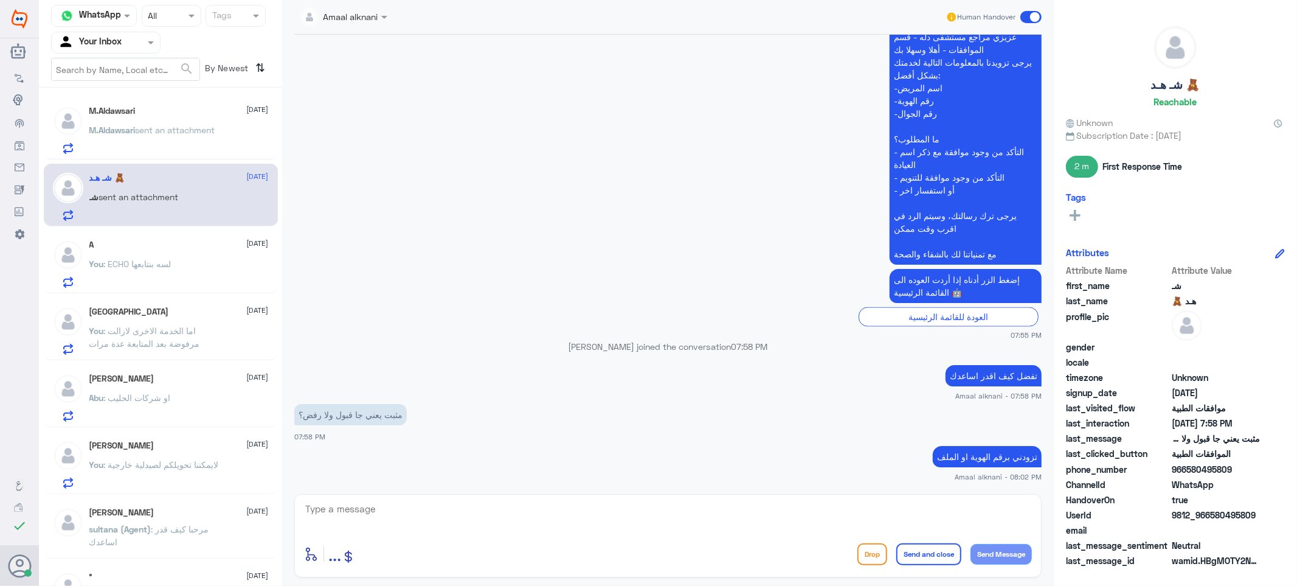
click at [980, 375] on p "تفضل كيف اقدر اساعدك" at bounding box center [994, 375] width 96 height 21
click at [979, 375] on p "تفضل كيف اقدر اساعدك" at bounding box center [994, 375] width 96 height 21
click at [173, 126] on span "sent an attachment" at bounding box center [176, 130] width 80 height 10
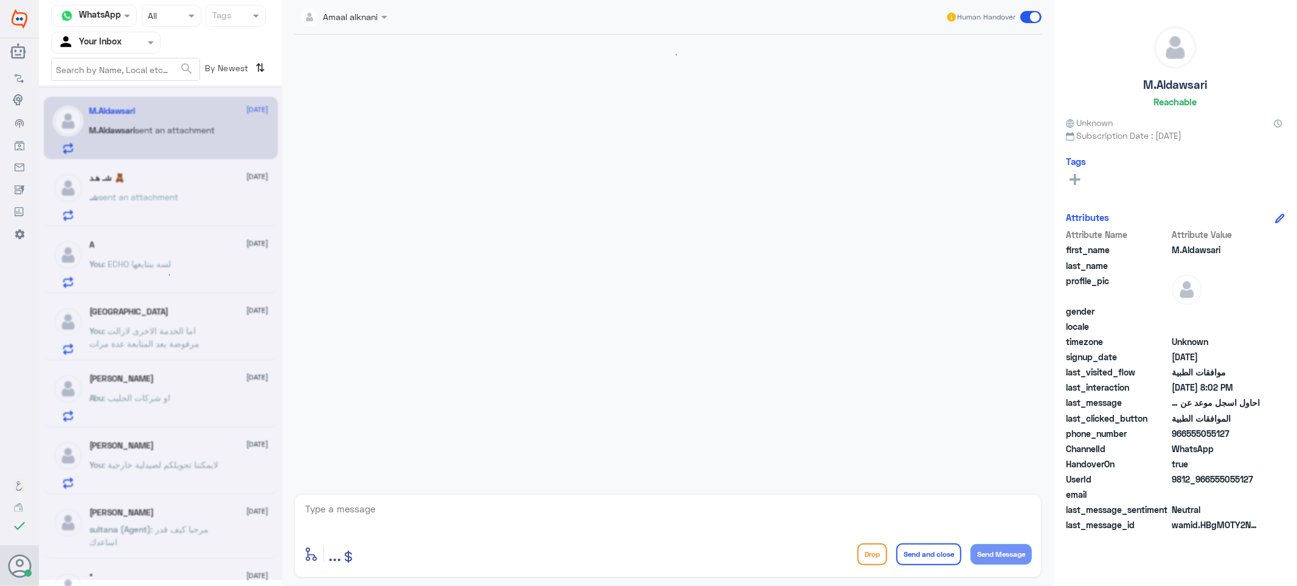
scroll to position [328, 0]
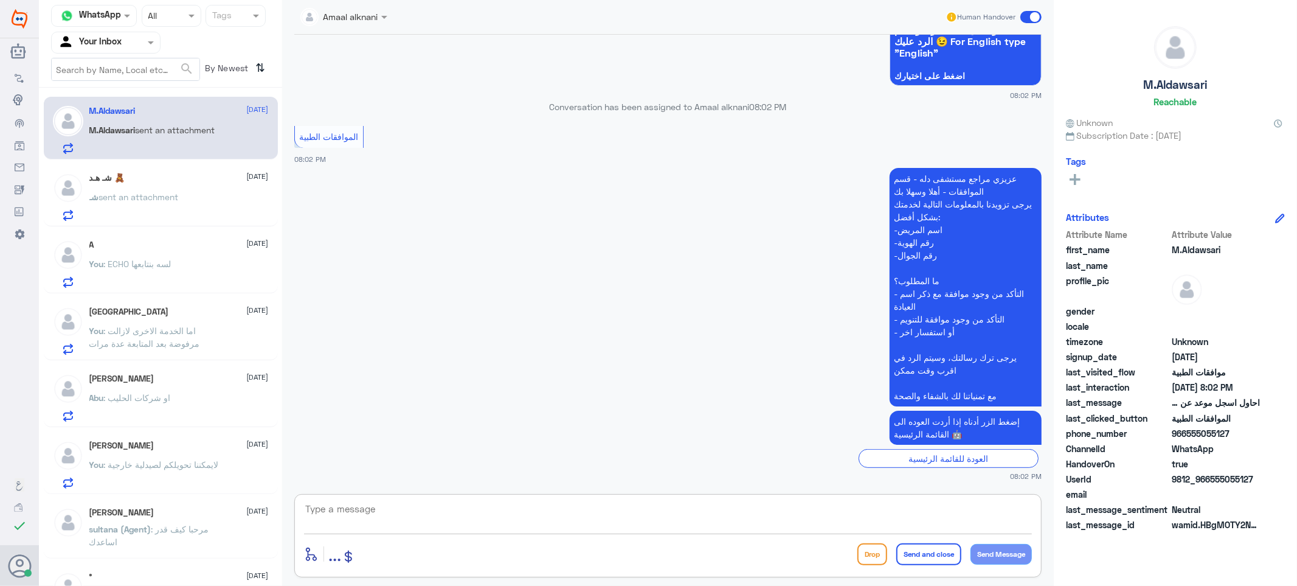
click at [391, 505] on textarea at bounding box center [668, 515] width 728 height 30
paste textarea "تفضل كيف اقدر اساعدك"
type textarea "تفضل كيف اقدر اساعدك"
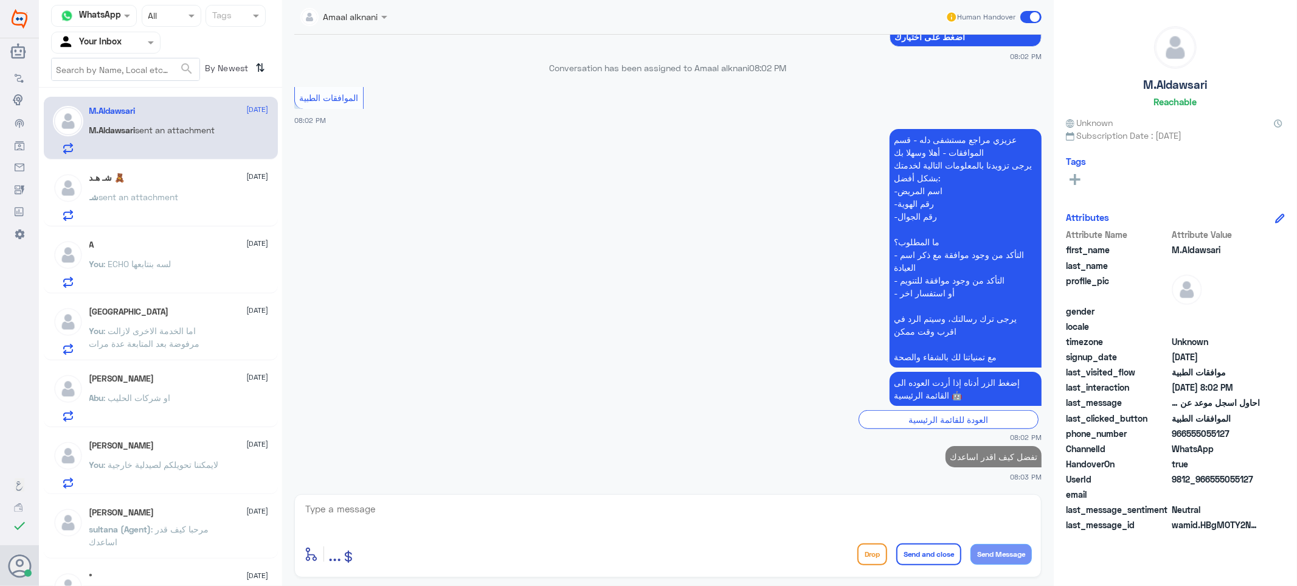
click at [159, 268] on p "You : ECHO لسه بنتابعها" at bounding box center [130, 272] width 82 height 30
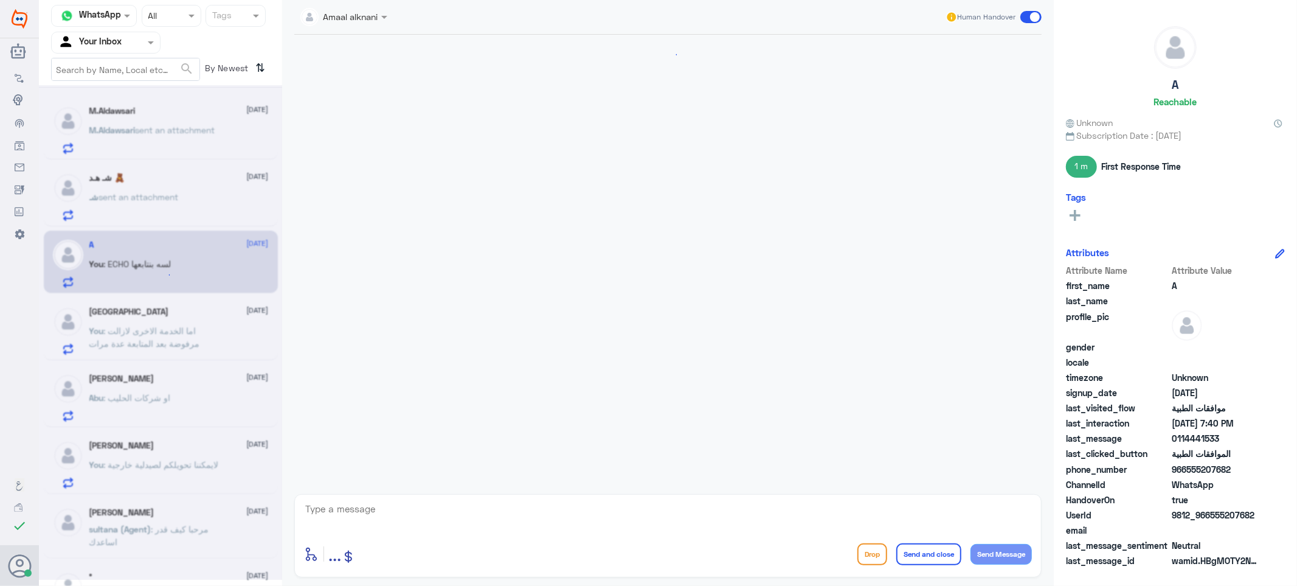
scroll to position [556, 0]
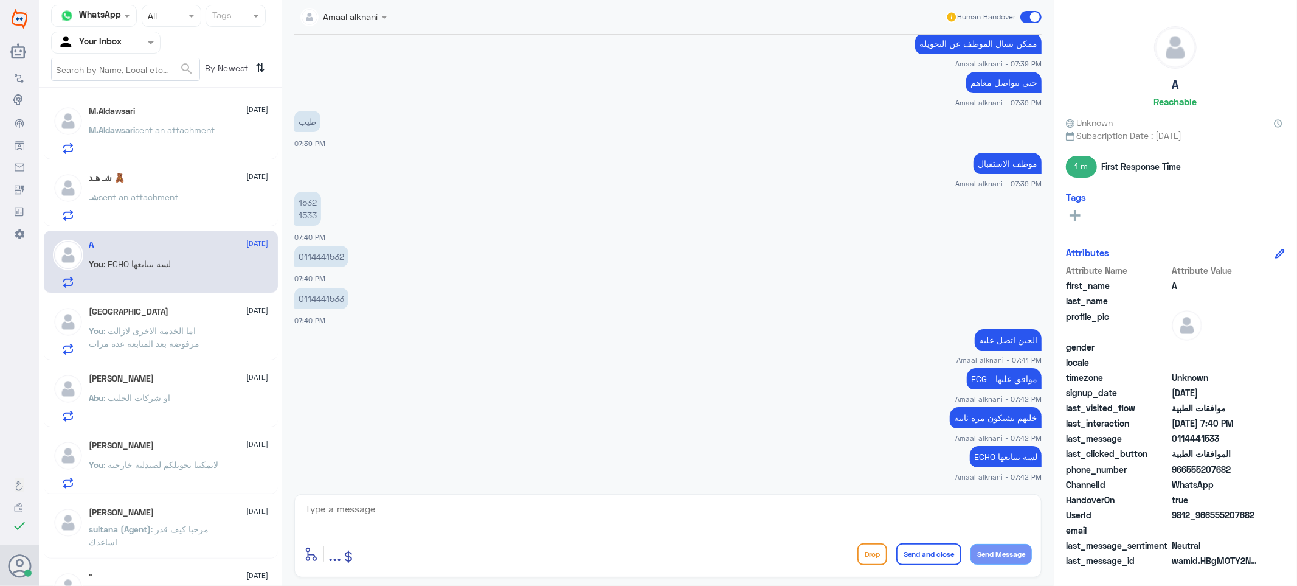
click at [408, 505] on textarea at bounding box center [668, 515] width 728 height 30
type textarea "نسعد دوما بخدمتكم ونتمنى لكم دوام الصحة والعافية"
click at [943, 553] on button "Send and close" at bounding box center [928, 554] width 65 height 22
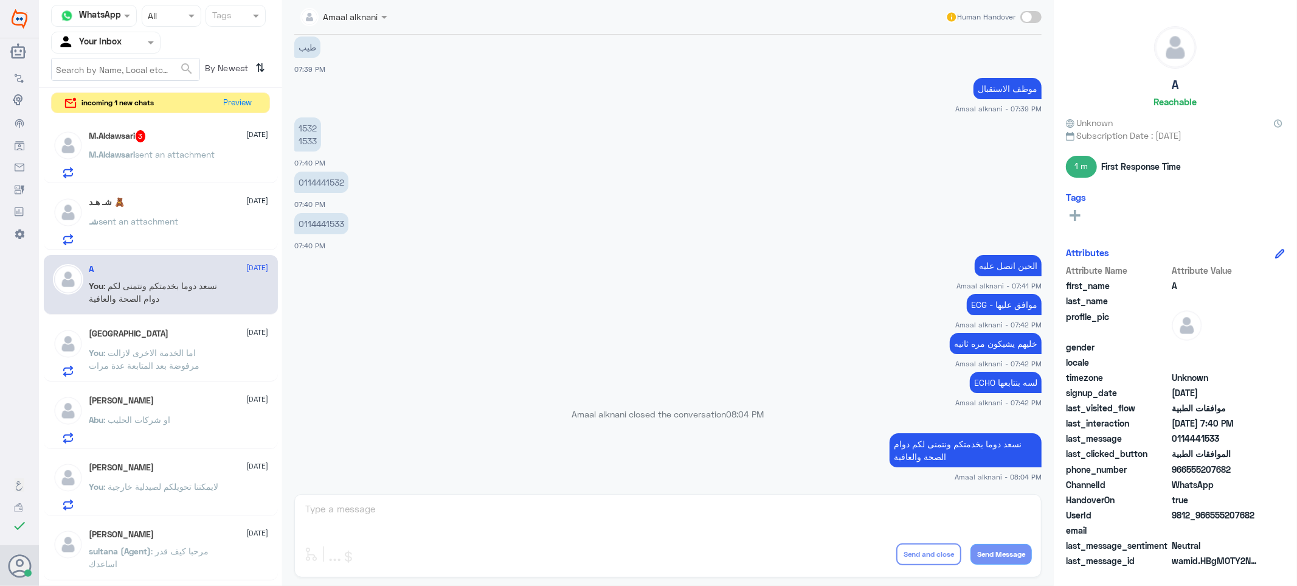
click at [210, 144] on div "M.Aldawsari 3 [DATE] M.Aldawsari sent an attachment" at bounding box center [178, 154] width 179 height 48
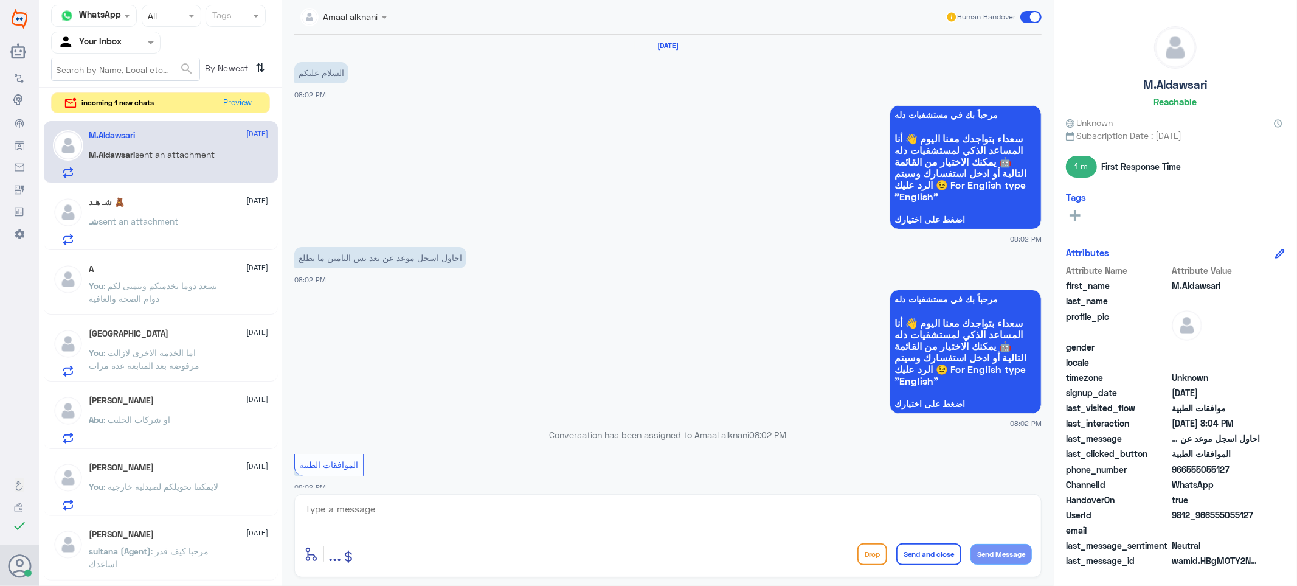
scroll to position [513, 0]
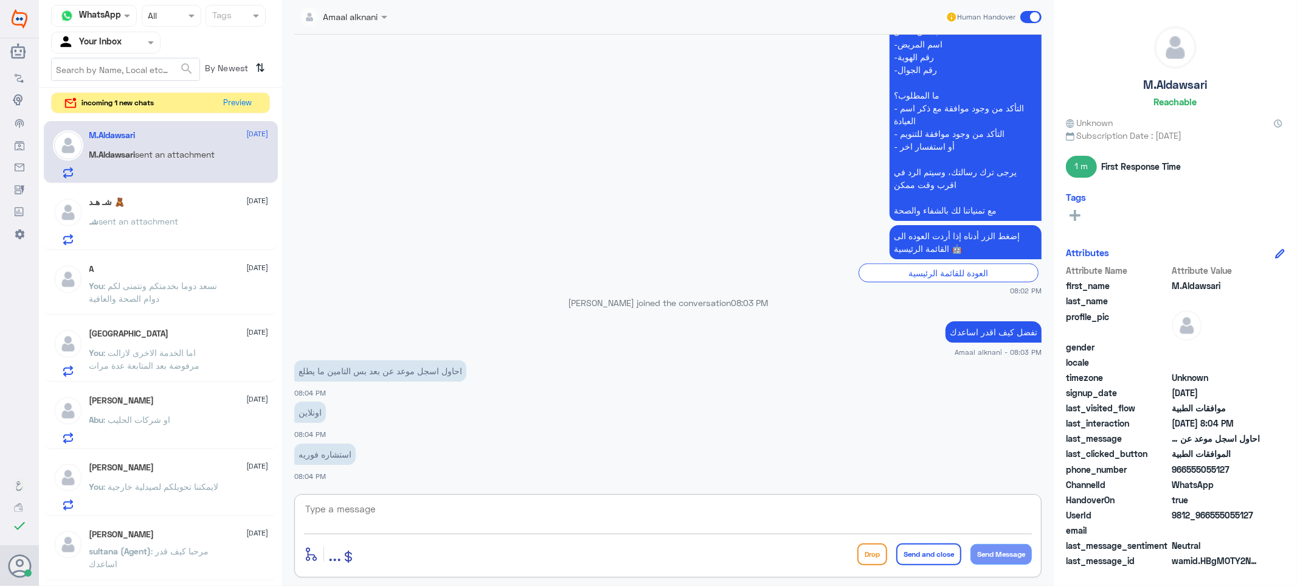
click at [465, 517] on textarea at bounding box center [668, 515] width 728 height 30
type textarea "سيتم تحويلكم الان لقسم الطب الاتصالي لمساعدتكم"
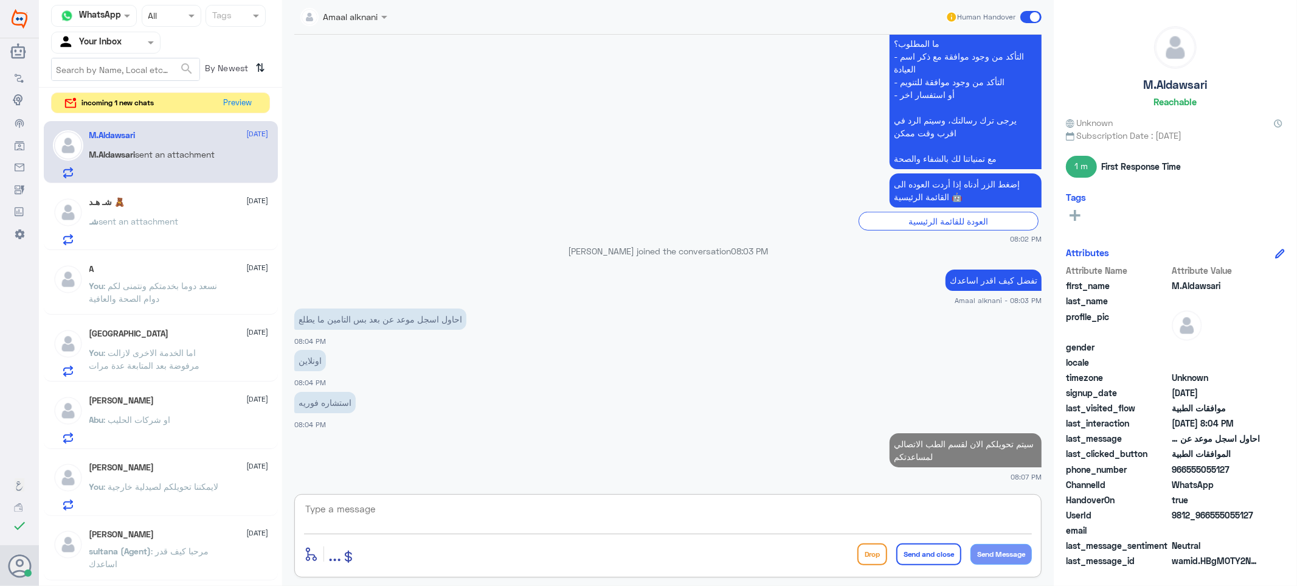
click at [374, 15] on div at bounding box center [343, 16] width 99 height 14
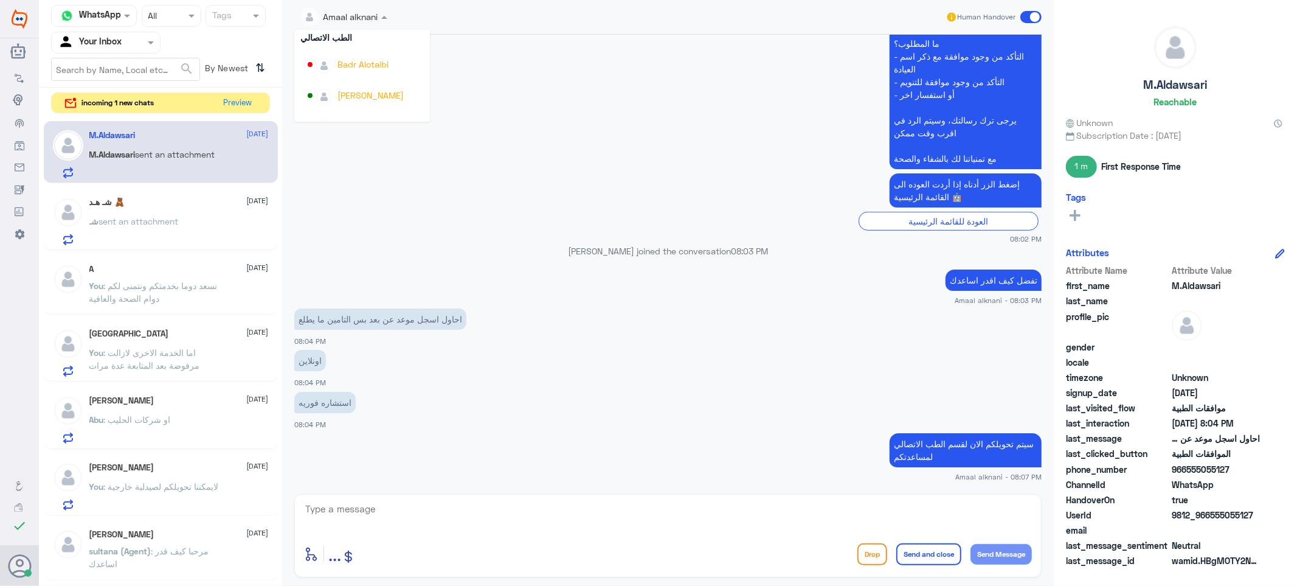
scroll to position [596, 0]
click at [372, 77] on div "[PERSON_NAME]" at bounding box center [370, 75] width 66 height 13
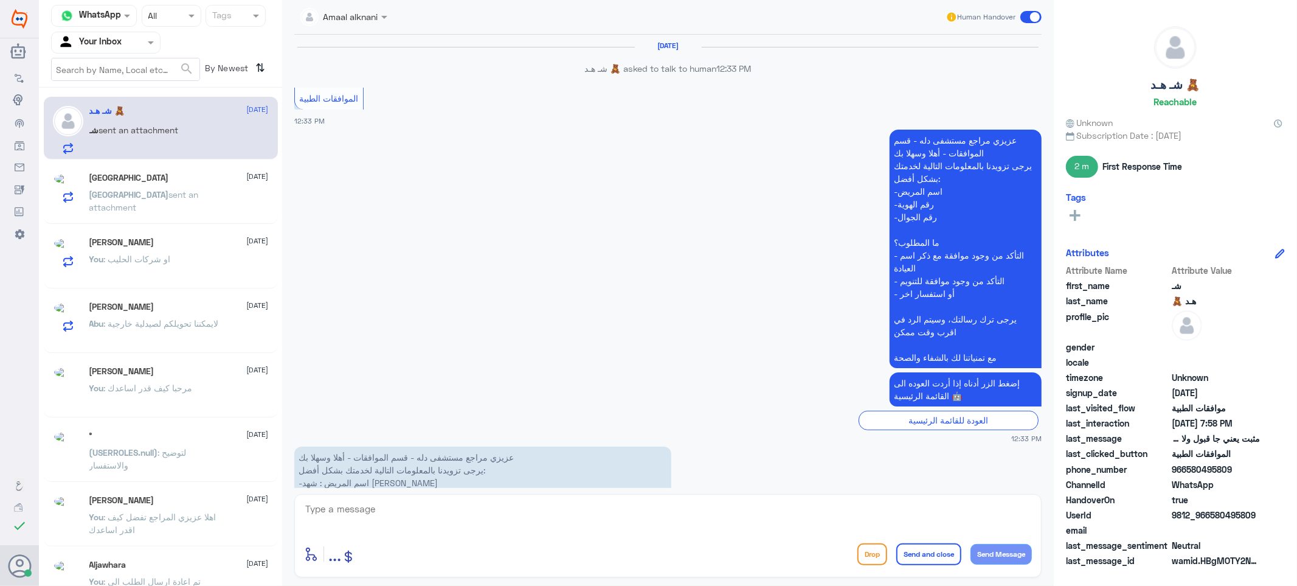
scroll to position [1163, 0]
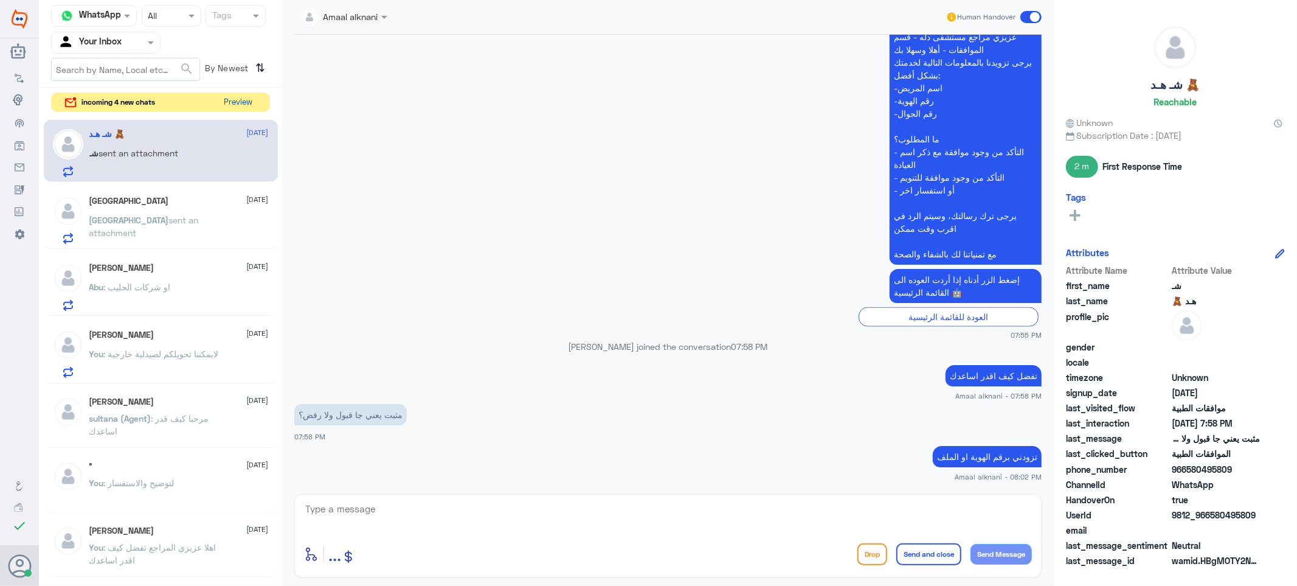
click at [233, 102] on button "Preview" at bounding box center [239, 102] width 38 height 19
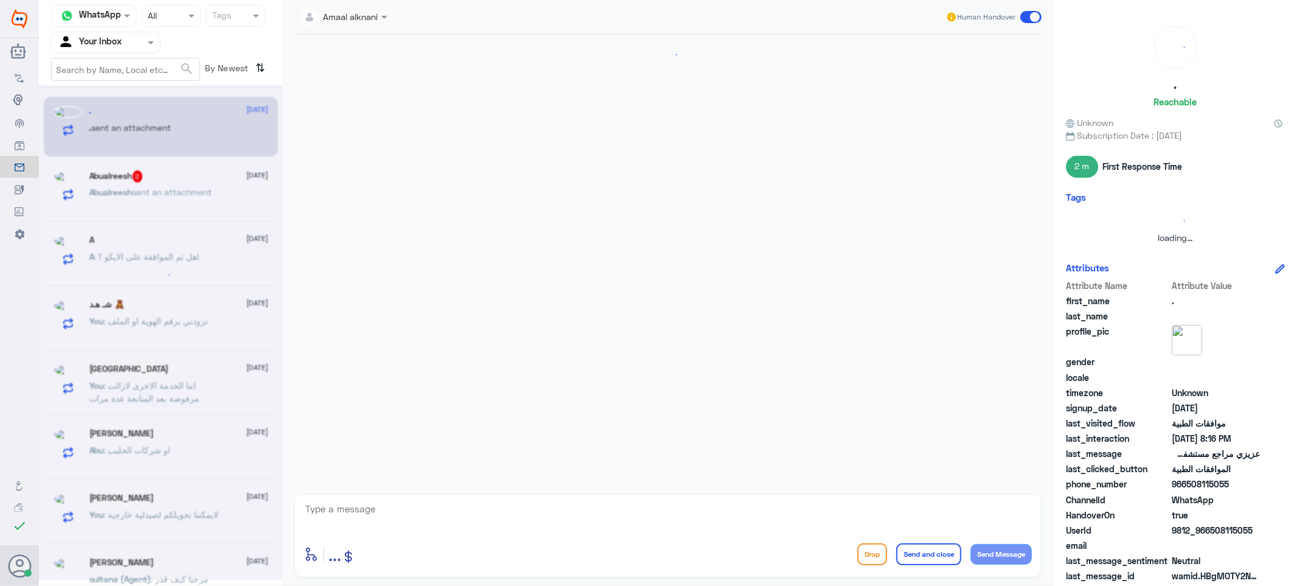
scroll to position [955, 0]
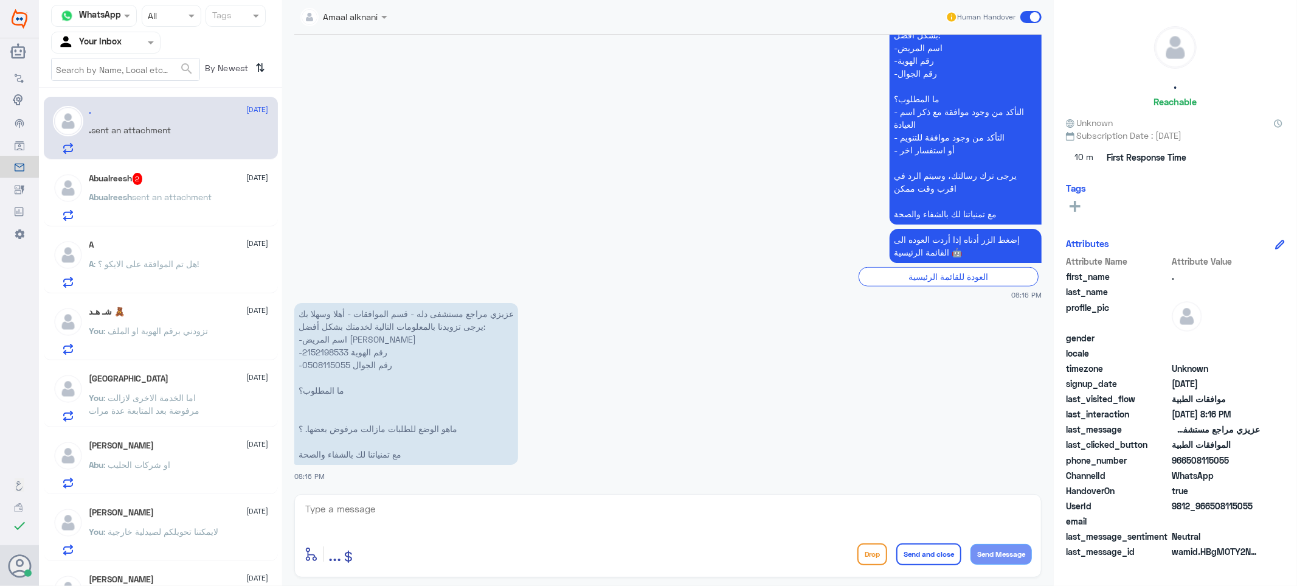
click at [444, 583] on div "Amaal alknani Human Handover [DATE] اذا مازالت موافقة جزئية الرجاء عمل التحاليل…" at bounding box center [668, 294] width 772 height 589
click at [331, 363] on p "عزيزي مراجع مستشفى دله - قسم الموافقات - أهلا وسهلا بك يرجى تزويدنا بالمعلومات …" at bounding box center [406, 384] width 224 height 162
click at [370, 514] on textarea at bounding box center [668, 515] width 728 height 30
click at [147, 184] on div "Abualreesh 2 [DATE]" at bounding box center [178, 179] width 179 height 12
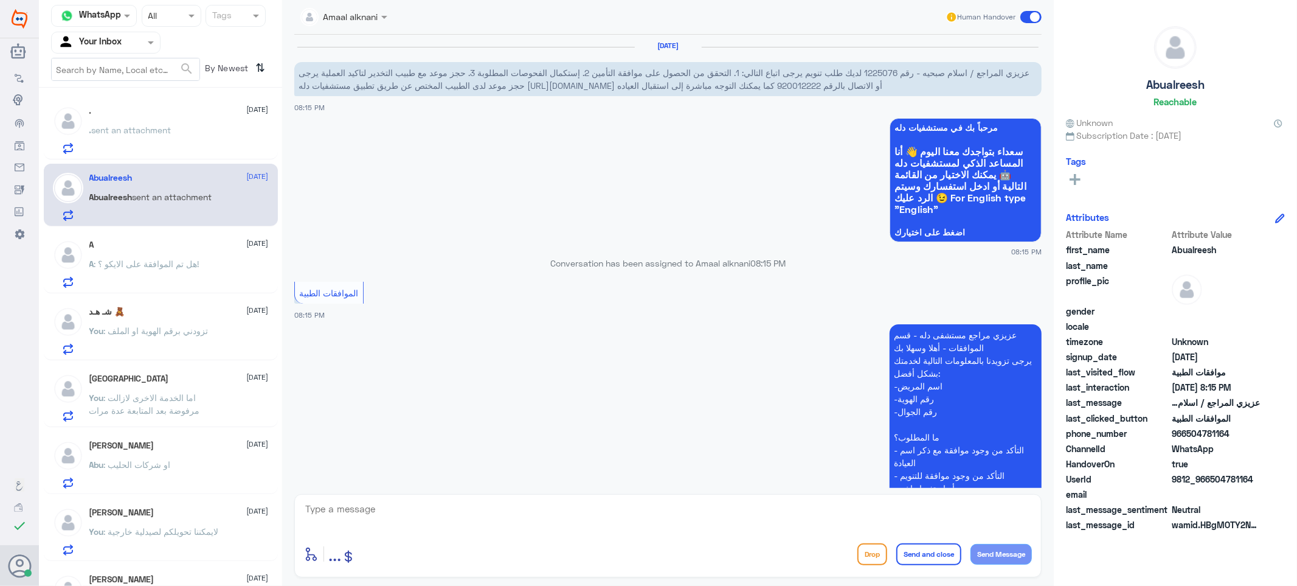
scroll to position [156, 0]
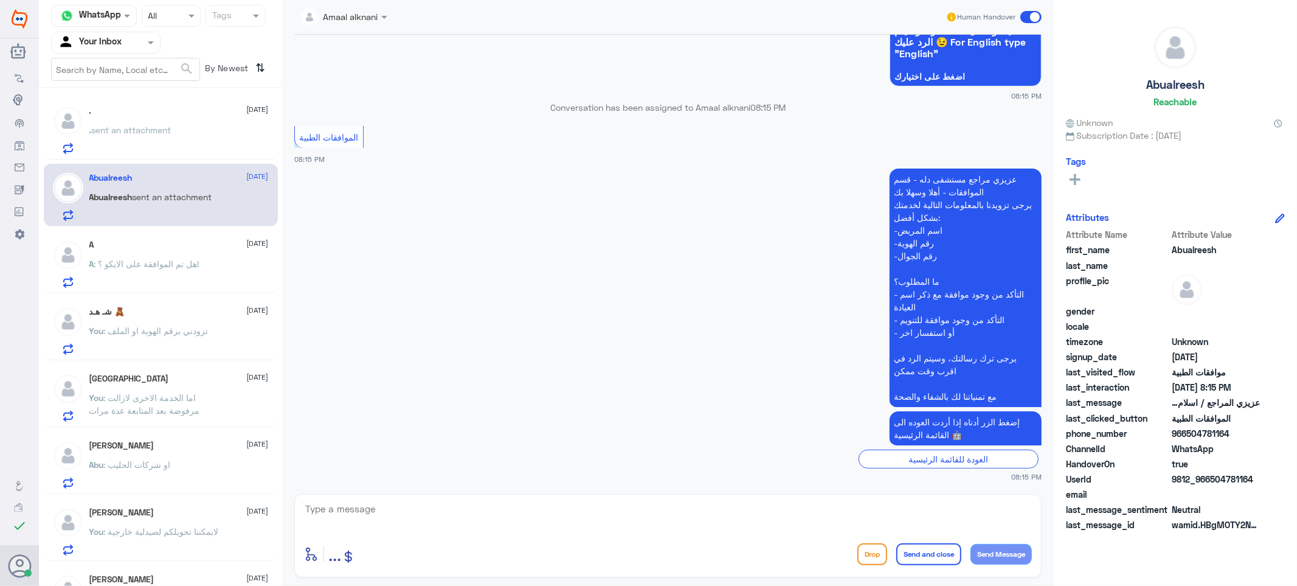
click at [403, 502] on textarea at bounding box center [668, 515] width 728 height 30
type textarea "j"
type textarea "تفضل كيف اقدر اساعدك"
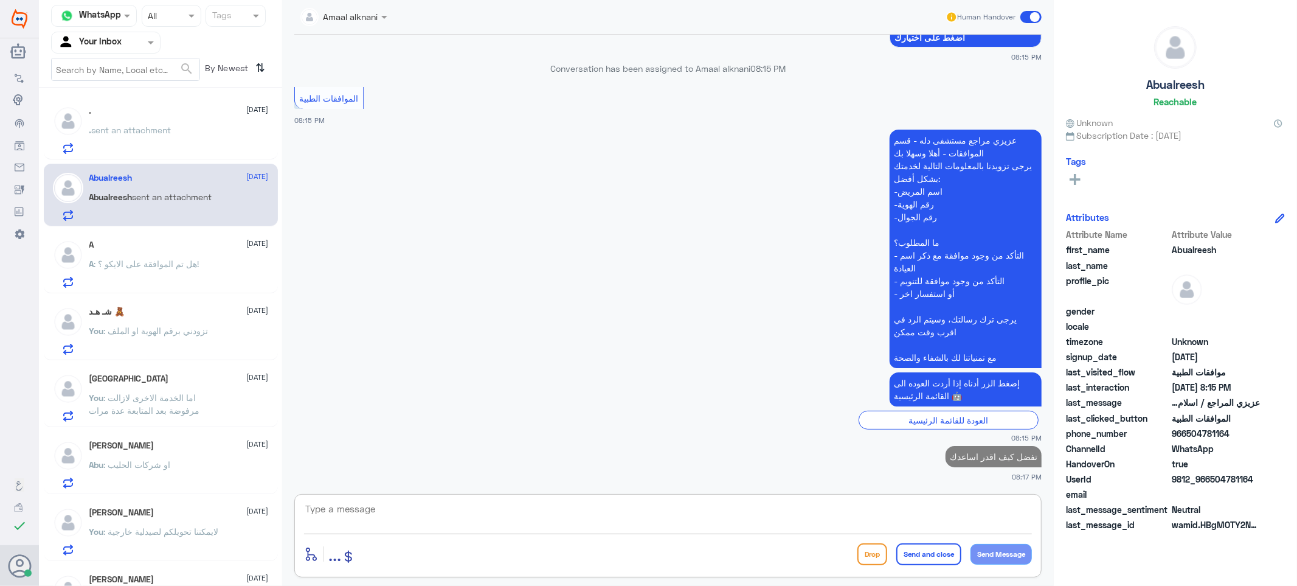
click at [143, 159] on div ". [DATE] . sent an attachment" at bounding box center [161, 128] width 234 height 63
click at [150, 140] on p ". sent an attachment" at bounding box center [130, 138] width 82 height 30
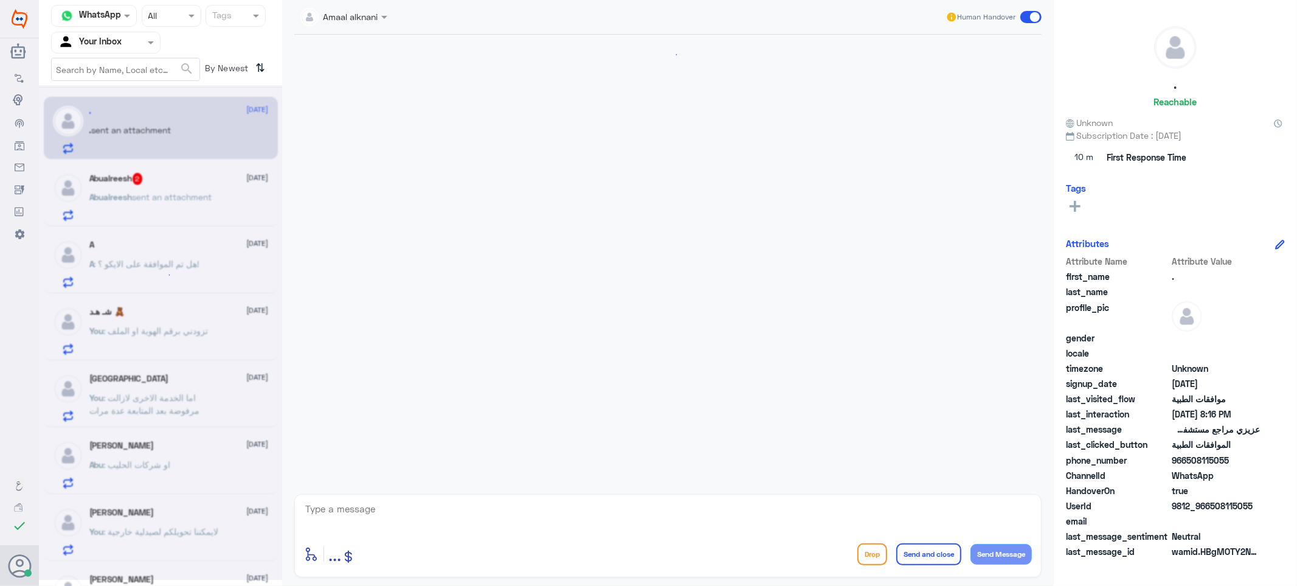
scroll to position [955, 0]
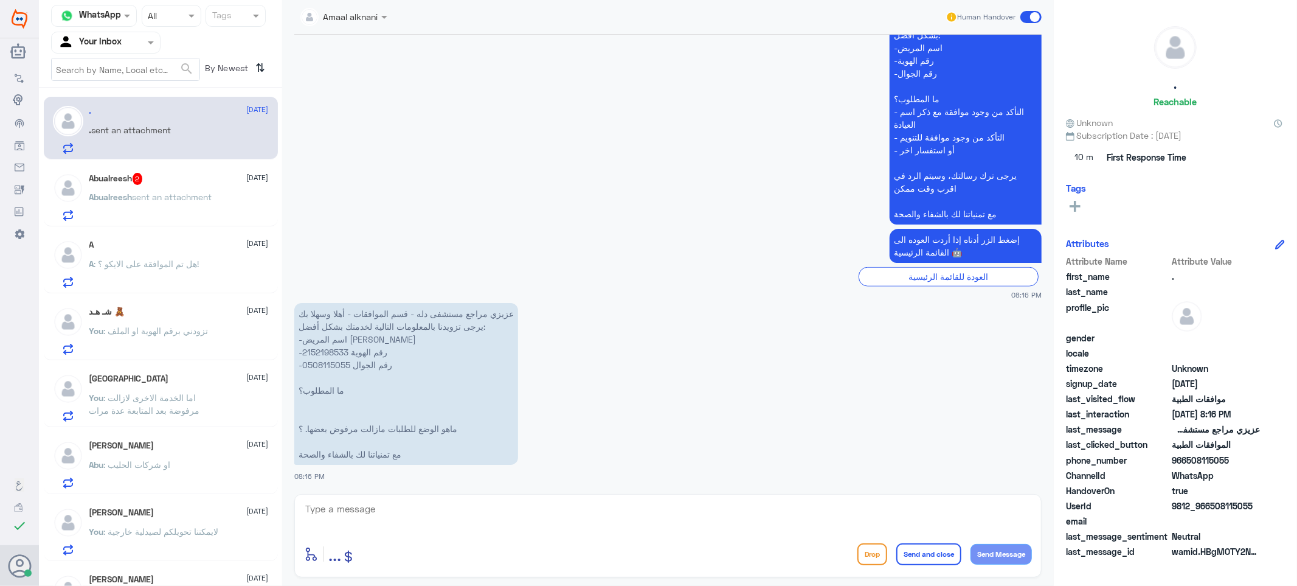
click at [153, 192] on span "sent an attachment" at bounding box center [173, 197] width 80 height 10
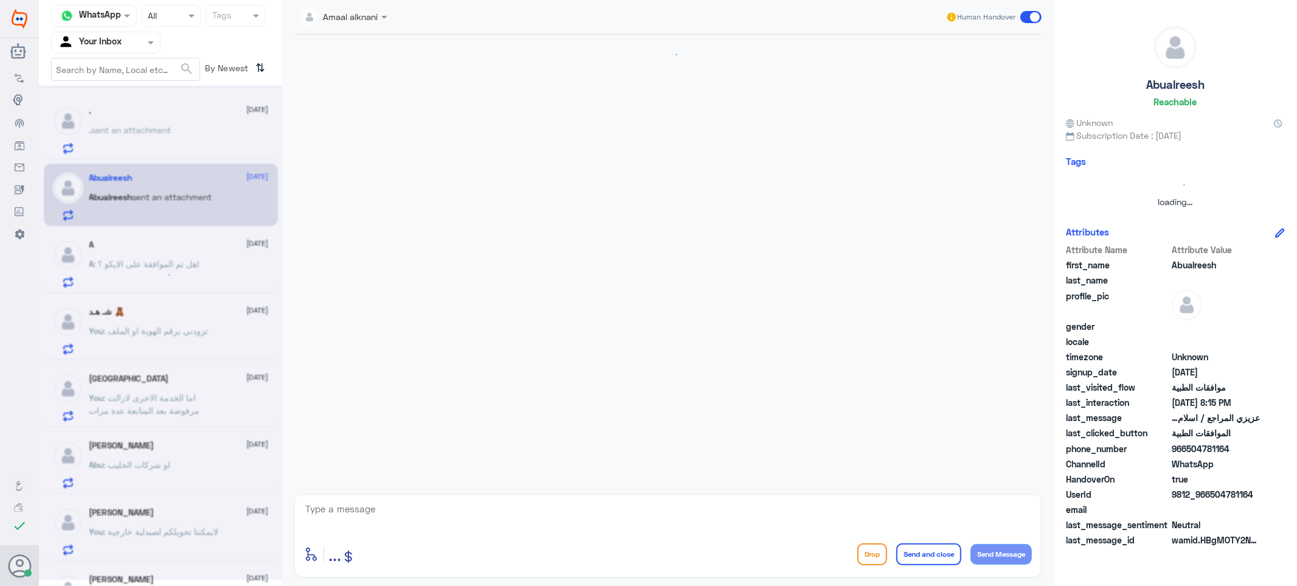
scroll to position [217, 0]
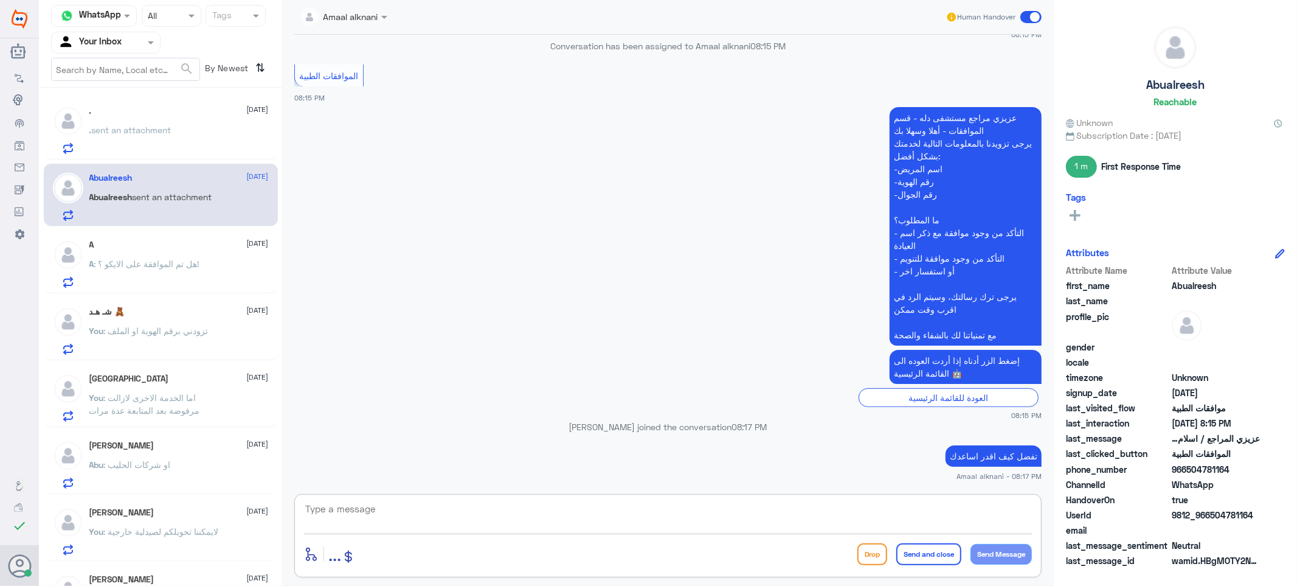
click at [392, 513] on textarea at bounding box center [668, 515] width 728 height 30
click at [119, 265] on span ": هل تم الموافقة على الايكو ؟!" at bounding box center [146, 263] width 105 height 10
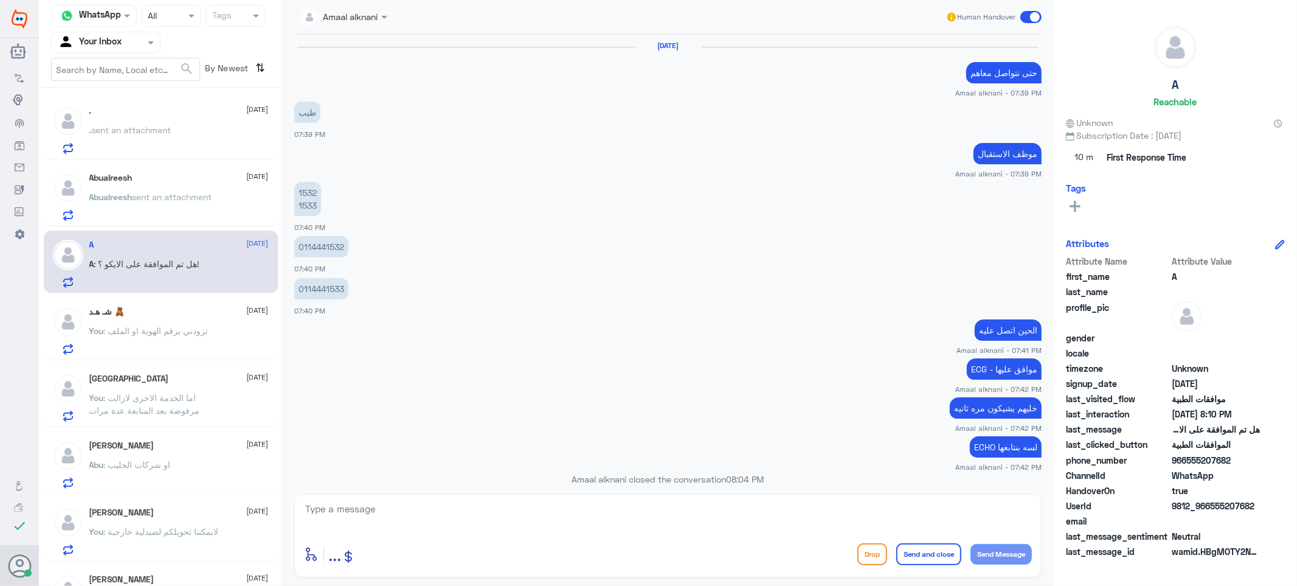
scroll to position [738, 0]
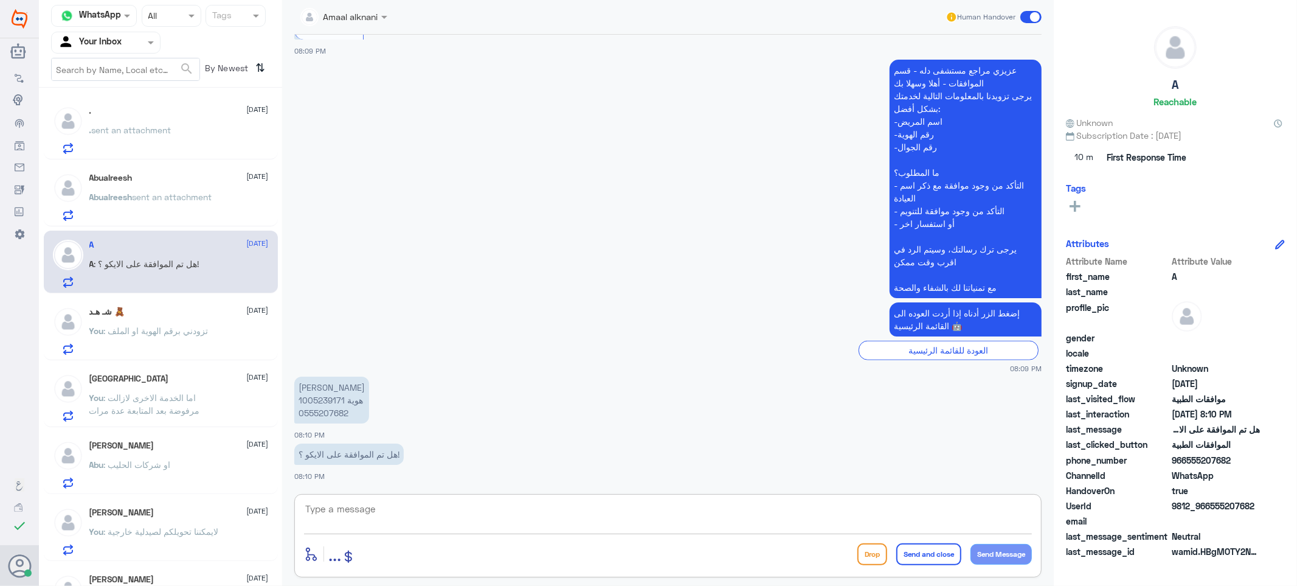
click at [372, 517] on textarea at bounding box center [668, 515] width 728 height 30
click at [353, 514] on textarea at bounding box center [668, 515] width 728 height 30
click at [327, 407] on p "[PERSON_NAME] هوية 1005239171 0555207682" at bounding box center [331, 399] width 75 height 47
click at [453, 519] on textarea at bounding box center [668, 515] width 728 height 30
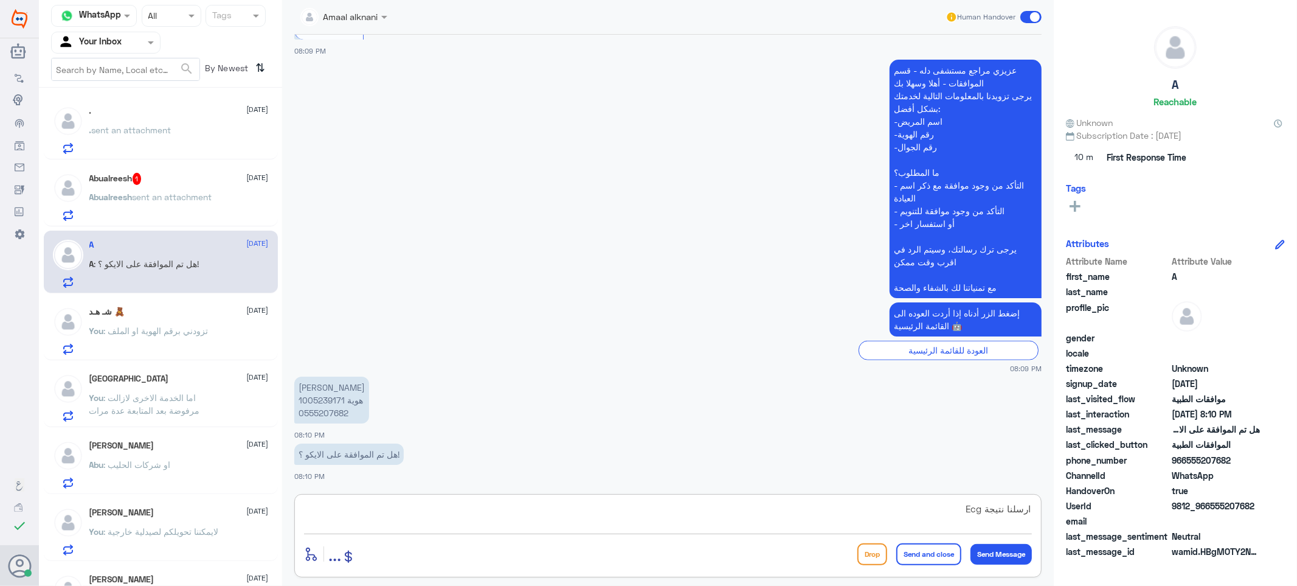
type textarea "ارسلنا نتيجة Ecg"
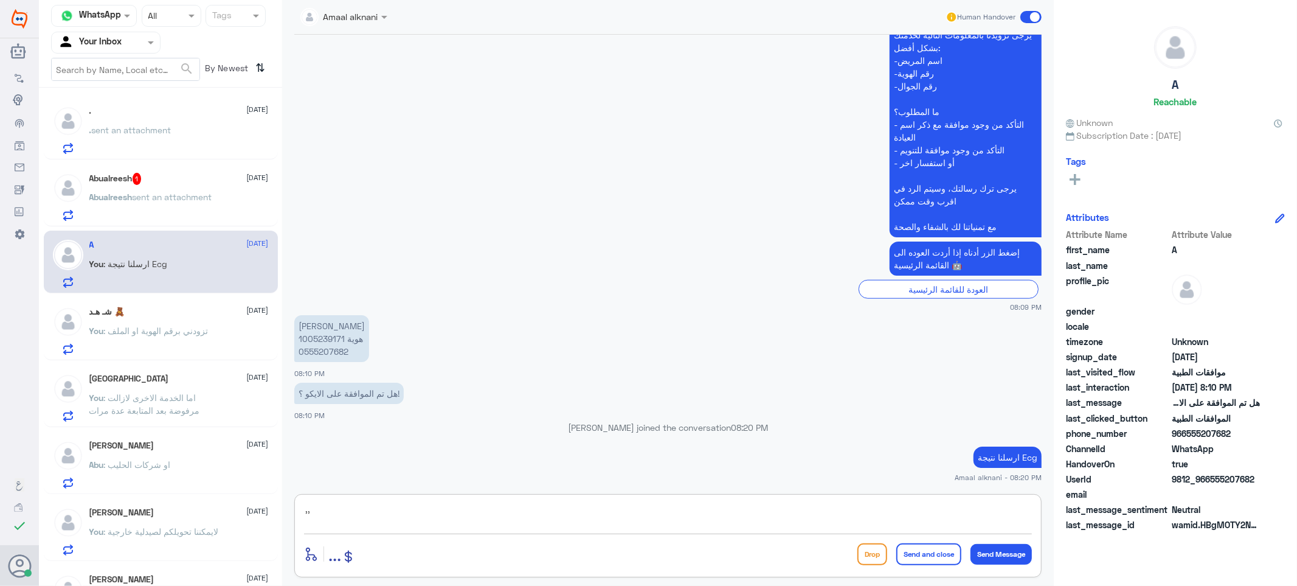
type textarea ","
type textarea "وونتظر الرد"
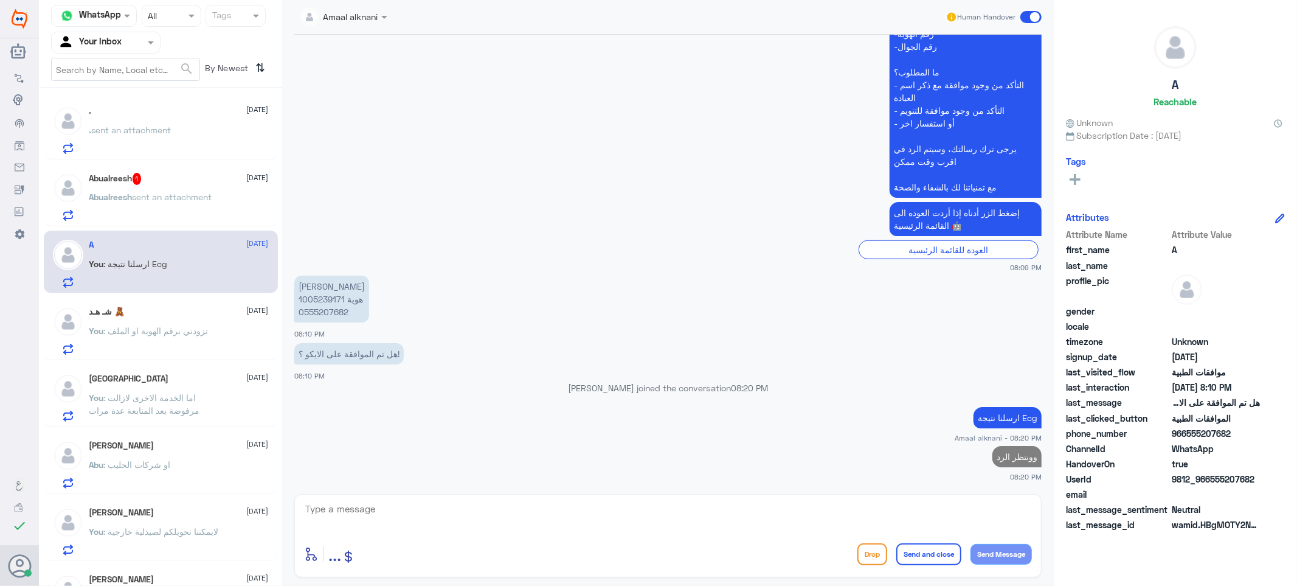
click at [212, 203] on p "Abualreesh sent an attachment" at bounding box center [150, 205] width 123 height 30
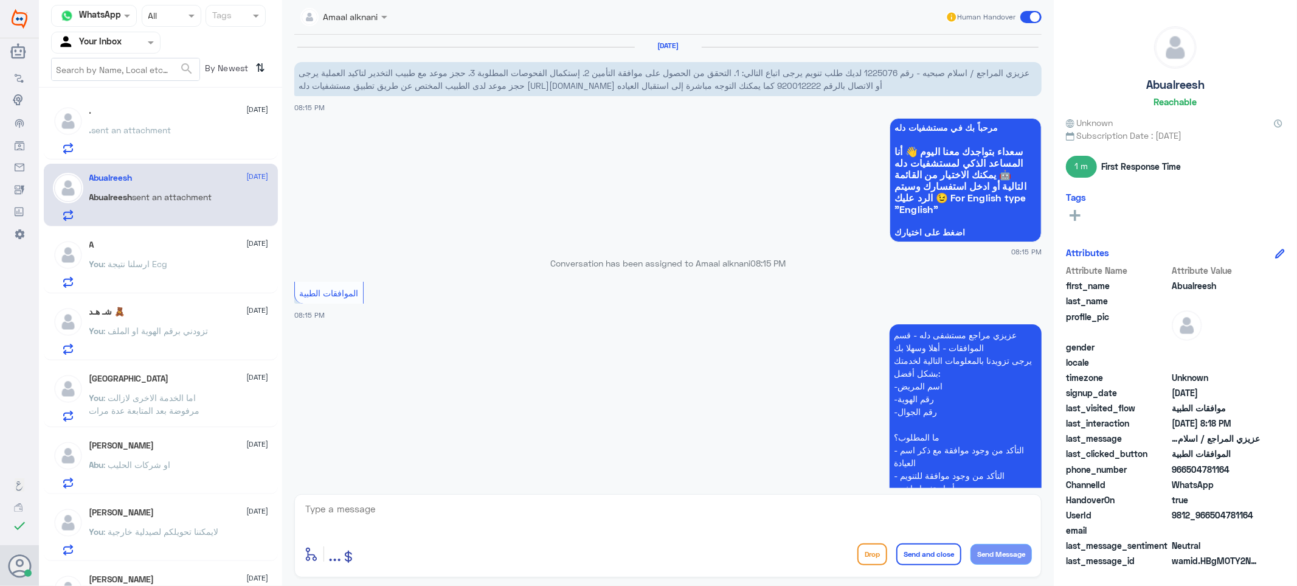
scroll to position [312, 0]
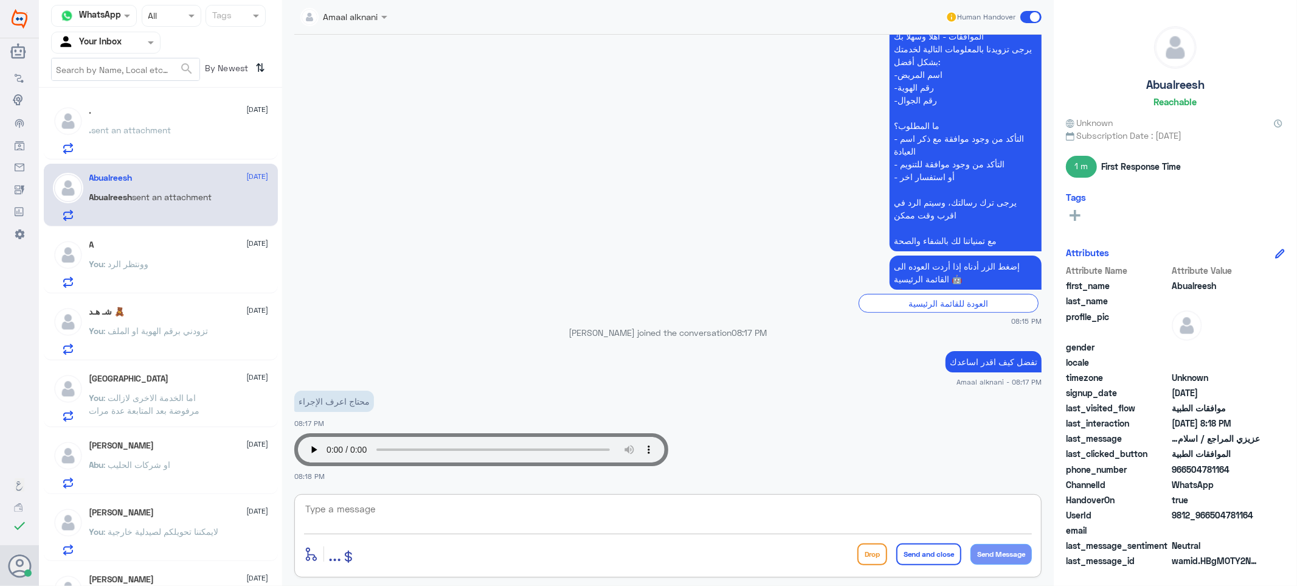
click at [516, 509] on textarea at bounding box center [668, 515] width 728 height 30
click at [503, 519] on textarea at bounding box center [668, 515] width 728 height 30
click at [501, 519] on textarea at bounding box center [668, 515] width 728 height 30
type textarea "تفيدني برقم الهوية او رقم الطلب لو سمحت"
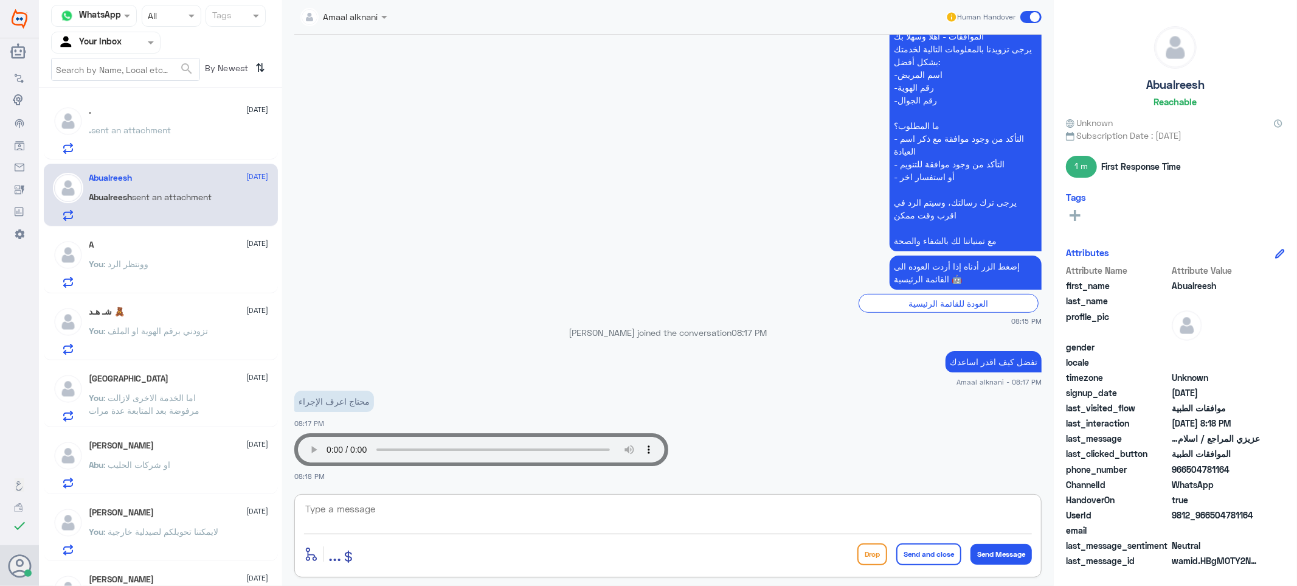
scroll to position [363, 0]
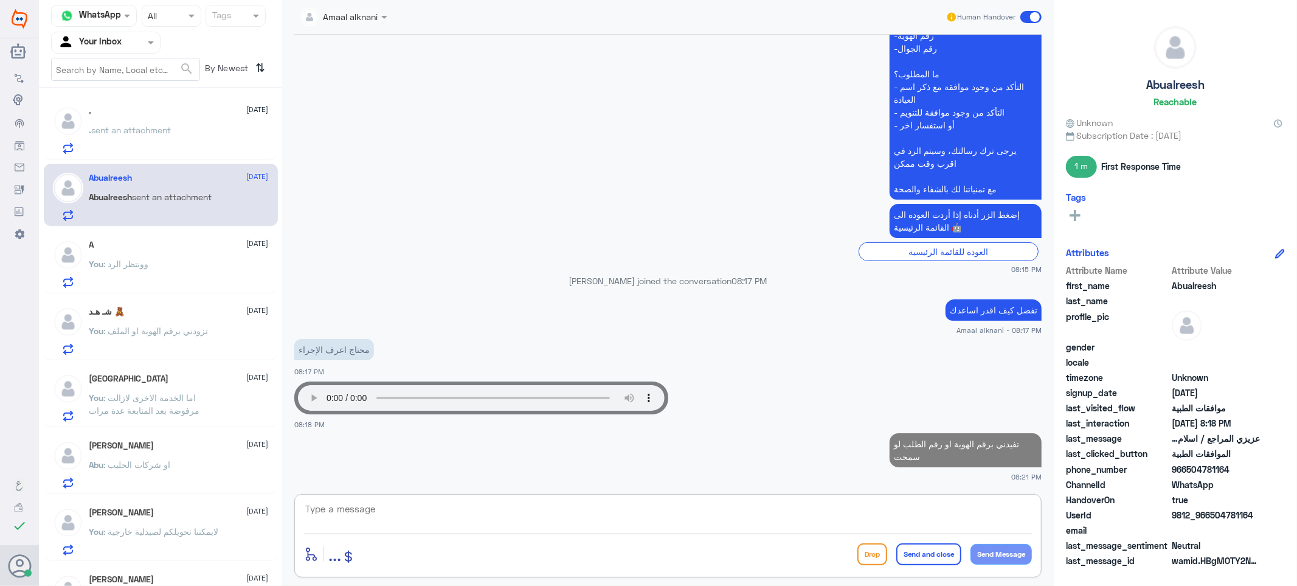
click at [153, 271] on div "You : وونتظر الرد" at bounding box center [178, 273] width 179 height 27
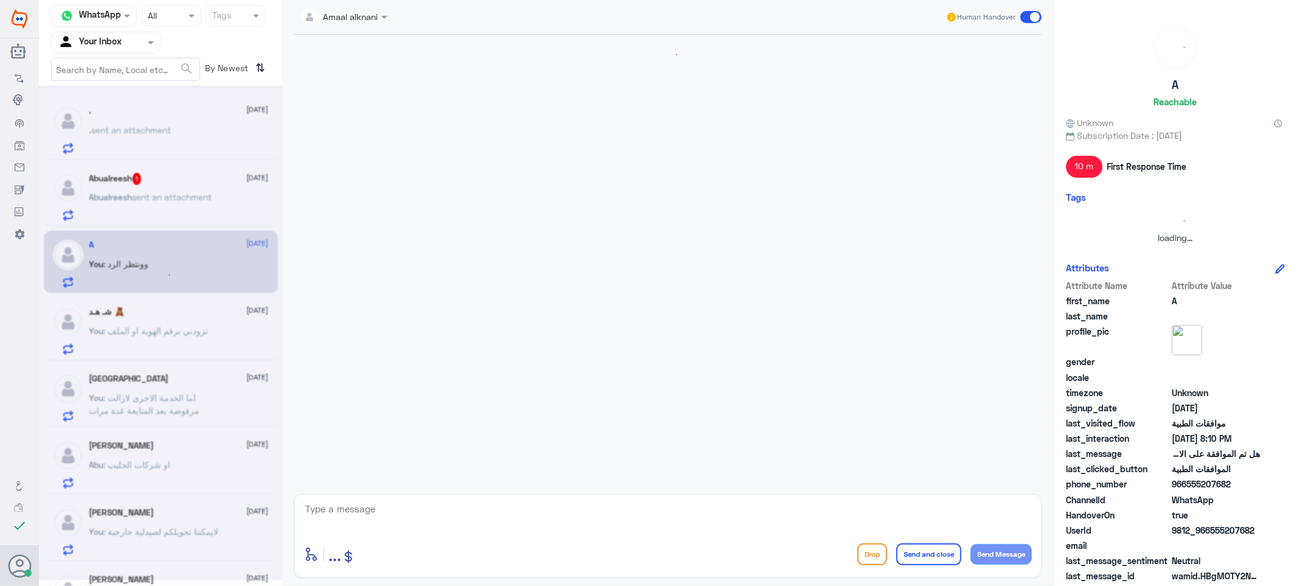
scroll to position [719, 0]
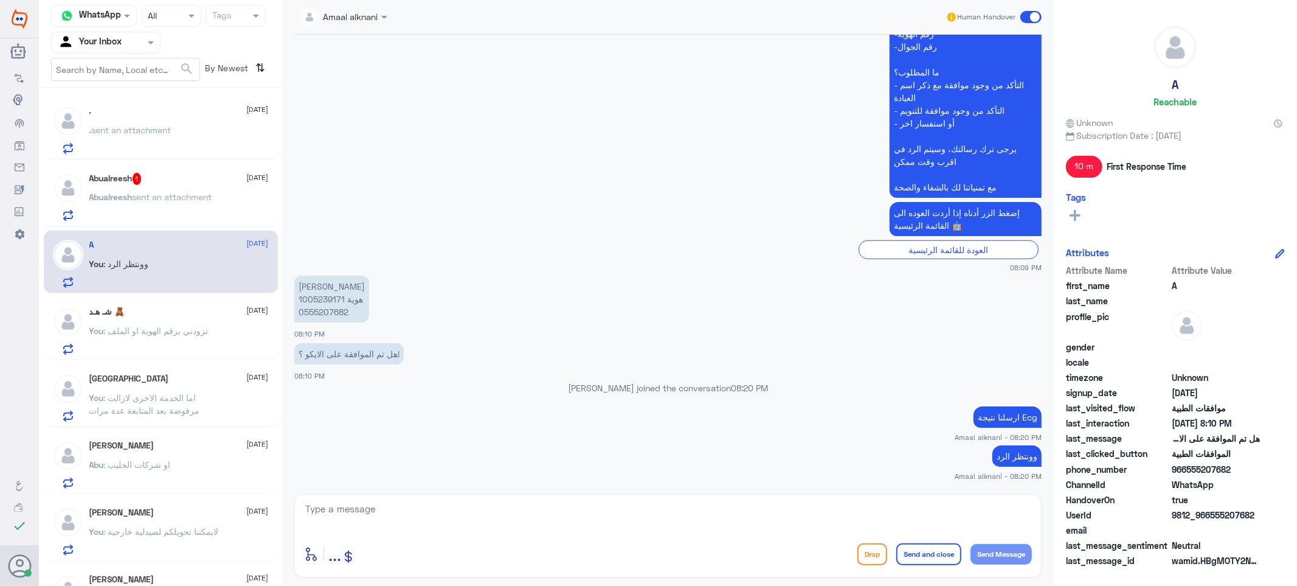
click at [144, 175] on div "Abualreesh 1 [DATE]" at bounding box center [178, 179] width 179 height 12
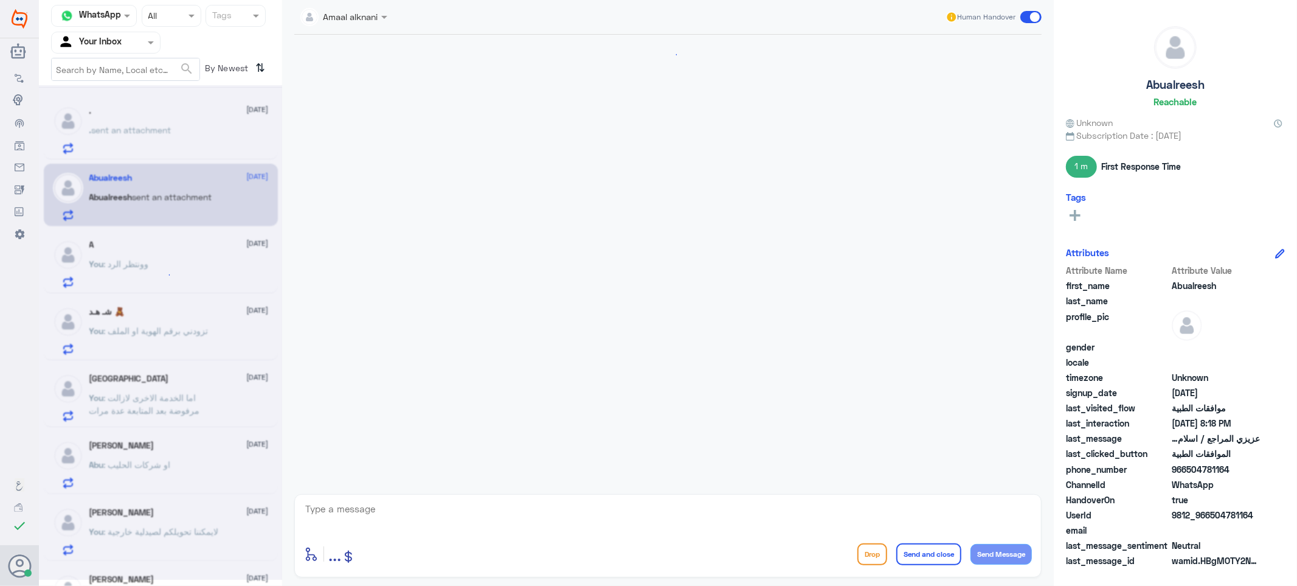
scroll to position [363, 0]
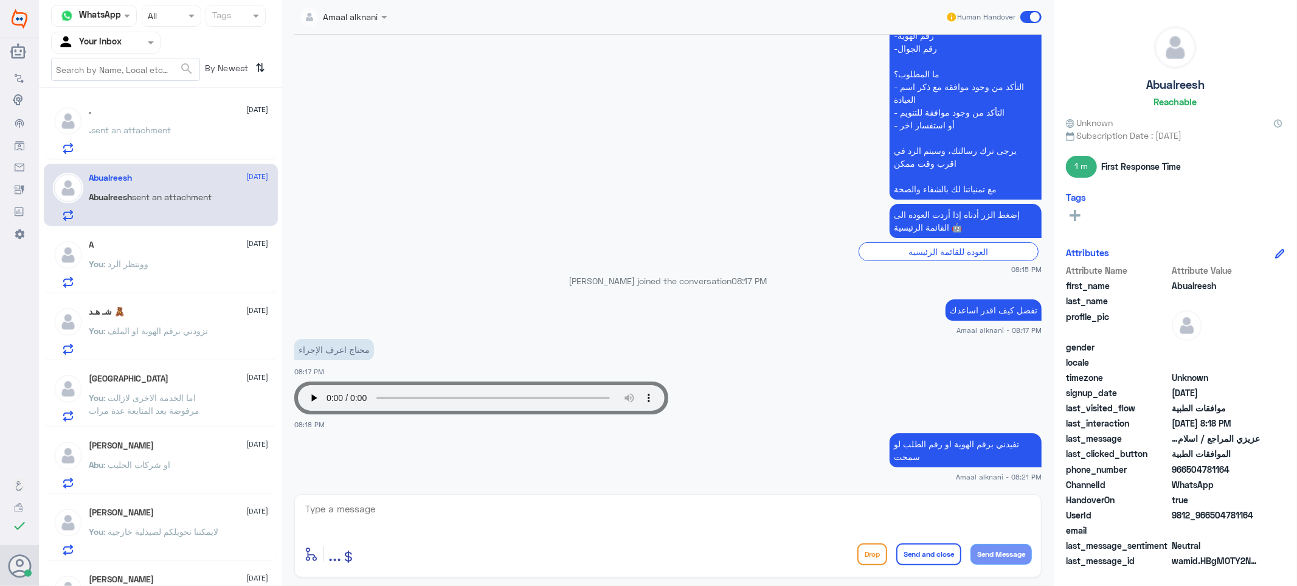
click at [451, 508] on textarea at bounding box center [668, 515] width 728 height 30
click at [209, 119] on div ". [DATE] . sent an attachment" at bounding box center [178, 130] width 179 height 48
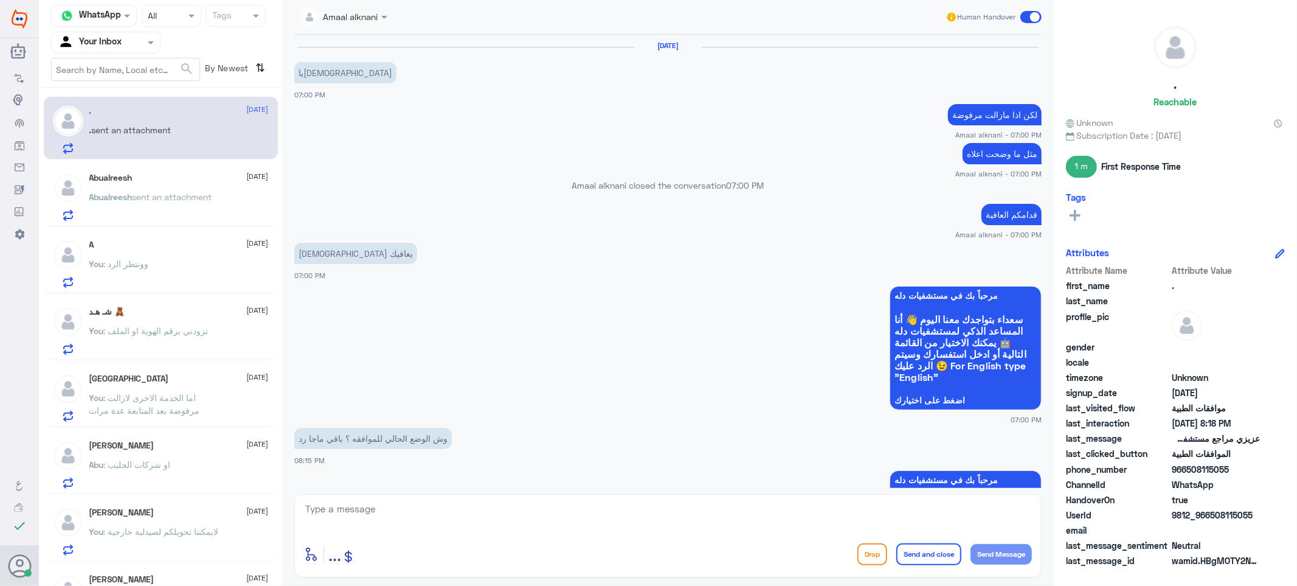
scroll to position [913, 0]
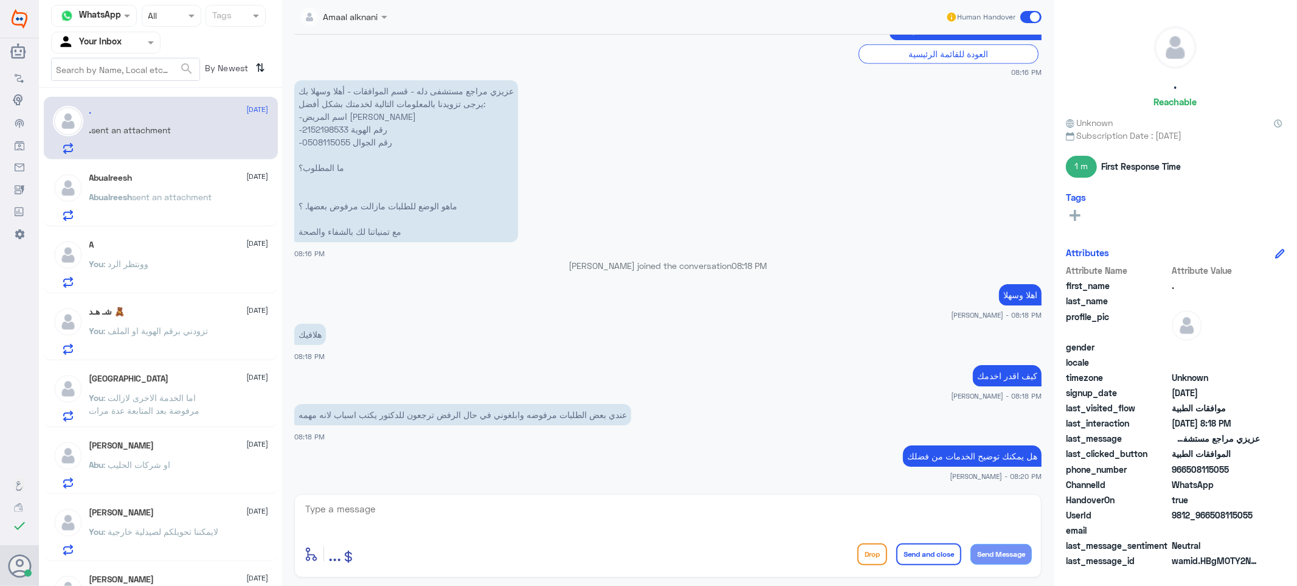
click at [469, 508] on textarea at bounding box center [668, 515] width 728 height 30
click at [472, 517] on textarea at bounding box center [668, 515] width 728 height 30
click at [474, 515] on textarea at bounding box center [668, 515] width 728 height 30
click at [178, 185] on div "Abualreesh [DATE] [PERSON_NAME] sent an attachment" at bounding box center [178, 197] width 179 height 48
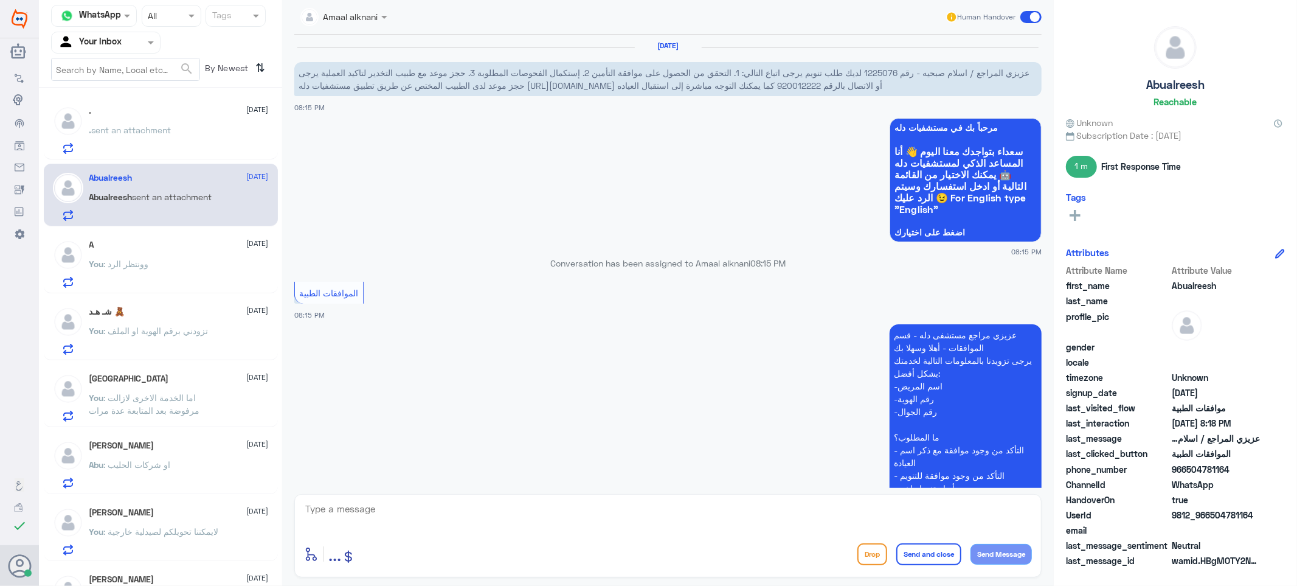
scroll to position [363, 0]
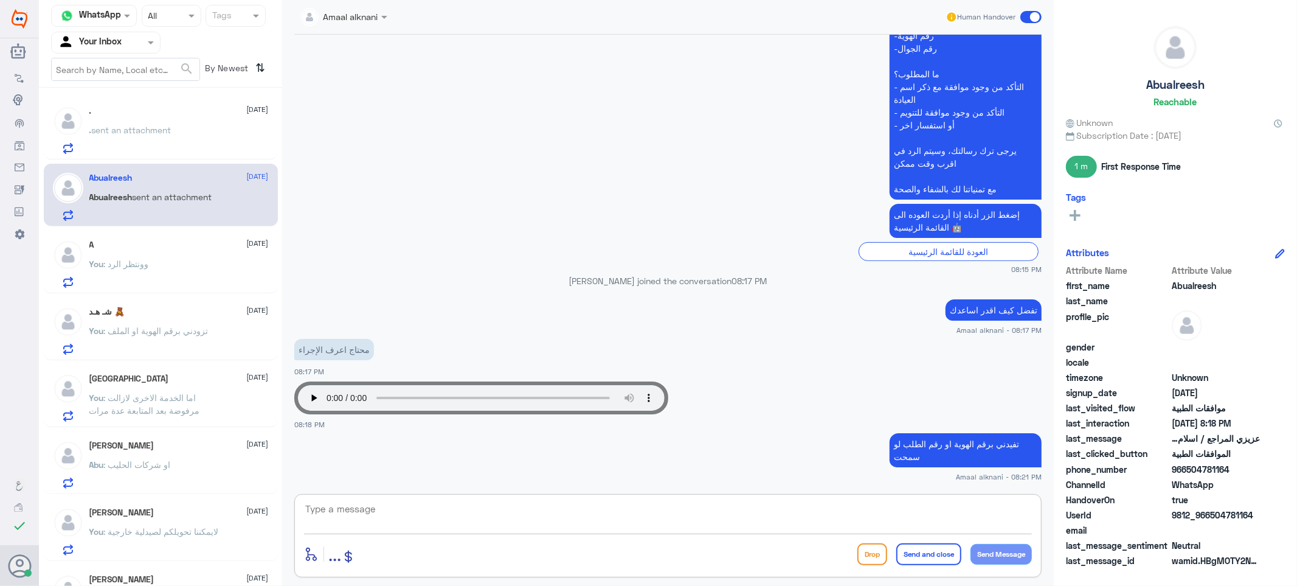
click at [395, 517] on textarea at bounding box center [668, 515] width 728 height 30
click at [173, 262] on div "You : وونتظر الرد" at bounding box center [178, 273] width 179 height 27
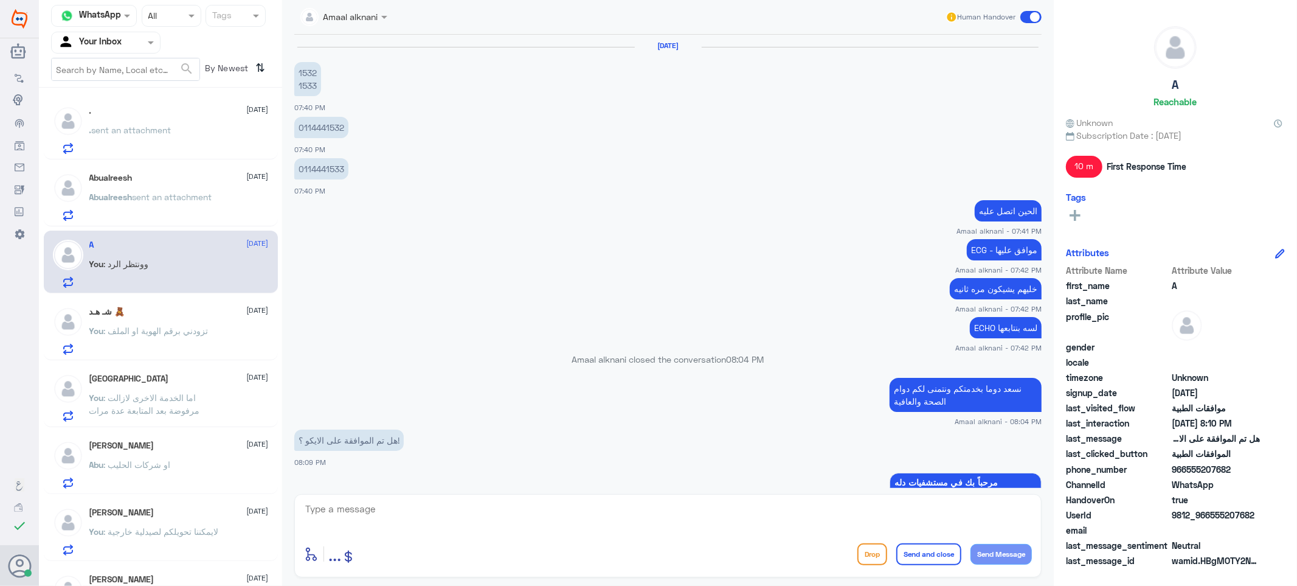
scroll to position [719, 0]
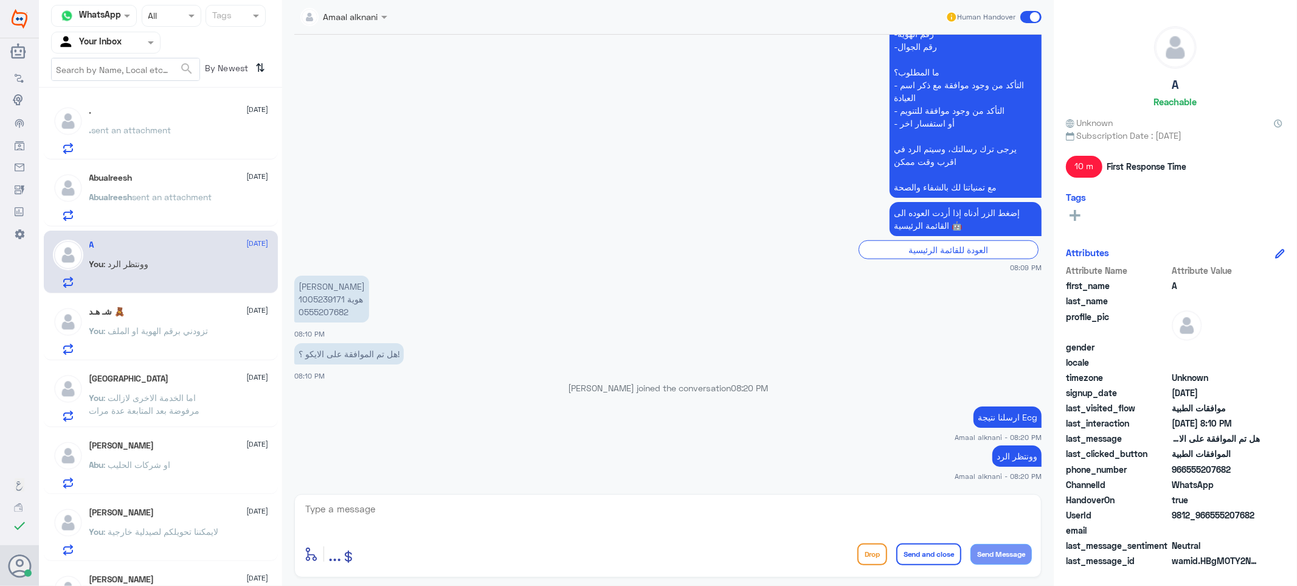
click at [176, 317] on div "شـ هـد 🧸 [DATE] You : تزودني برقم الهوية او الملف" at bounding box center [178, 330] width 179 height 48
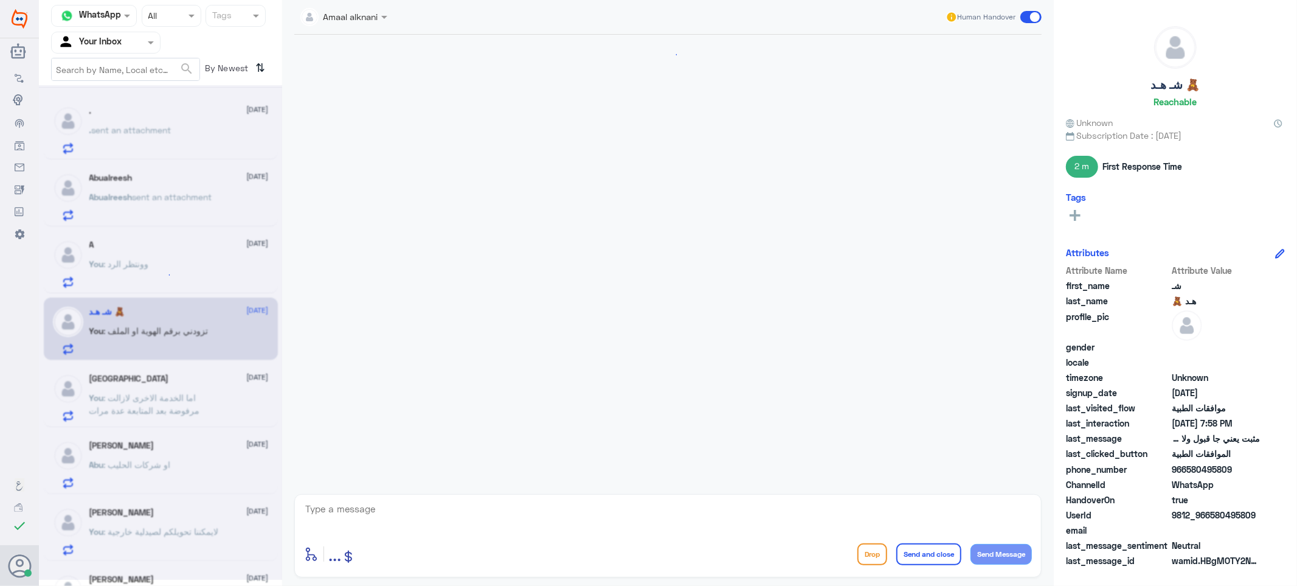
scroll to position [1163, 0]
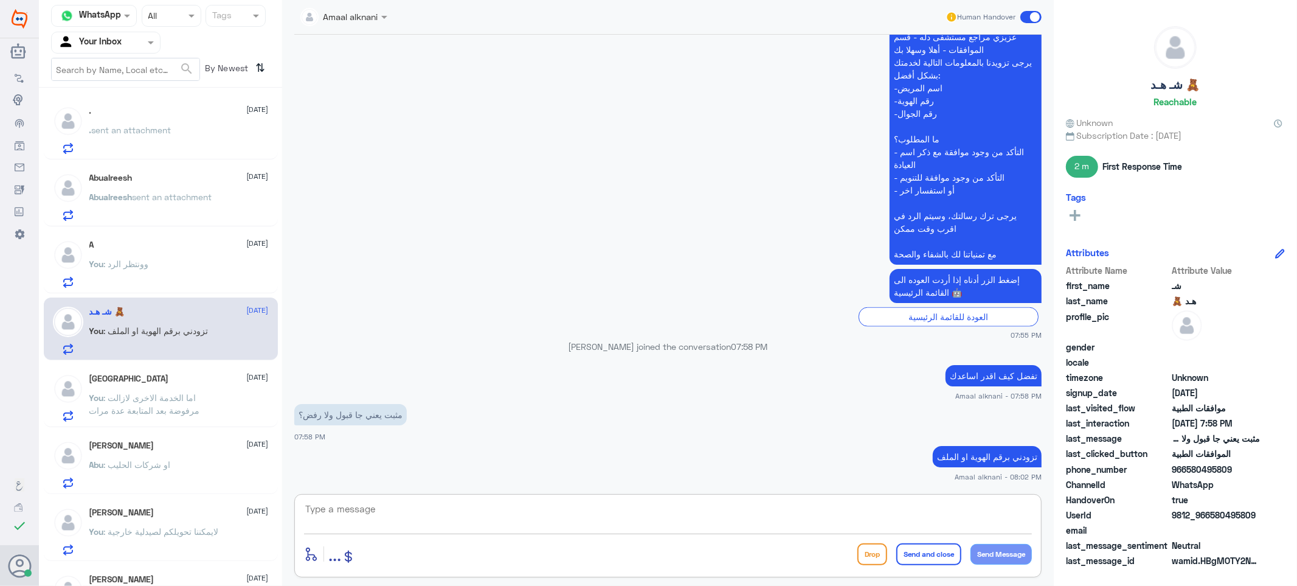
click at [429, 518] on textarea at bounding box center [668, 515] width 728 height 30
type textarea "نسعد دوما بخدمتكم ونتمنى لكم دوام الصحة والعافية"
click at [930, 554] on button "Send and close" at bounding box center [928, 554] width 65 height 22
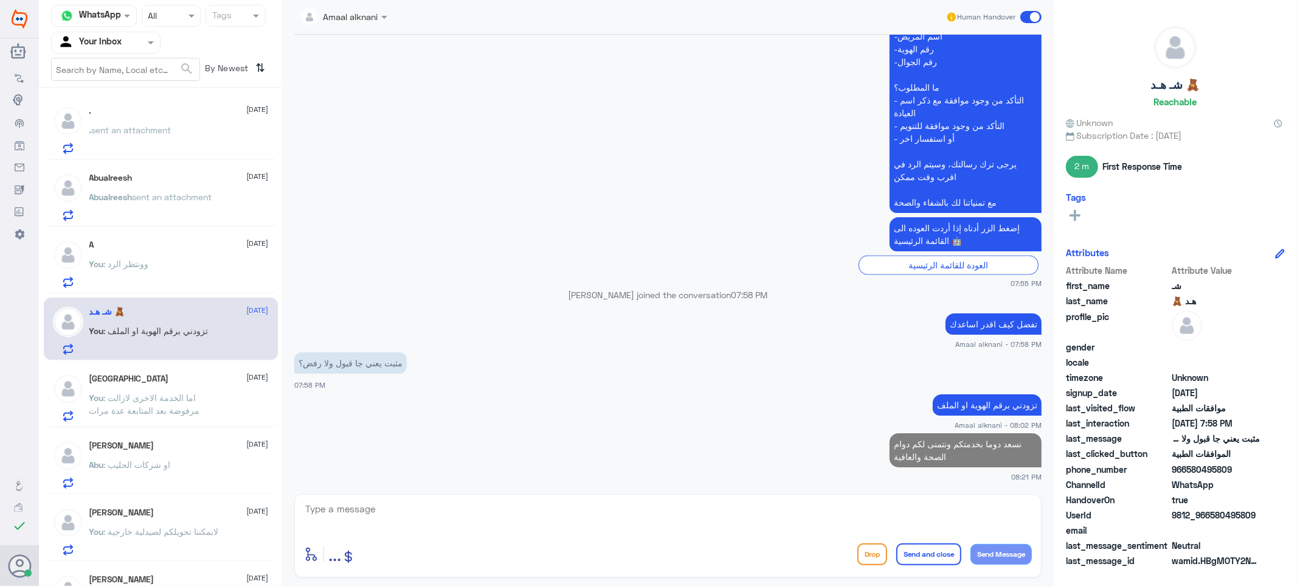
scroll to position [1211, 0]
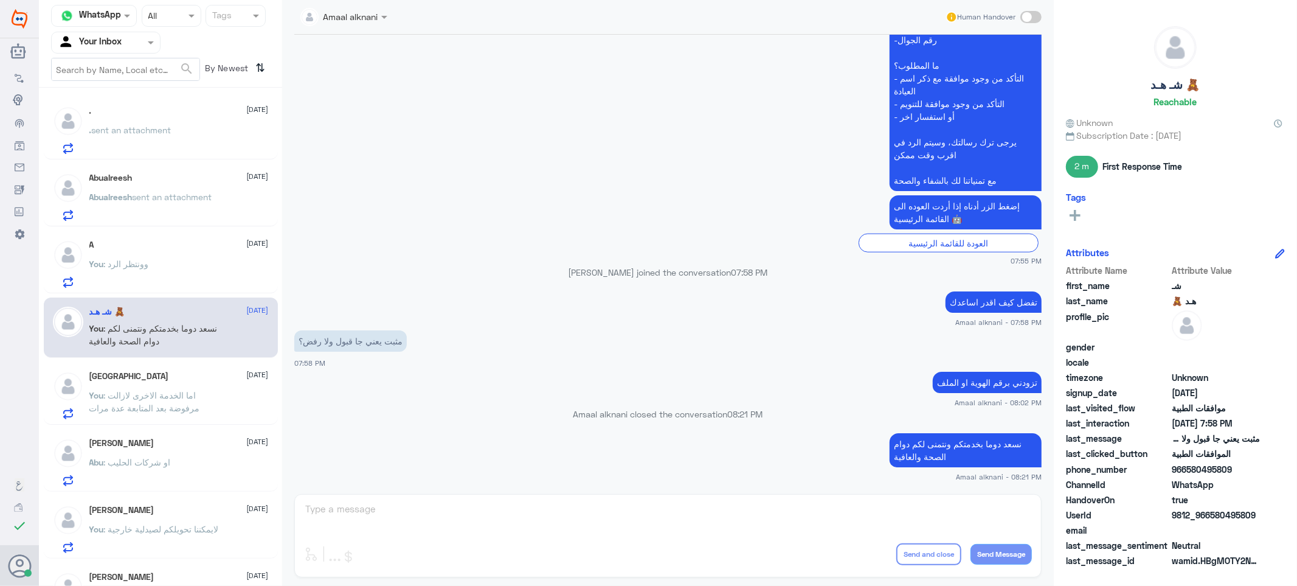
click at [585, 395] on div "تزودني برقم الهوية او الملف Amaal alknani - 08:02 PM" at bounding box center [667, 387] width 747 height 39
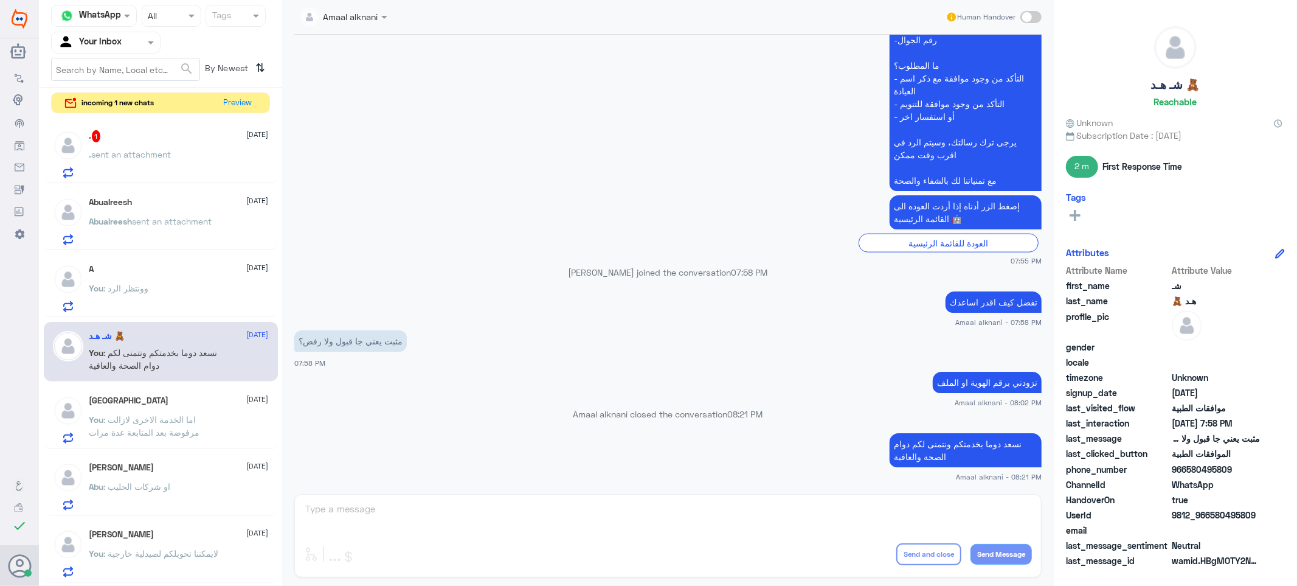
click at [156, 153] on span "sent an attachment" at bounding box center [132, 154] width 80 height 10
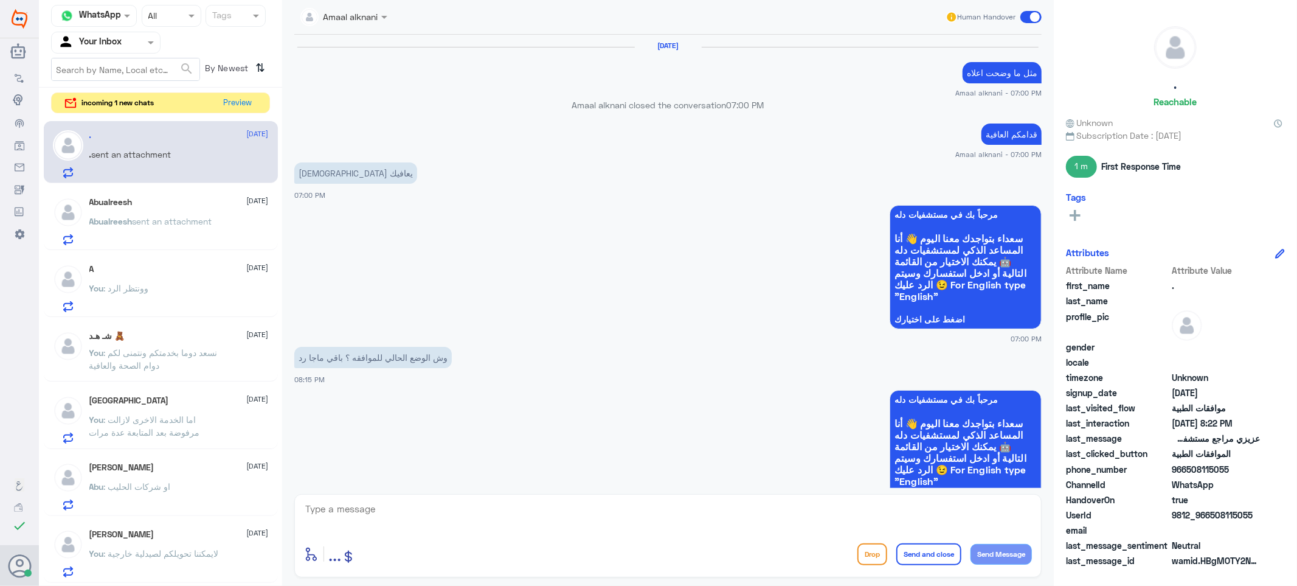
scroll to position [915, 0]
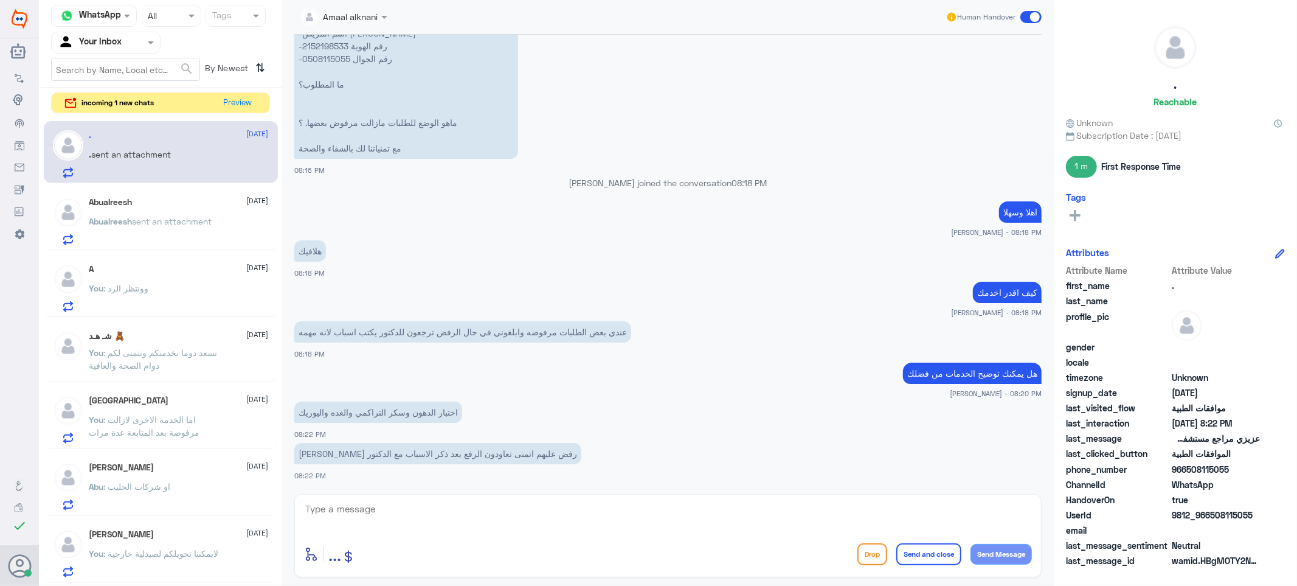
click at [404, 518] on textarea at bounding box center [668, 515] width 728 height 30
click at [122, 207] on h5 "Abualreesh" at bounding box center [110, 202] width 43 height 10
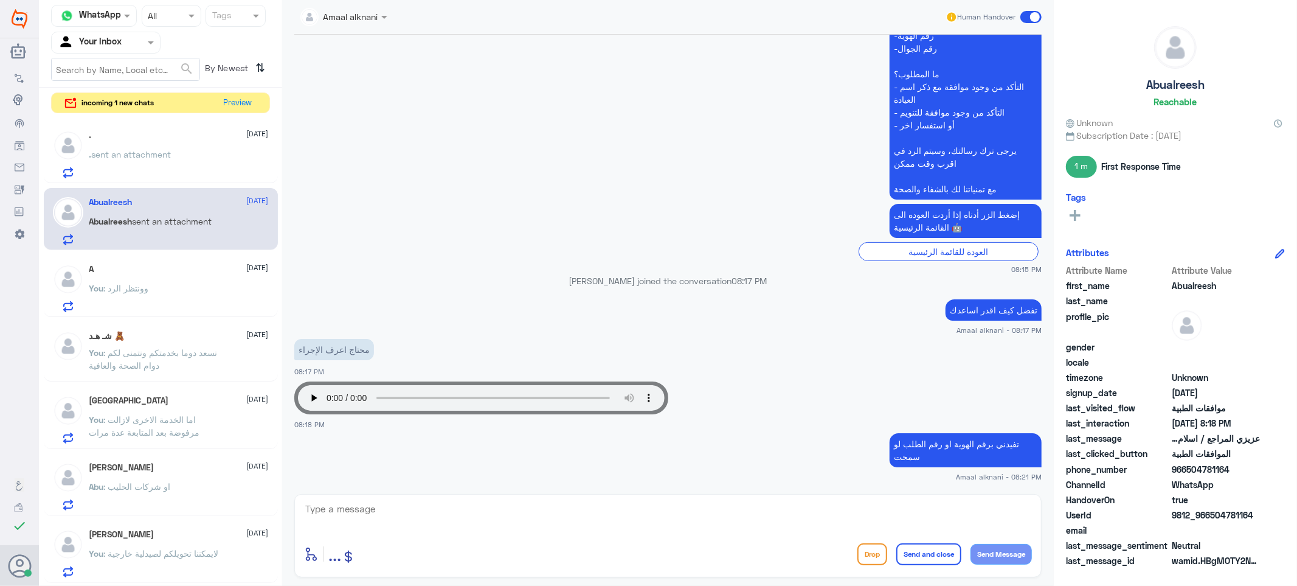
click at [161, 161] on p ". sent an attachment" at bounding box center [130, 163] width 82 height 30
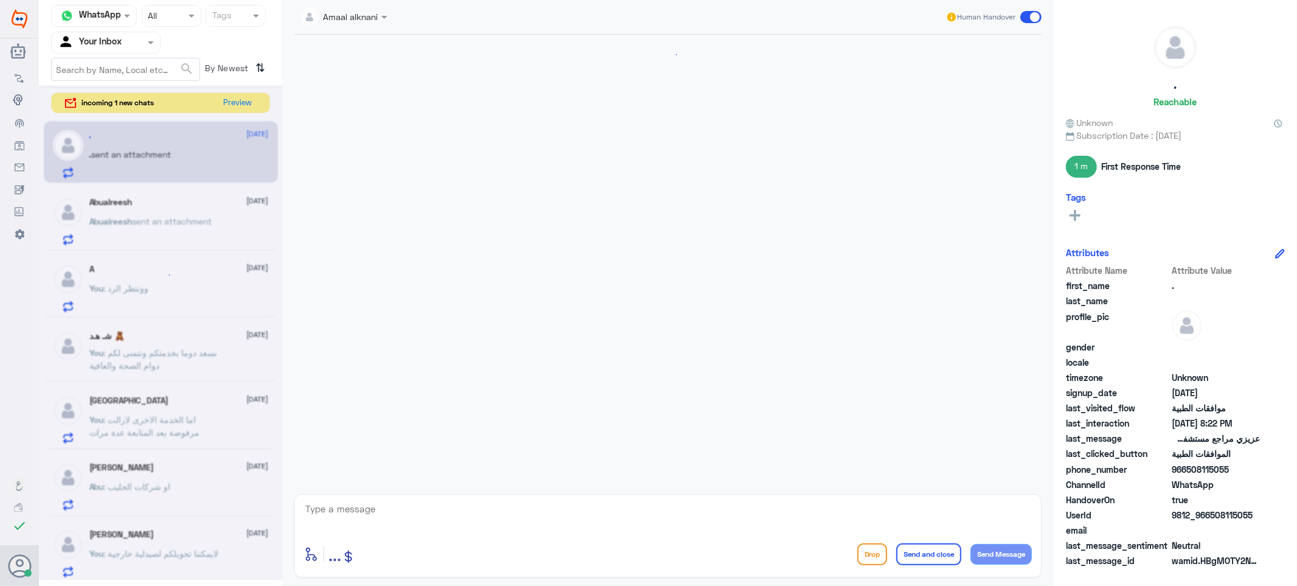
scroll to position [915, 0]
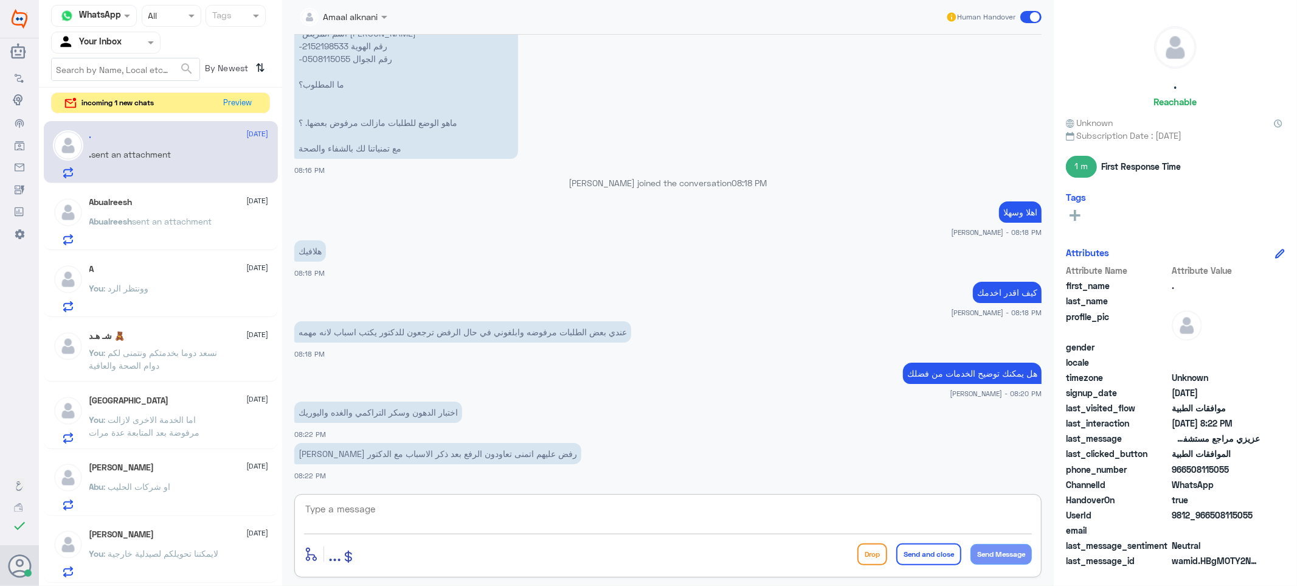
click at [353, 510] on textarea at bounding box center [668, 515] width 728 height 30
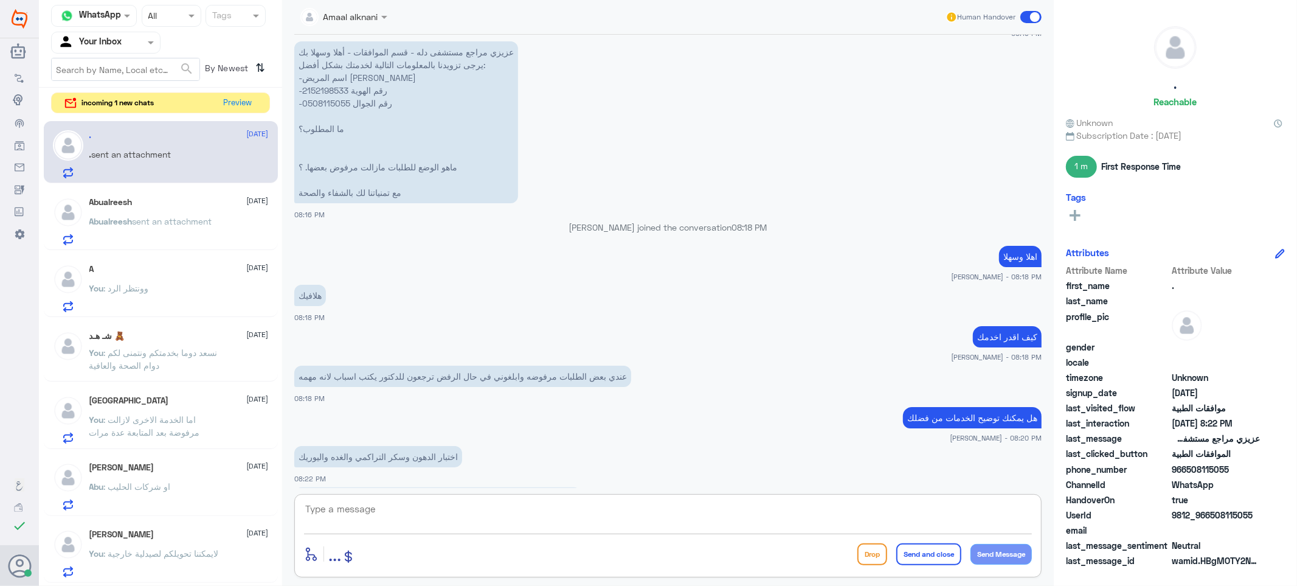
scroll to position [848, 0]
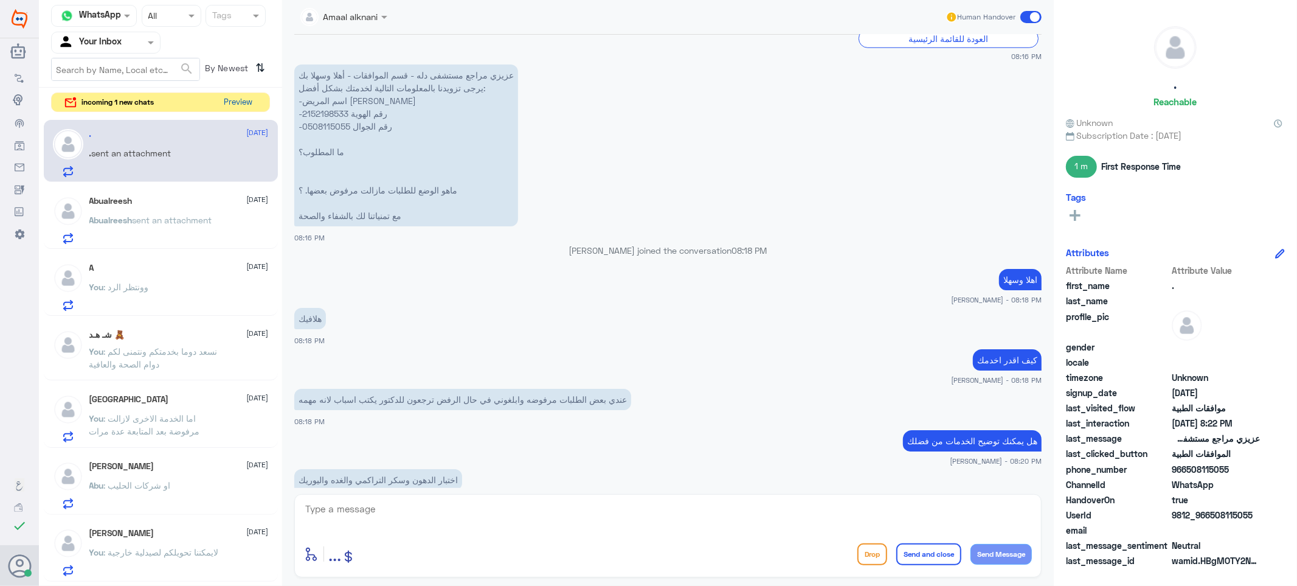
click at [224, 104] on button "Preview" at bounding box center [239, 102] width 38 height 19
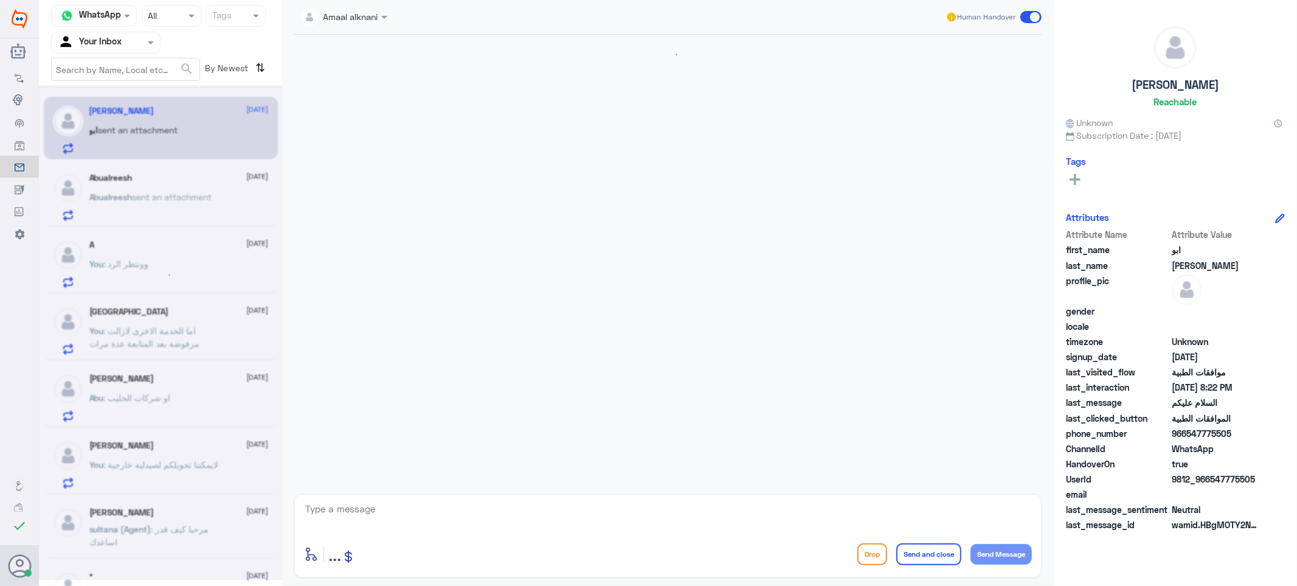
scroll to position [143, 0]
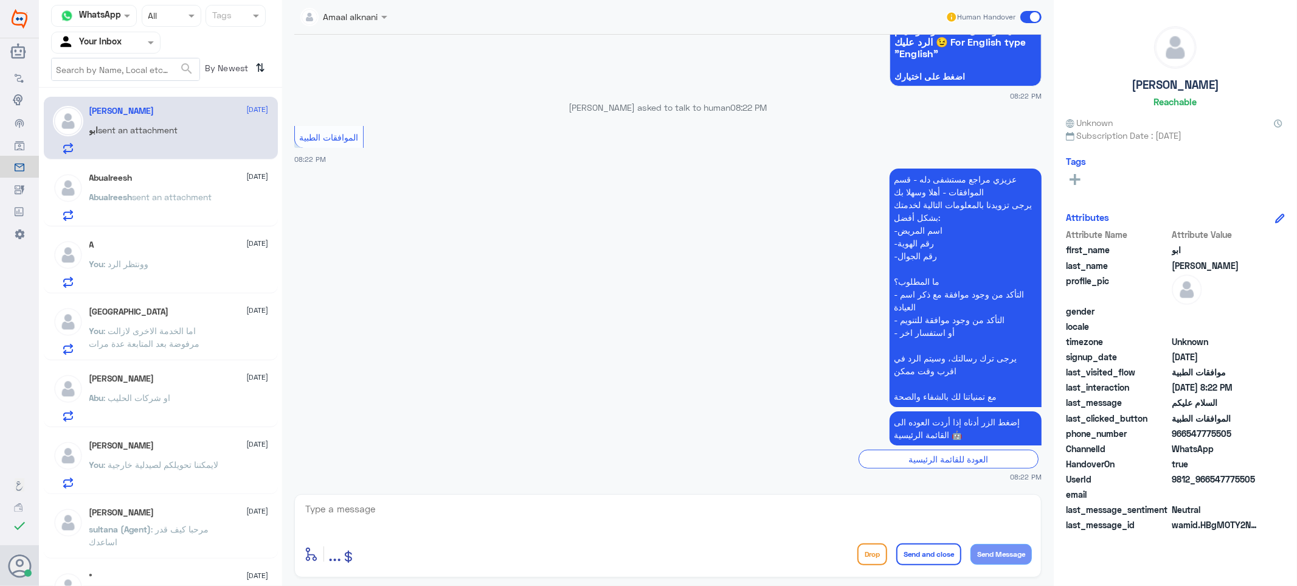
drag, startPoint x: 444, startPoint y: 542, endPoint x: 416, endPoint y: 520, distance: 35.5
click at [444, 541] on div "enter flow name ... Drop Send and close Send Message" at bounding box center [668, 553] width 728 height 27
click at [416, 520] on textarea at bounding box center [668, 515] width 728 height 30
click at [190, 195] on span "sent an attachment" at bounding box center [173, 197] width 80 height 10
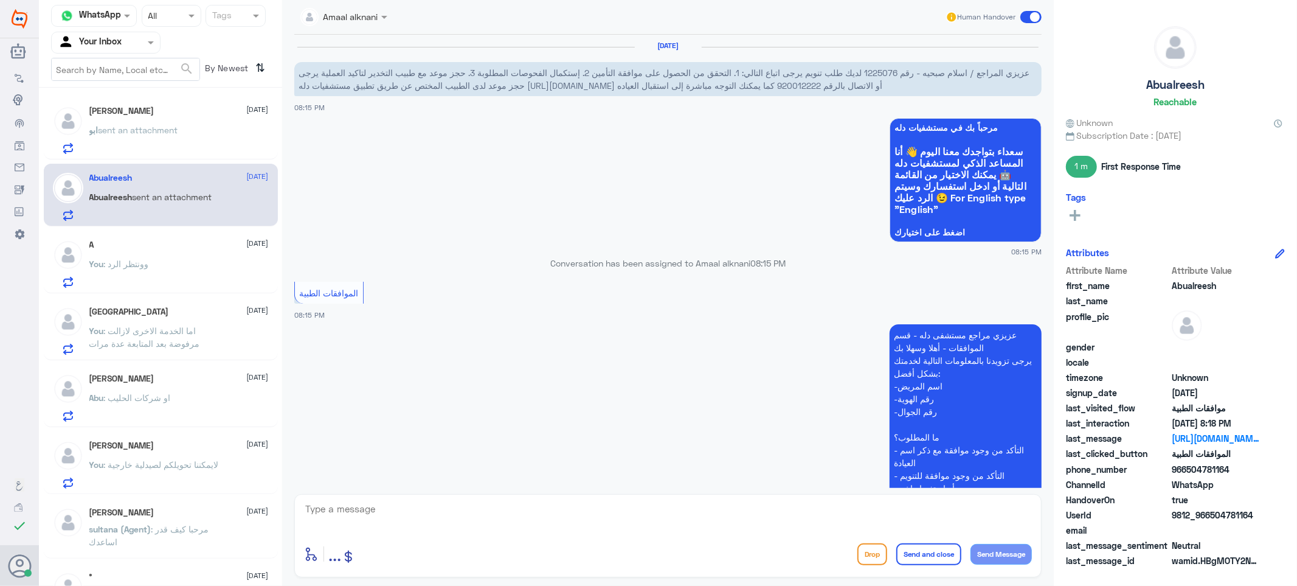
scroll to position [363, 0]
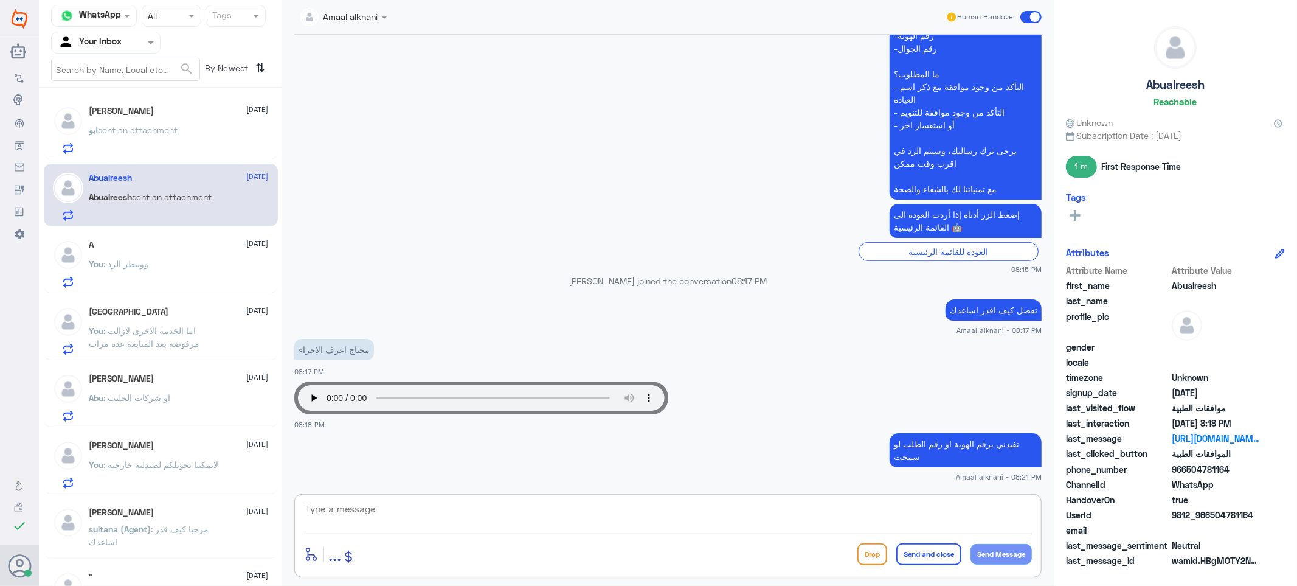
click at [489, 517] on textarea at bounding box center [668, 515] width 728 height 30
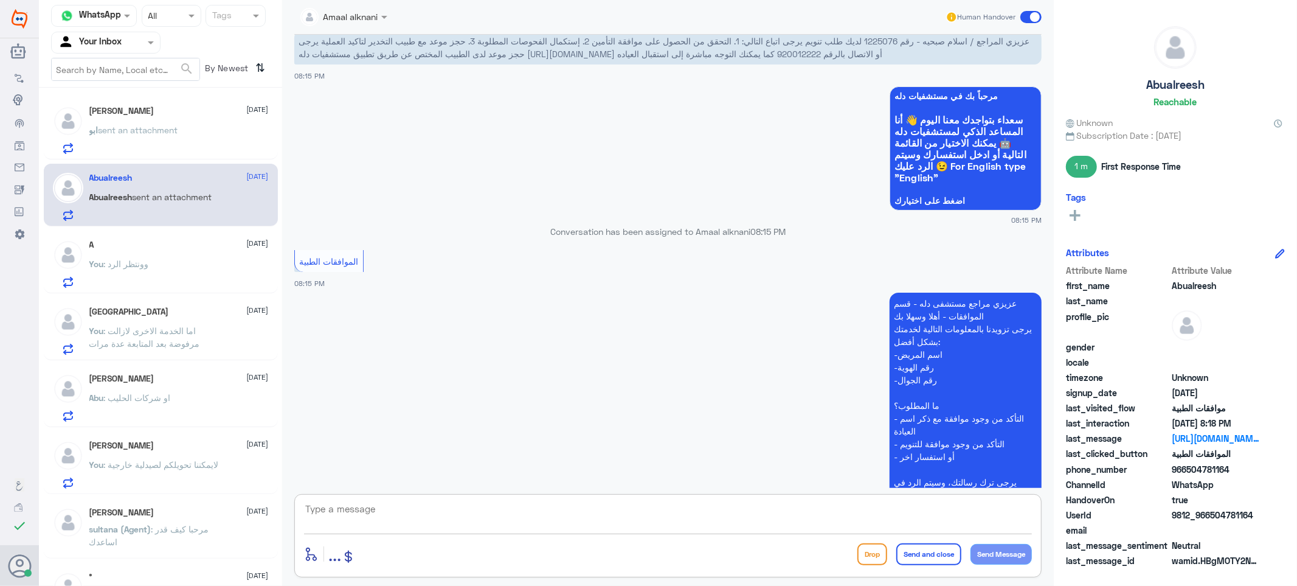
scroll to position [0, 0]
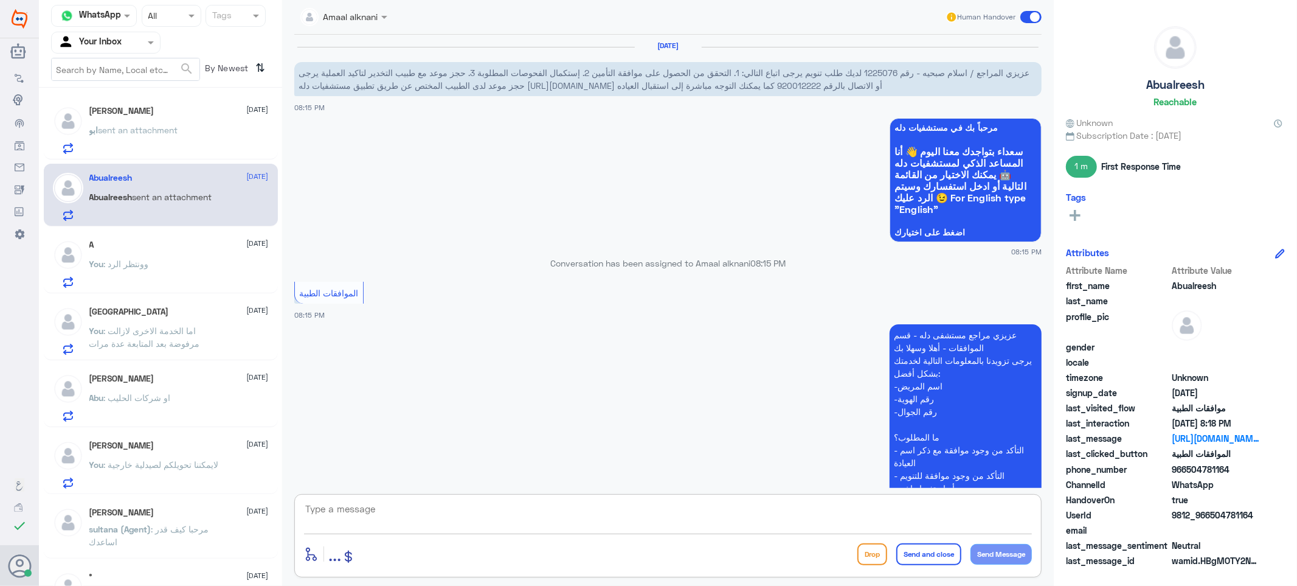
click at [882, 67] on span "عزيزي المراجع / اسلام صبحيه - رقم 1225076 لديك طلب تنويم يرجى اتباع التالي: 1. …" at bounding box center [664, 78] width 731 height 23
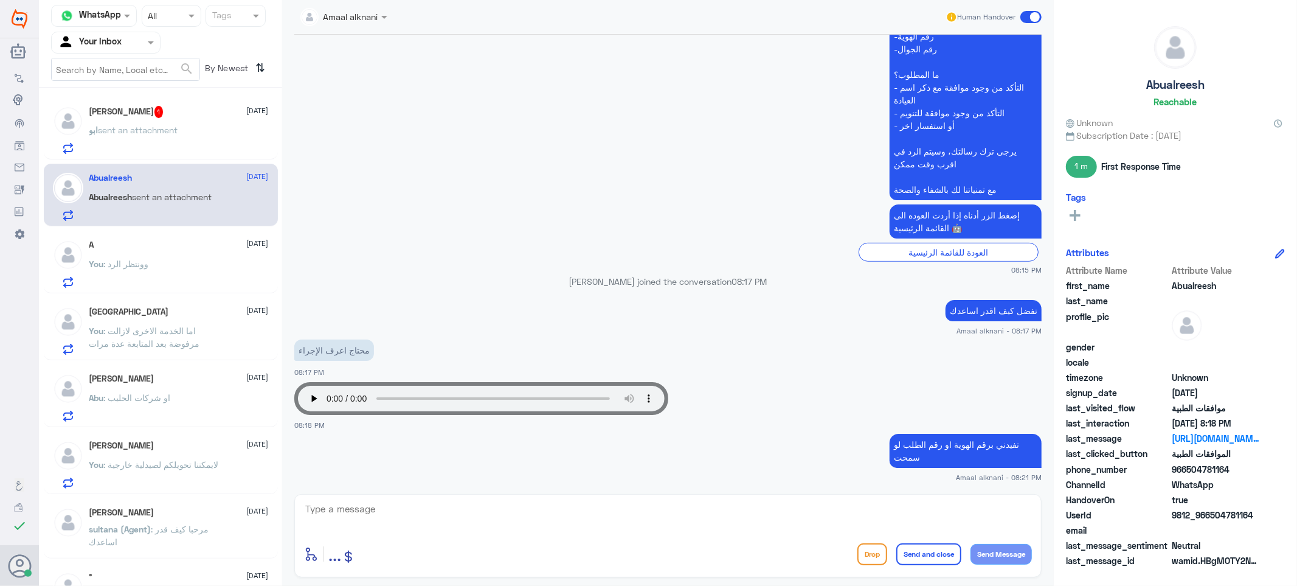
scroll to position [363, 0]
click at [133, 125] on span "sent an attachment" at bounding box center [139, 130] width 80 height 10
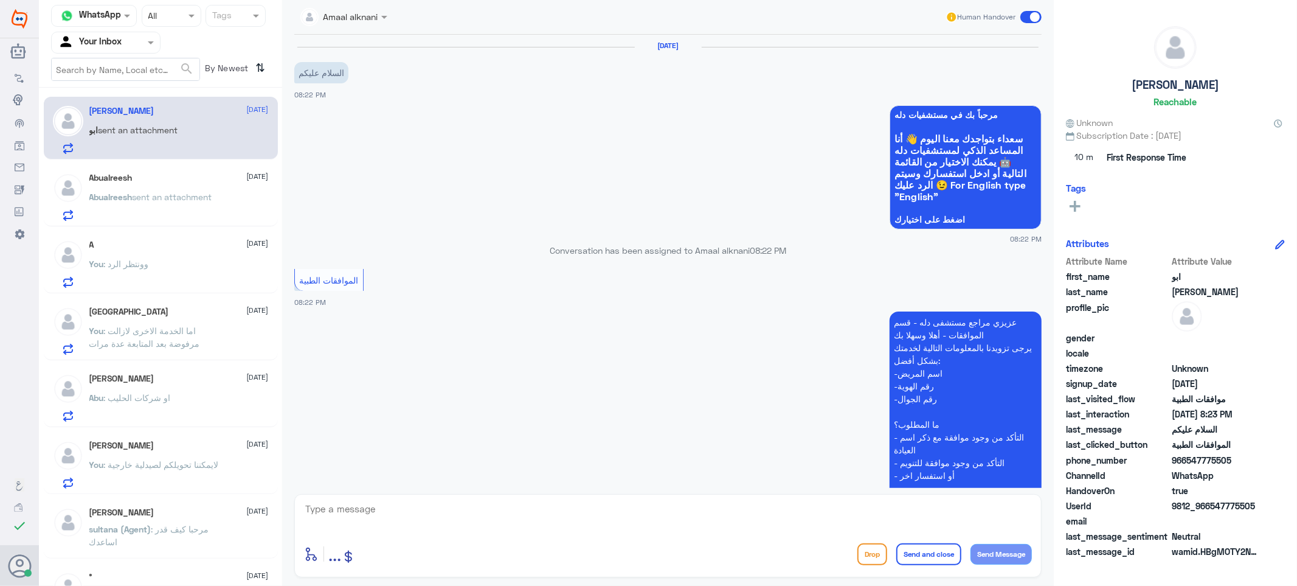
scroll to position [248, 0]
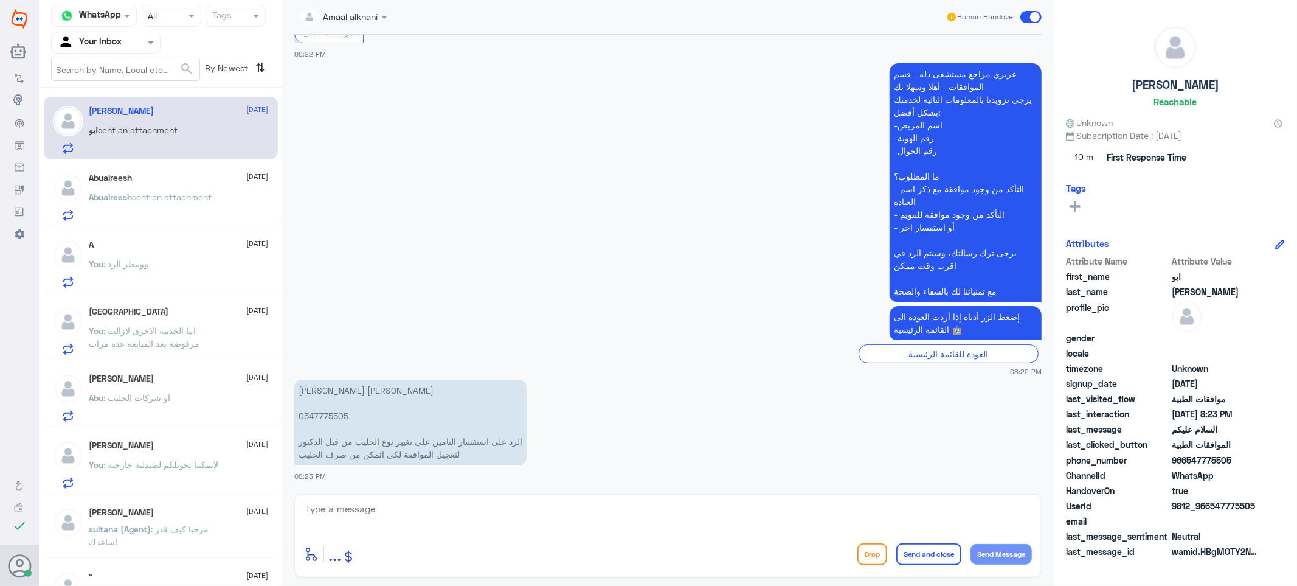
click at [427, 514] on textarea at bounding box center [668, 515] width 728 height 30
click at [331, 407] on p "[PERSON_NAME] [PERSON_NAME] 0547775505 الرد على استفسار التامين على تغيير نوع ا…" at bounding box center [410, 421] width 232 height 85
click at [314, 410] on p "[PERSON_NAME] [PERSON_NAME] 0547775505 الرد على استفسار التامين على تغيير نوع ا…" at bounding box center [410, 421] width 232 height 85
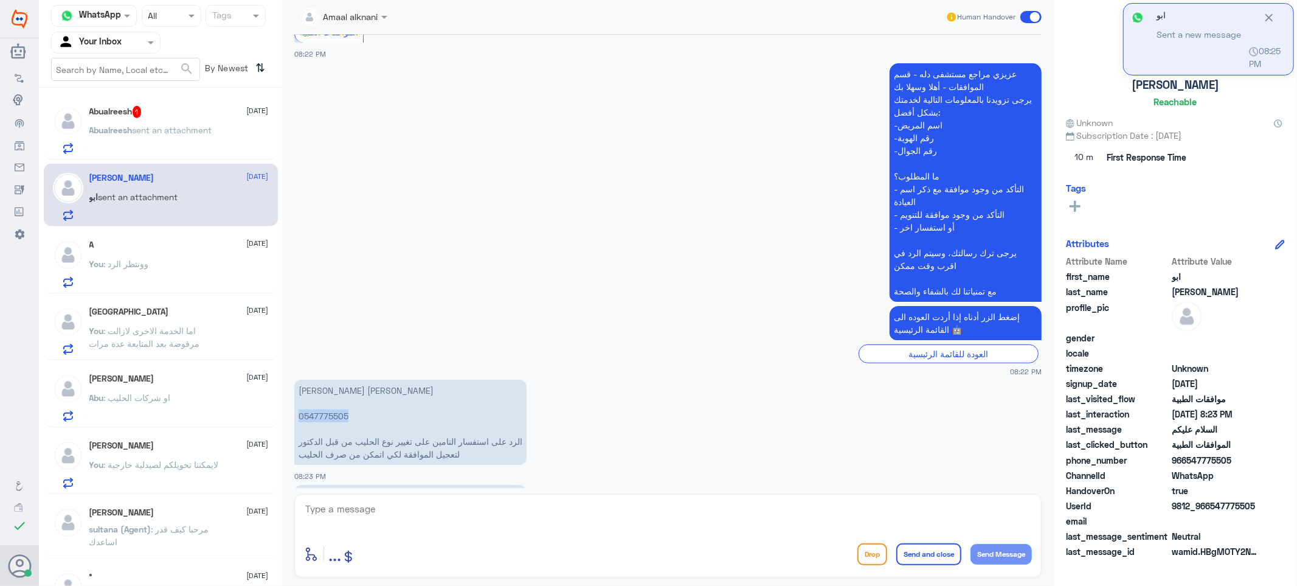
scroll to position [497, 0]
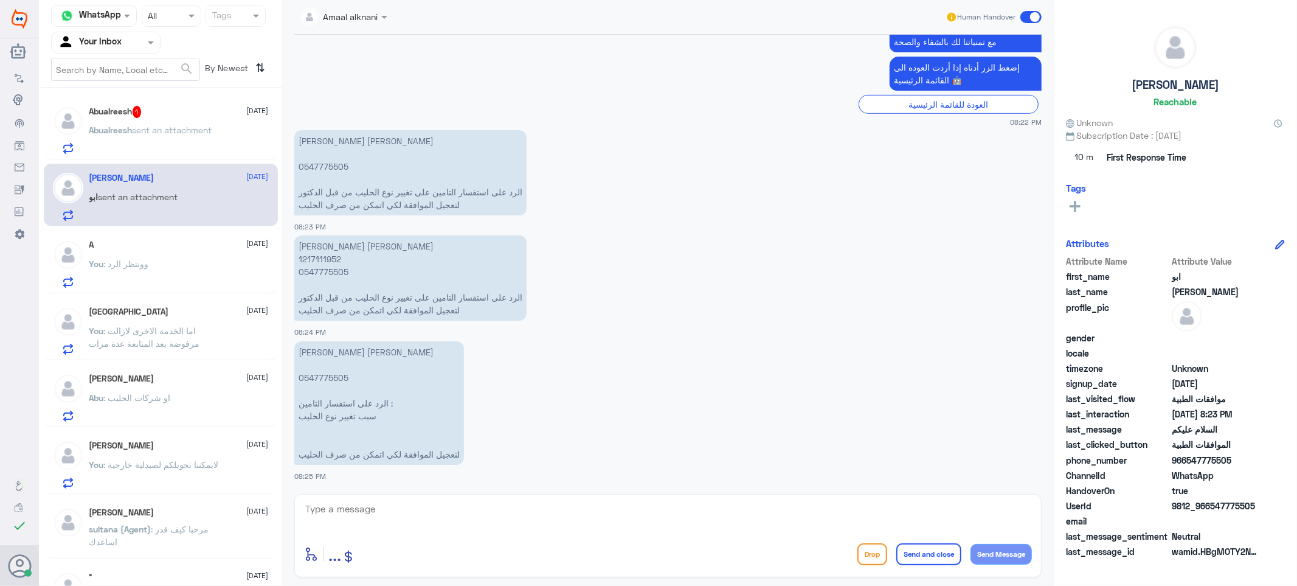
click at [393, 521] on textarea at bounding box center [668, 515] width 728 height 30
click at [393, 519] on textarea at bounding box center [668, 515] width 728 height 30
type textarea "تم متابعة طلبكم والان تحت الاجراء"
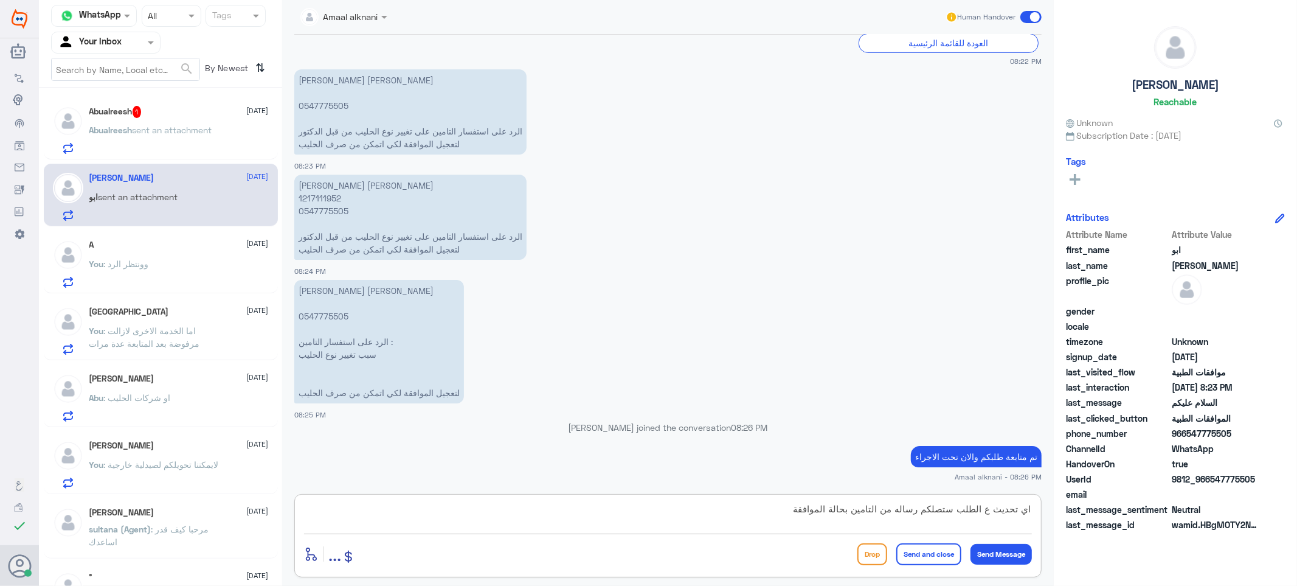
type textarea "اي تحديث ع الطلب ستصلكم رساله من التامين بحالة الموافقة"
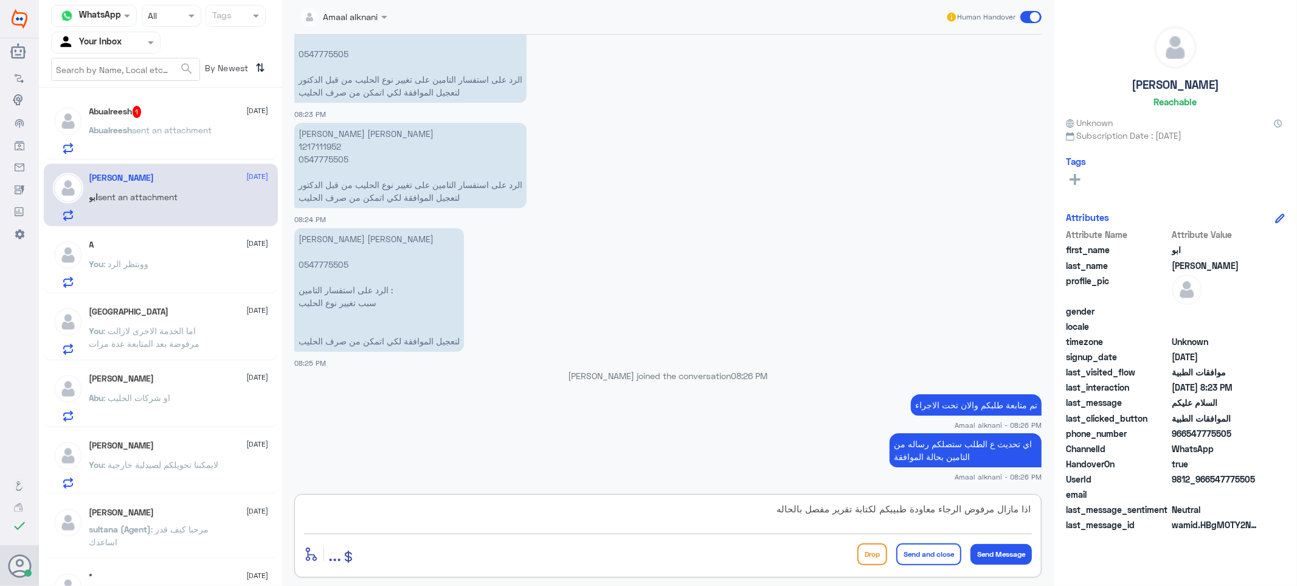
type textarea "اذا مازال مرفوض الرجاء معاودة طبيبكم لكتابة تقرير مفصل بالحاله"
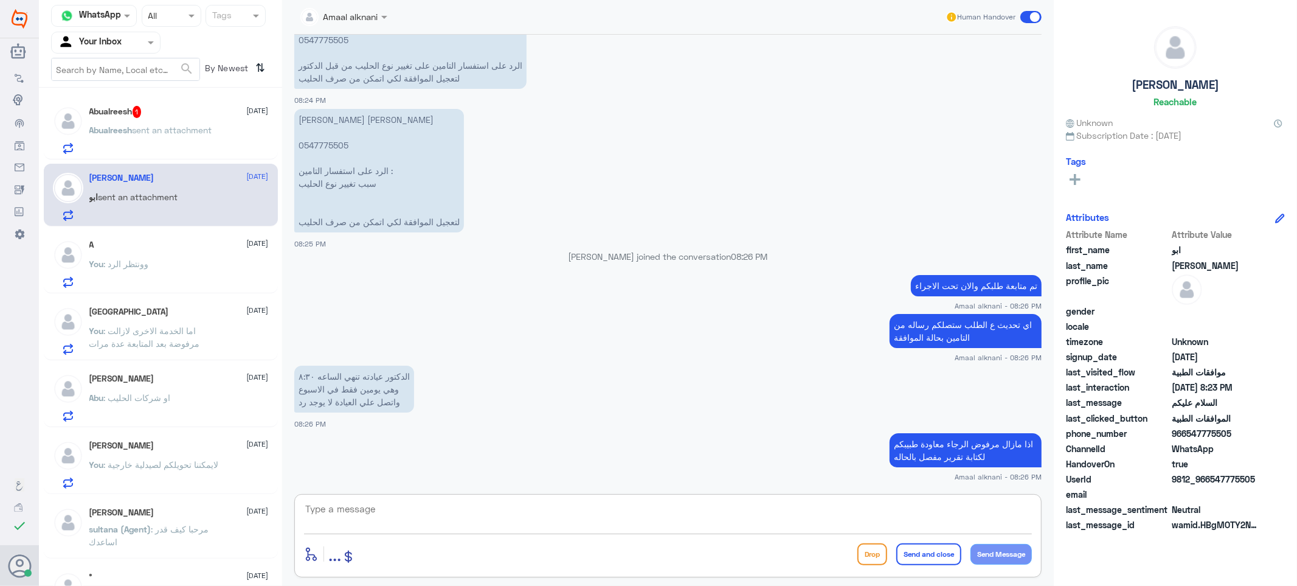
scroll to position [749, 0]
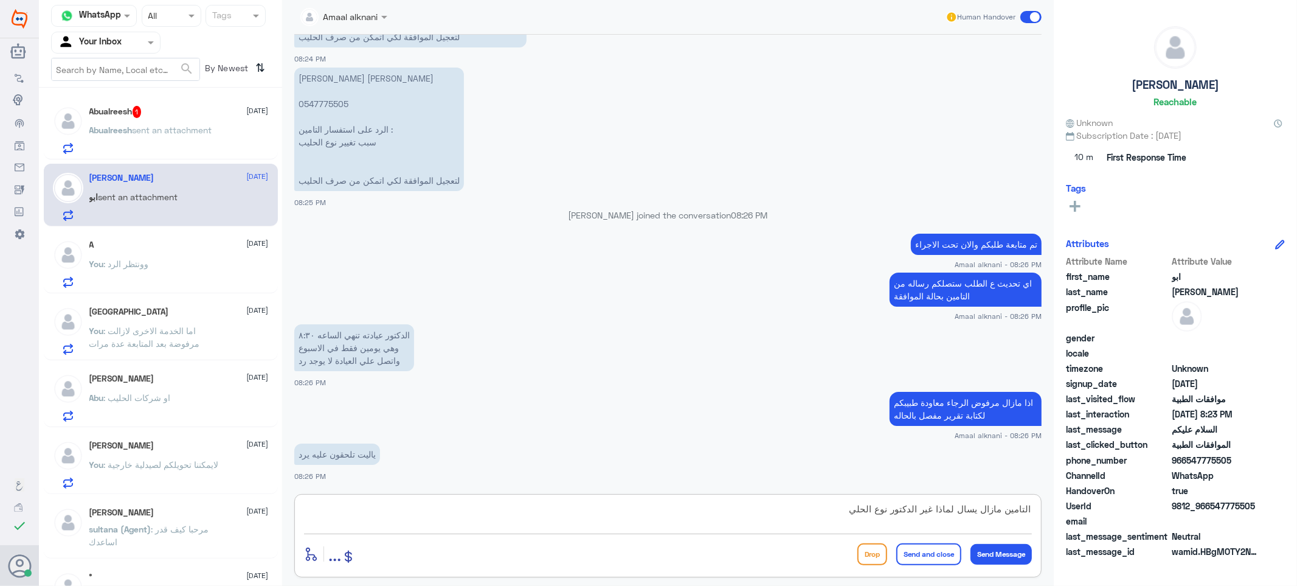
type textarea "التامين مازال يسال لماذا غير الدكتور نوع الحليب"
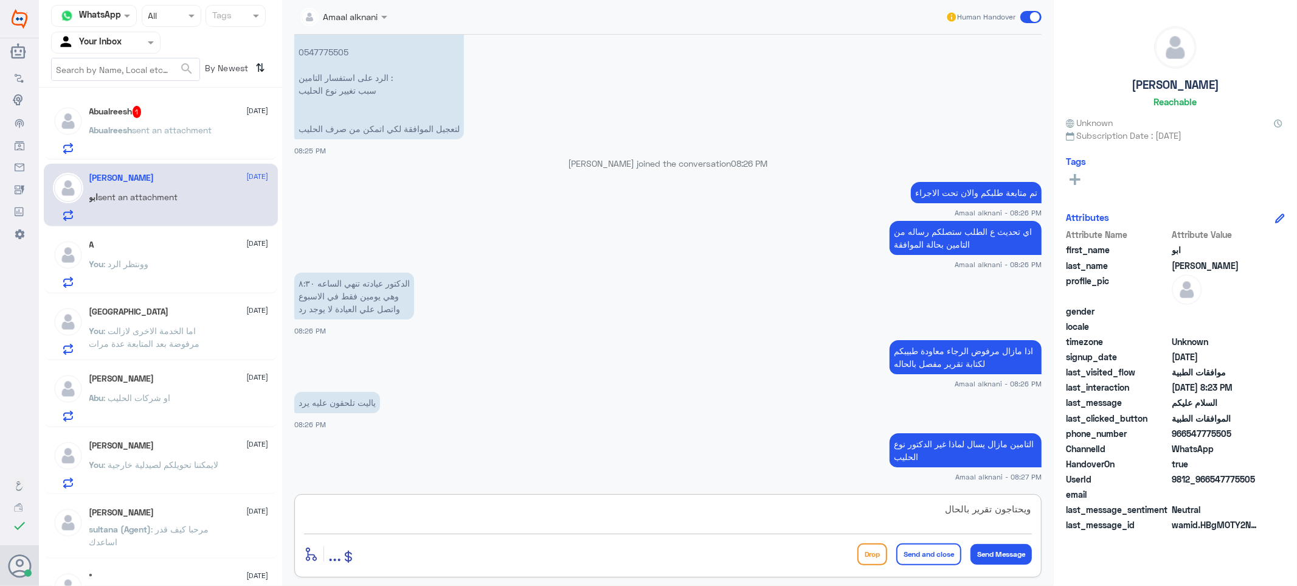
type textarea "ويحتاجون تقرير بالحاله"
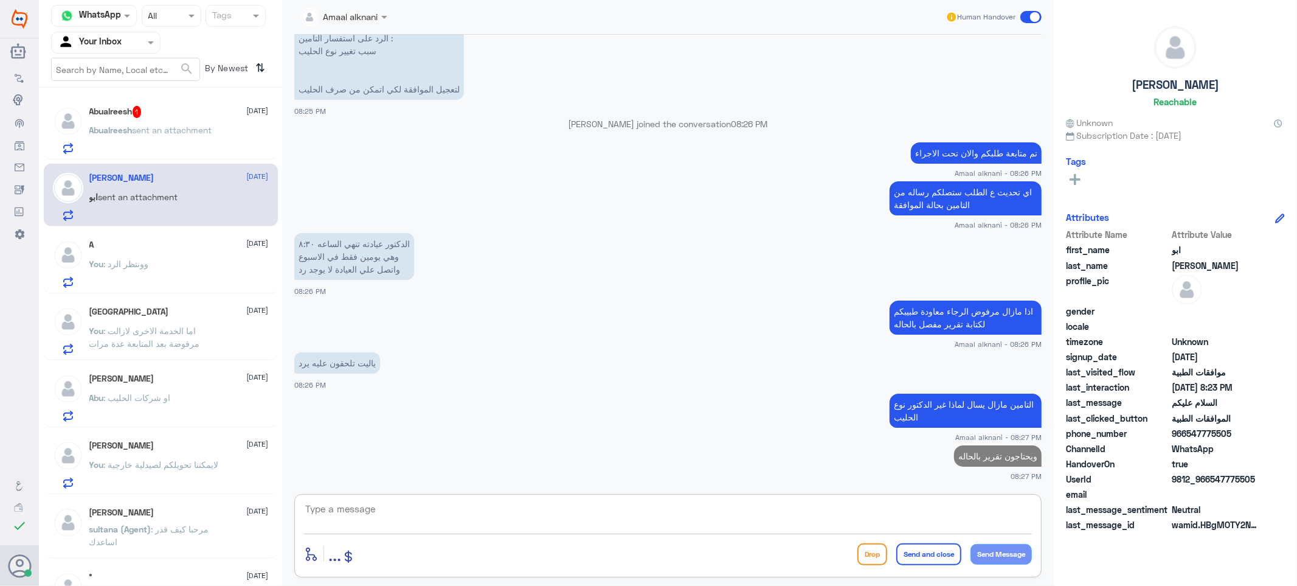
click at [177, 114] on div "Abualreesh 1 [DATE]" at bounding box center [178, 112] width 179 height 12
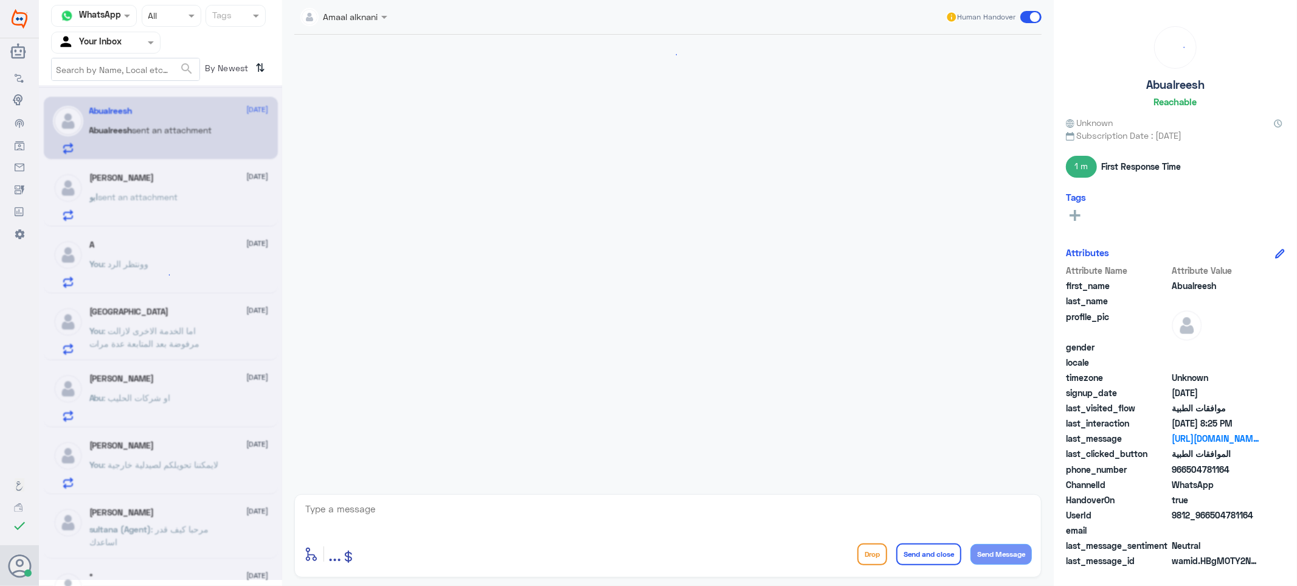
scroll to position [418, 0]
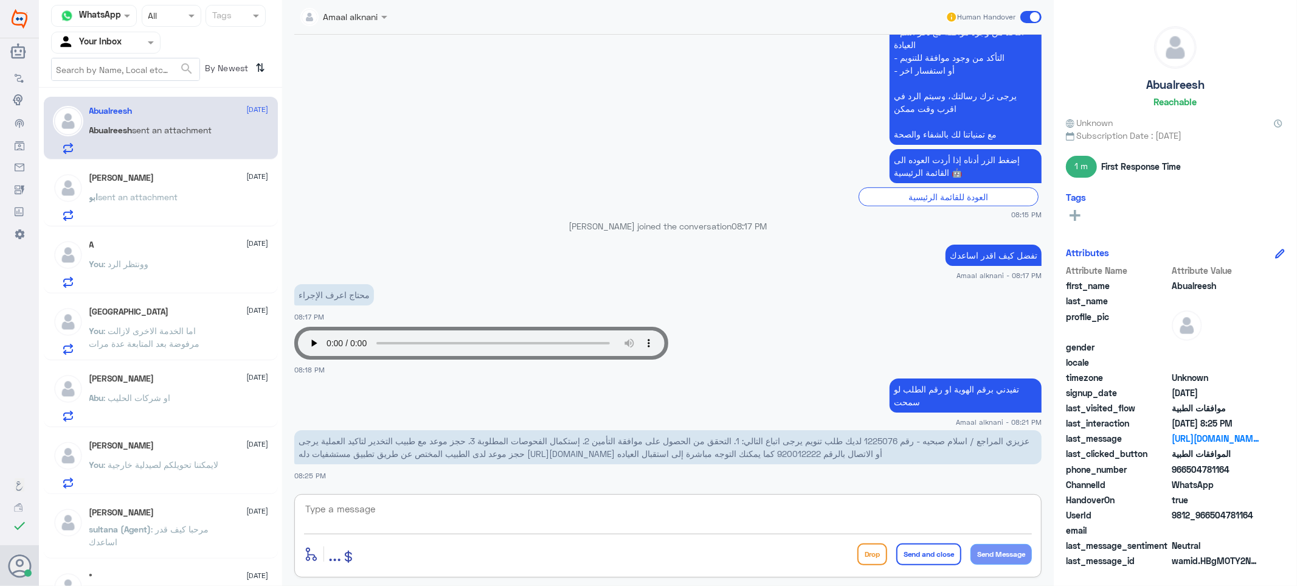
click at [439, 524] on textarea at bounding box center [668, 515] width 728 height 30
click at [882, 435] on span "عزيزي المراجع / اسلام صبحيه - رقم 1225076 لديك طلب تنويم يرجى اتباع التالي: 1. …" at bounding box center [664, 446] width 731 height 23
click at [576, 521] on textarea at bounding box center [668, 515] width 728 height 30
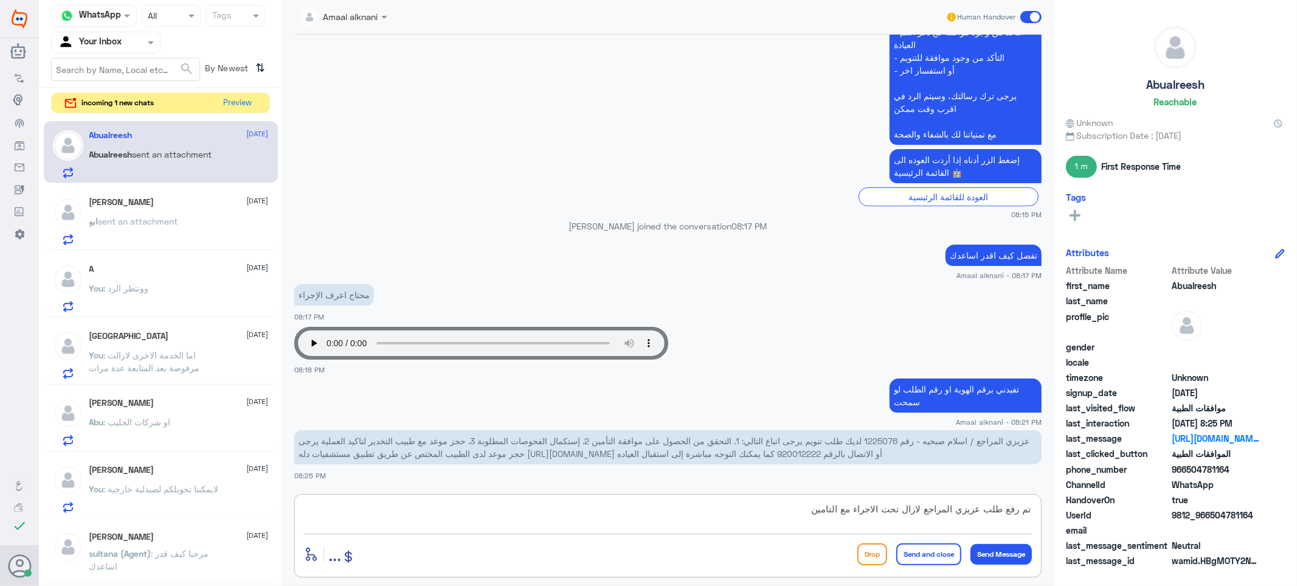
type textarea "تم رفع طلب عزيزي المراجع لازال تحت الاجراء مع التامين"
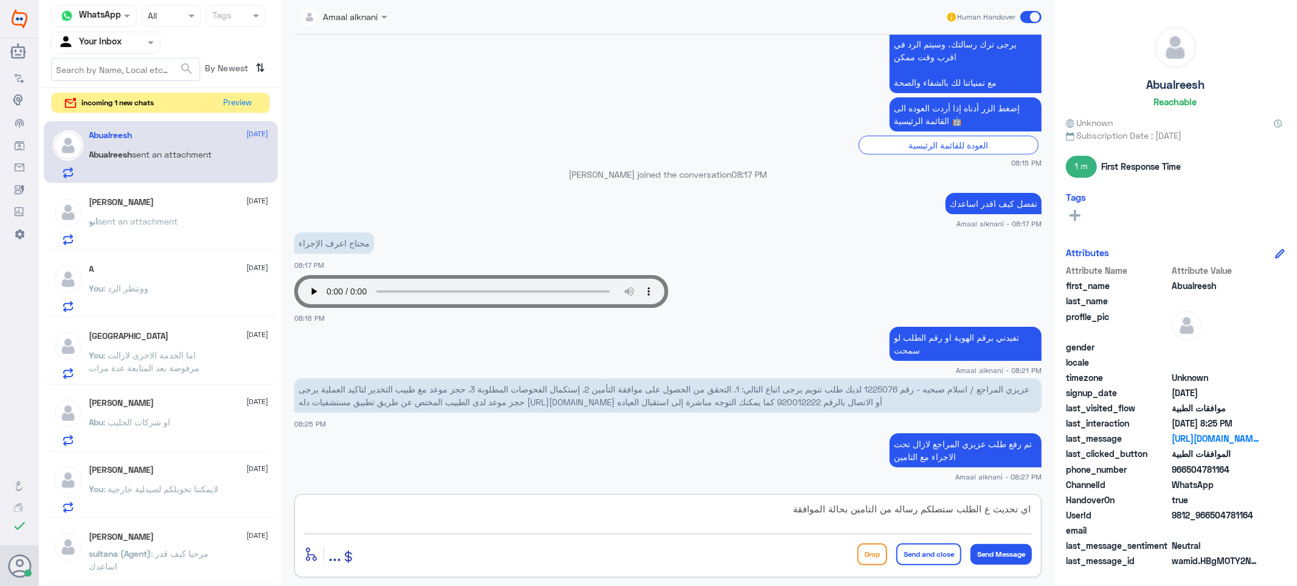
type textarea "اي تحديث ع الطلب ستصلكم رساله من التامين بحالة الموافقة"
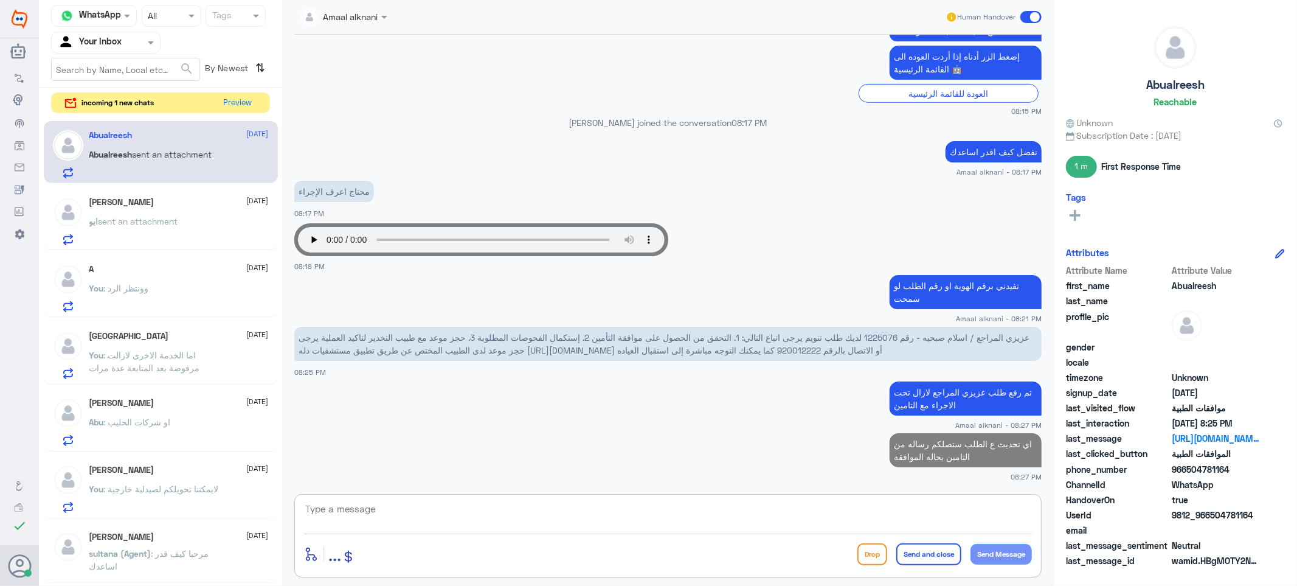
click at [682, 511] on textarea at bounding box center [668, 515] width 728 height 30
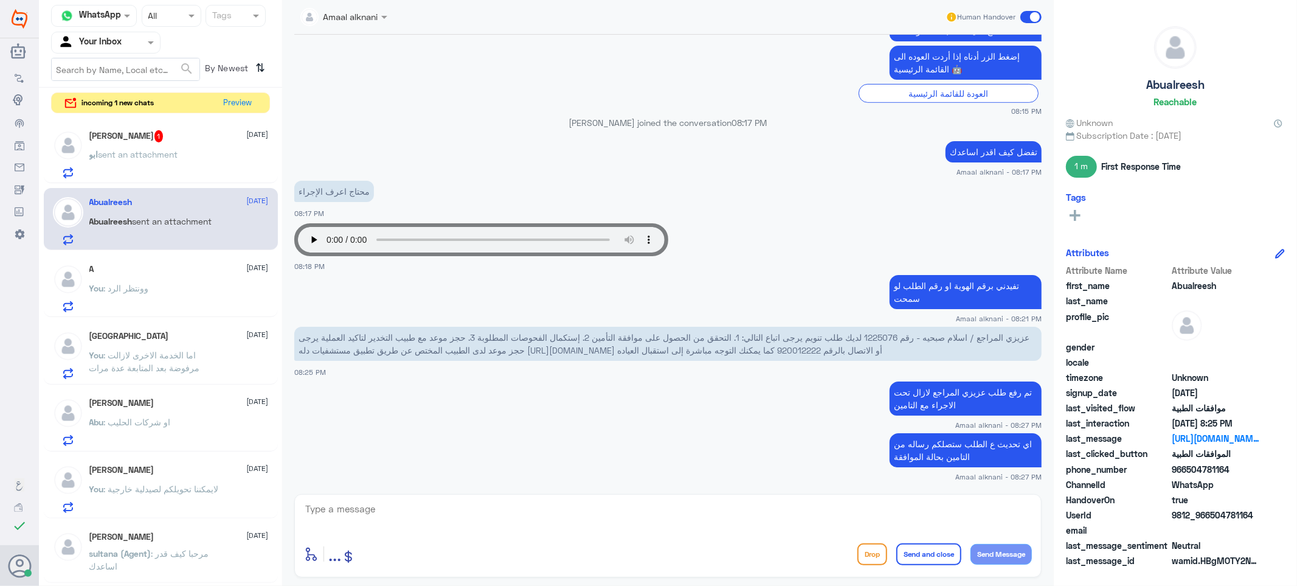
click at [146, 147] on div "[PERSON_NAME] 1 [DATE] ابو sent an attachment" at bounding box center [178, 154] width 179 height 48
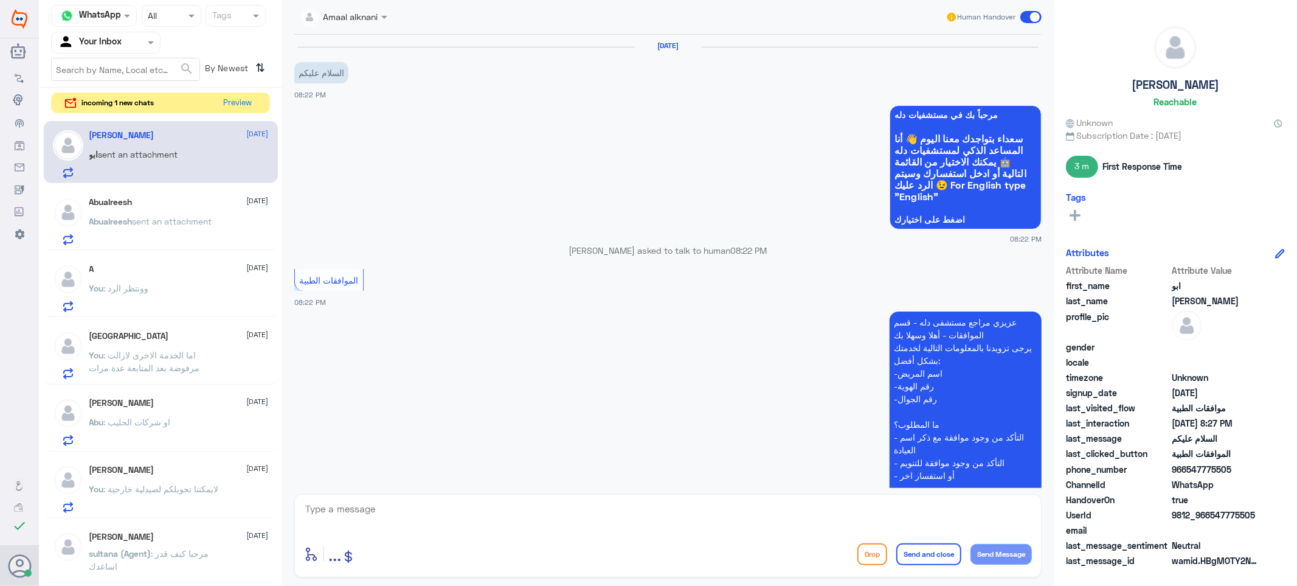
scroll to position [955, 0]
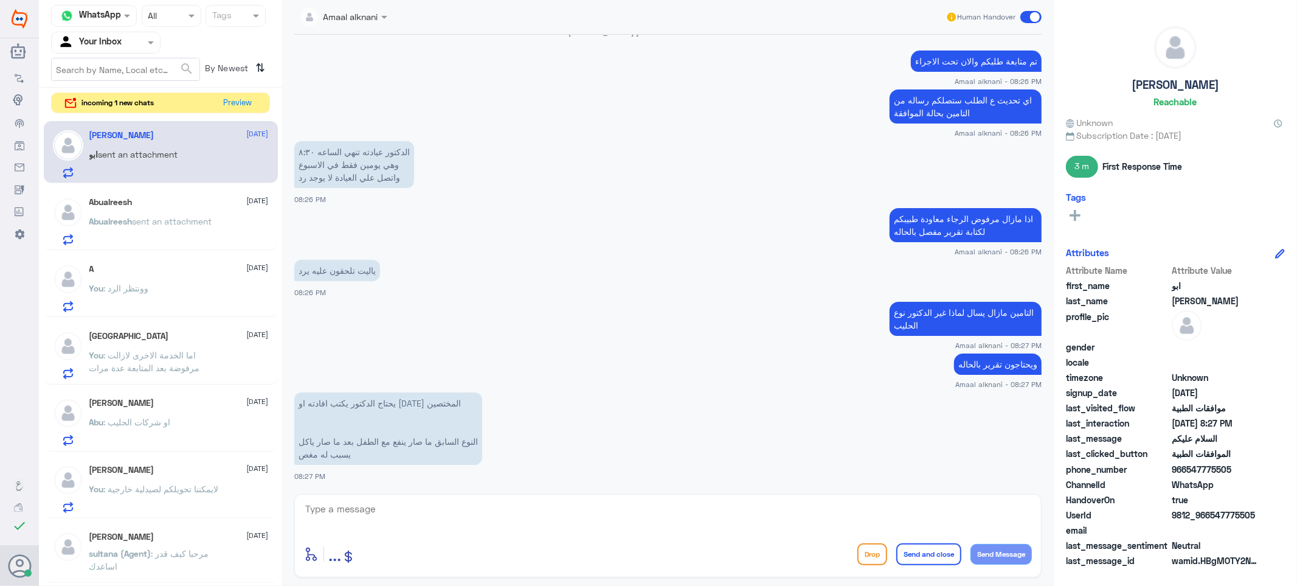
click at [406, 397] on p "يحتاج الدكتور يكتب افادته او [DATE] المختصين النوع السابق ما صار ينفع مع الطفل …" at bounding box center [388, 428] width 188 height 72
click at [423, 511] on textarea at bounding box center [668, 515] width 728 height 30
paste textarea "يحتاج الدكتور يكتب افادته او [DATE] المختصين"
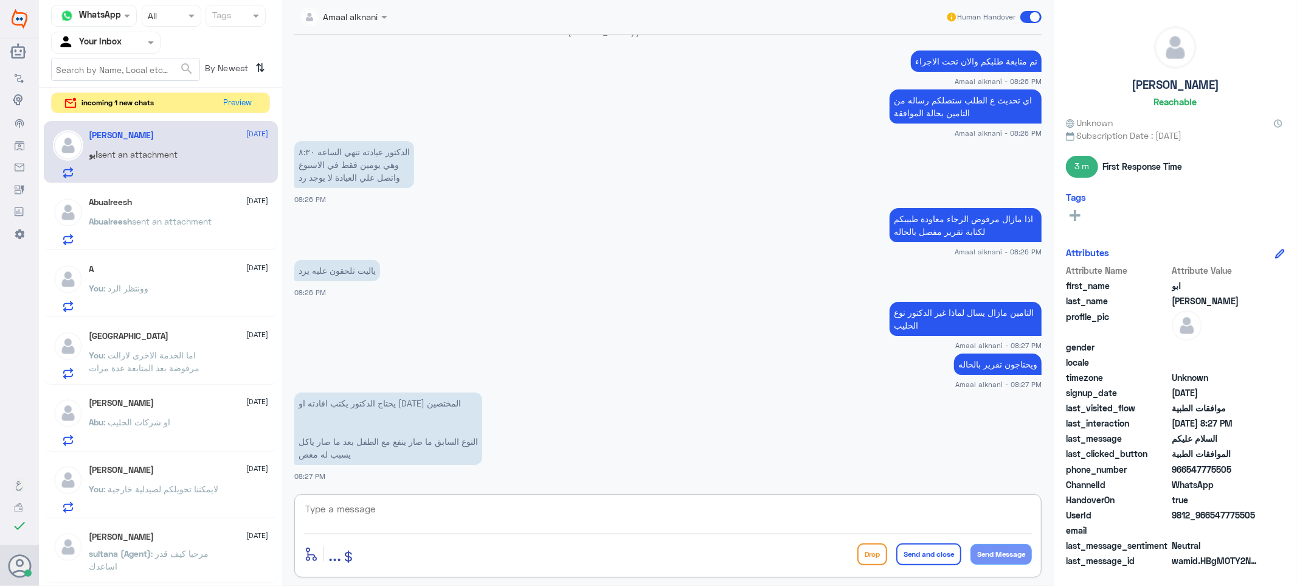
type textarea "يحتاج الدكتور يكتب افادته او [DATE] المختصين"
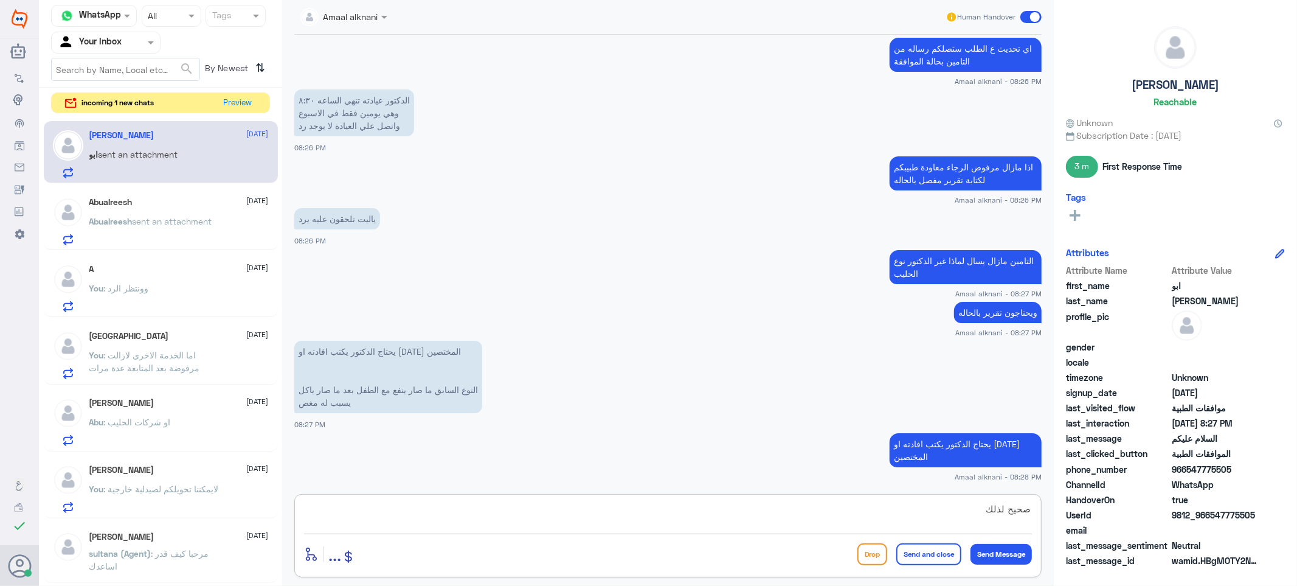
scroll to position [1048, 0]
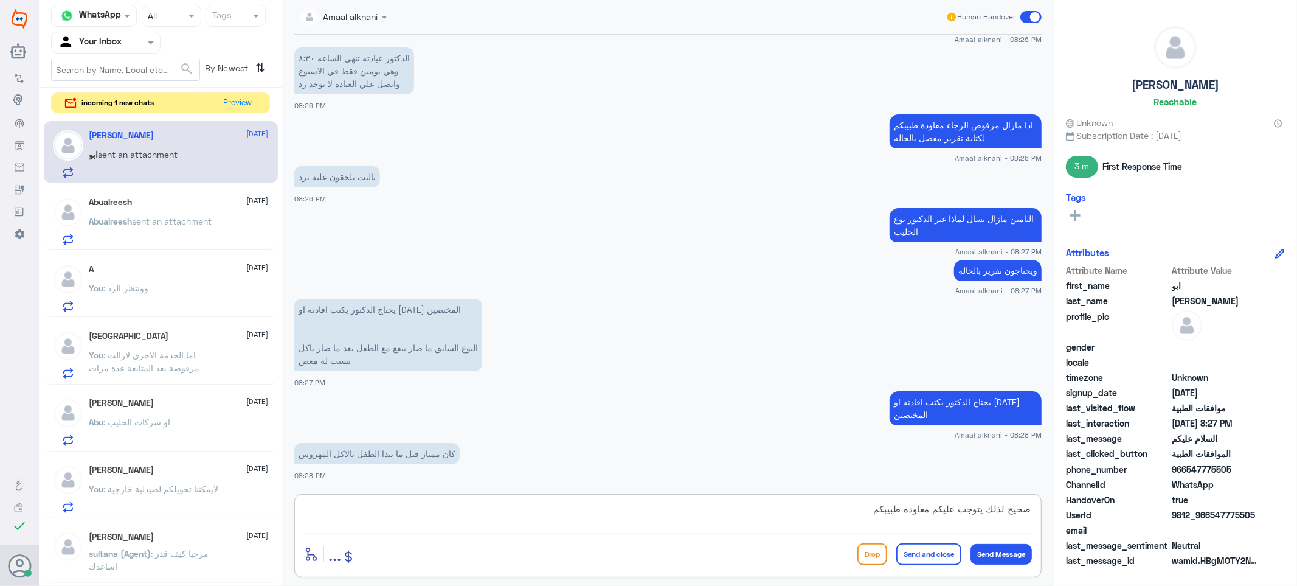
type textarea "صحيح لذلك يتوجب عليكم معاودة طبيبكم"
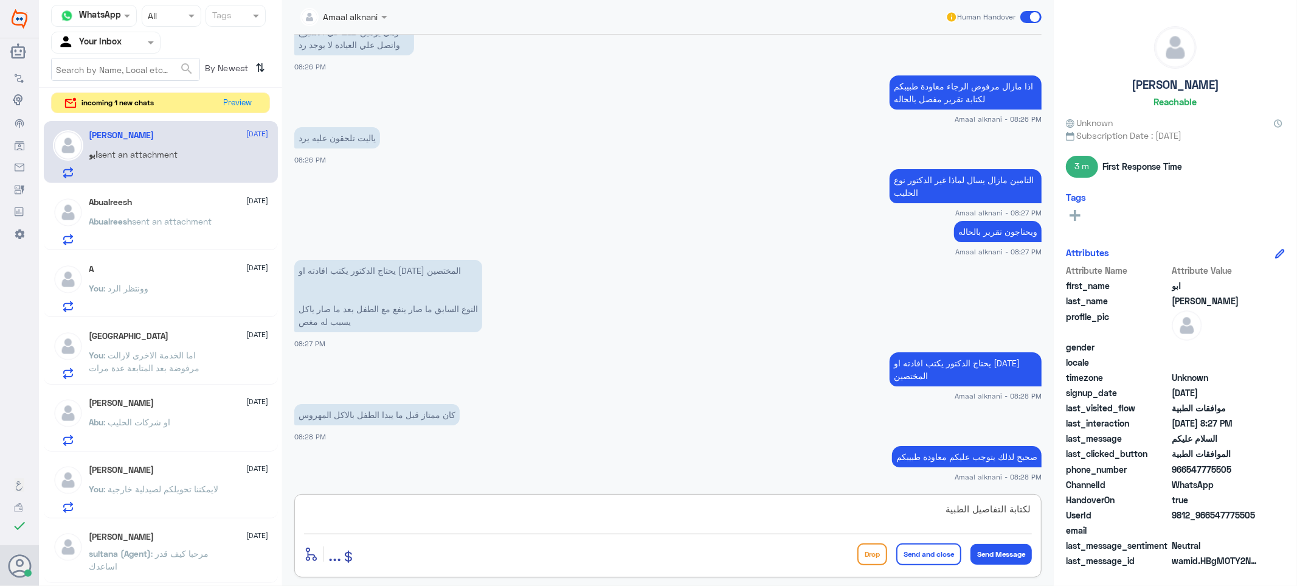
type textarea "لكتابة التفاصيل الطبية"
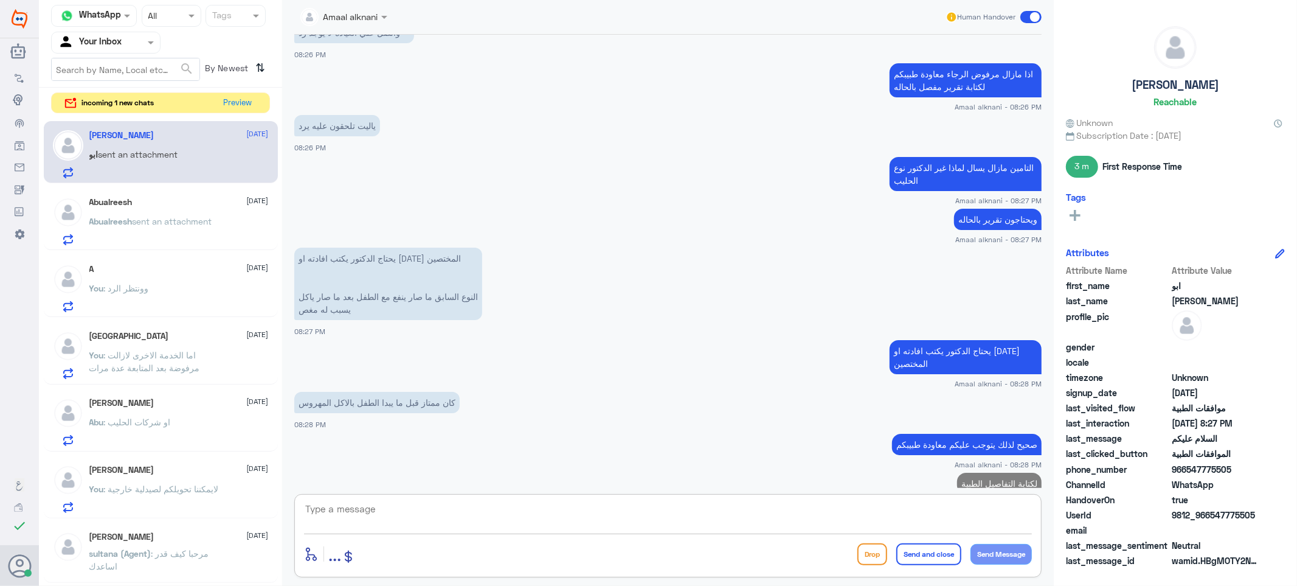
scroll to position [1138, 0]
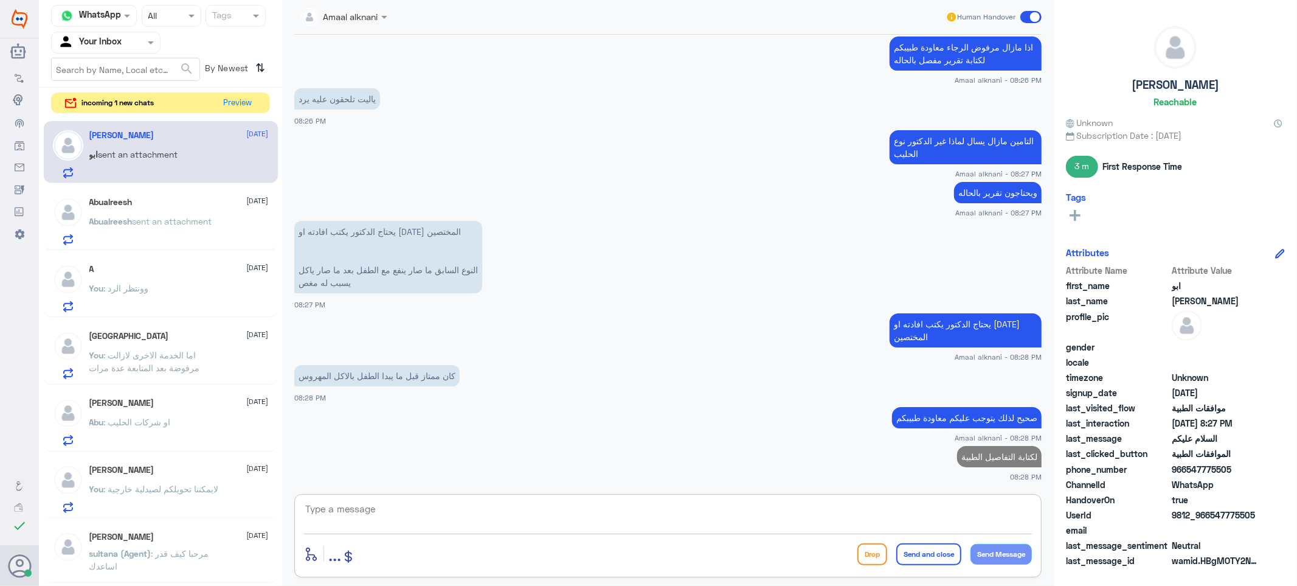
click at [567, 432] on small "Amaal alknani - 08:28 PM" at bounding box center [667, 437] width 747 height 10
click at [361, 511] on textarea at bounding box center [668, 515] width 728 height 30
type textarea "لايوجد لدينا صلاحية بالتواصل مع الاطباء"
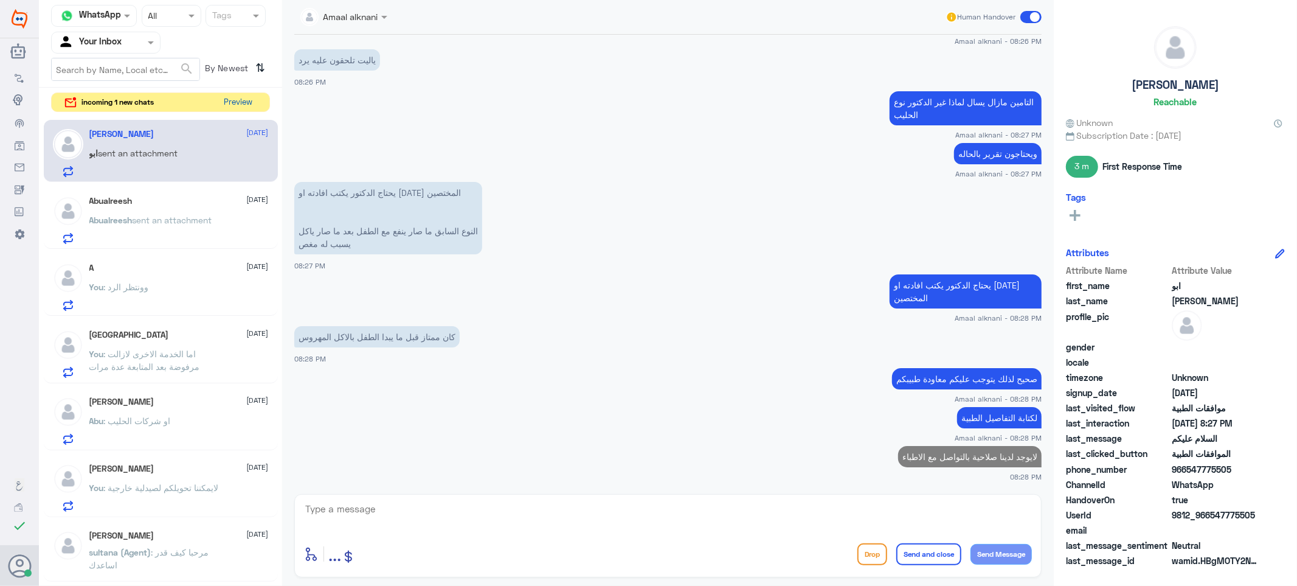
click at [229, 106] on button "Preview" at bounding box center [239, 102] width 38 height 19
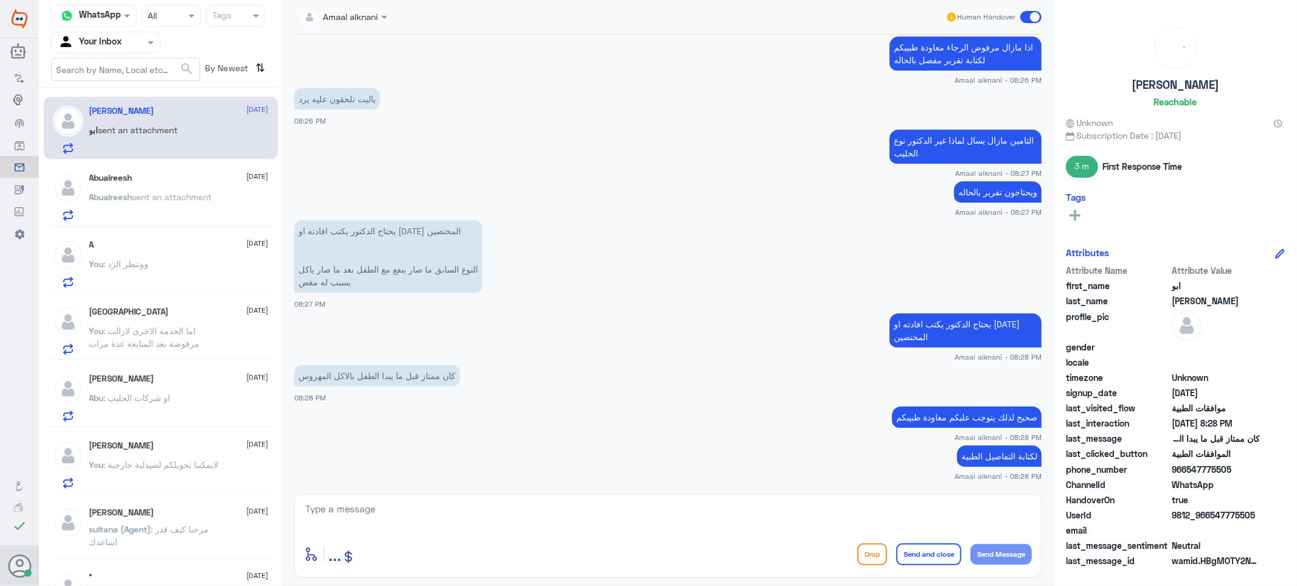
scroll to position [995, 0]
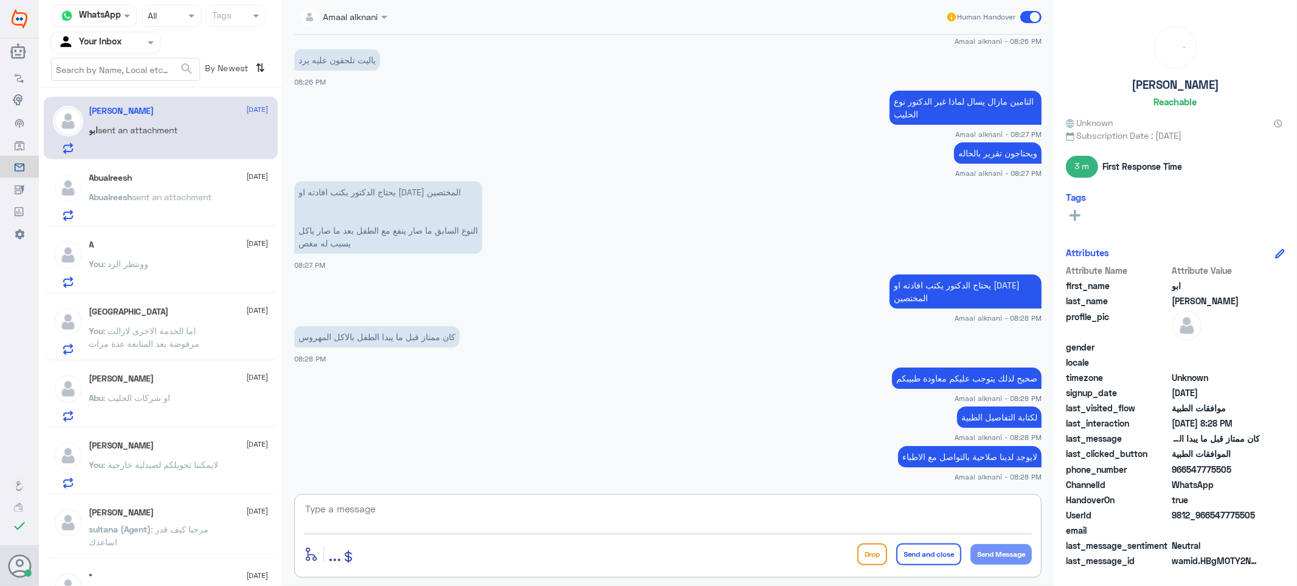
click at [435, 525] on textarea at bounding box center [668, 515] width 728 height 30
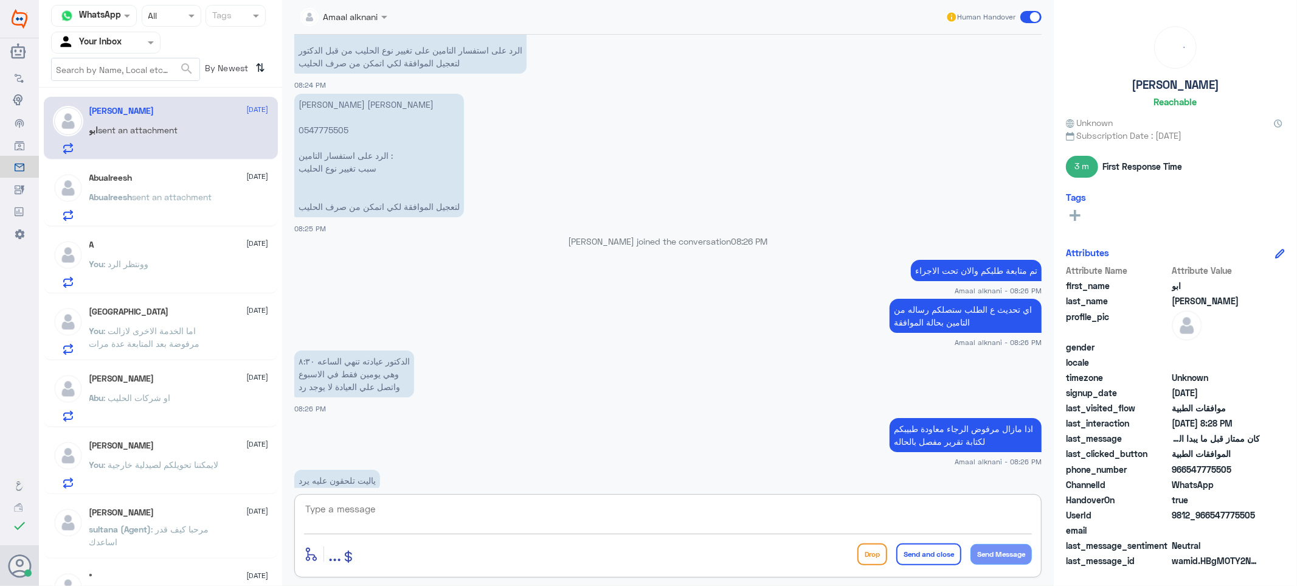
scroll to position [428, 0]
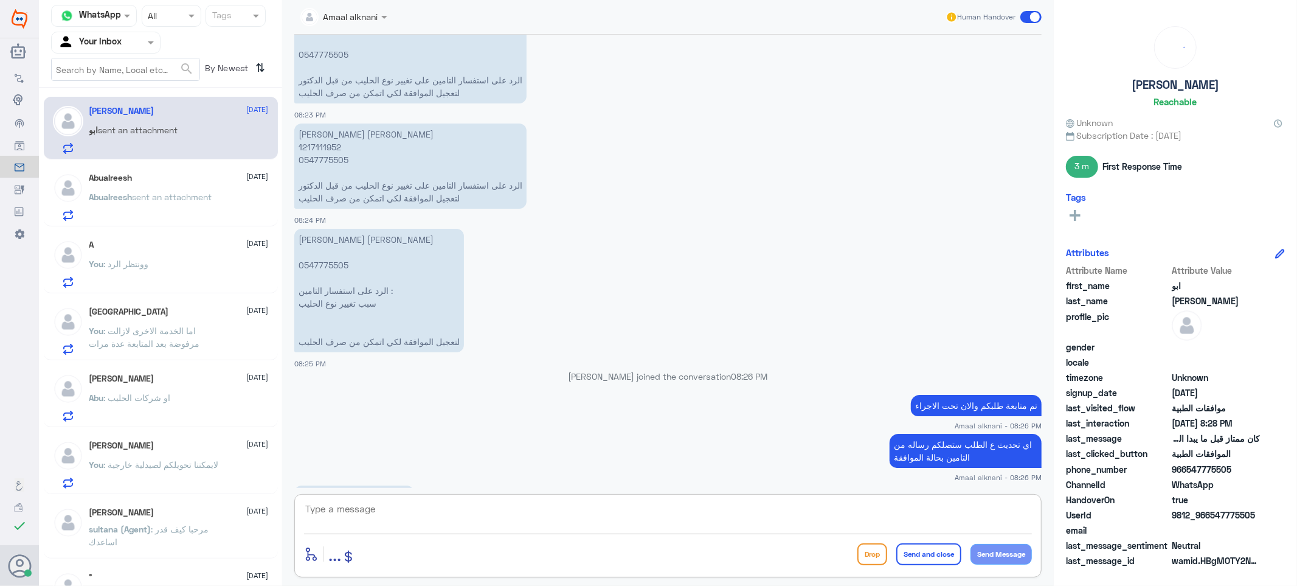
click at [314, 262] on p "[PERSON_NAME] [PERSON_NAME] 0547775505 الرد على استفسار التامين : سبب تغيير نوع…" at bounding box center [379, 290] width 170 height 123
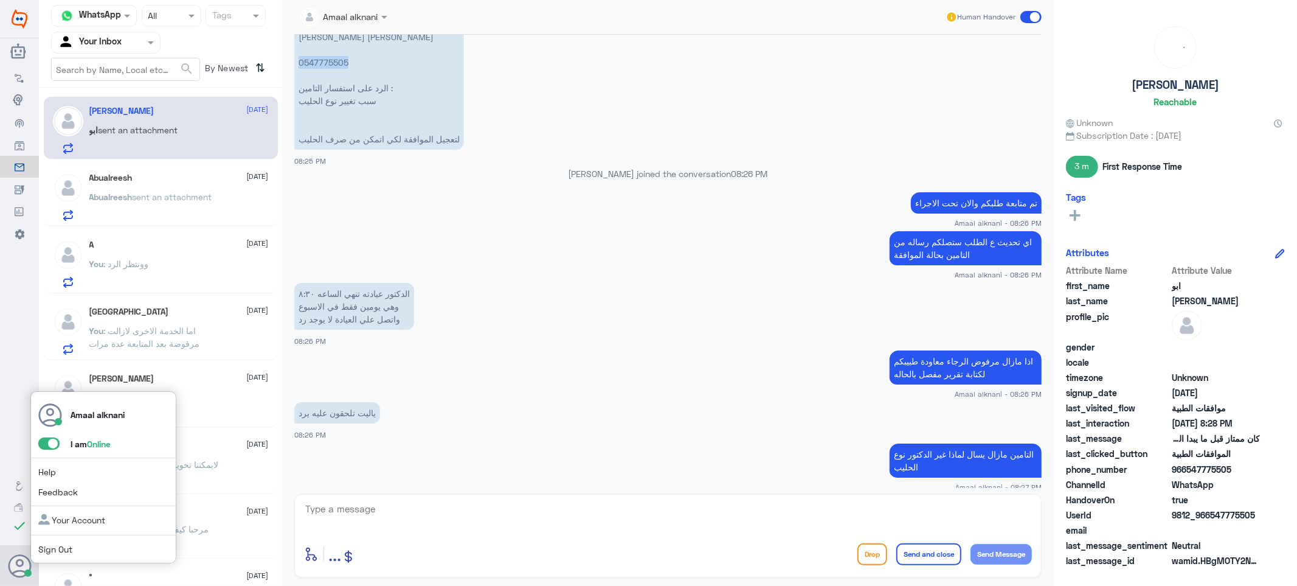
click at [15, 568] on icon at bounding box center [20, 566] width 24 height 24
click at [76, 548] on span "Sign Out" at bounding box center [75, 548] width 75 height 13
click at [49, 550] on link "Sign Out" at bounding box center [55, 549] width 34 height 10
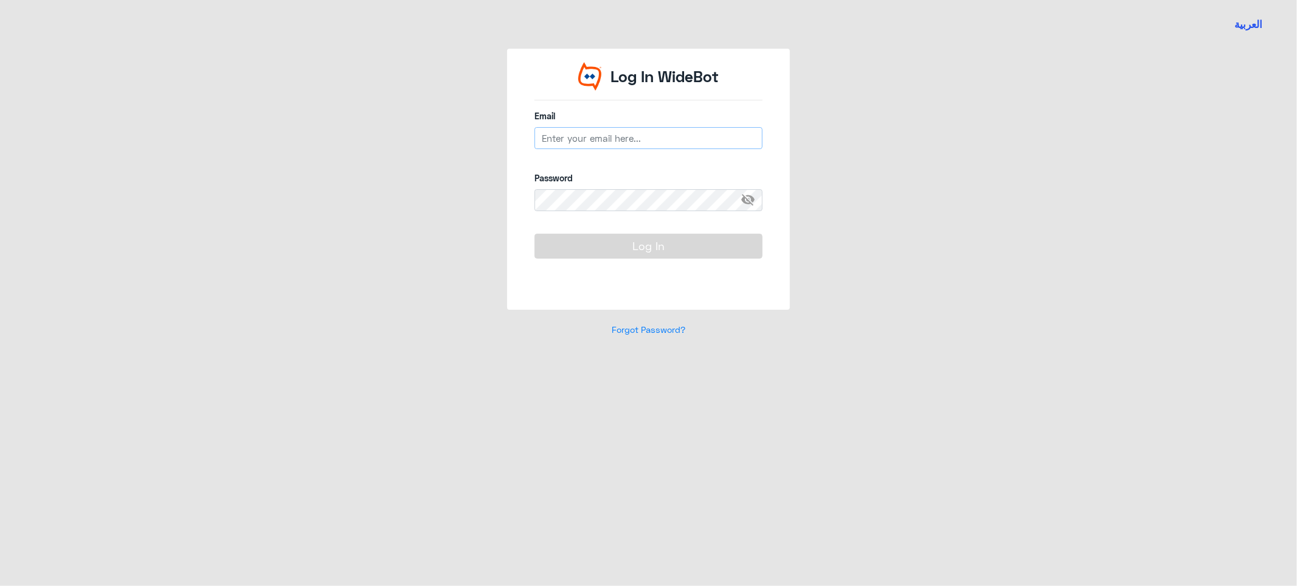
click at [587, 137] on input "email" at bounding box center [648, 138] width 228 height 22
type input "[EMAIL_ADDRESS][DOMAIN_NAME]"
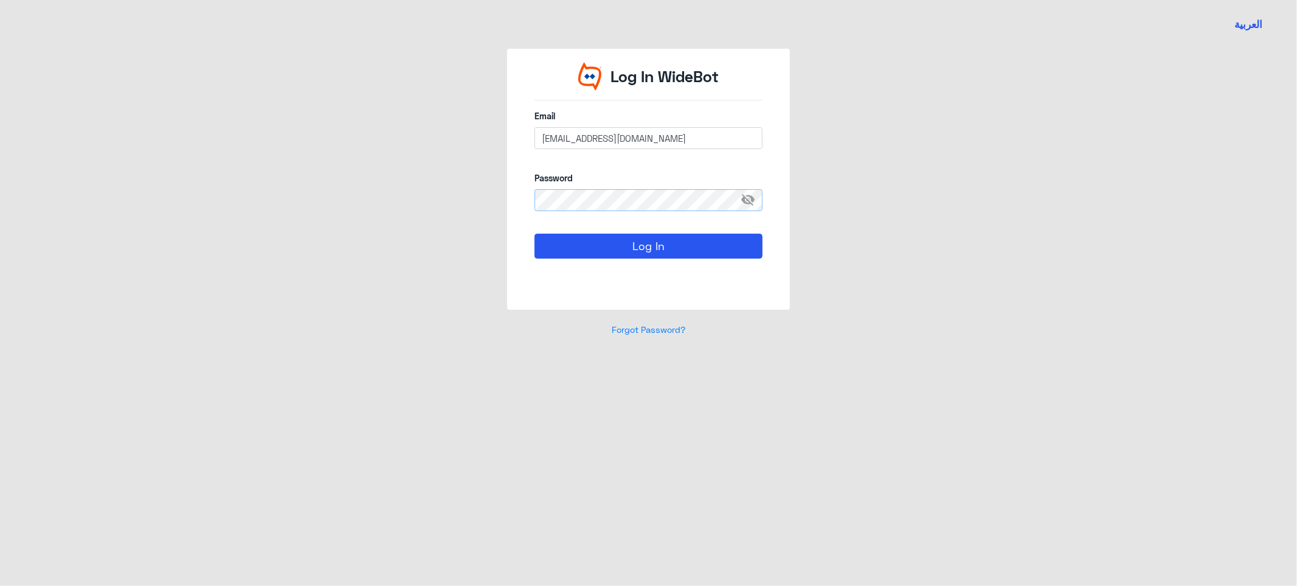
click at [534, 233] on button "Log In" at bounding box center [648, 245] width 228 height 24
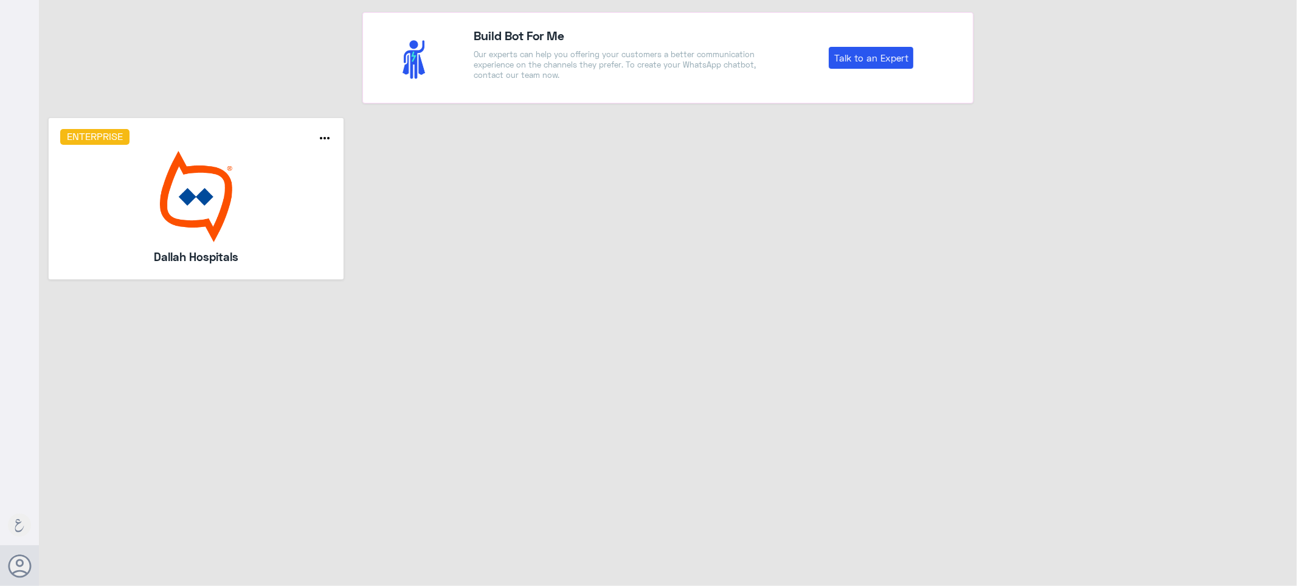
click at [278, 147] on div "Enterprise more_horiz Dallah Hospitals" at bounding box center [196, 198] width 272 height 139
click at [258, 190] on img at bounding box center [196, 196] width 272 height 91
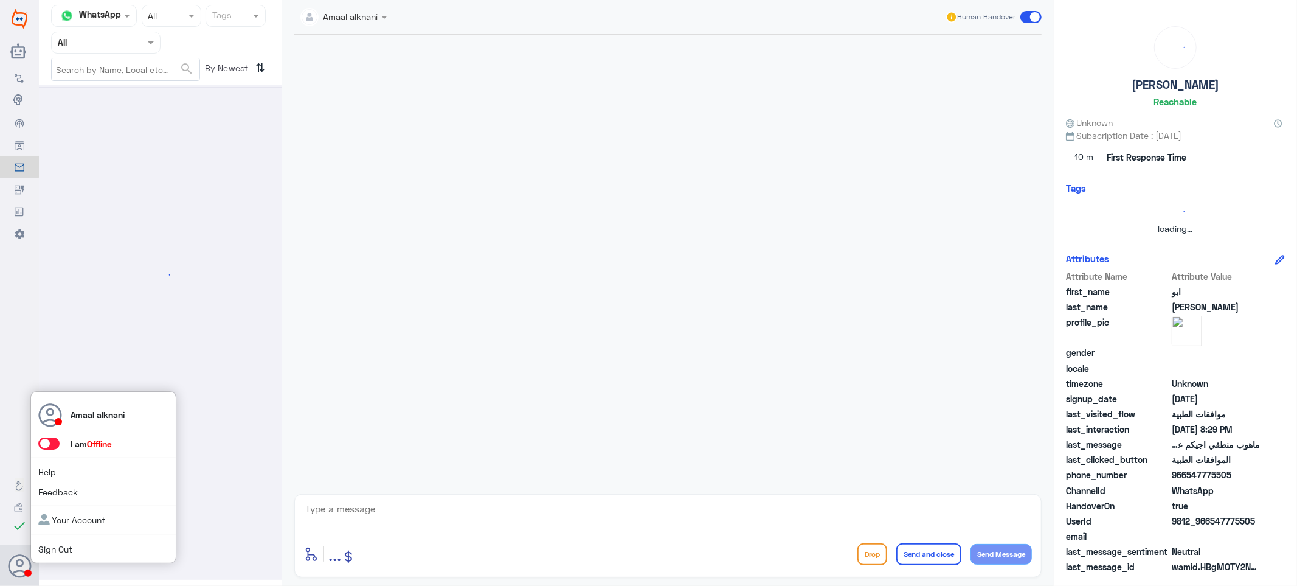
click at [64, 552] on link "Sign Out" at bounding box center [55, 549] width 34 height 10
